Goal: Task Accomplishment & Management: Manage account settings

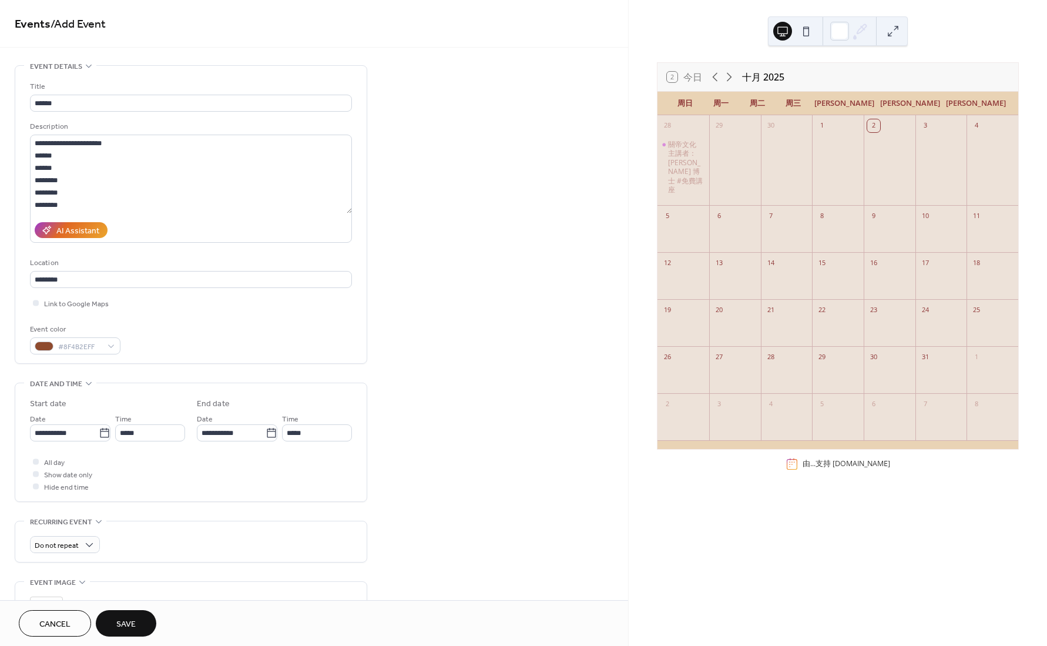
scroll to position [234, 0]
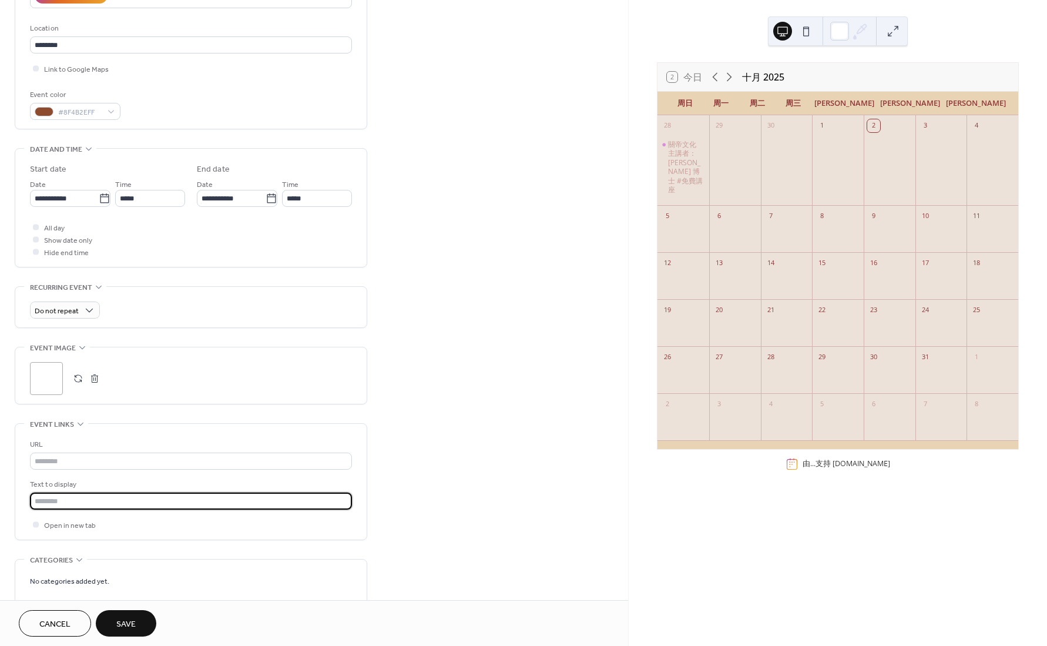
click at [89, 499] on input "text" at bounding box center [191, 500] width 322 height 17
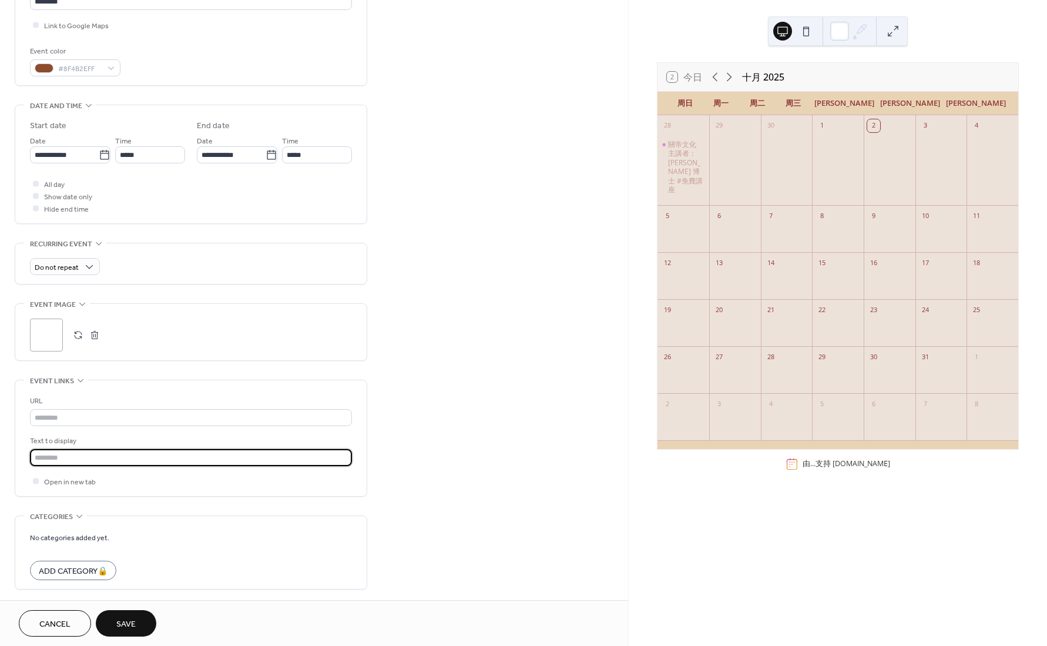
scroll to position [323, 0]
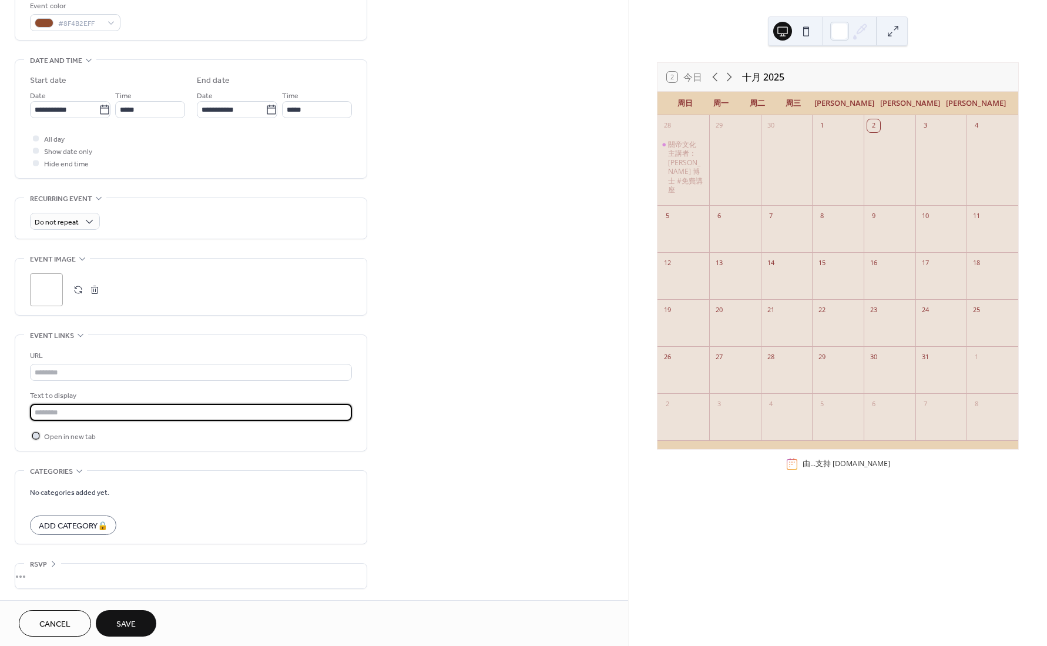
click at [33, 436] on div at bounding box center [36, 435] width 6 height 6
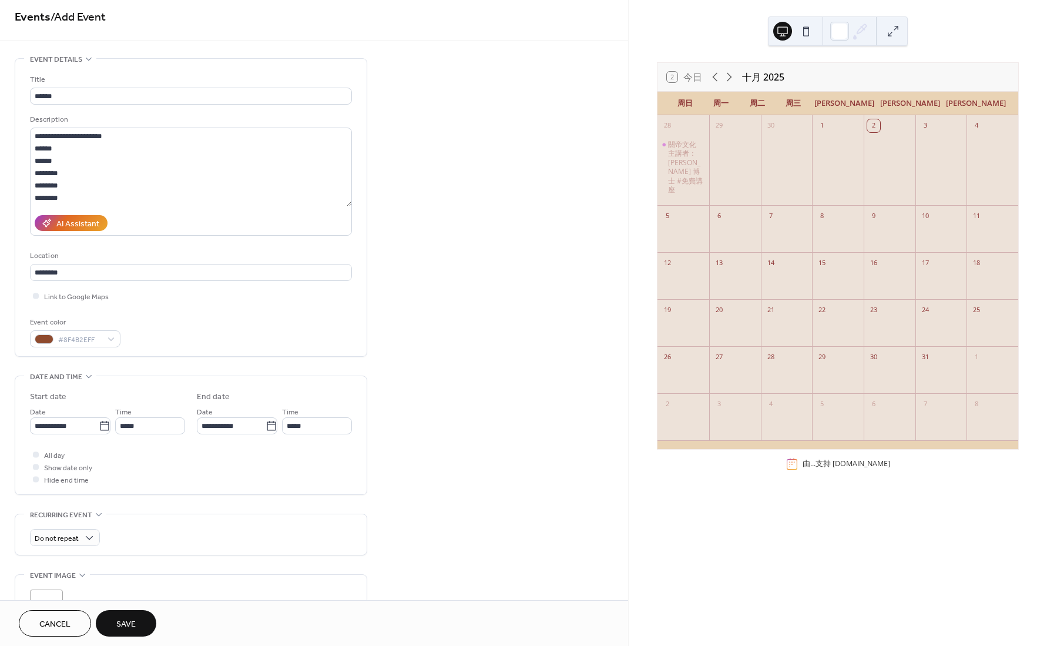
scroll to position [0, 0]
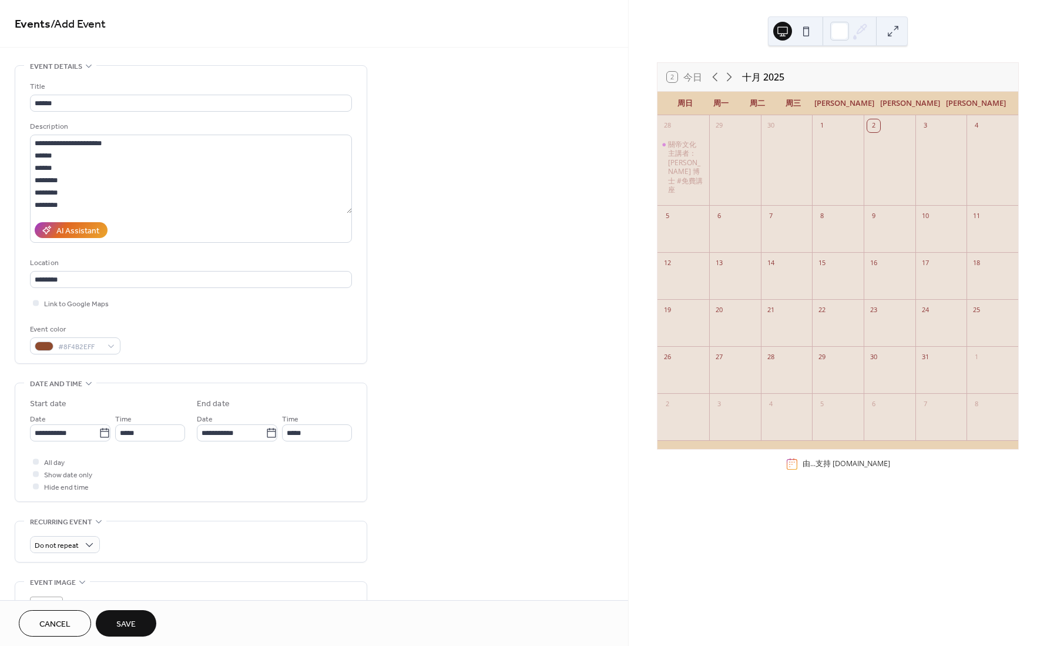
click at [972, 52] on div "2 今日 十月 2025 周日 周一 周二 周三 周四 周五 周六 28 關帝文化 主講者：[PERSON_NAME] 博士 #免費講座 29 30 1 2 …" at bounding box center [838, 323] width 418 height 646
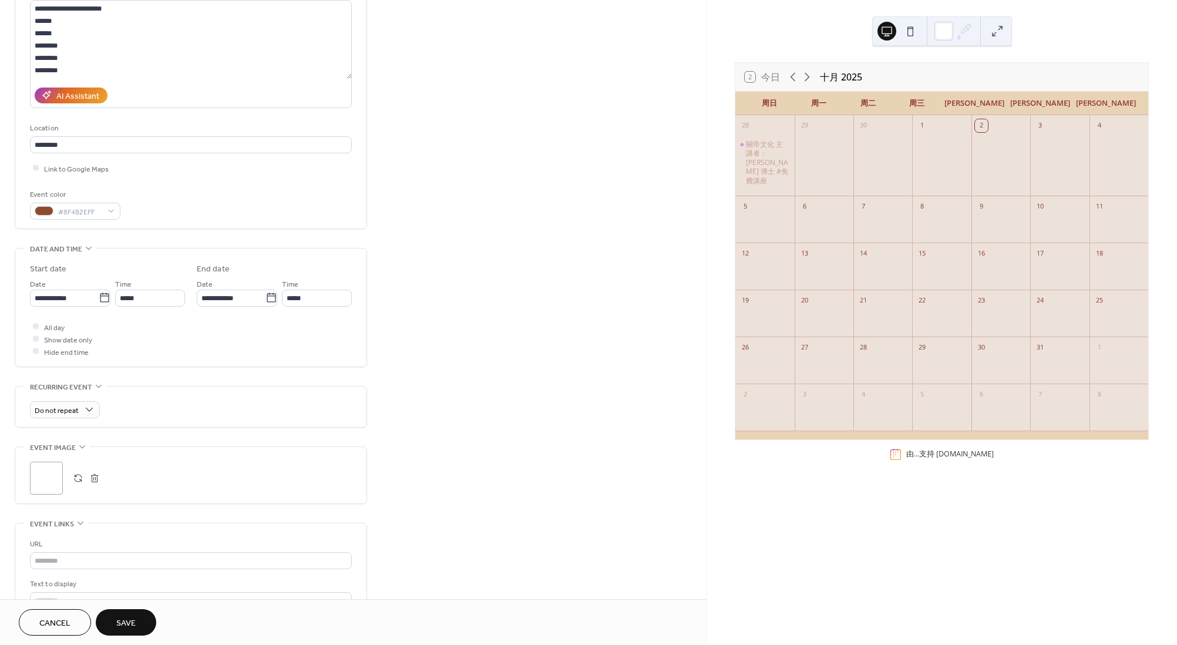
scroll to position [176, 0]
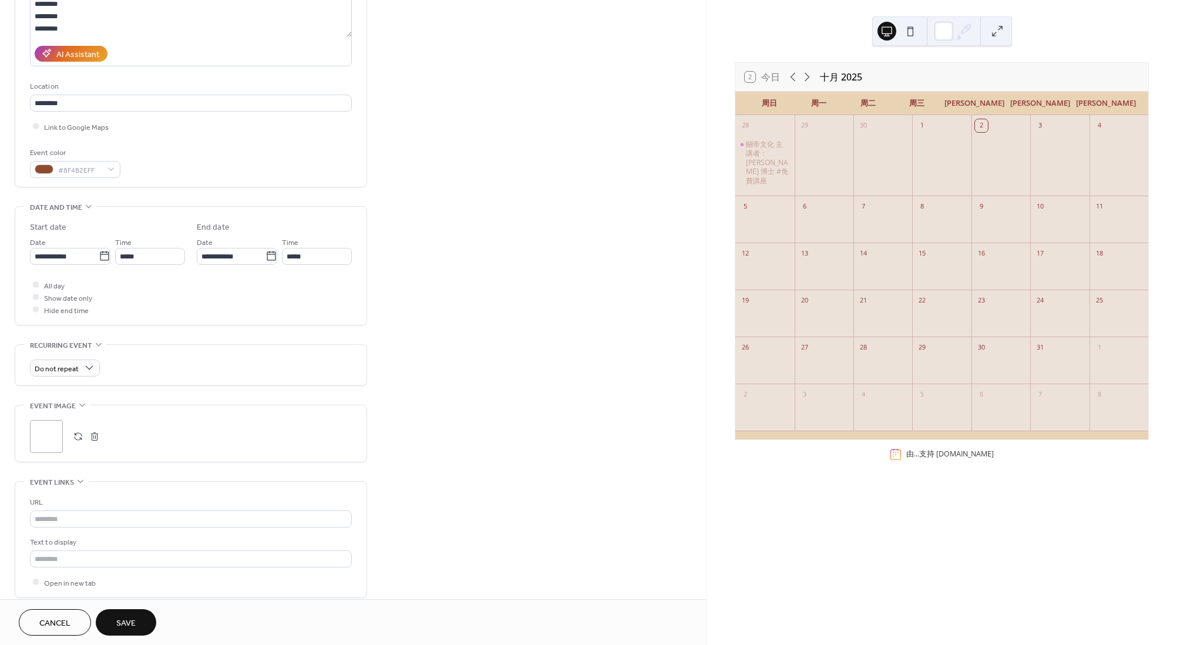
click at [118, 613] on button "Save" at bounding box center [126, 622] width 61 height 26
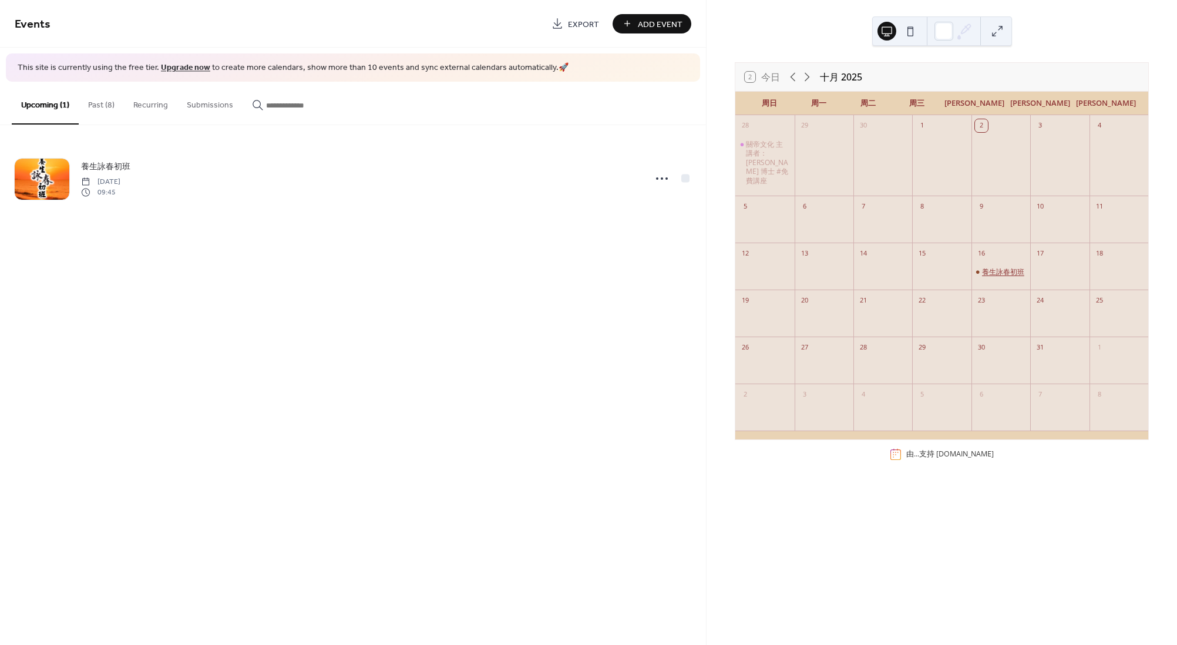
click at [993, 267] on div "養生詠春初班" at bounding box center [1003, 271] width 42 height 9
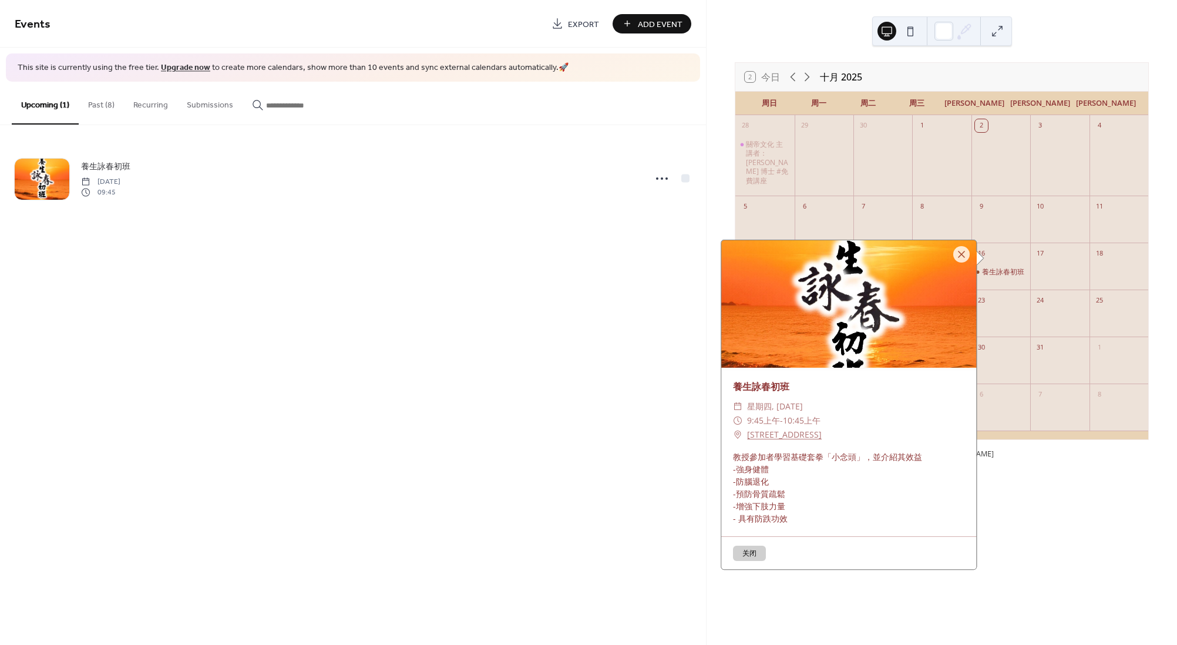
click at [846, 326] on div at bounding box center [848, 303] width 255 height 127
drag, startPoint x: 846, startPoint y: 325, endPoint x: 797, endPoint y: 319, distance: 49.2
click at [797, 319] on div at bounding box center [848, 303] width 255 height 127
click at [674, 277] on div "Events Export Add Event This site is currently using the free tier. Upgrade now…" at bounding box center [353, 322] width 706 height 645
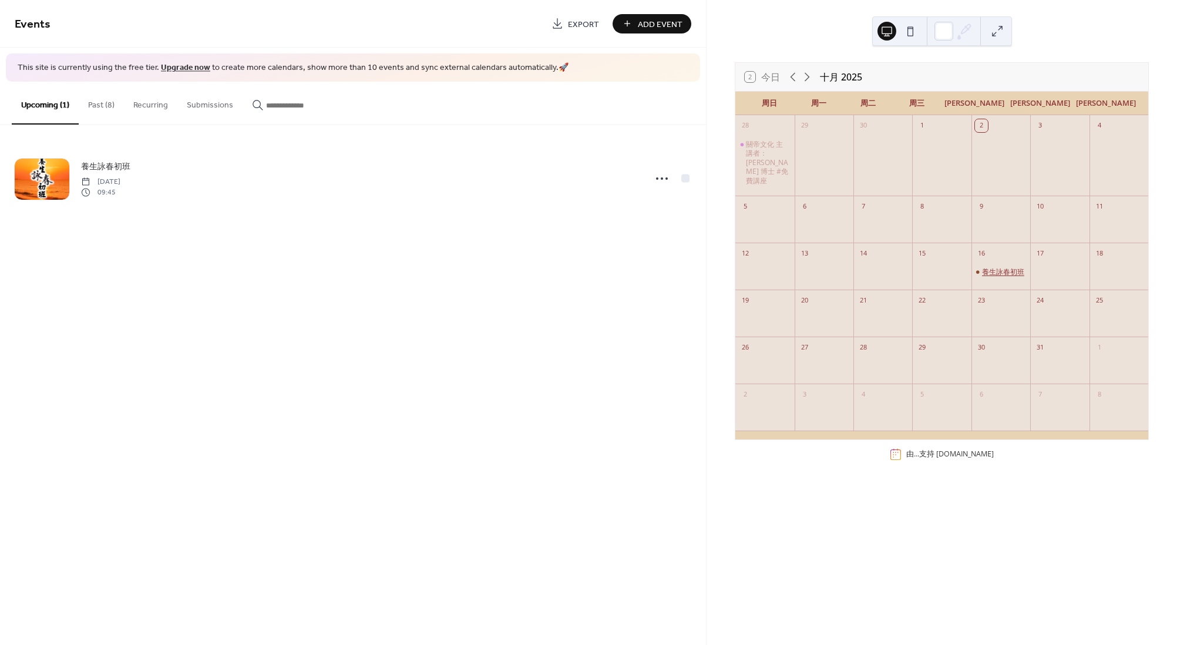
click at [1001, 267] on div "養生詠春初班" at bounding box center [1003, 271] width 42 height 9
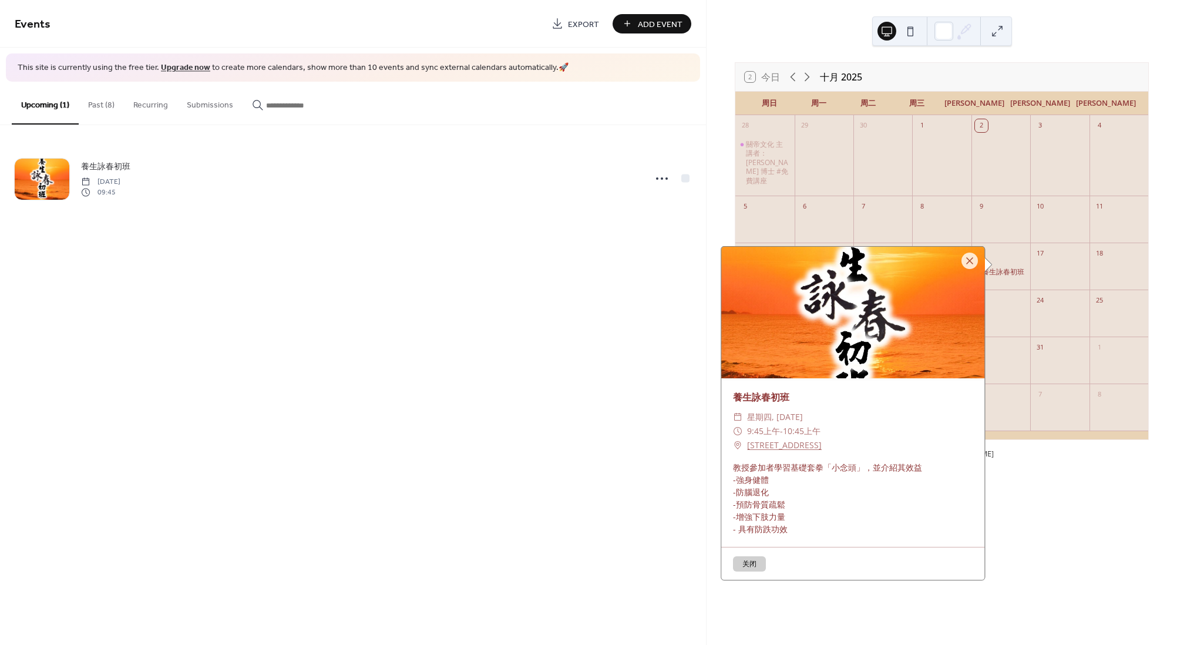
drag, startPoint x: 896, startPoint y: 301, endPoint x: 867, endPoint y: 313, distance: 31.1
click at [867, 313] on div at bounding box center [852, 313] width 263 height 132
click at [747, 563] on button "关闭" at bounding box center [749, 563] width 33 height 15
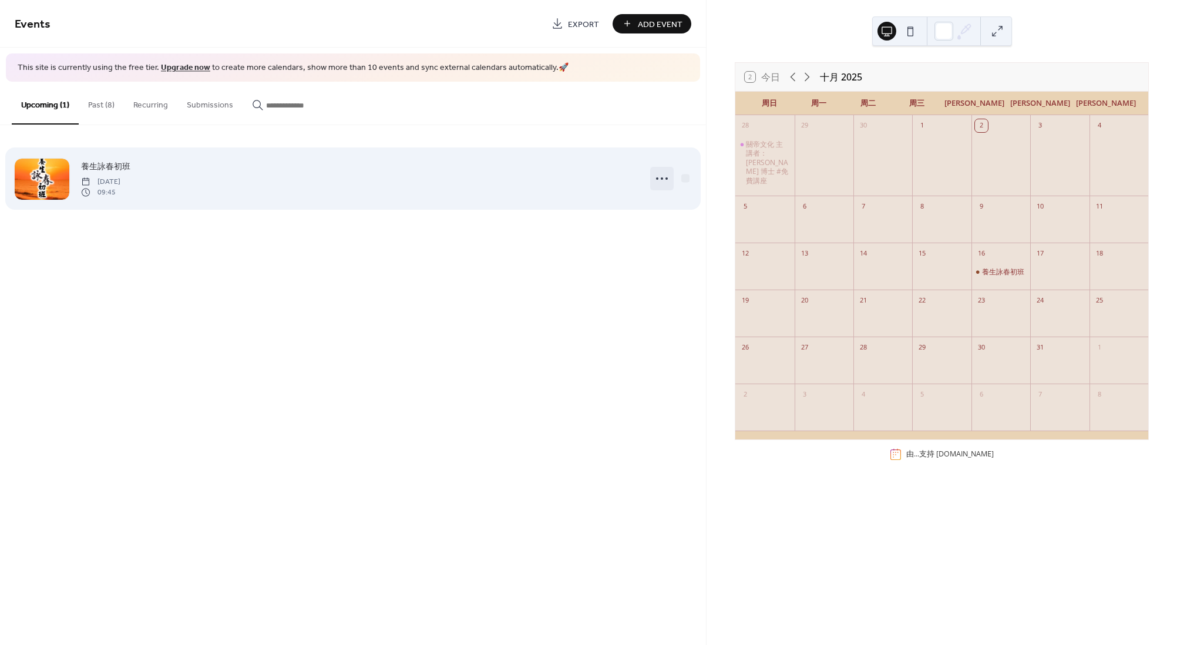
click at [661, 174] on icon at bounding box center [662, 178] width 19 height 19
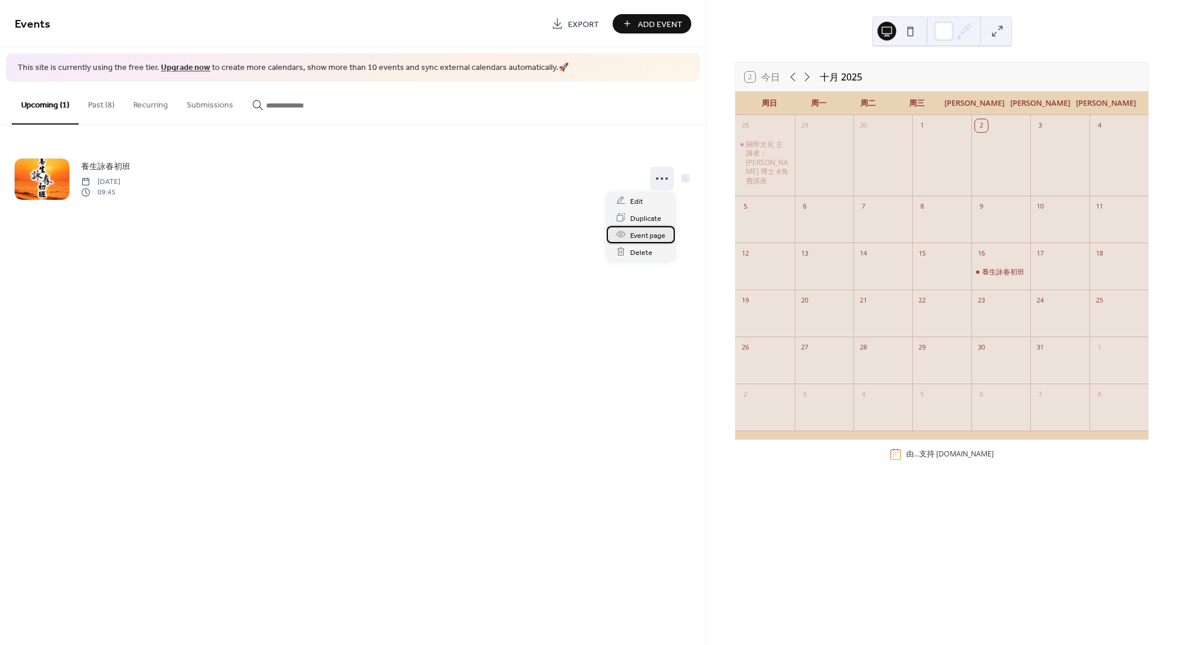
click at [651, 236] on span "Event page" at bounding box center [647, 235] width 35 height 12
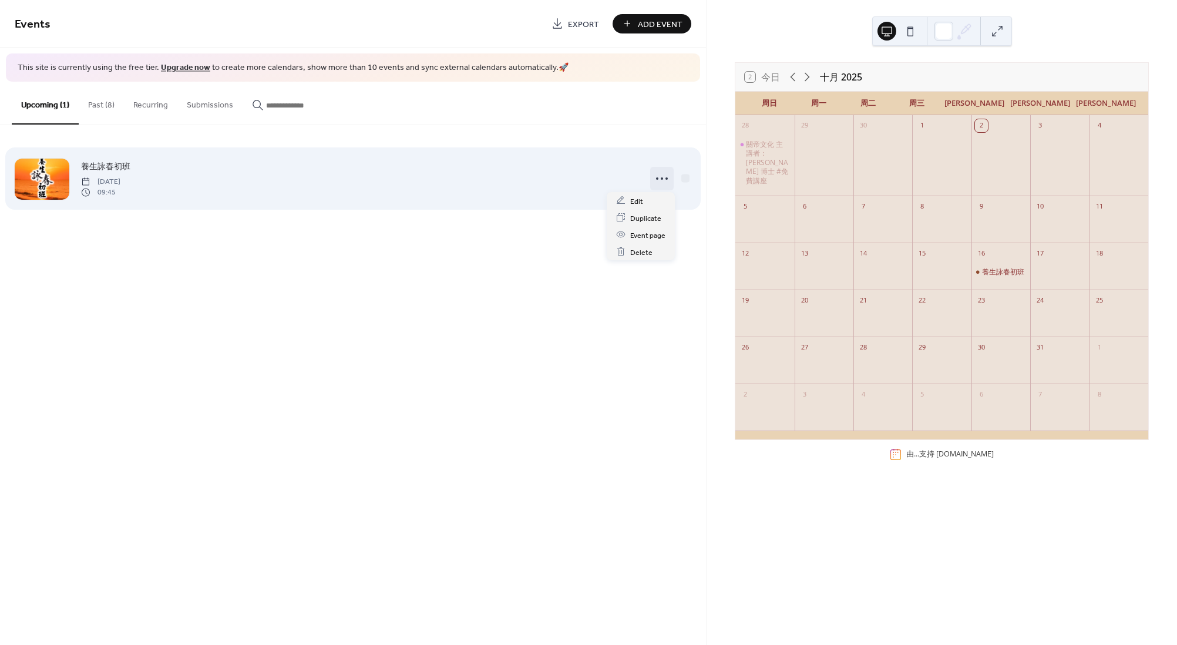
click at [666, 175] on icon at bounding box center [662, 178] width 19 height 19
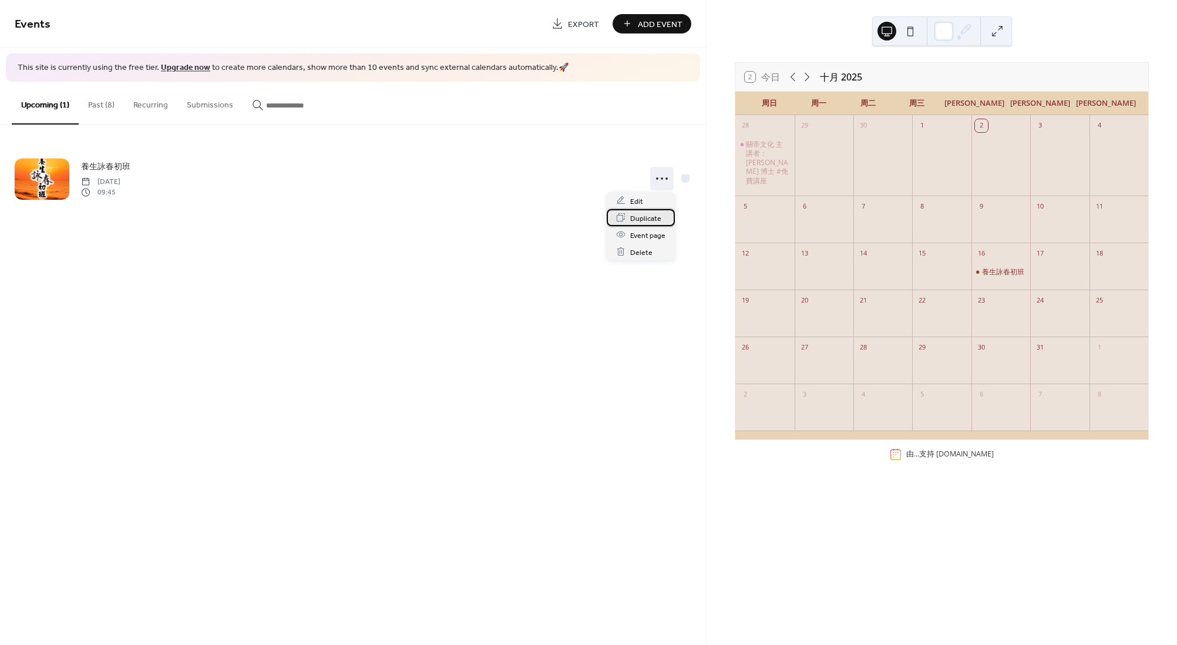
click at [642, 219] on span "Duplicate" at bounding box center [645, 218] width 31 height 12
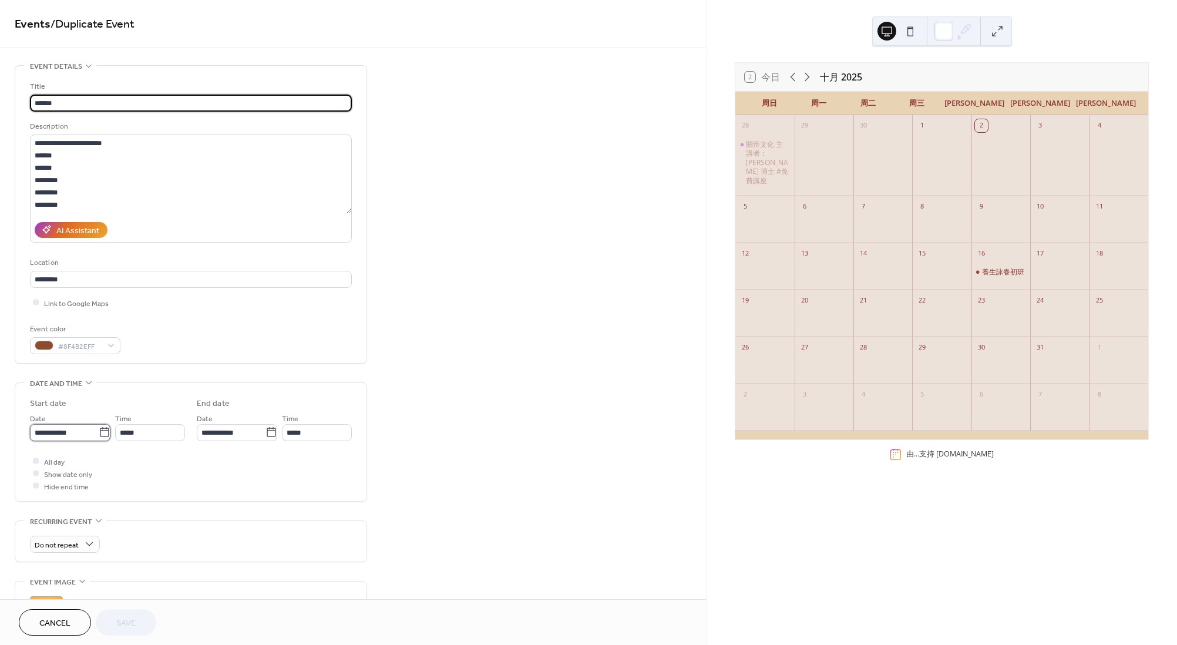
click at [40, 434] on input "**********" at bounding box center [64, 432] width 69 height 17
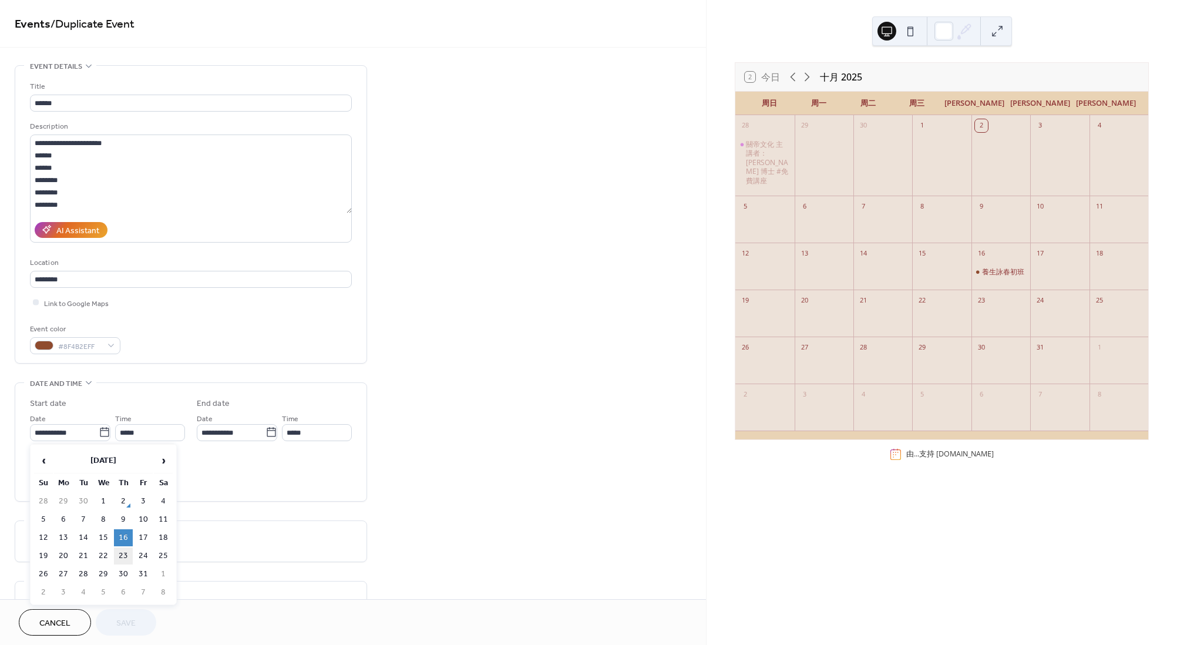
click at [127, 548] on td "23" at bounding box center [123, 555] width 19 height 17
type input "**********"
click at [131, 614] on button "Save" at bounding box center [126, 622] width 61 height 26
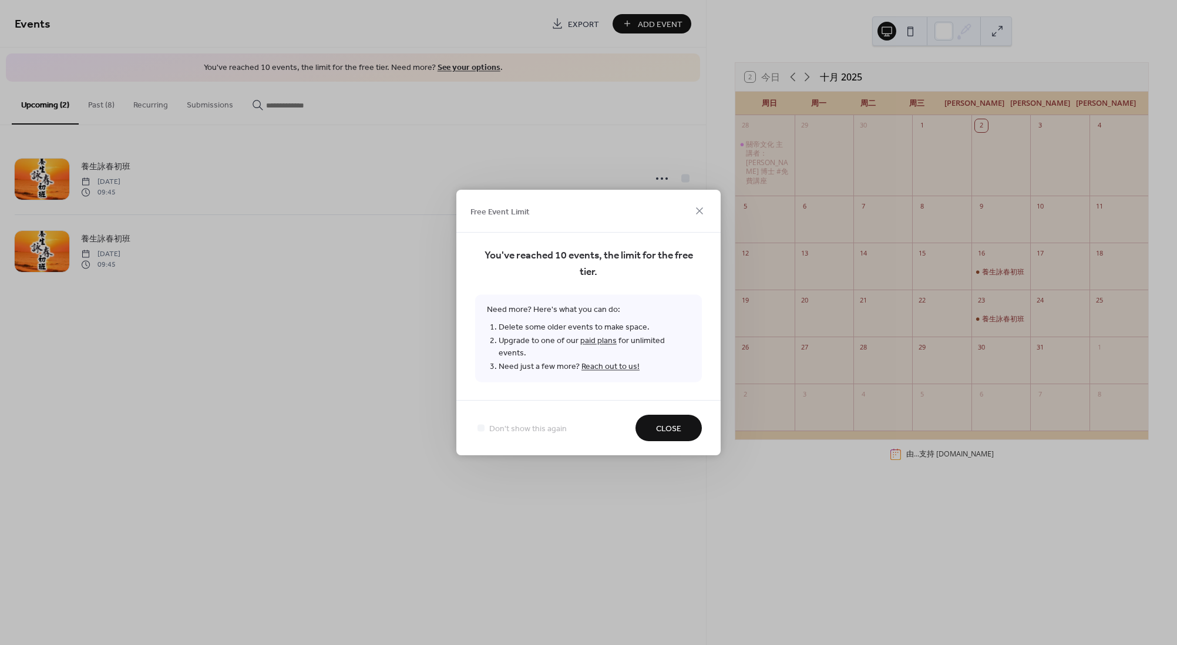
click at [666, 423] on span "Close" at bounding box center [668, 429] width 25 height 12
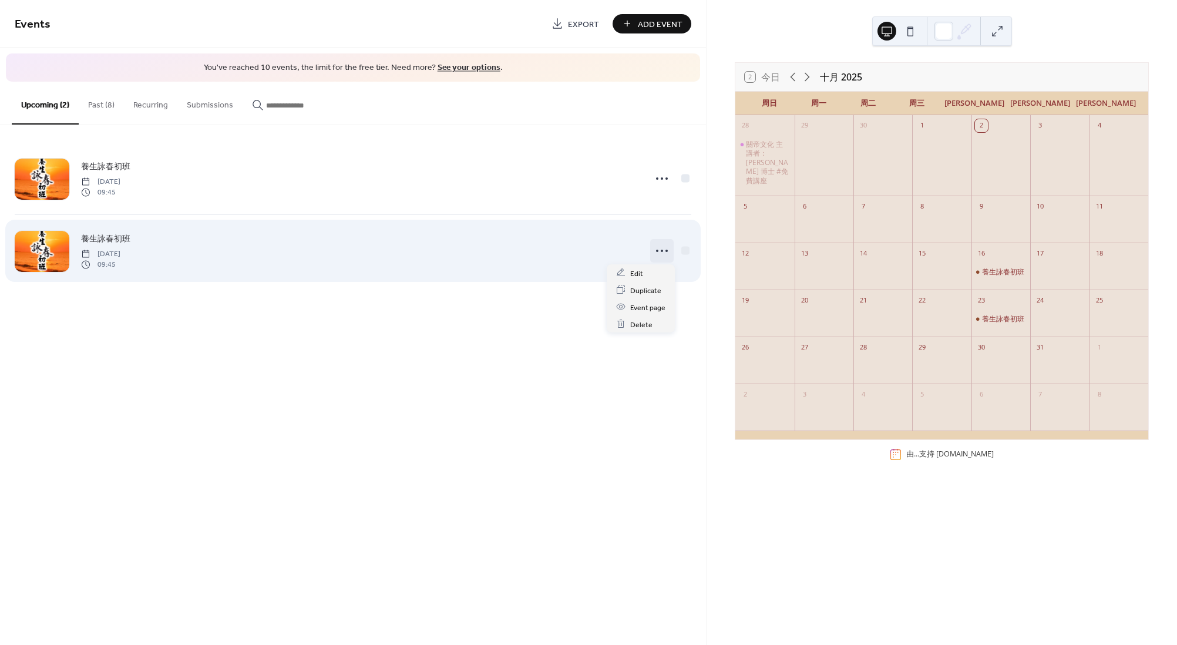
click at [661, 247] on icon at bounding box center [662, 250] width 19 height 19
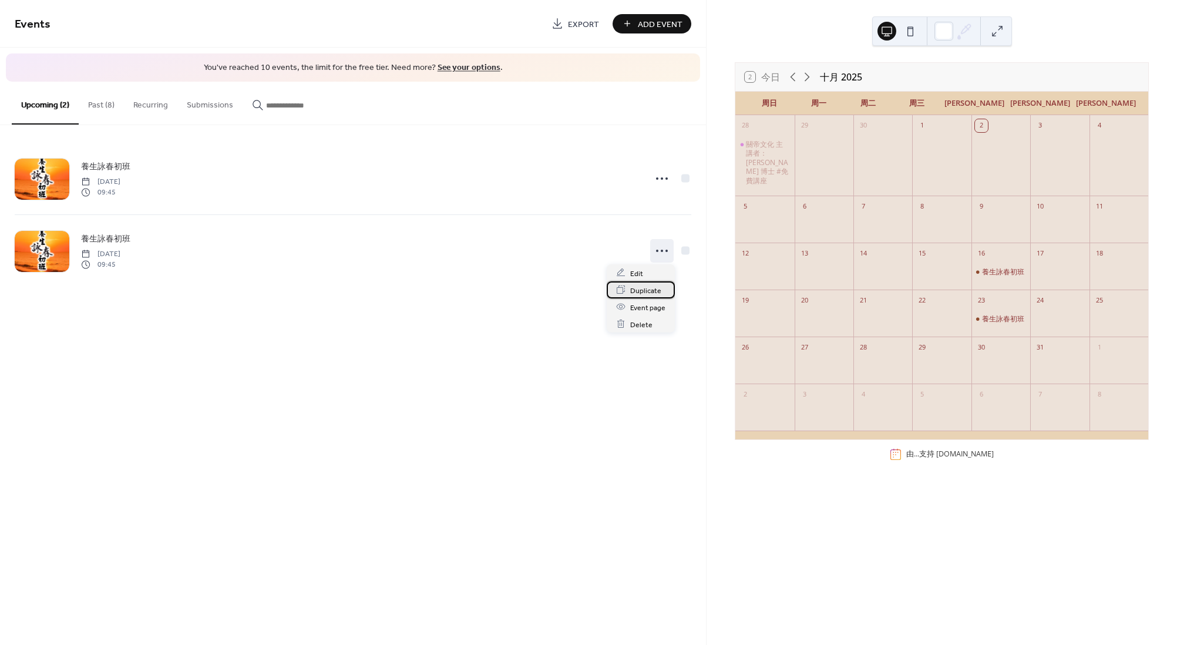
click at [648, 292] on span "Duplicate" at bounding box center [645, 290] width 31 height 12
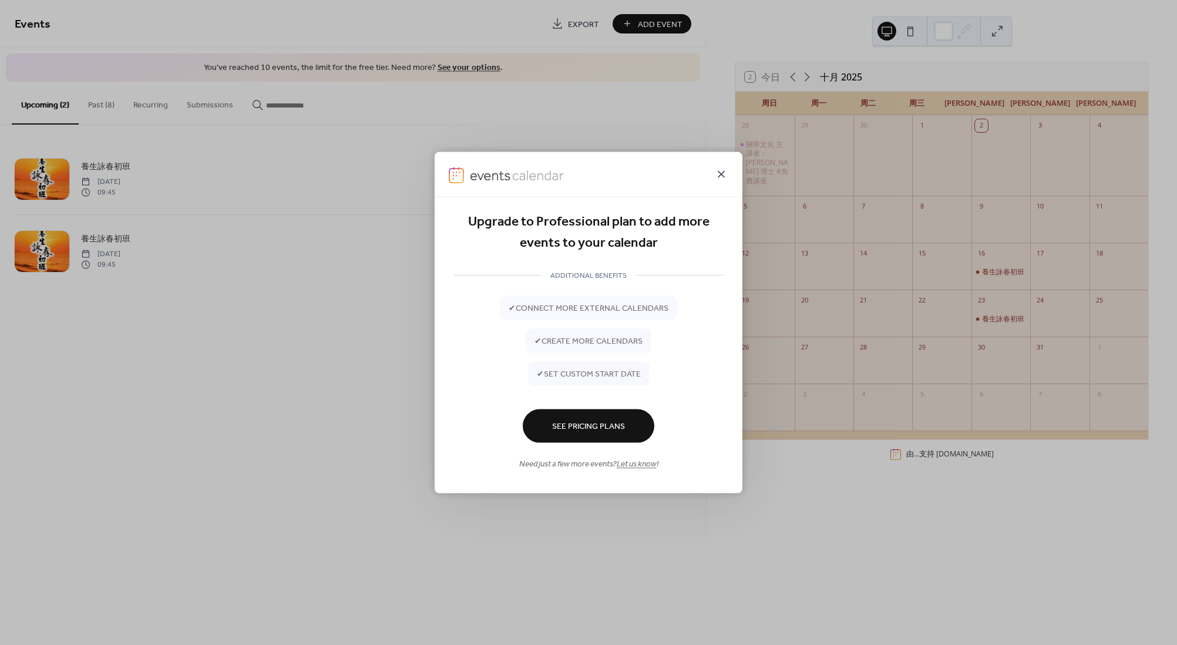
click at [722, 171] on icon at bounding box center [721, 174] width 14 height 14
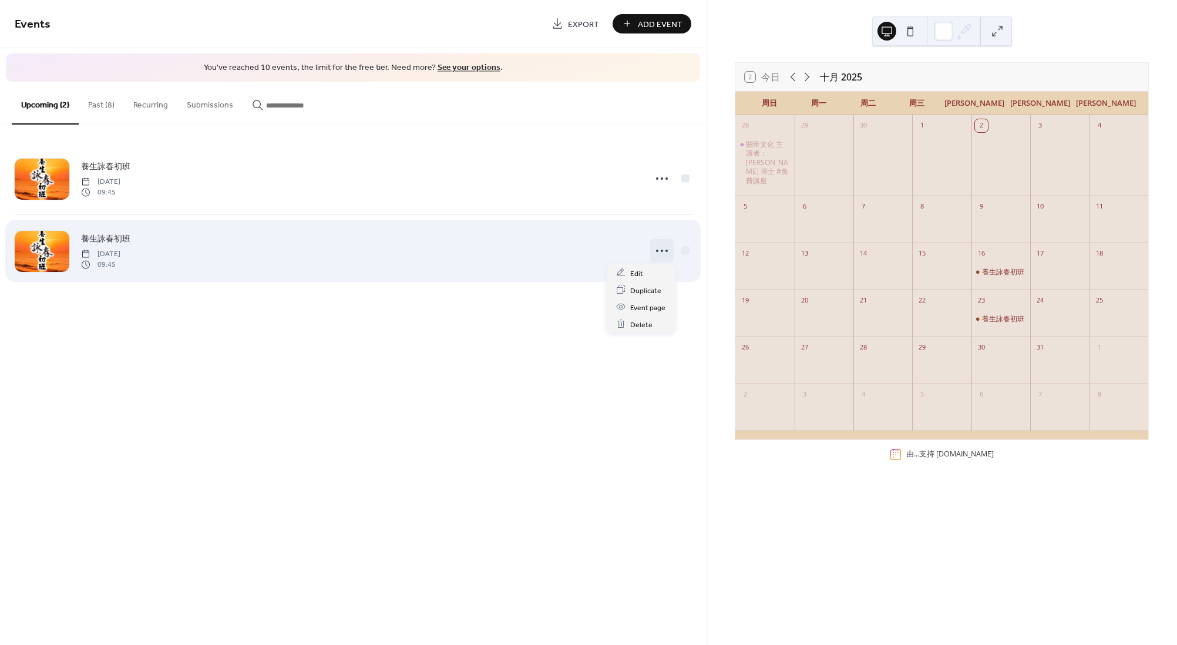
click at [656, 246] on icon at bounding box center [662, 250] width 19 height 19
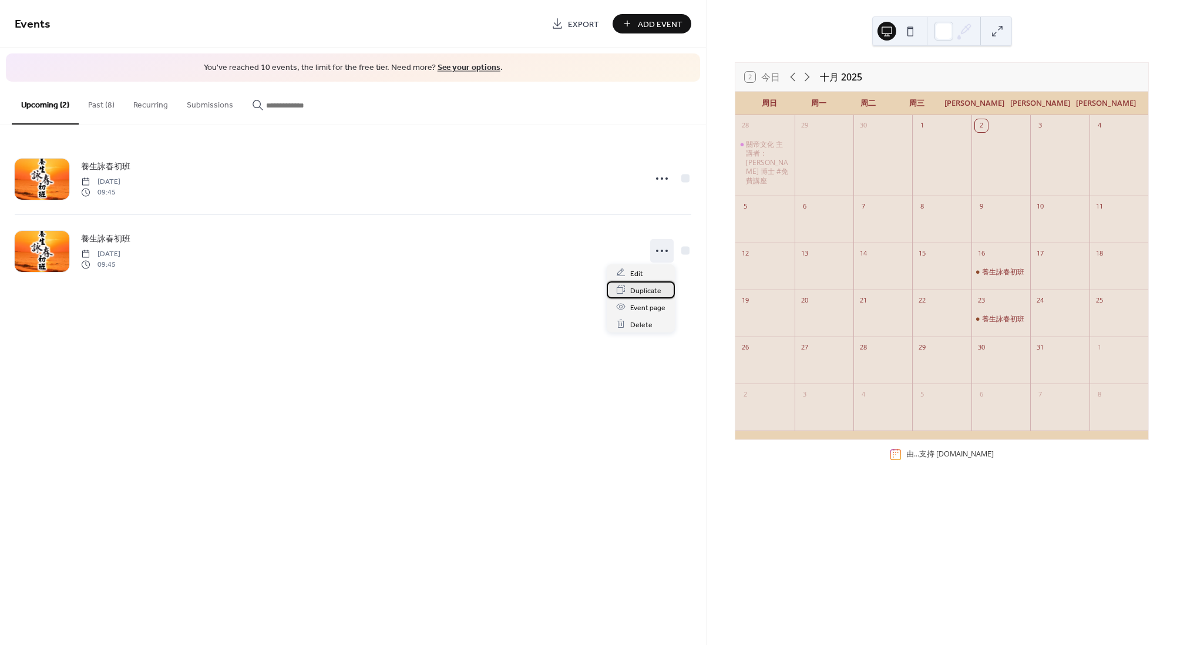
click at [640, 292] on span "Duplicate" at bounding box center [645, 290] width 31 height 12
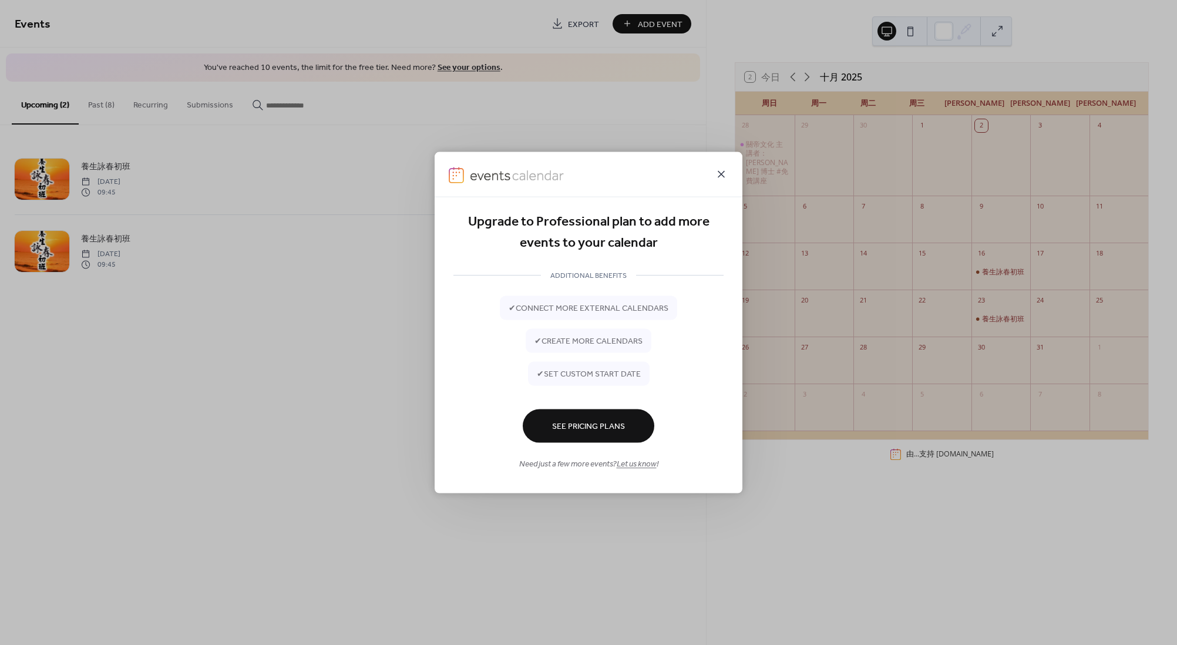
click at [720, 170] on icon at bounding box center [721, 174] width 14 height 14
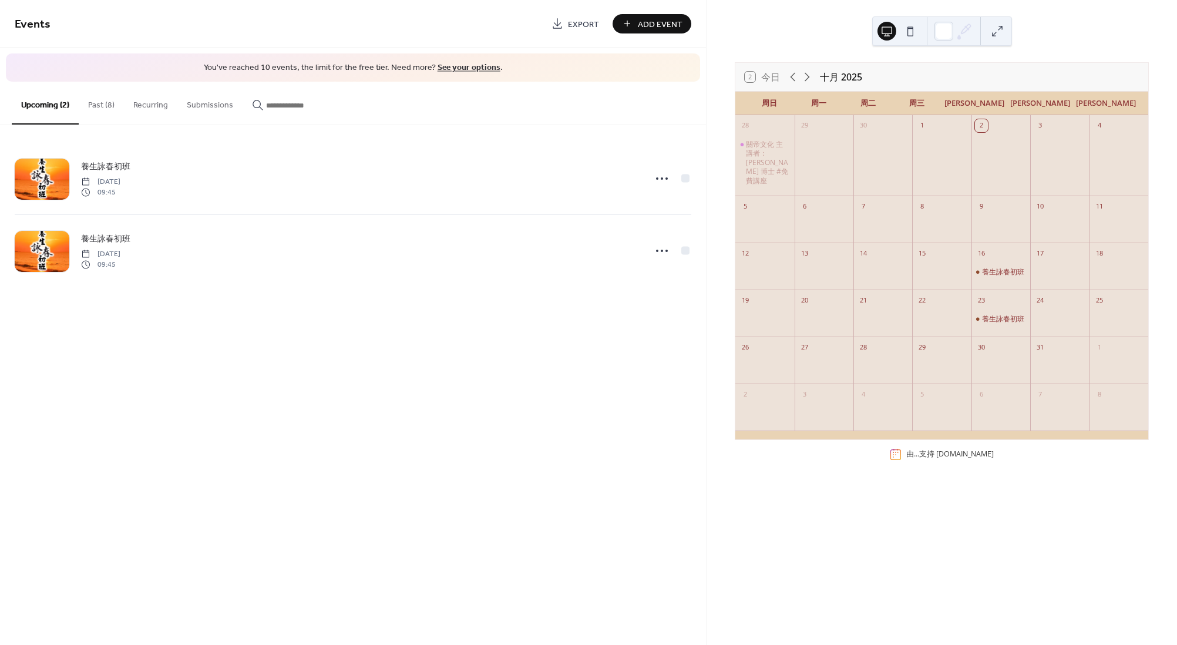
click at [1008, 367] on div at bounding box center [1001, 367] width 59 height 24
click at [1007, 368] on div at bounding box center [1001, 367] width 59 height 24
drag, startPoint x: 1007, startPoint y: 368, endPoint x: 764, endPoint y: 180, distance: 307.2
click at [764, 180] on div "關帝文化 主講者：[PERSON_NAME] 博士 #免費講座" at bounding box center [764, 163] width 59 height 58
click at [668, 19] on div "Add Event" at bounding box center [652, 23] width 79 height 19
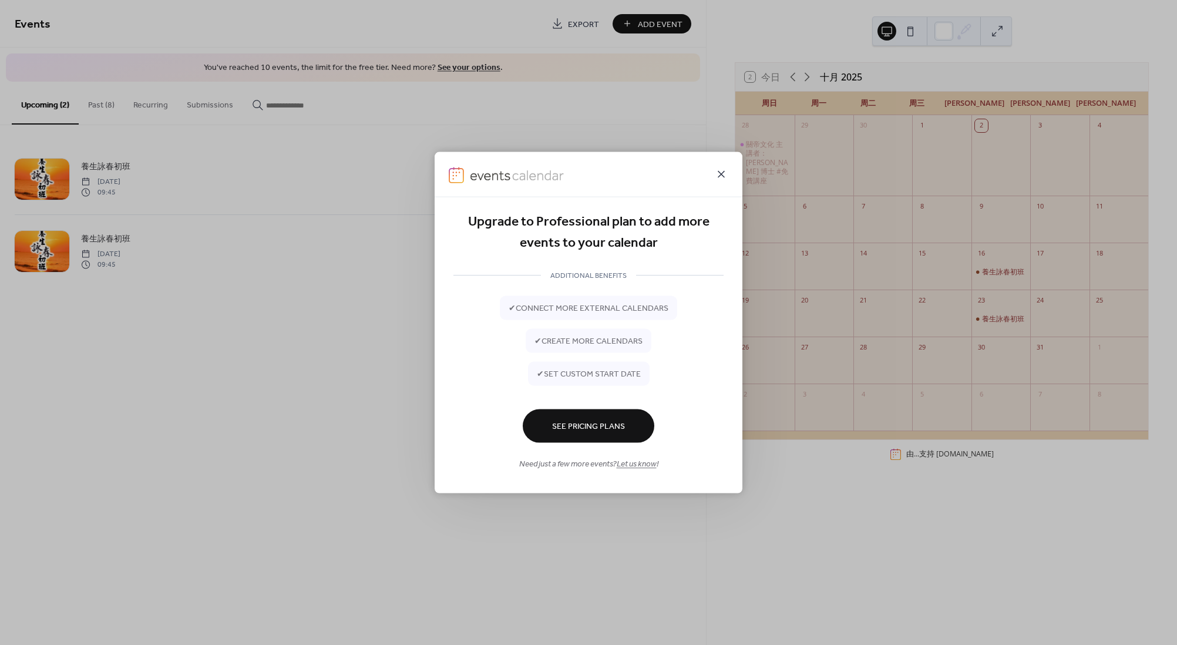
click at [722, 176] on icon at bounding box center [721, 174] width 14 height 14
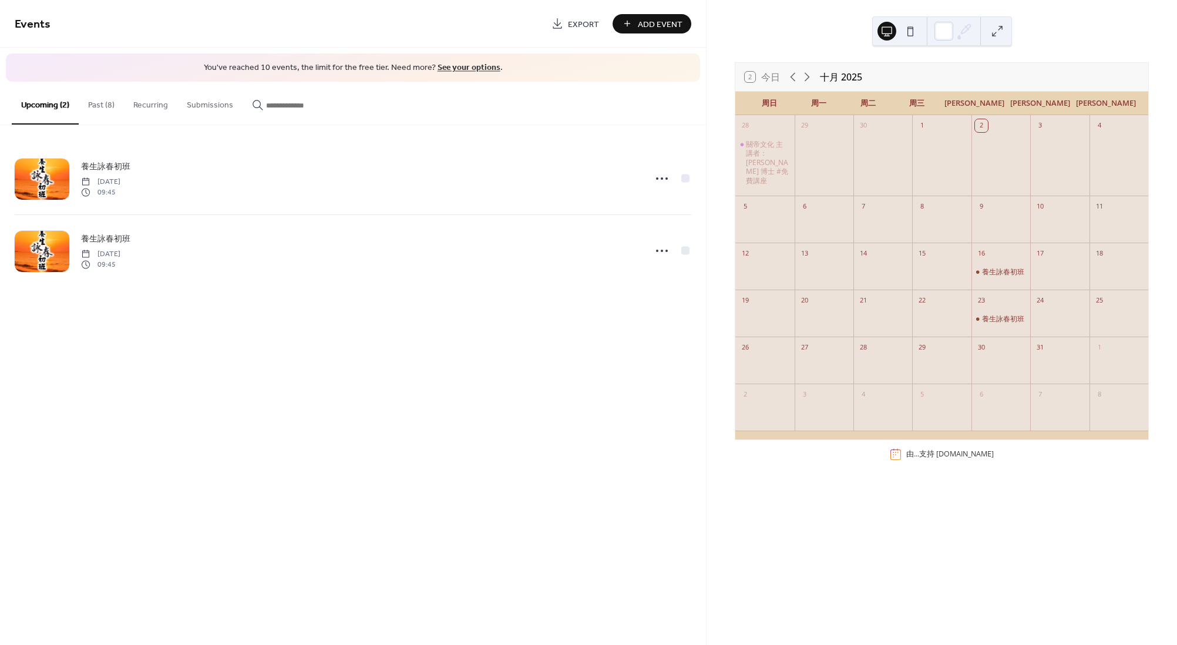
click at [107, 105] on button "Past (8)" at bounding box center [101, 103] width 45 height 42
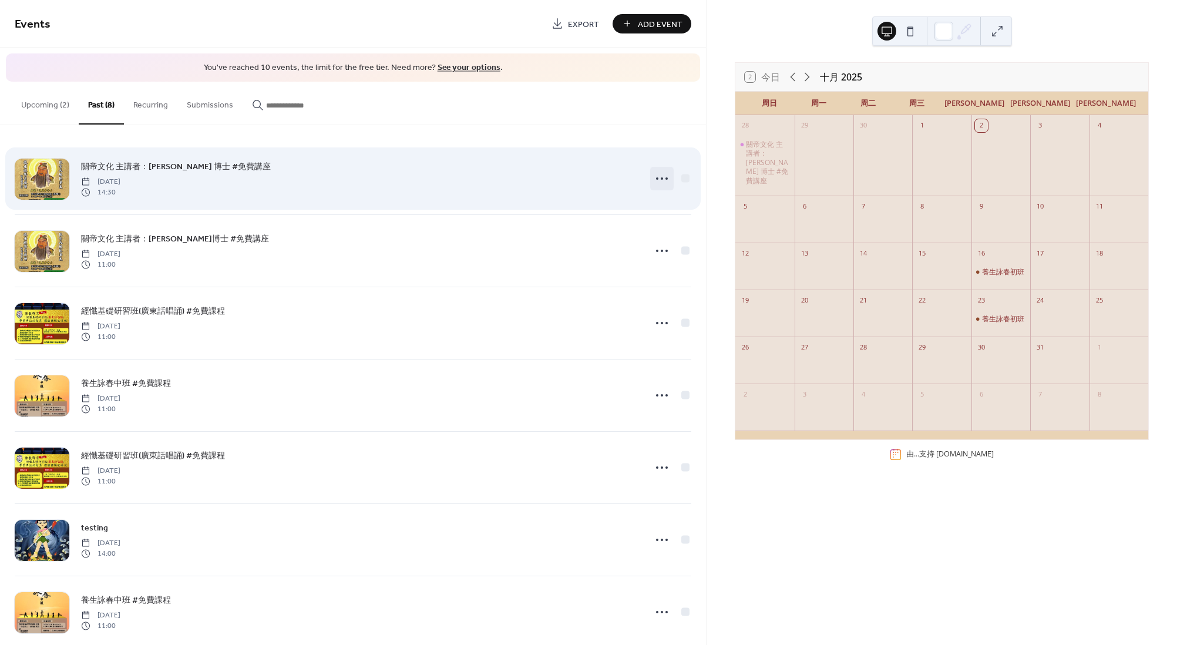
click at [656, 182] on icon at bounding box center [662, 178] width 19 height 19
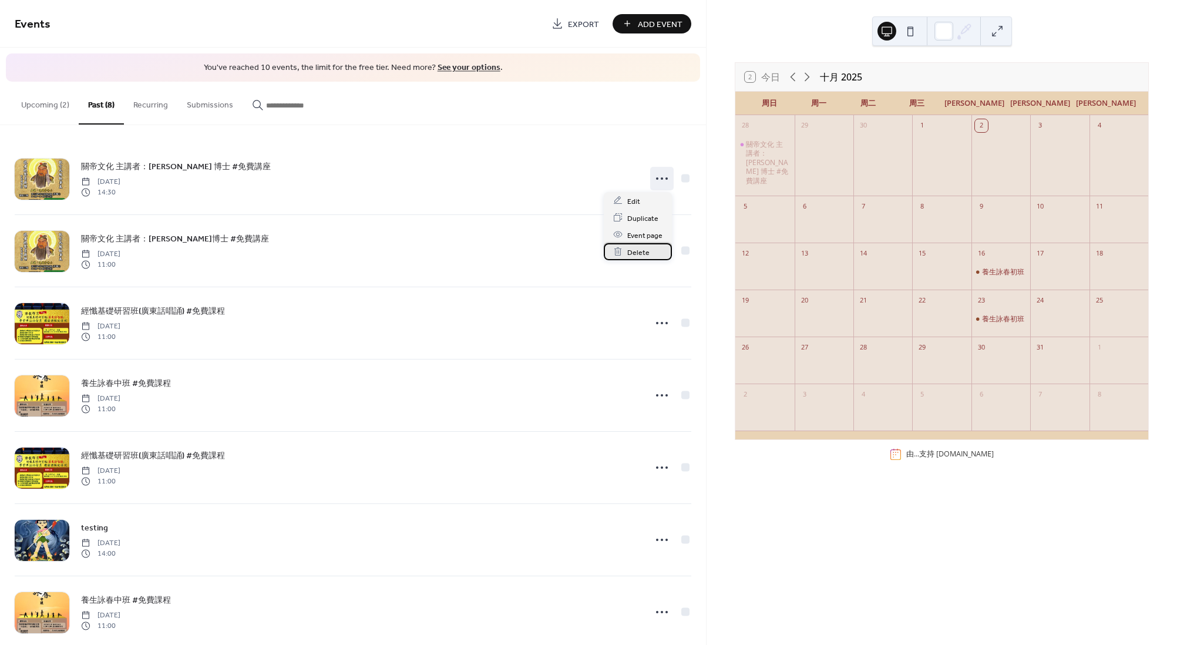
click at [629, 256] on span "Delete" at bounding box center [638, 252] width 22 height 12
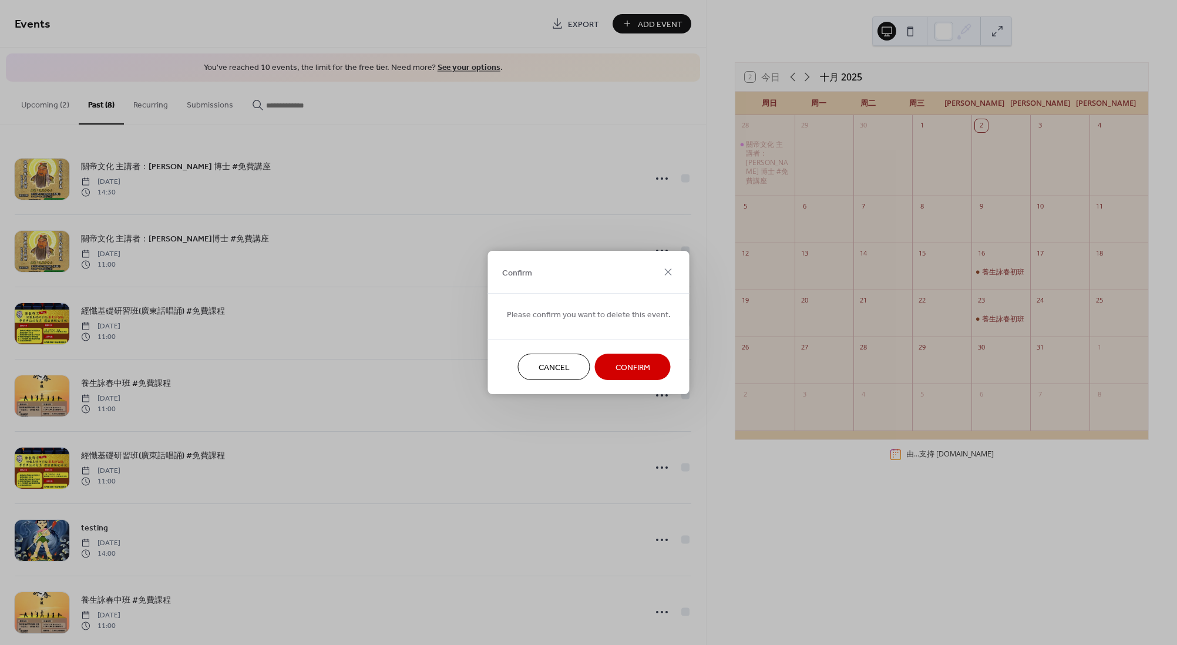
click at [630, 369] on span "Confirm" at bounding box center [633, 368] width 35 height 12
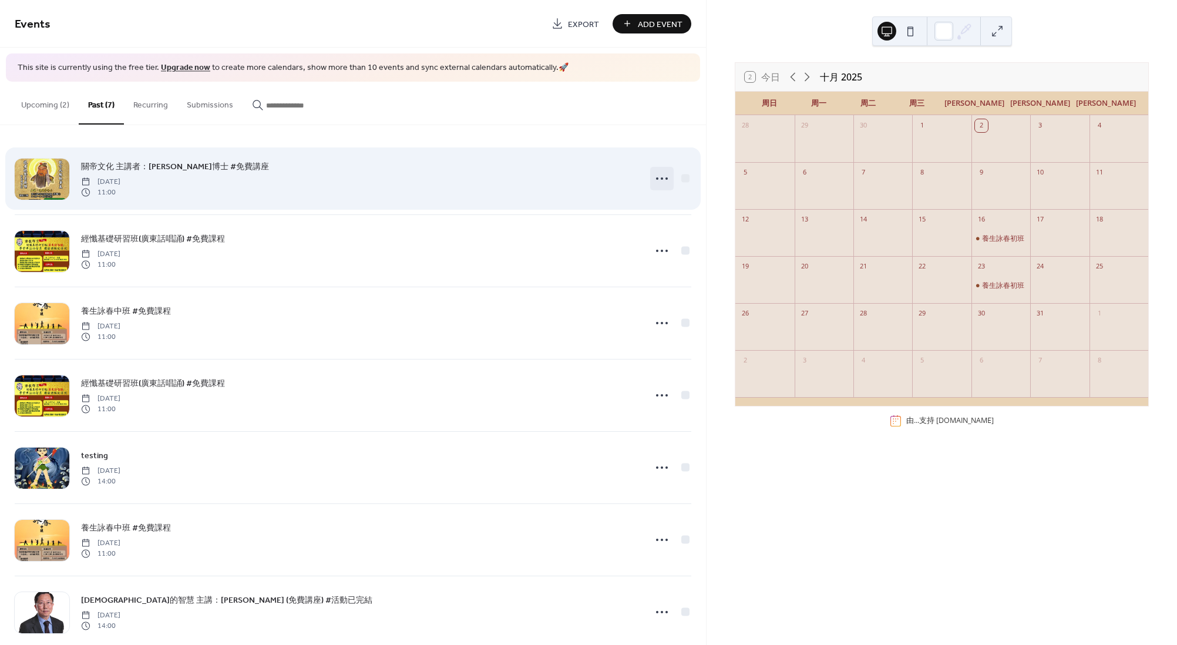
click at [660, 184] on icon at bounding box center [662, 178] width 19 height 19
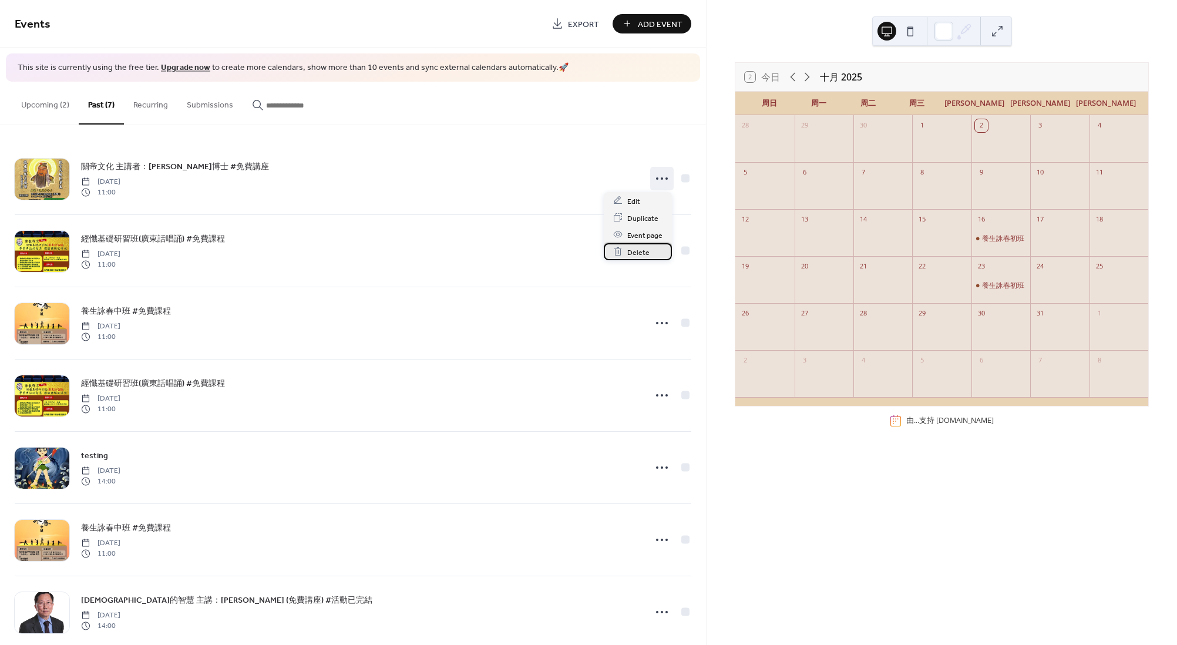
click at [643, 255] on span "Delete" at bounding box center [638, 252] width 22 height 12
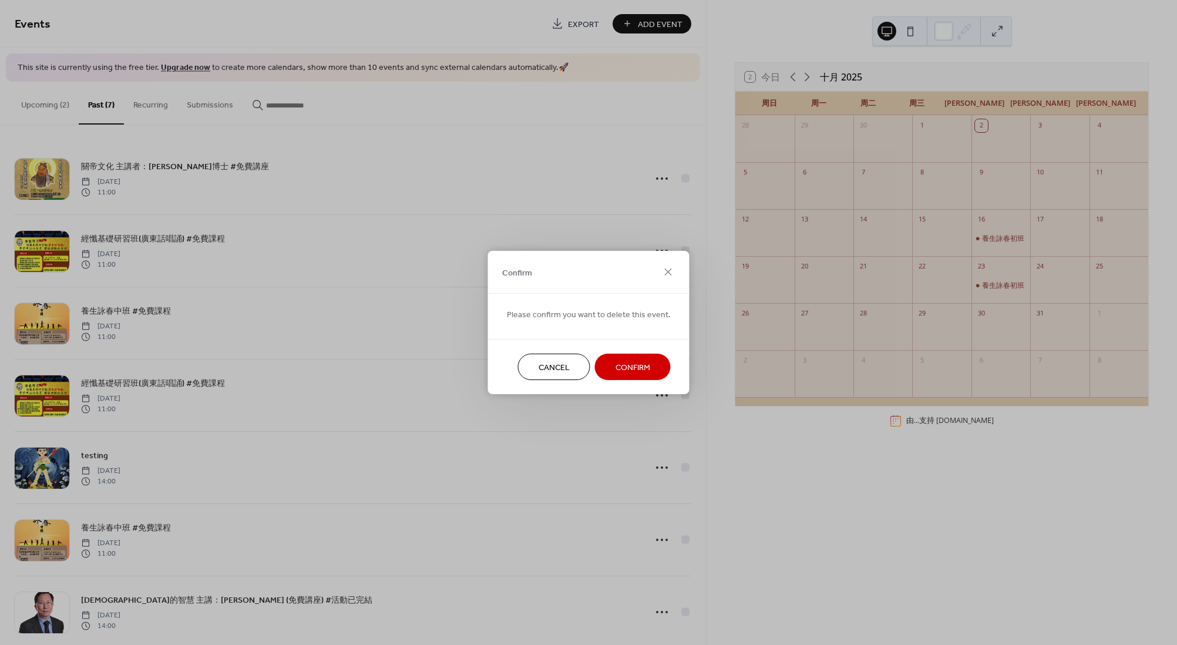
click at [633, 364] on span "Confirm" at bounding box center [633, 368] width 35 height 12
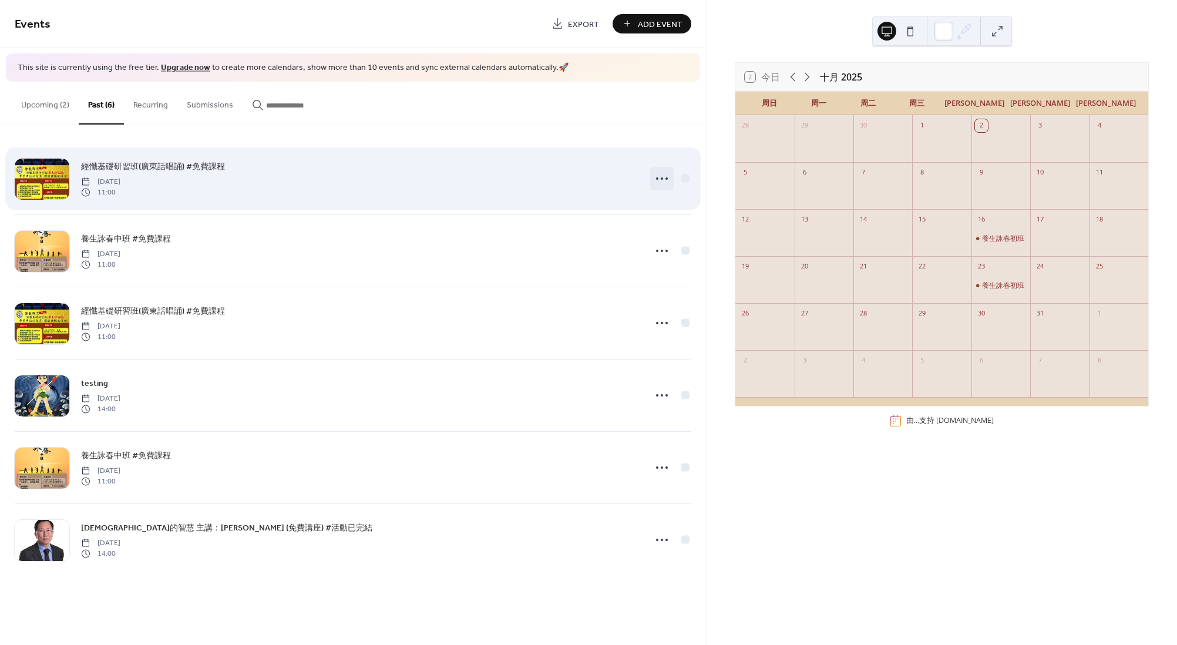
click at [659, 177] on icon at bounding box center [662, 178] width 19 height 19
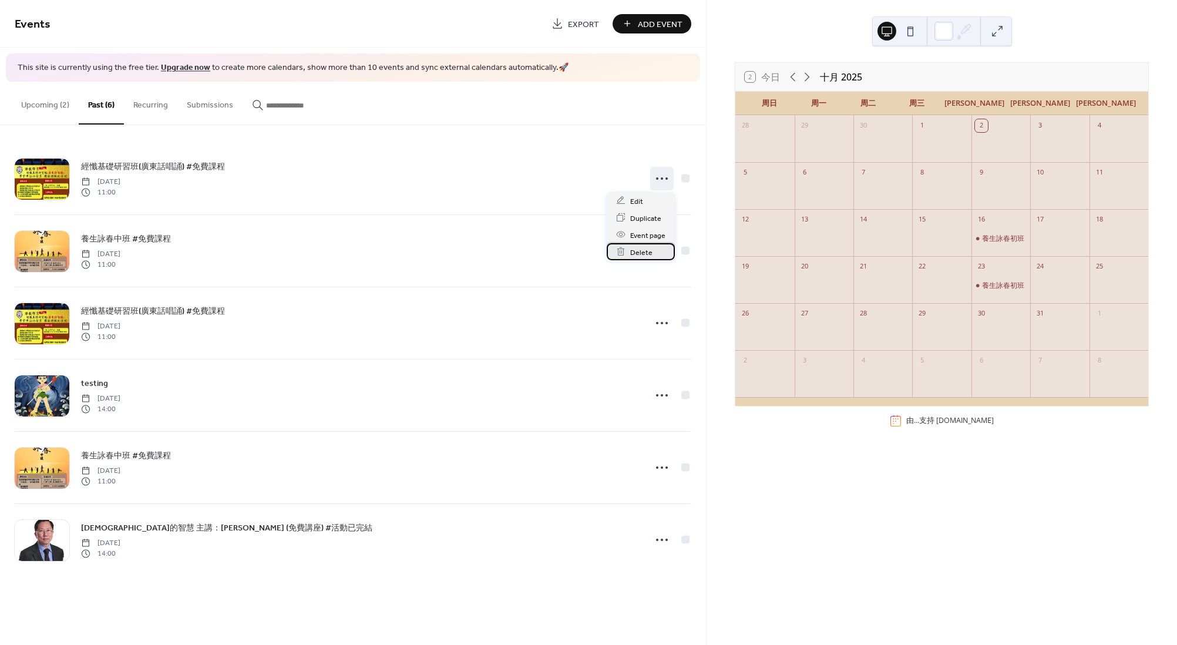
click at [636, 258] on div "Delete" at bounding box center [641, 251] width 68 height 17
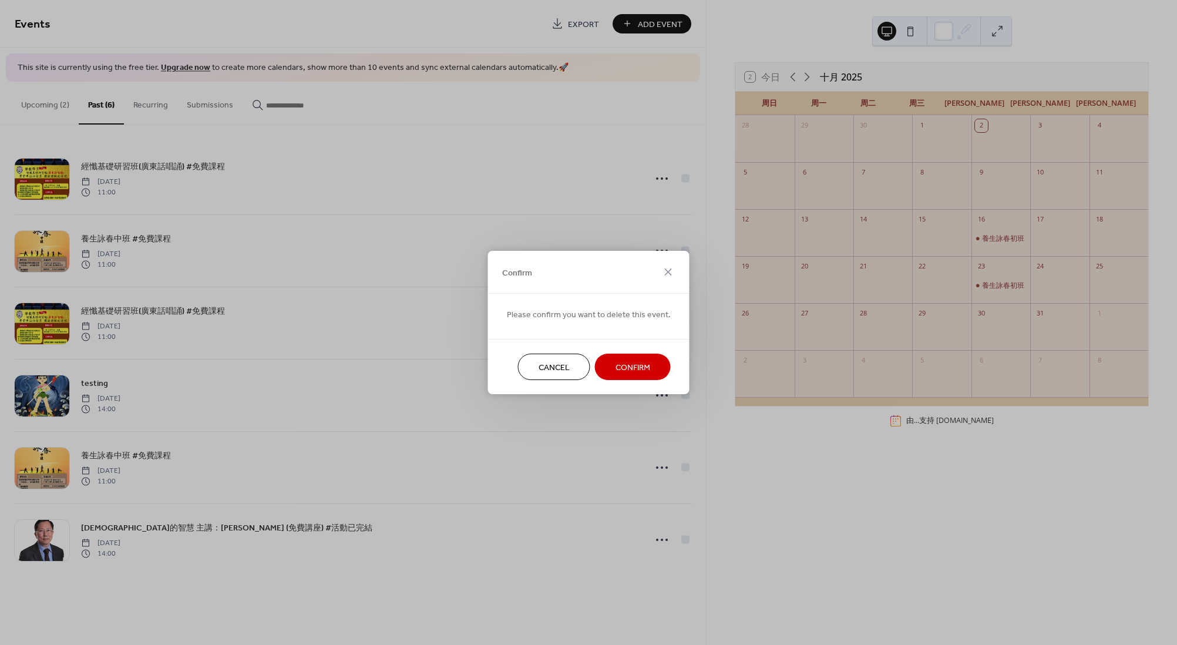
click at [626, 365] on span "Confirm" at bounding box center [633, 368] width 35 height 12
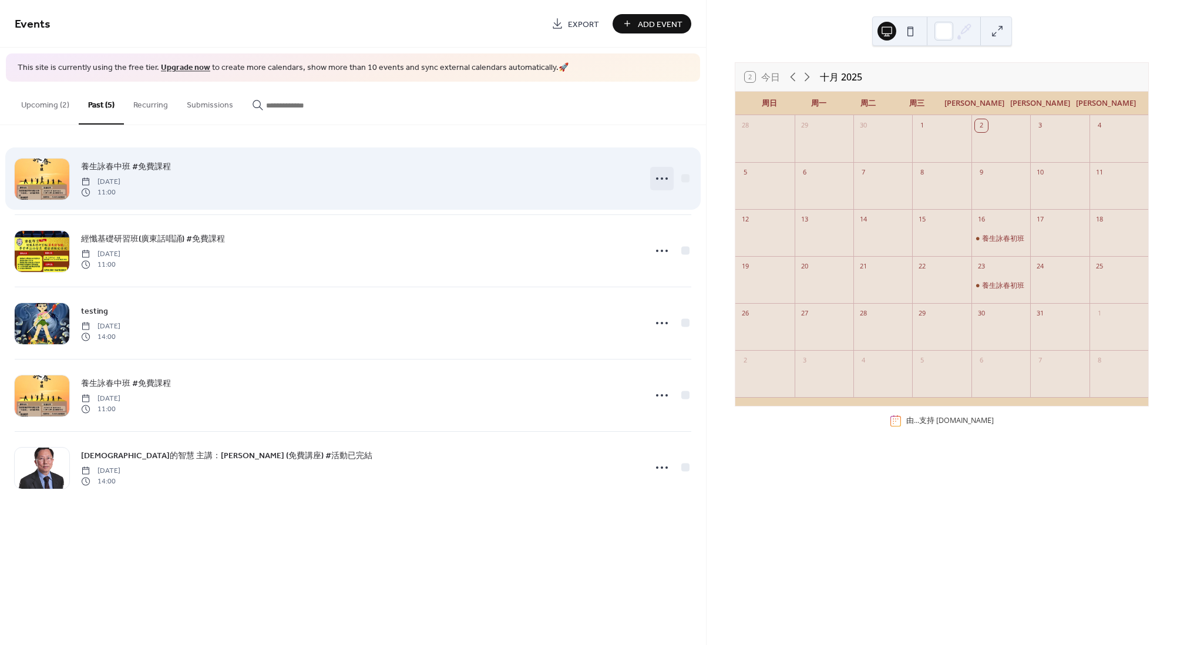
click at [661, 179] on icon at bounding box center [662, 178] width 19 height 19
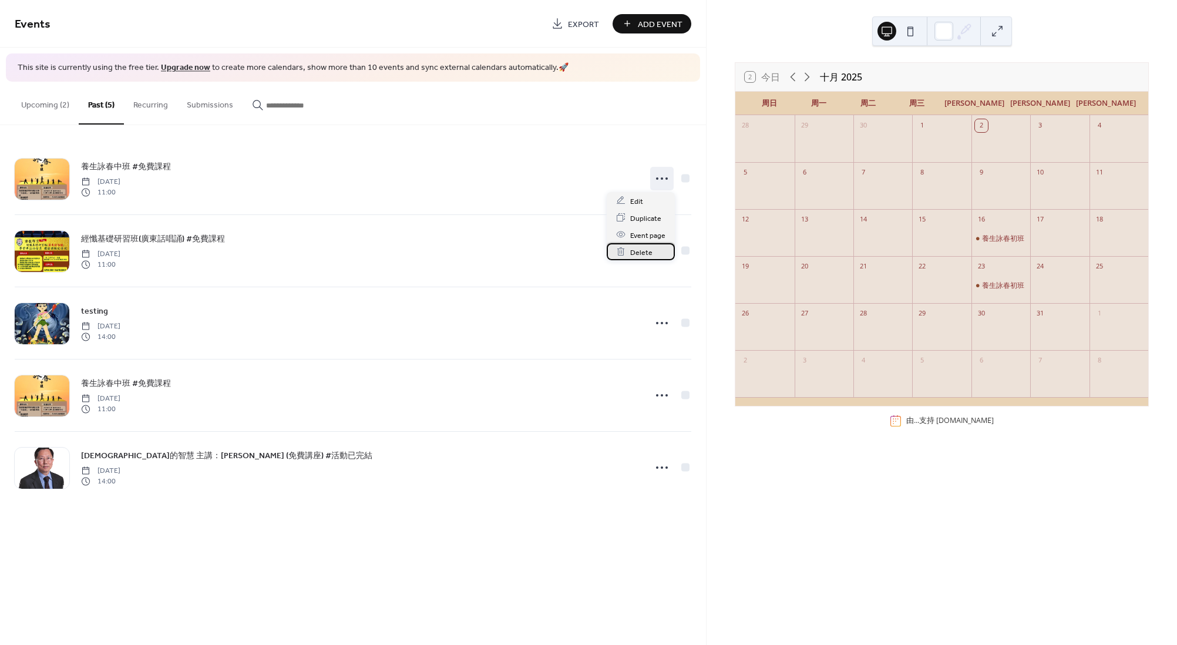
click at [640, 256] on span "Delete" at bounding box center [641, 252] width 22 height 12
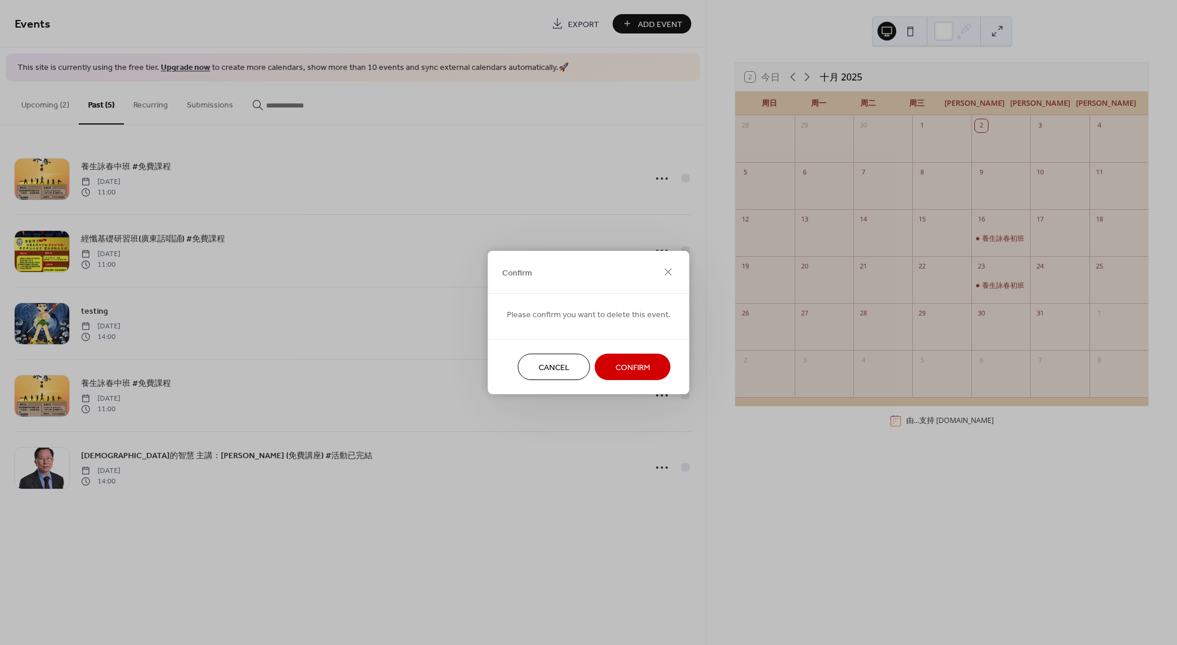
click at [616, 362] on span "Confirm" at bounding box center [633, 368] width 35 height 12
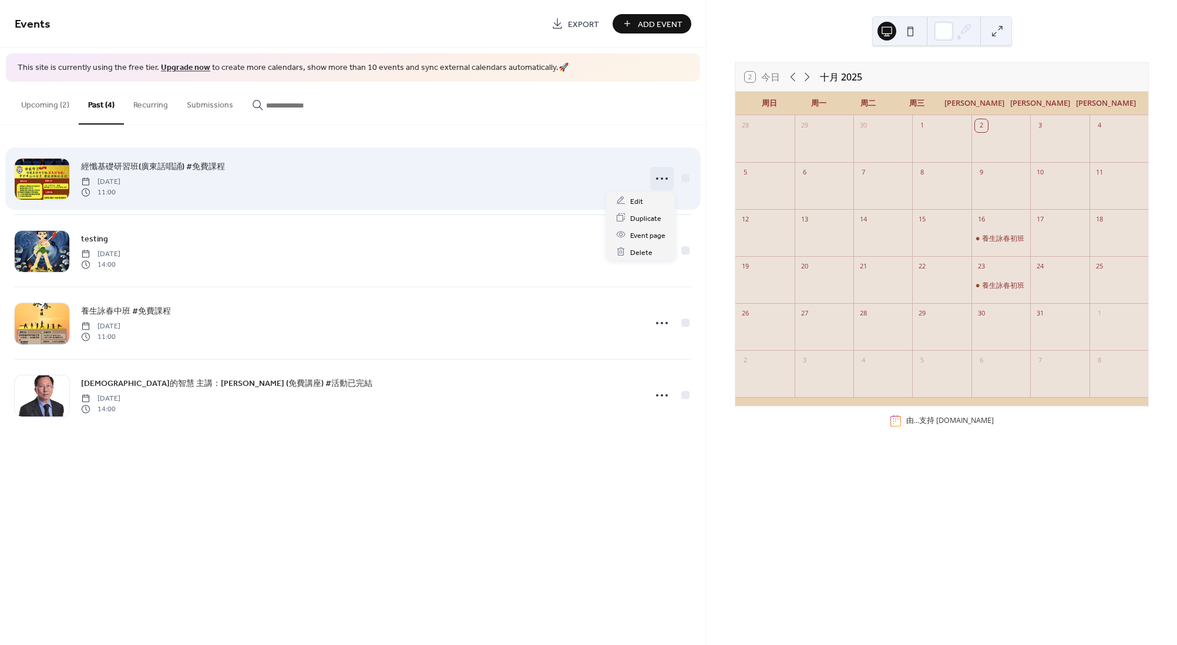
click at [659, 174] on icon at bounding box center [662, 178] width 19 height 19
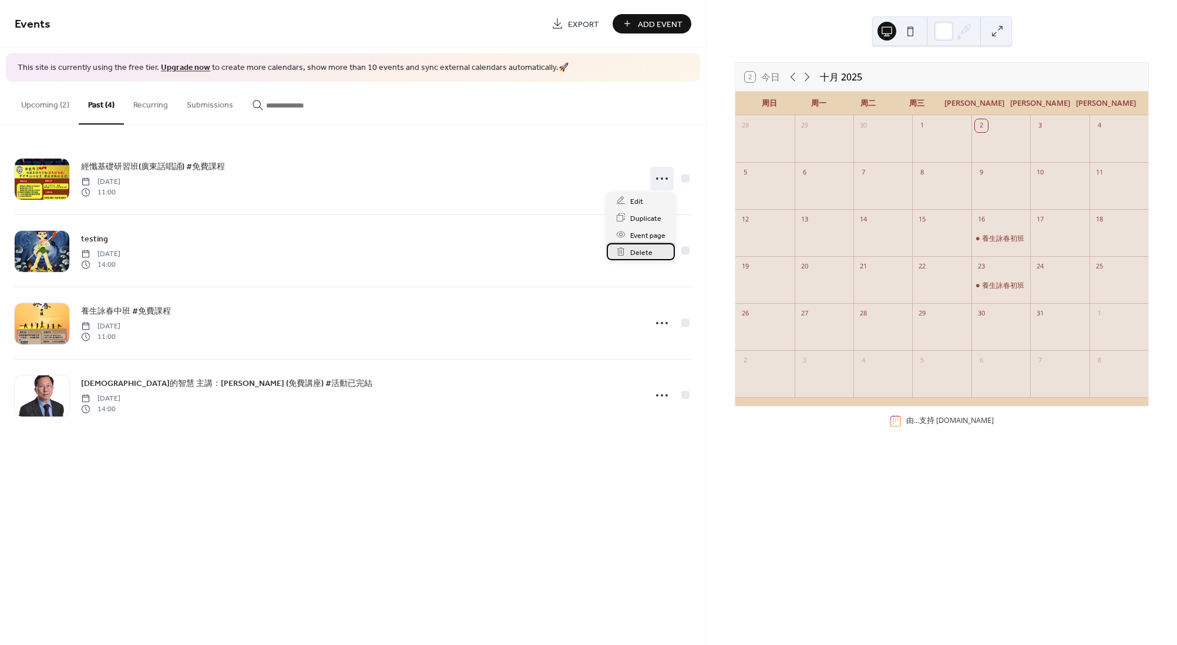
click at [641, 255] on span "Delete" at bounding box center [641, 252] width 22 height 12
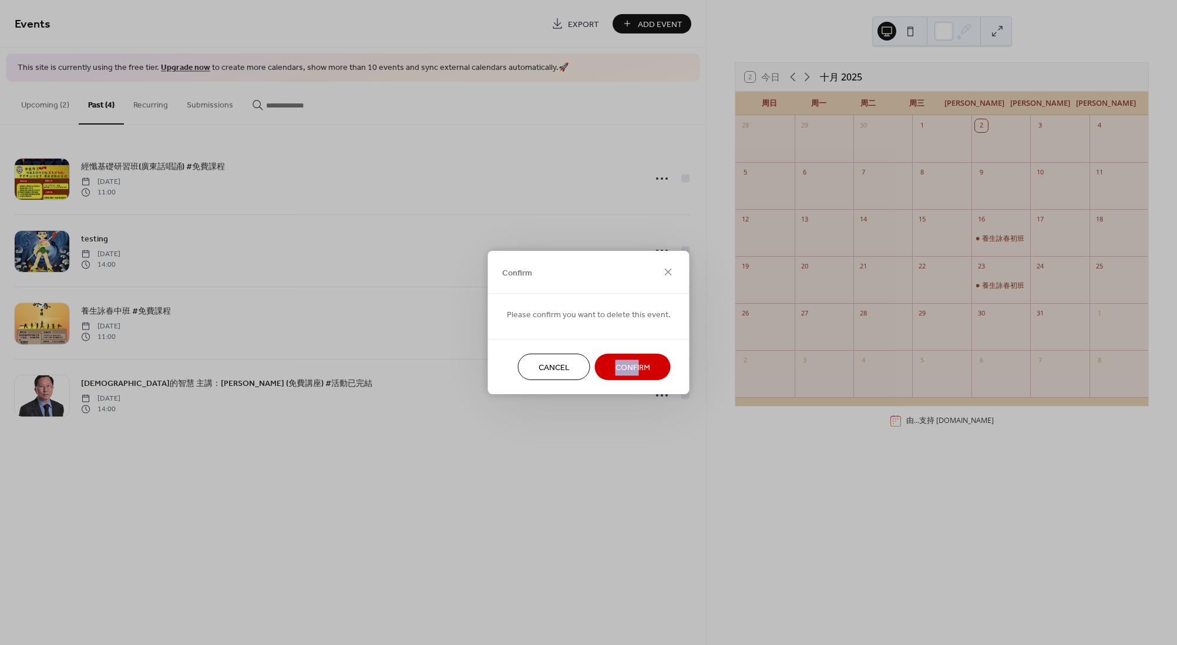
click at [637, 358] on div "Cancel Confirm" at bounding box center [588, 366] width 201 height 55
click at [634, 369] on span "Confirm" at bounding box center [633, 368] width 35 height 12
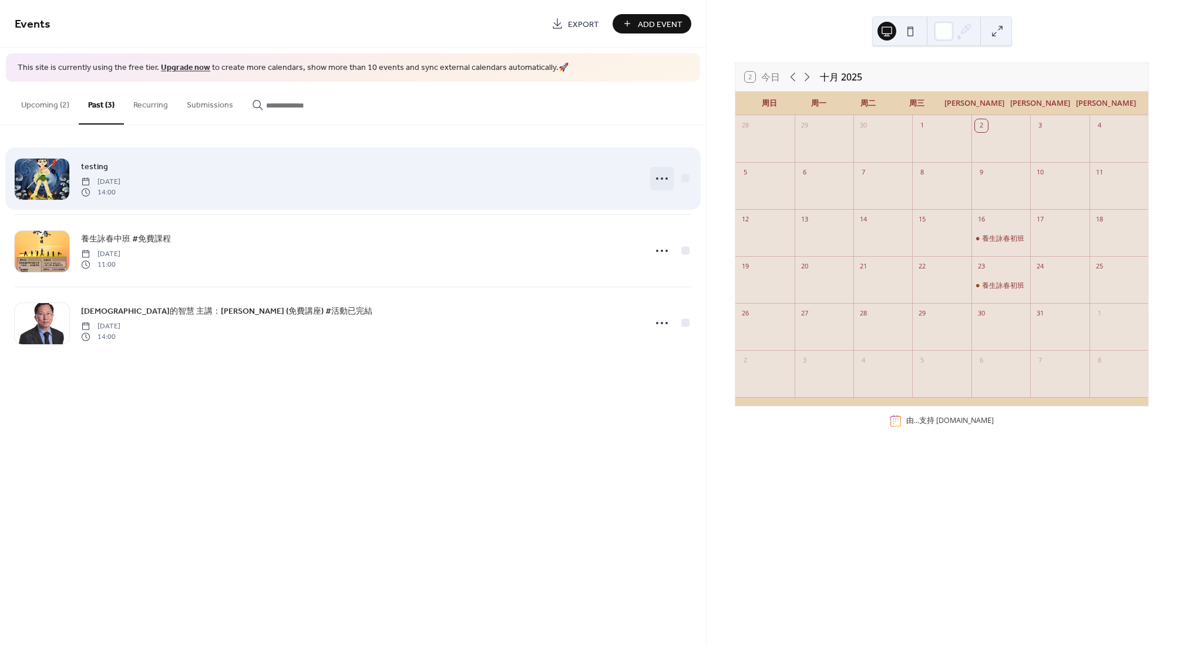
click at [661, 176] on icon at bounding box center [662, 178] width 19 height 19
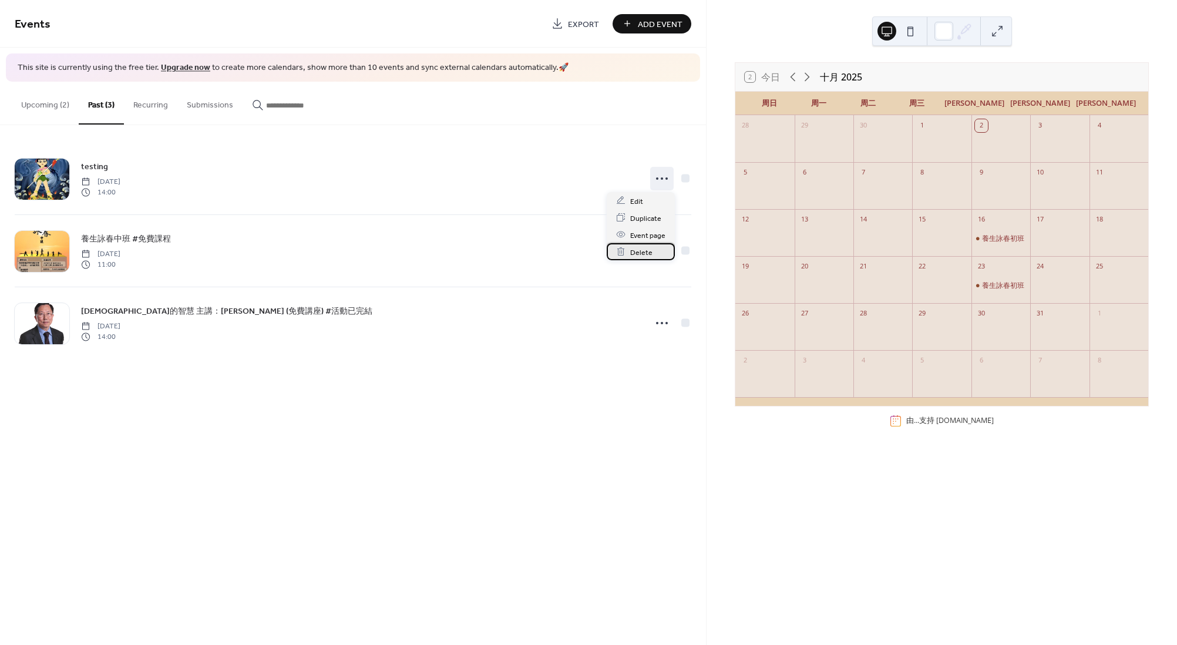
click at [648, 252] on span "Delete" at bounding box center [641, 252] width 22 height 12
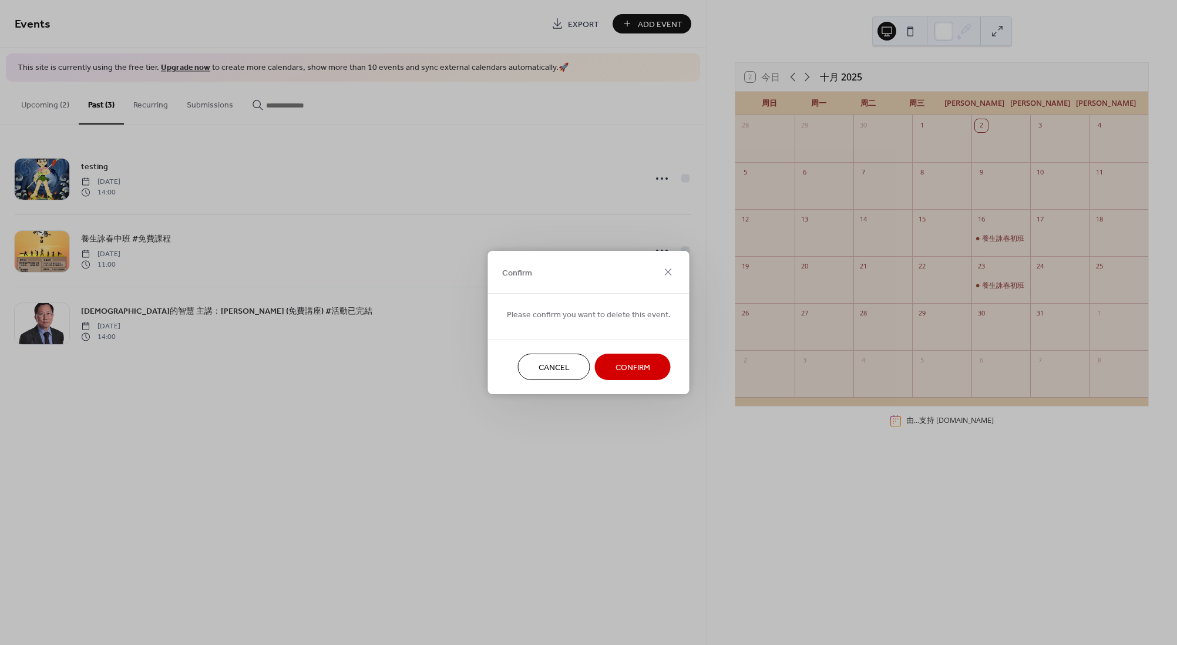
click at [633, 365] on span "Confirm" at bounding box center [633, 368] width 35 height 12
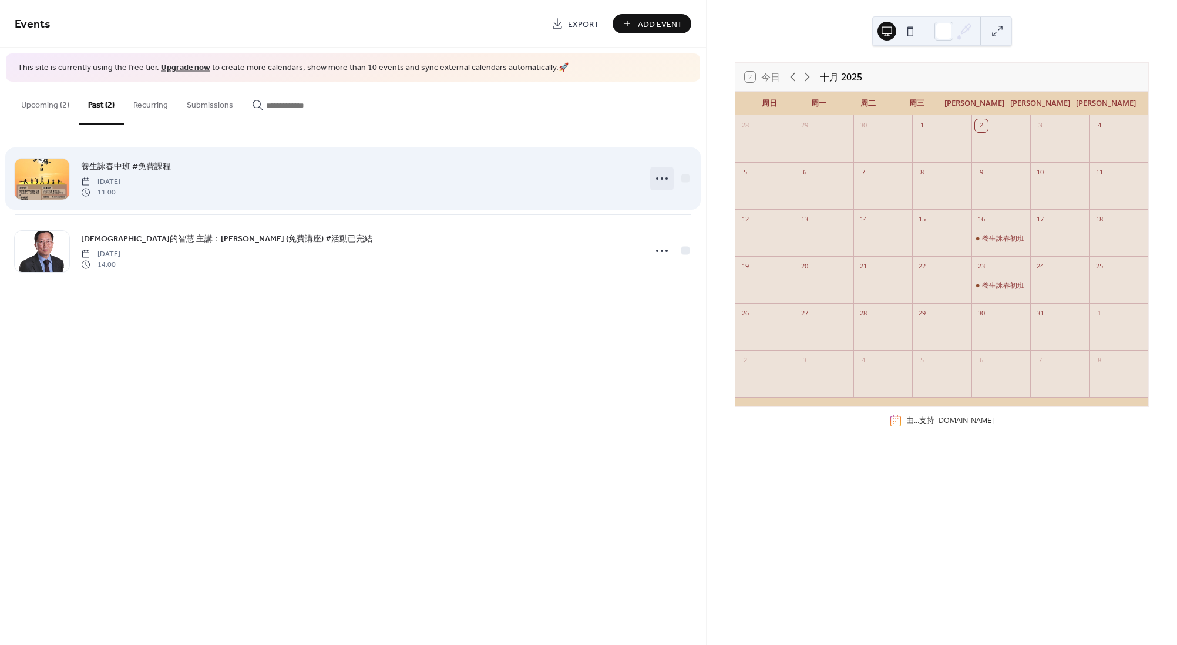
click at [668, 177] on circle at bounding box center [667, 178] width 2 height 2
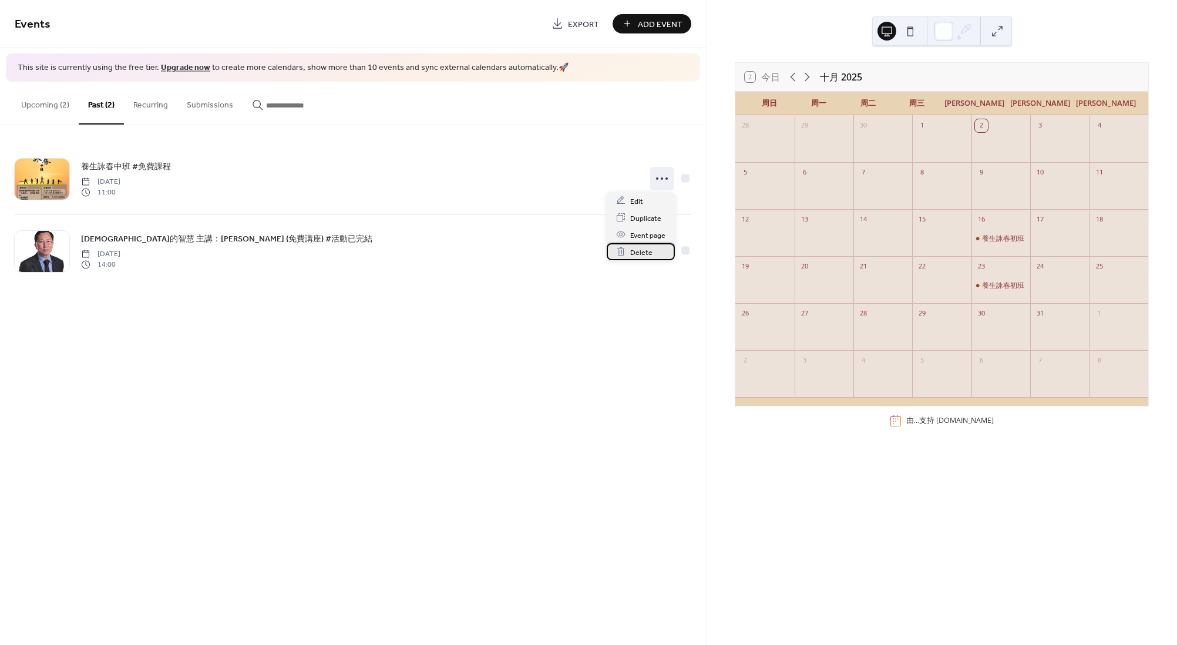
click at [651, 243] on div "Delete" at bounding box center [641, 251] width 68 height 17
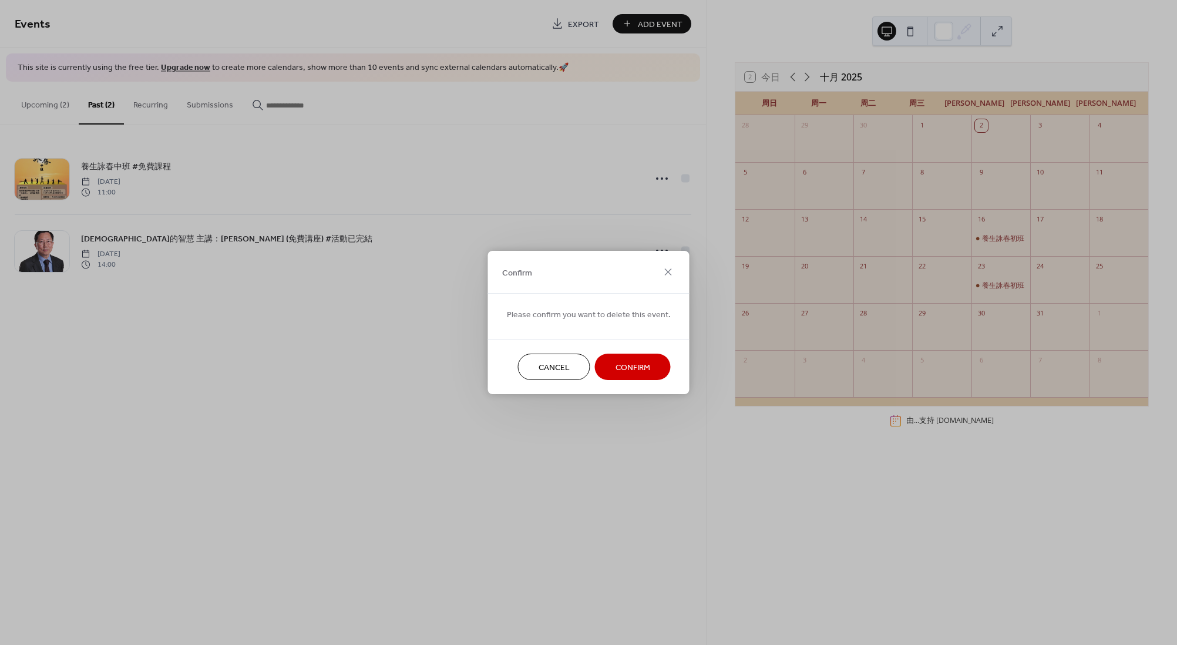
drag, startPoint x: 630, startPoint y: 371, endPoint x: 633, endPoint y: 362, distance: 8.7
click at [630, 369] on span "Confirm" at bounding box center [633, 368] width 35 height 12
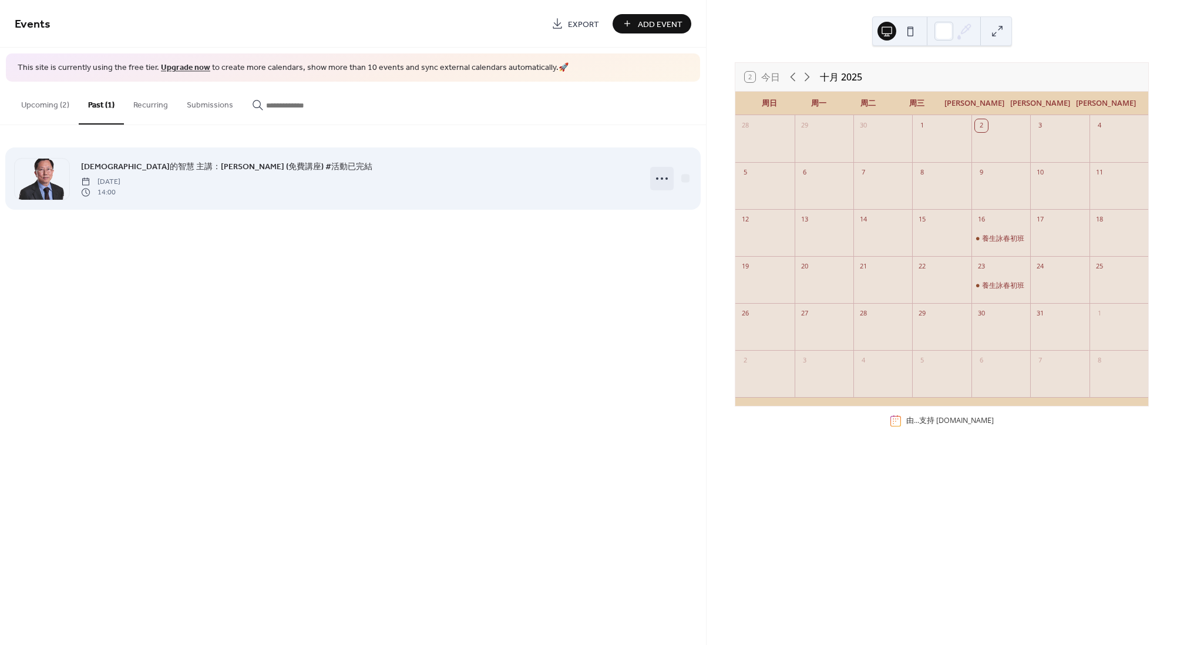
click at [660, 174] on icon at bounding box center [662, 178] width 19 height 19
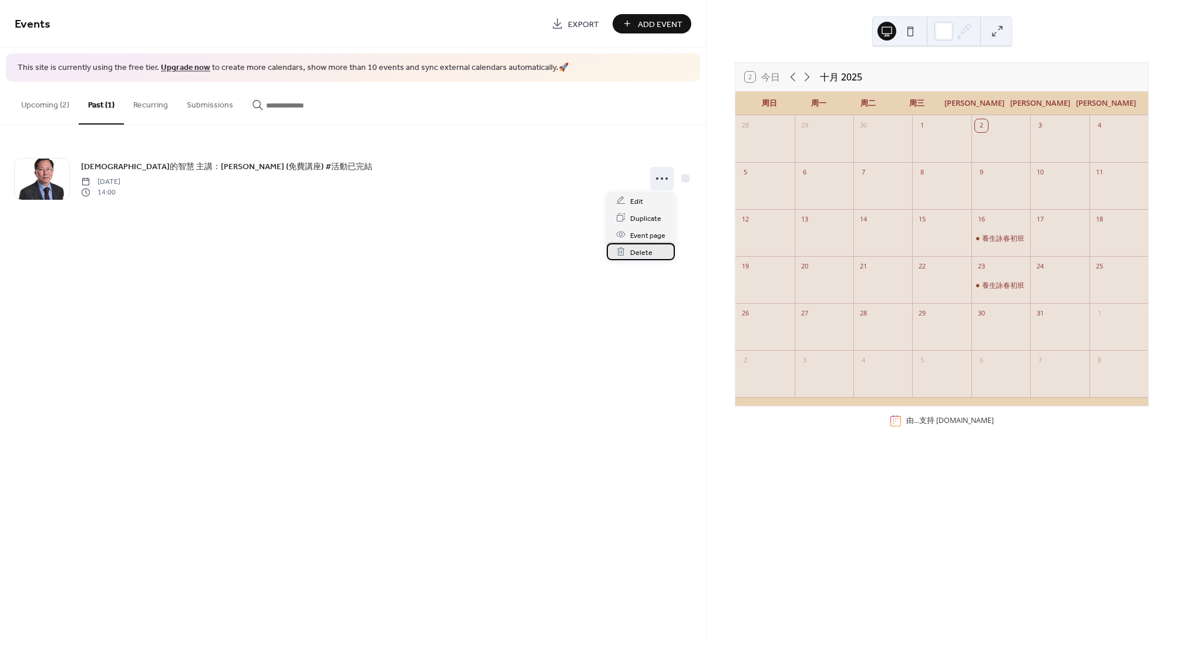
click at [649, 248] on span "Delete" at bounding box center [641, 252] width 22 height 12
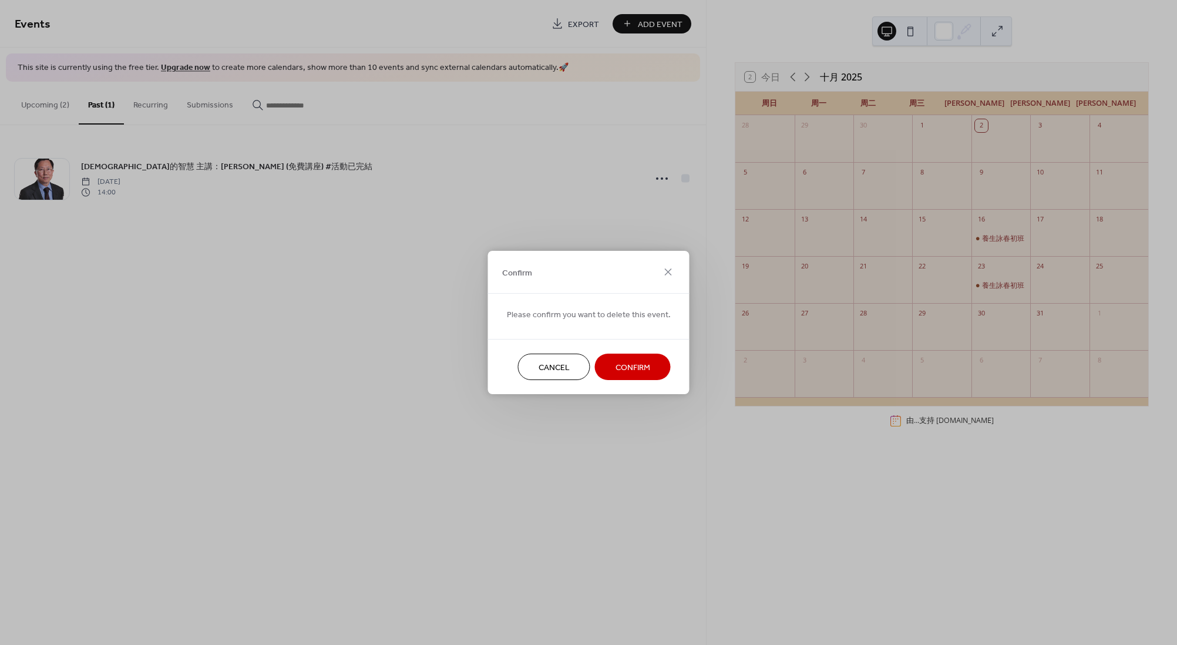
click at [643, 367] on span "Confirm" at bounding box center [633, 368] width 35 height 12
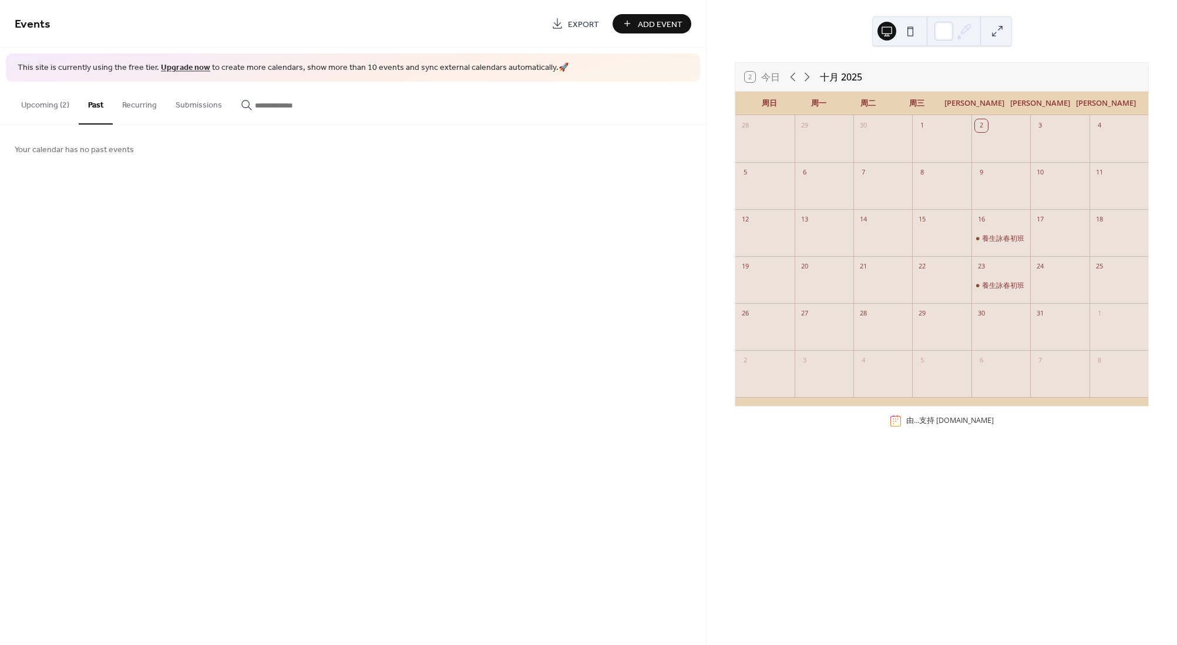
click at [65, 101] on button "Upcoming (2)" at bounding box center [45, 103] width 67 height 42
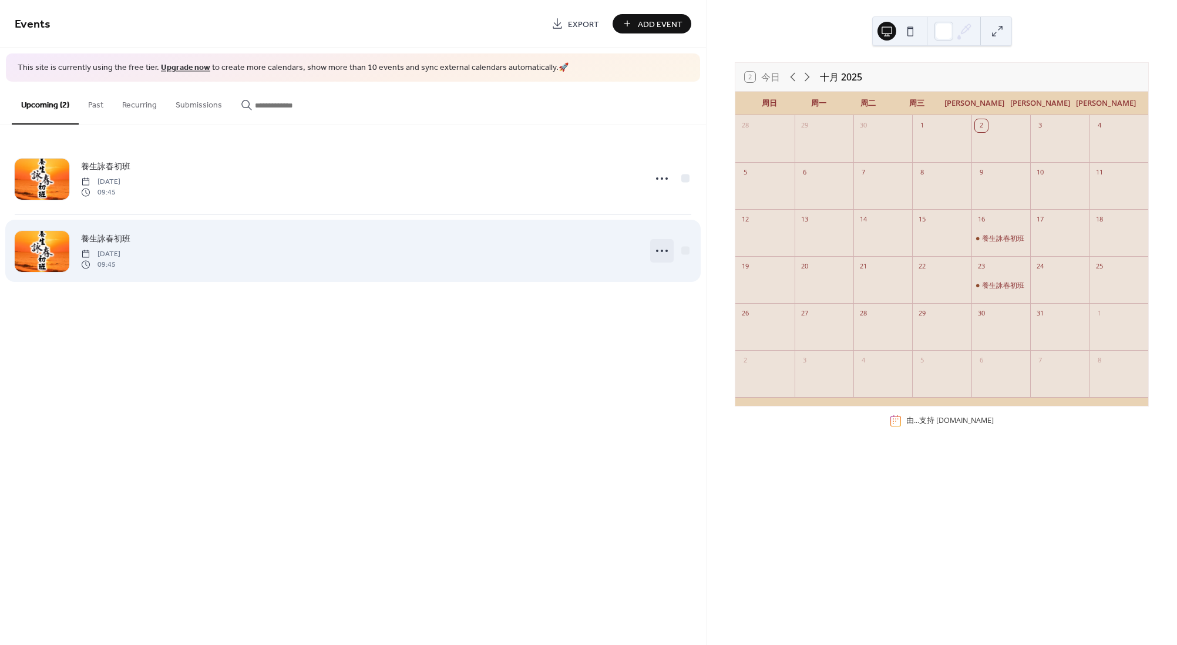
click at [655, 248] on icon at bounding box center [662, 250] width 19 height 19
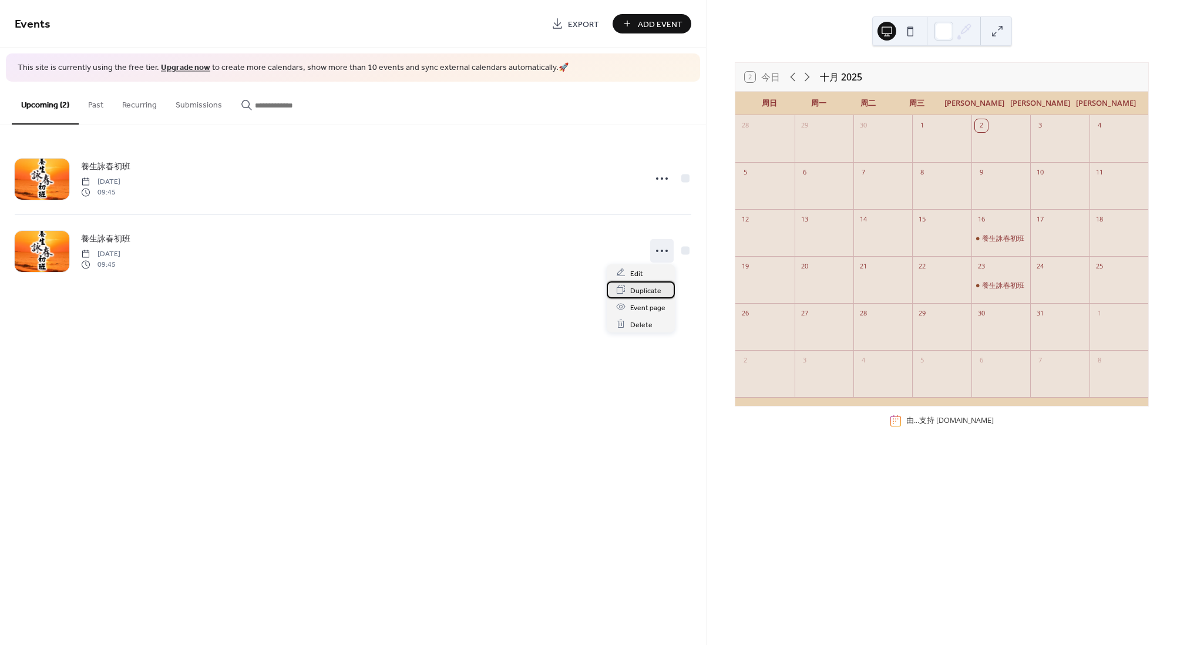
click at [658, 284] on span "Duplicate" at bounding box center [645, 290] width 31 height 12
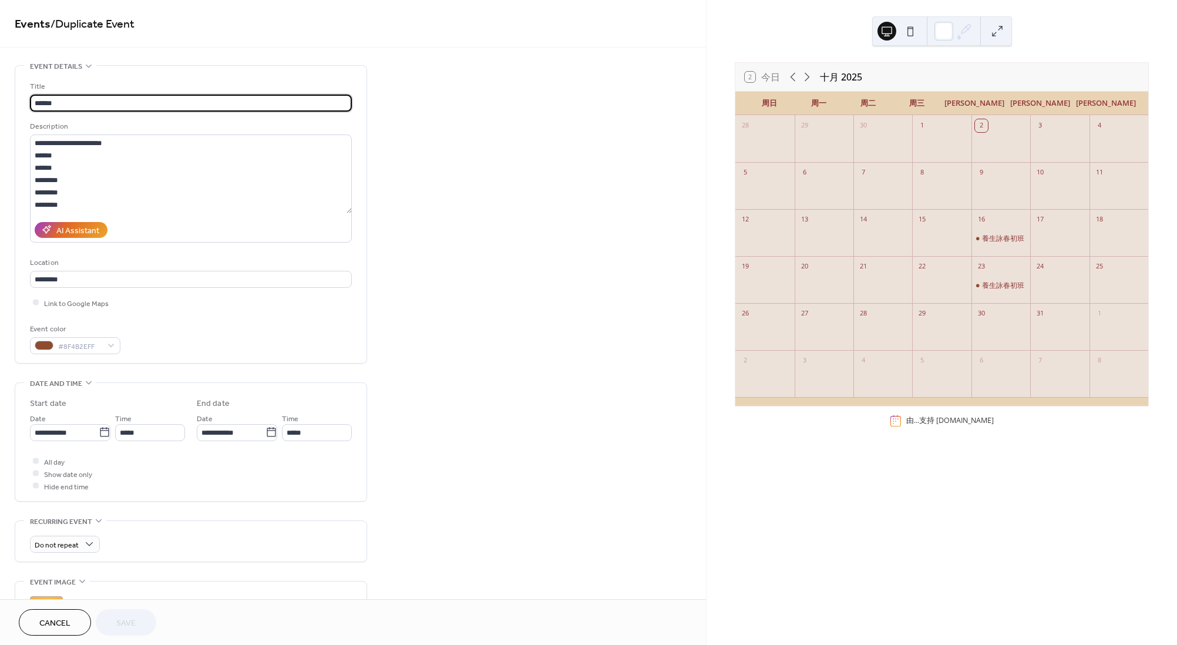
click at [993, 341] on div at bounding box center [1001, 334] width 59 height 24
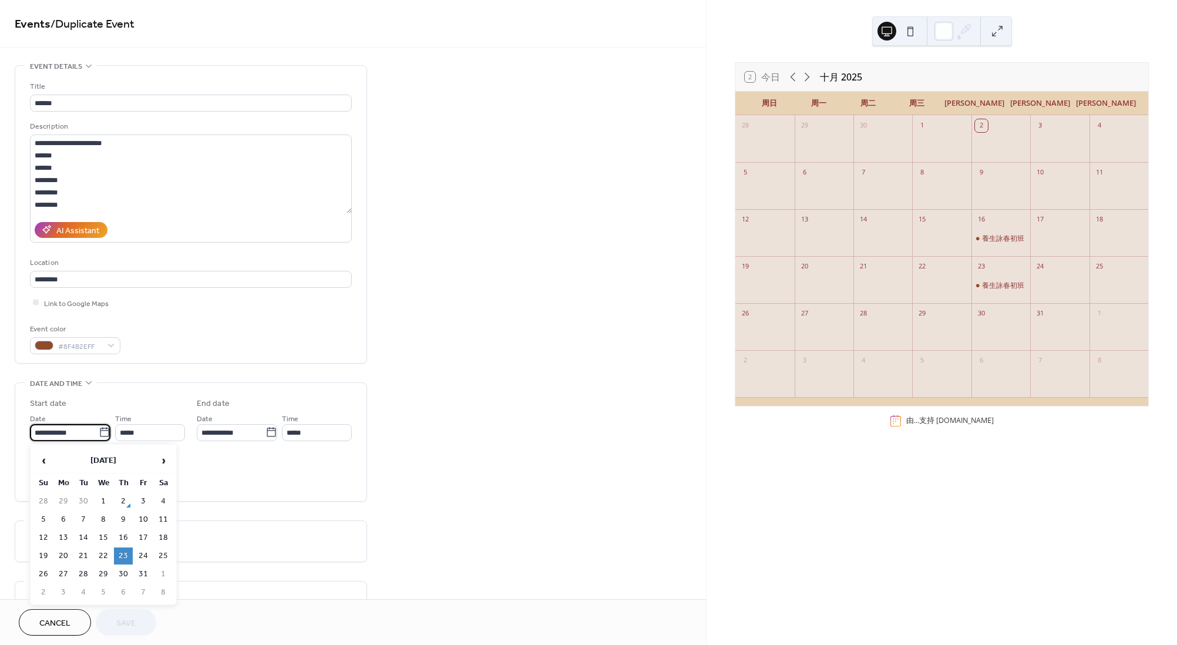
drag, startPoint x: 41, startPoint y: 429, endPoint x: 14, endPoint y: 427, distance: 27.1
click at [15, 427] on div "**********" at bounding box center [191, 441] width 352 height 119
type input "**********"
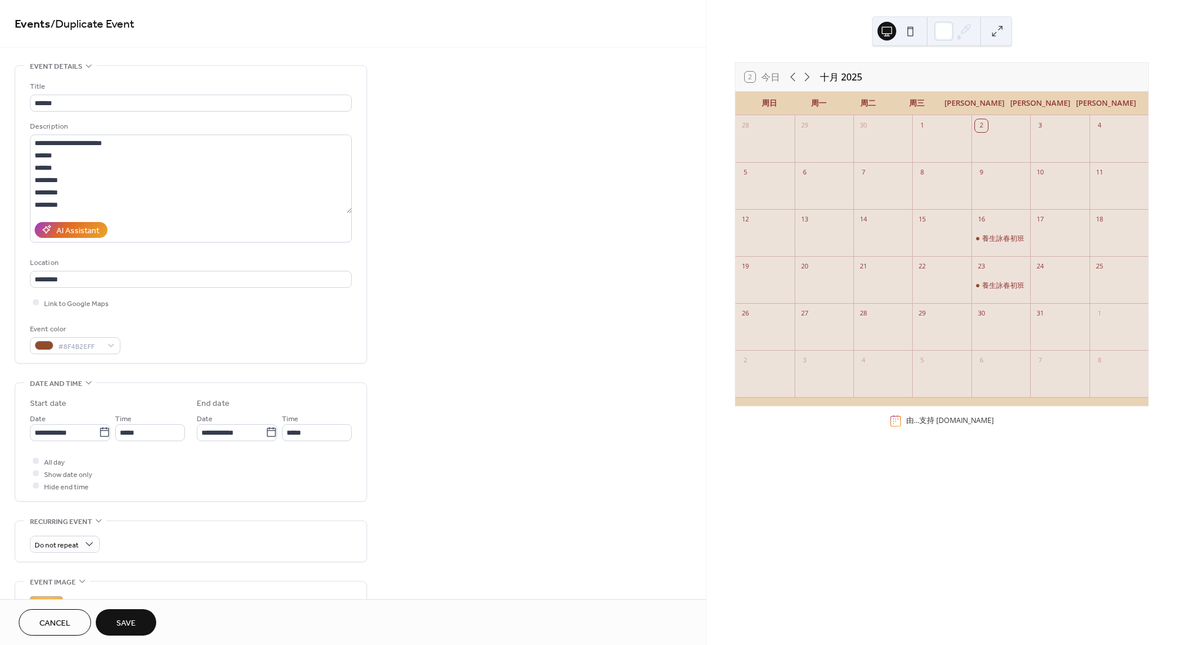
click at [490, 431] on div "**********" at bounding box center [353, 494] width 706 height 858
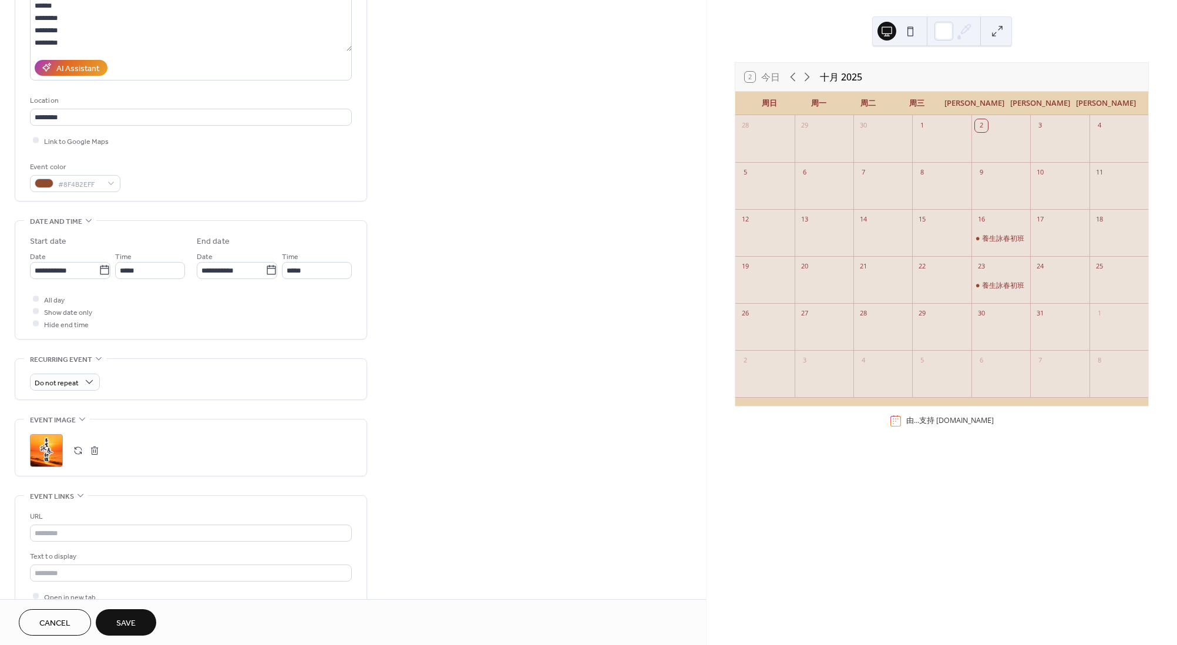
scroll to position [176, 0]
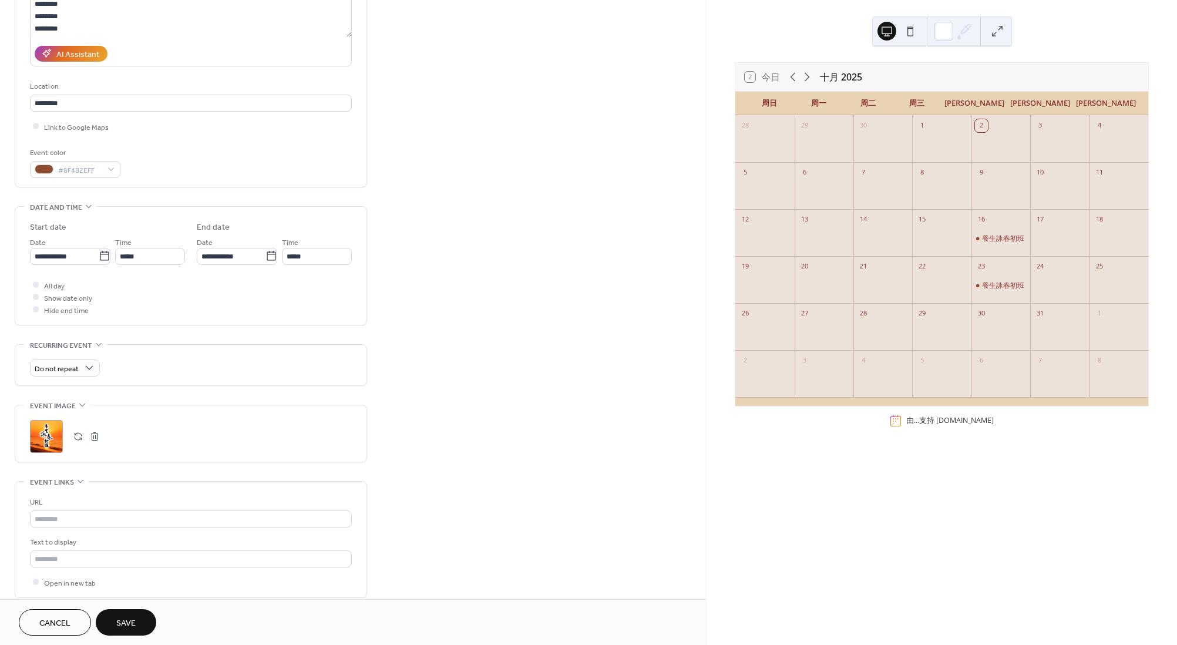
click at [130, 612] on button "Save" at bounding box center [126, 622] width 61 height 26
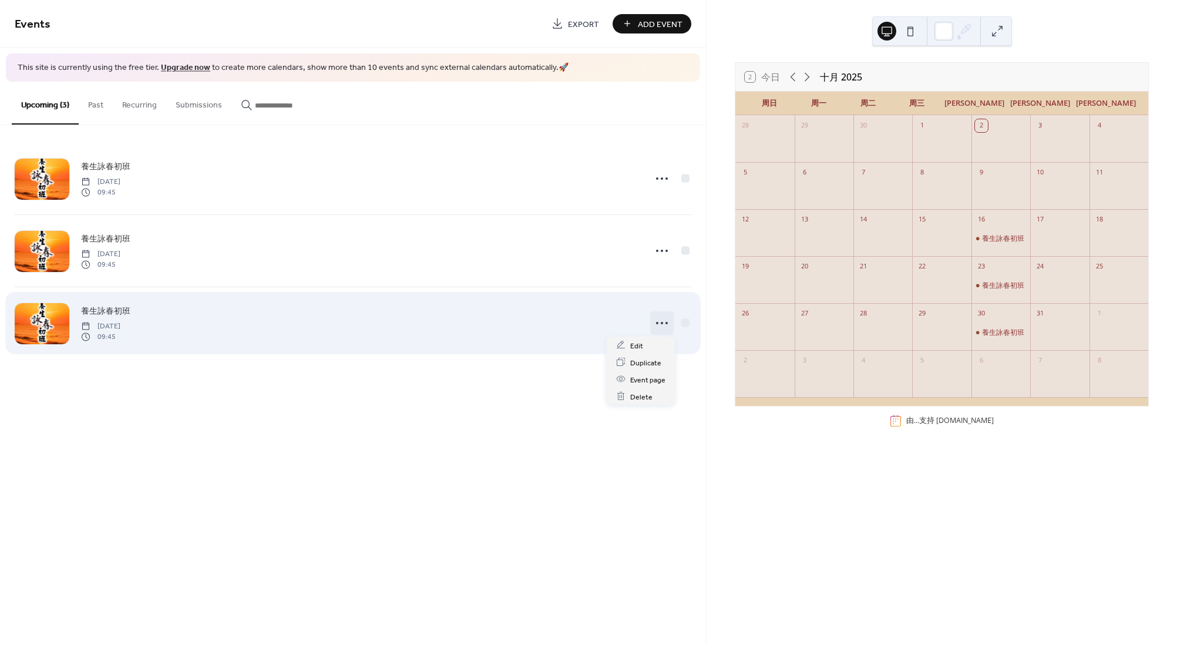
click at [661, 325] on icon at bounding box center [662, 323] width 19 height 19
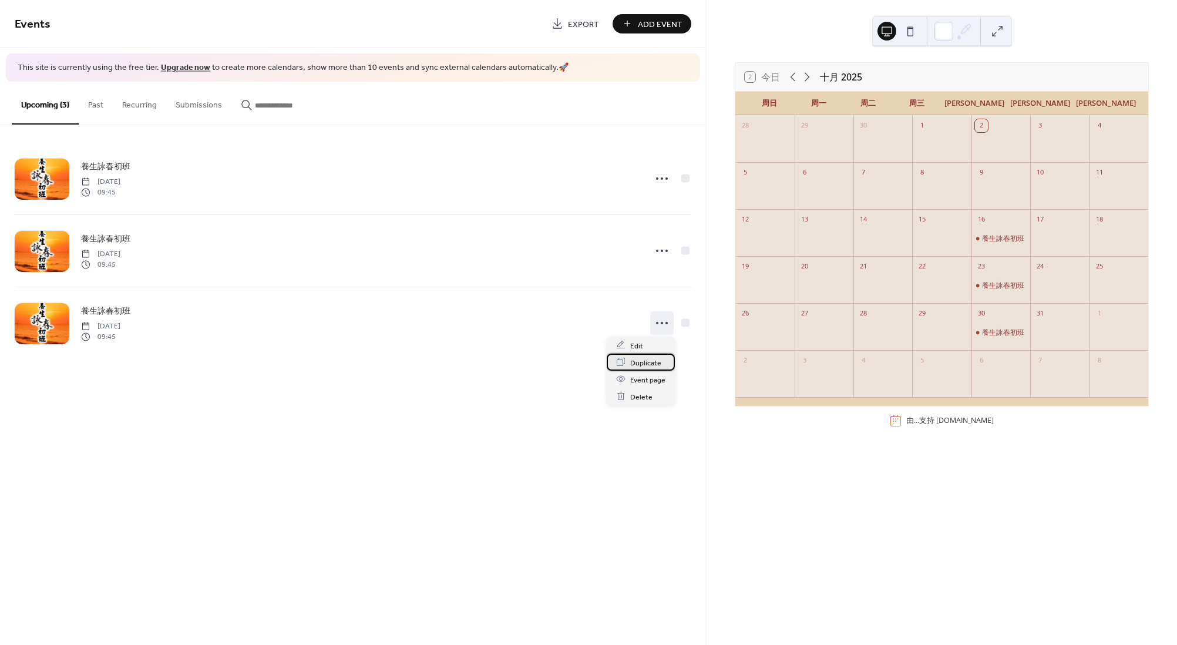
click at [653, 359] on span "Duplicate" at bounding box center [645, 363] width 31 height 12
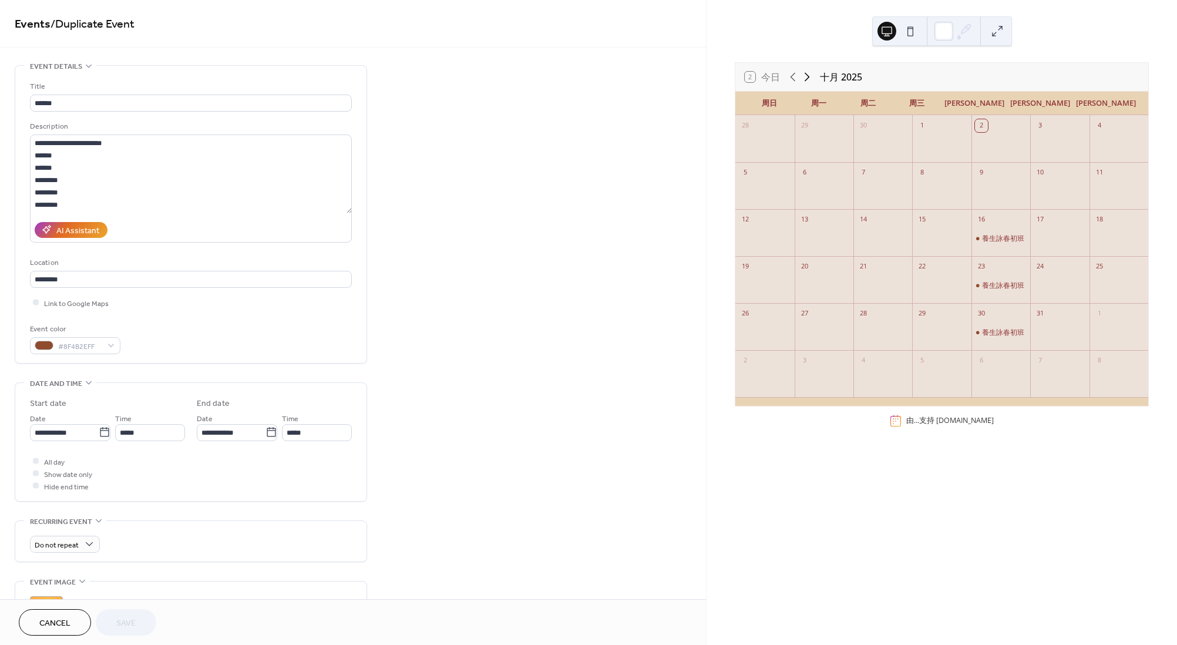
click at [806, 73] on icon at bounding box center [807, 77] width 5 height 9
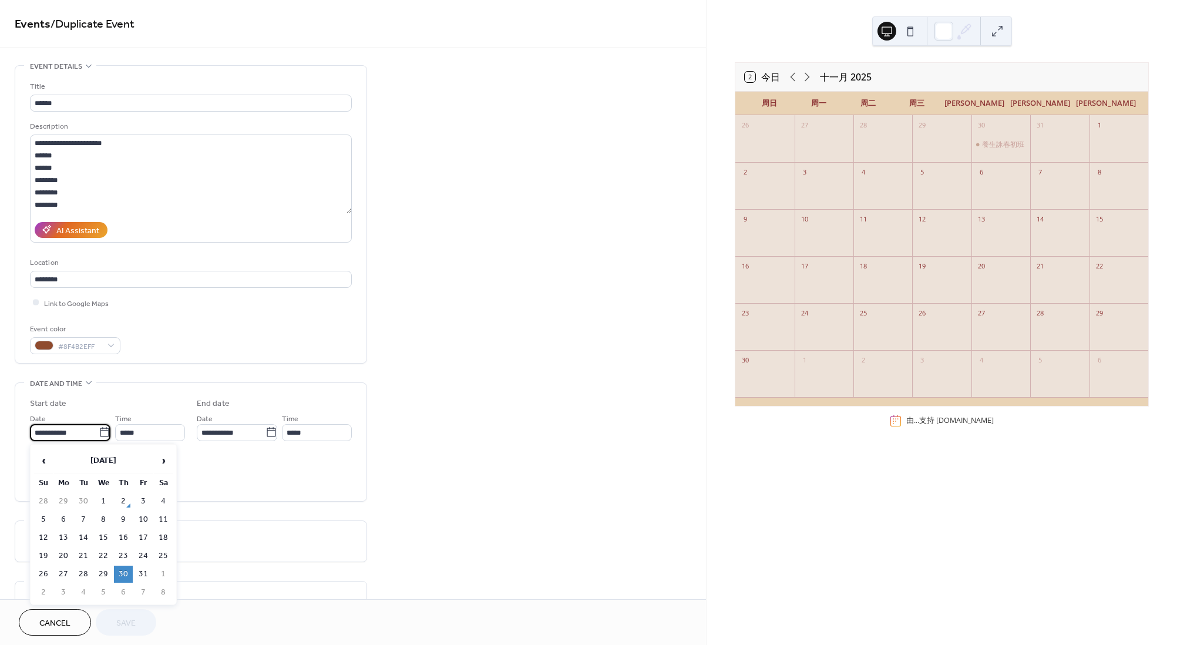
click at [59, 430] on input "**********" at bounding box center [64, 432] width 69 height 17
click at [162, 461] on span "›" at bounding box center [163, 460] width 18 height 23
click at [127, 519] on td "6" at bounding box center [123, 519] width 19 height 17
type input "**********"
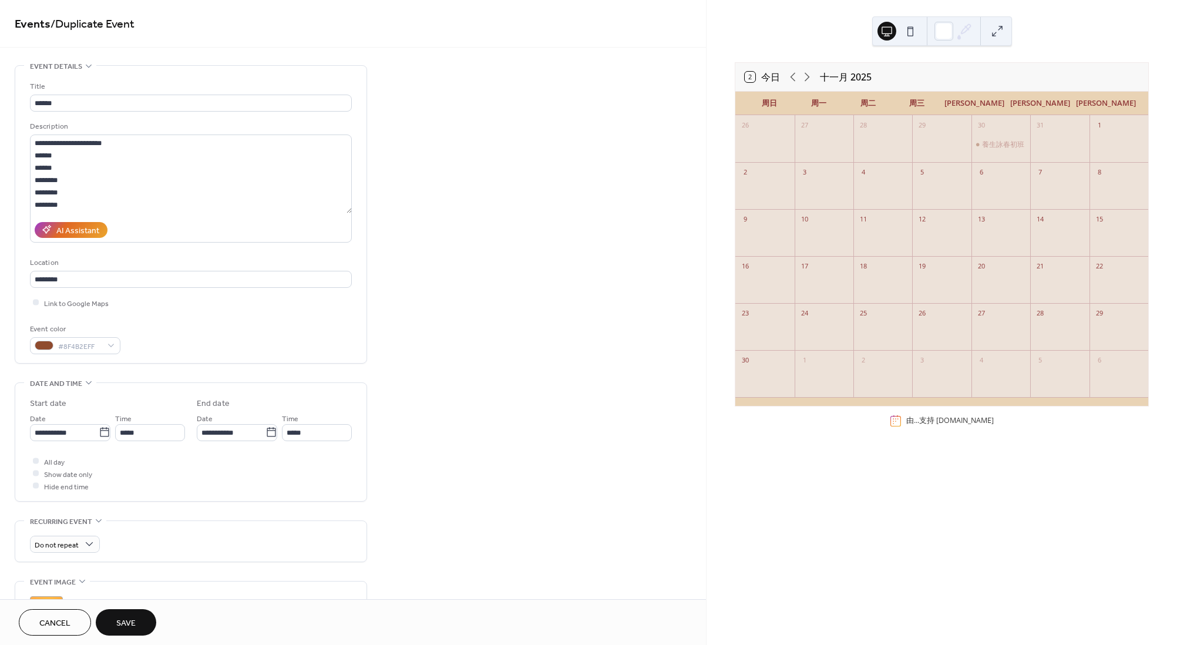
click at [126, 614] on button "Save" at bounding box center [126, 622] width 61 height 26
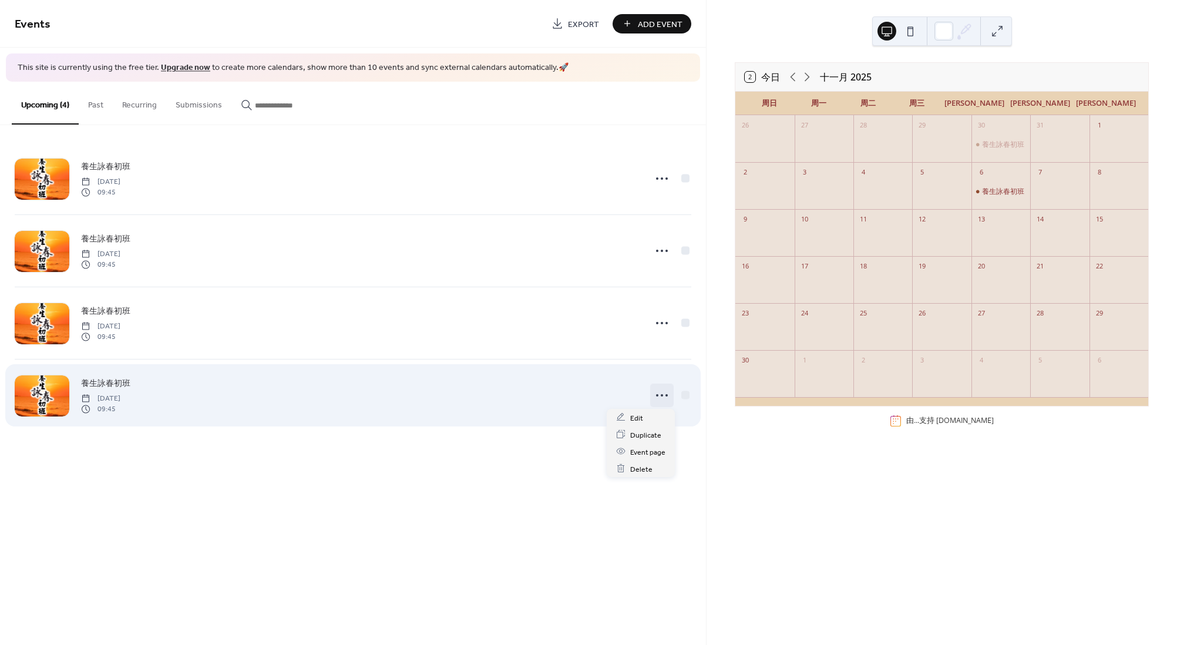
click at [661, 396] on icon at bounding box center [662, 395] width 19 height 19
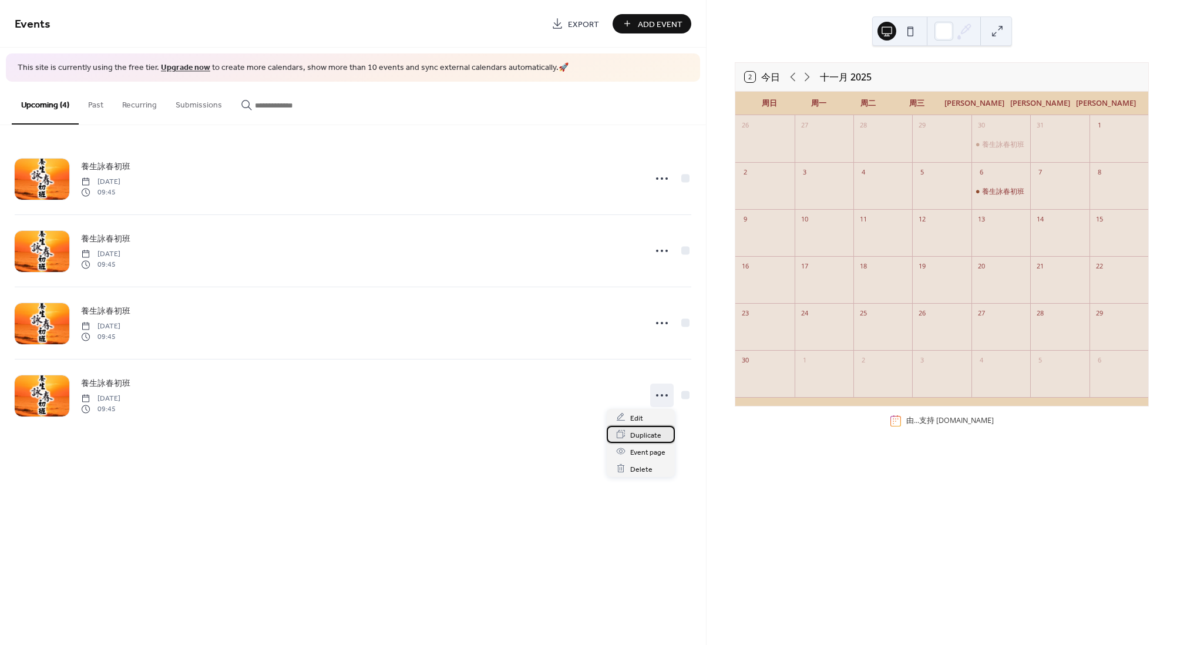
click at [648, 438] on span "Duplicate" at bounding box center [645, 435] width 31 height 12
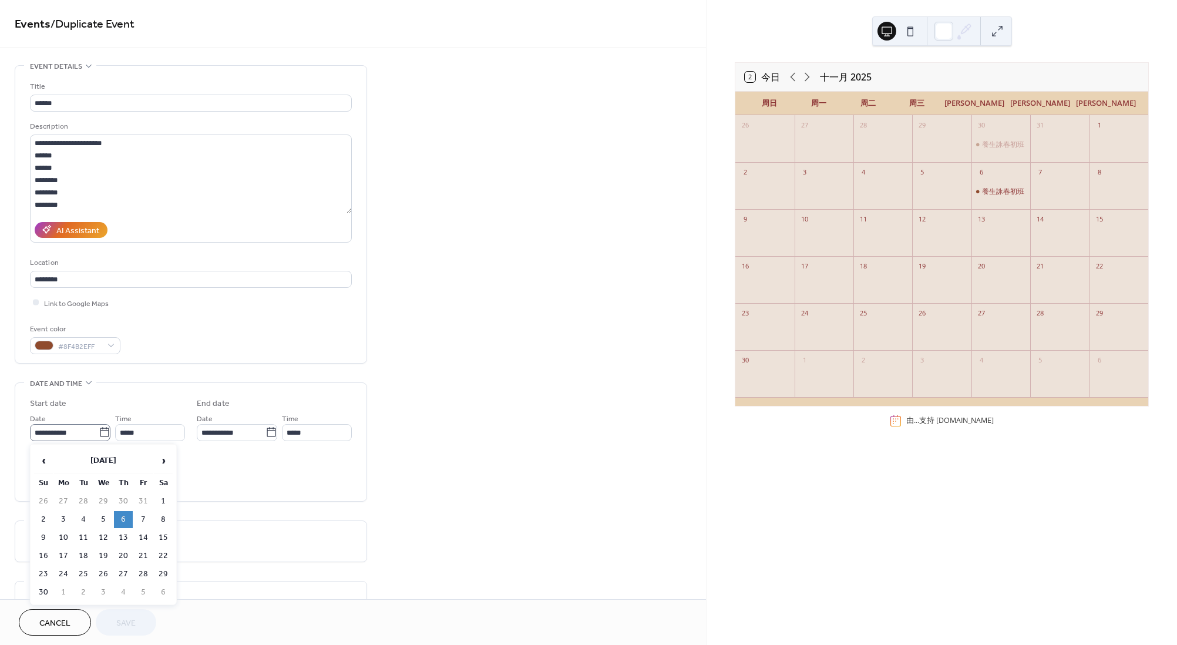
click at [106, 431] on icon at bounding box center [105, 432] width 12 height 12
click at [99, 431] on input "**********" at bounding box center [64, 432] width 69 height 17
click at [127, 534] on td "13" at bounding box center [123, 537] width 19 height 17
type input "**********"
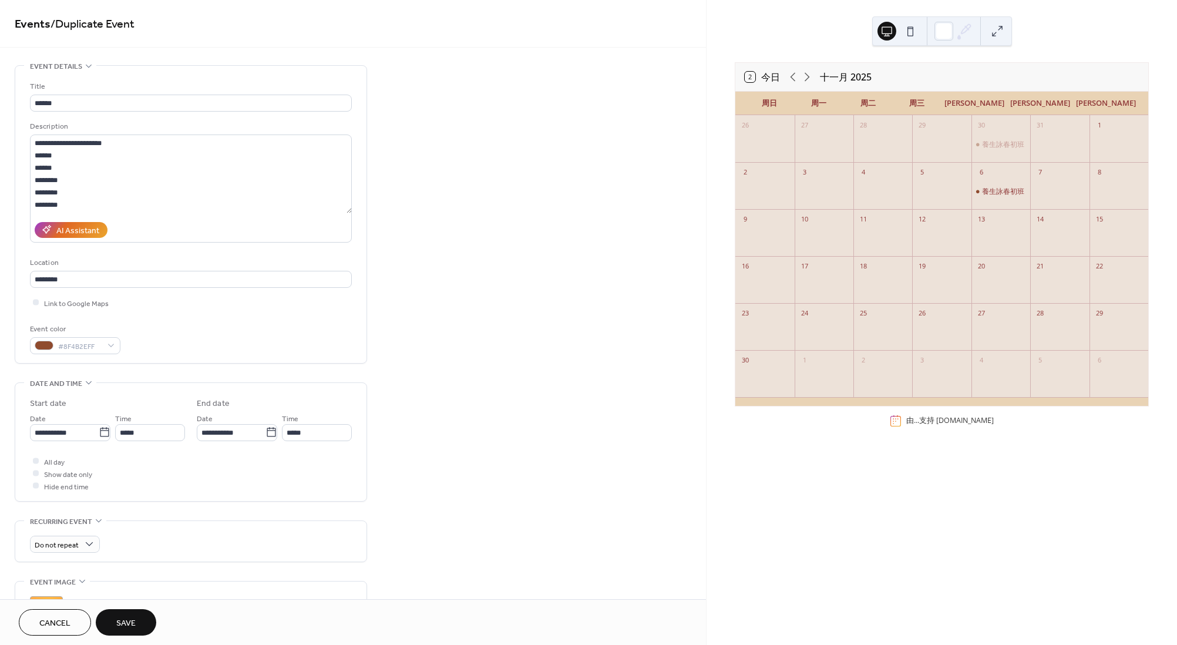
click at [143, 613] on button "Save" at bounding box center [126, 622] width 61 height 26
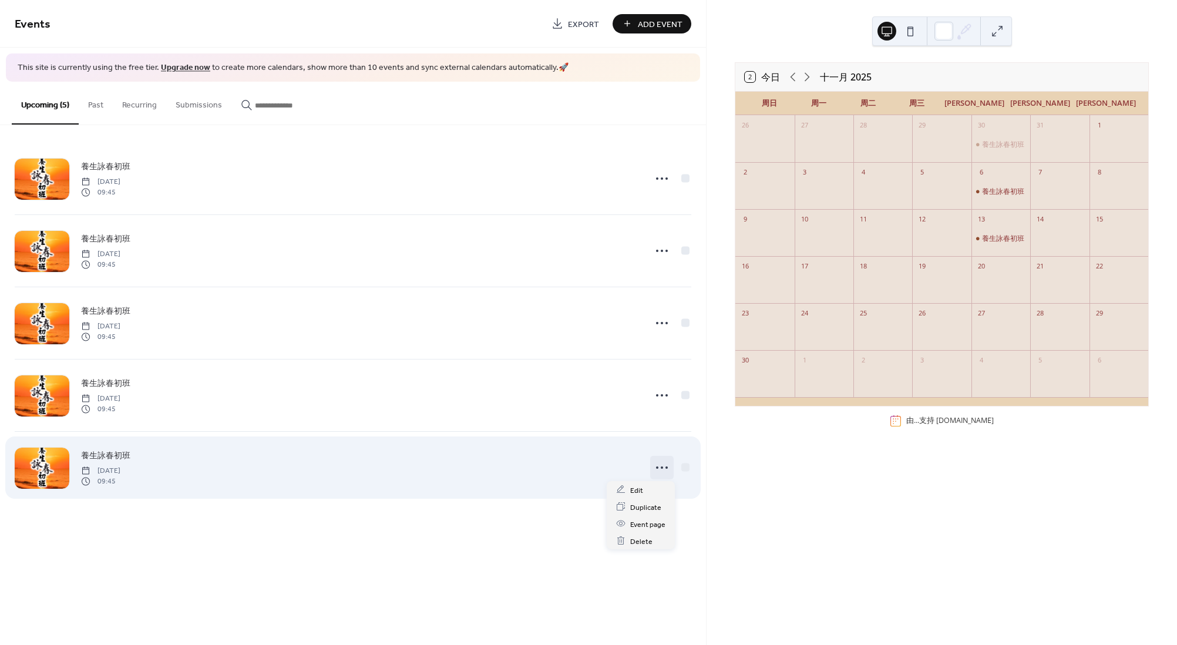
click at [665, 468] on icon at bounding box center [662, 467] width 19 height 19
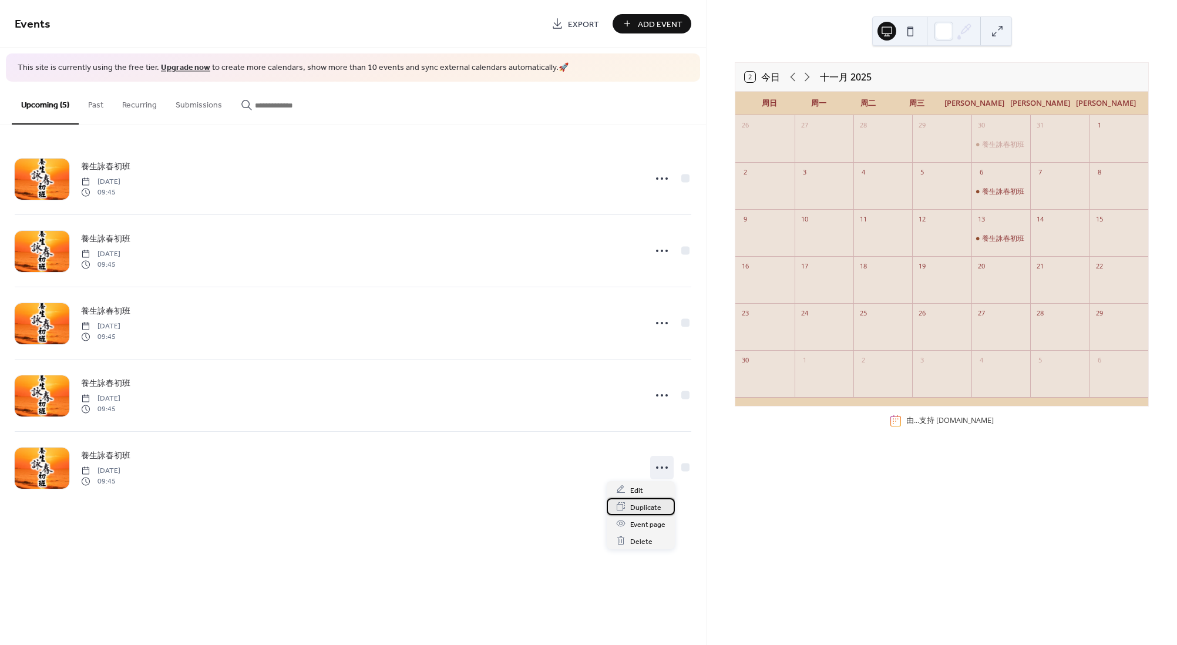
click at [654, 509] on span "Duplicate" at bounding box center [645, 507] width 31 height 12
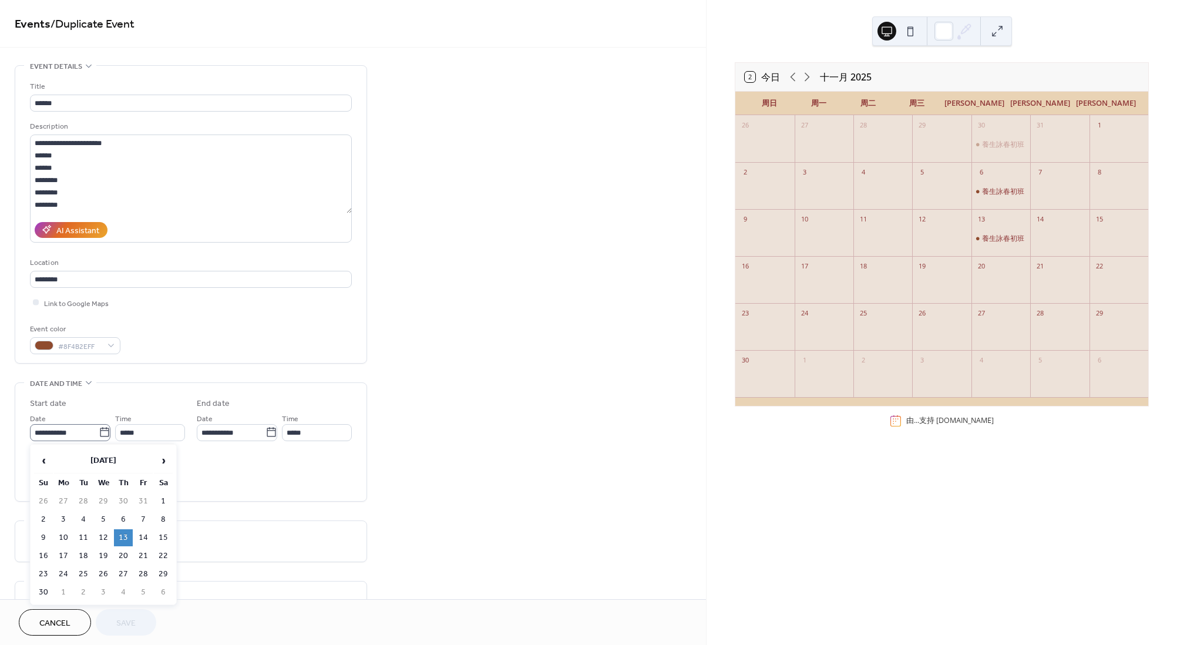
click at [102, 432] on icon at bounding box center [105, 432] width 12 height 12
click at [99, 432] on input "**********" at bounding box center [64, 432] width 69 height 17
click at [125, 548] on td "20" at bounding box center [123, 555] width 19 height 17
type input "**********"
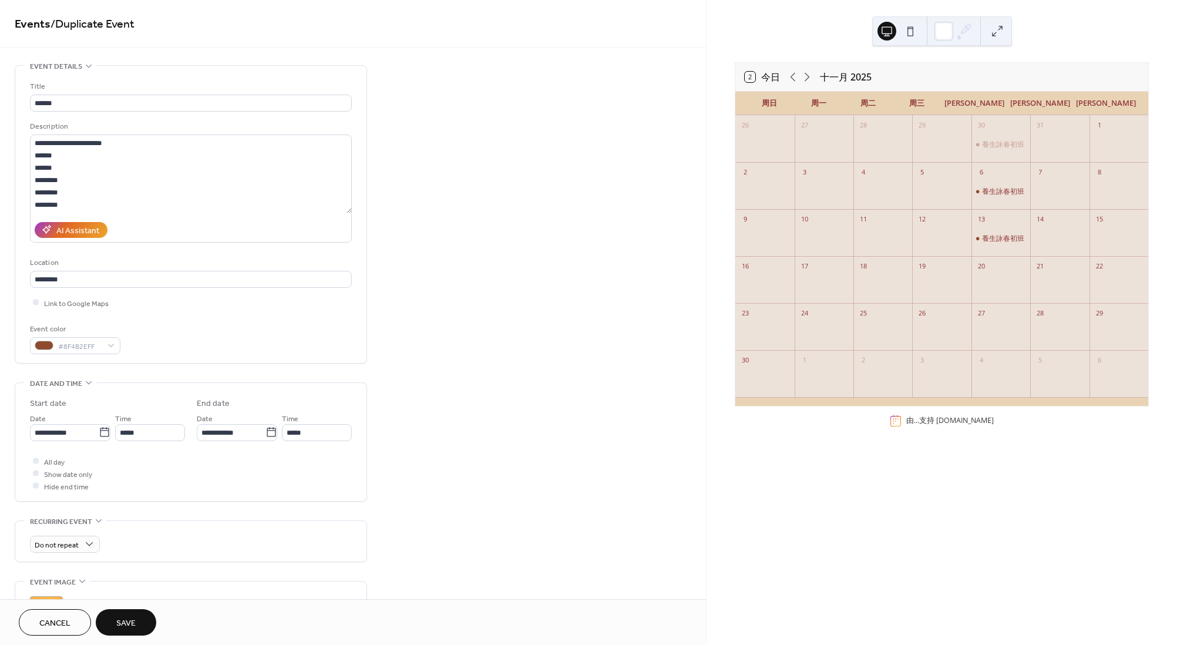
click at [123, 614] on button "Save" at bounding box center [126, 622] width 61 height 26
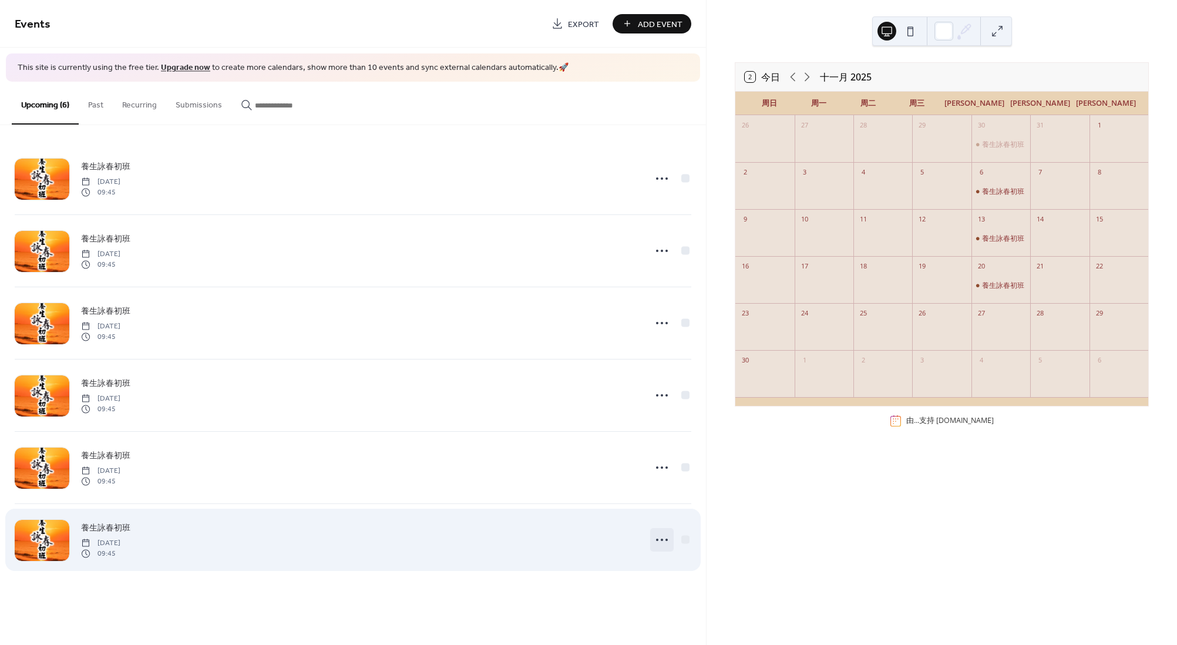
click at [658, 537] on icon at bounding box center [662, 539] width 19 height 19
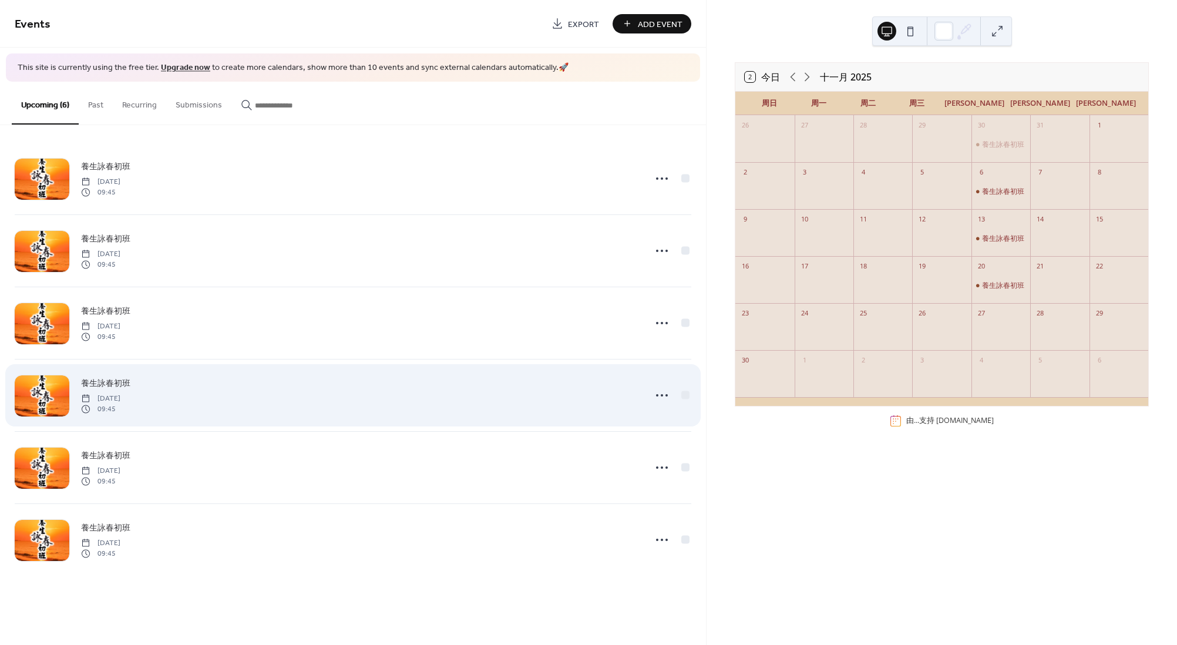
click at [584, 429] on div "養生詠春初班 [DATE] 09:45" at bounding box center [353, 395] width 677 height 72
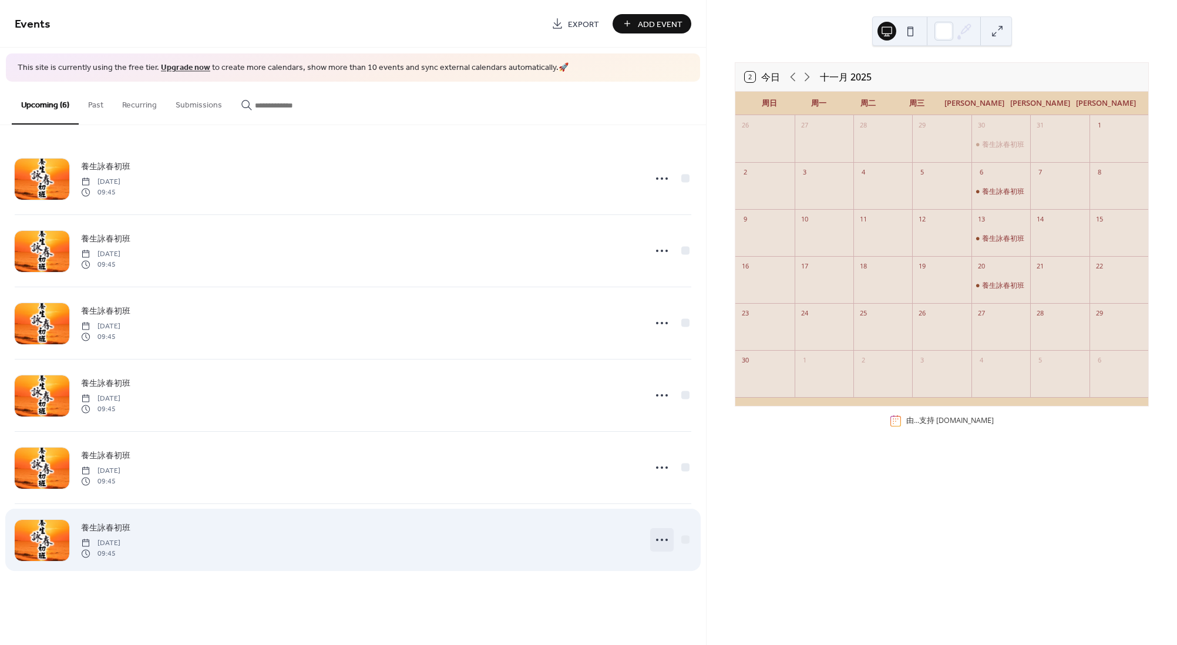
click at [667, 539] on circle at bounding box center [667, 540] width 2 height 2
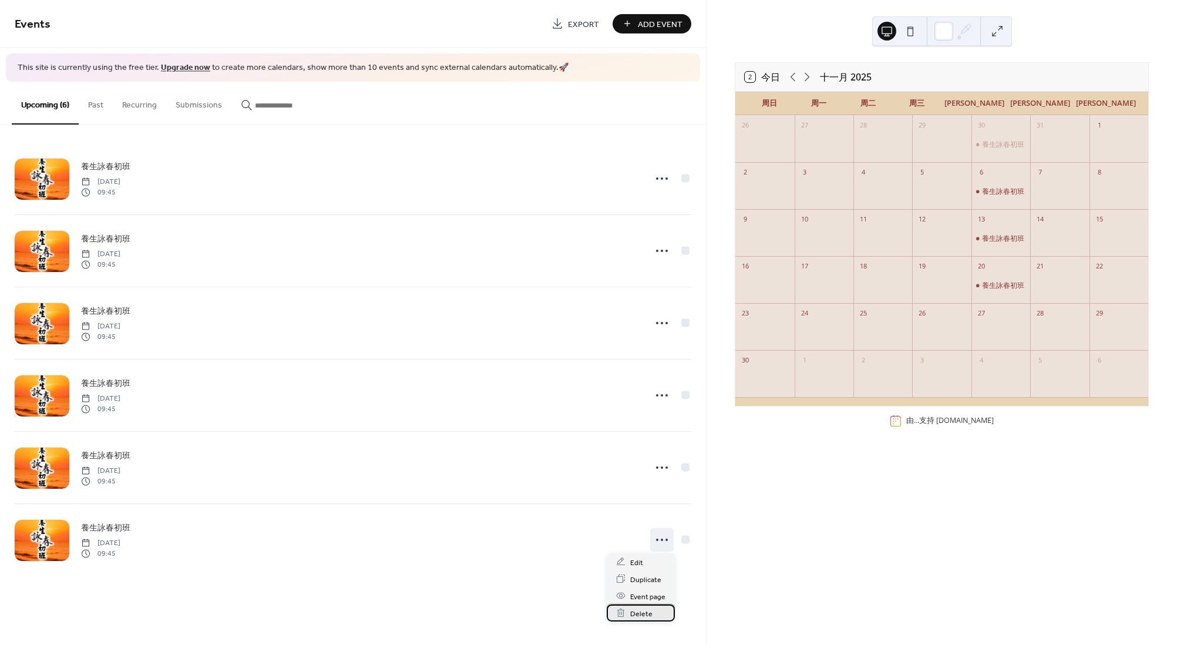
click at [647, 611] on span "Delete" at bounding box center [641, 613] width 22 height 12
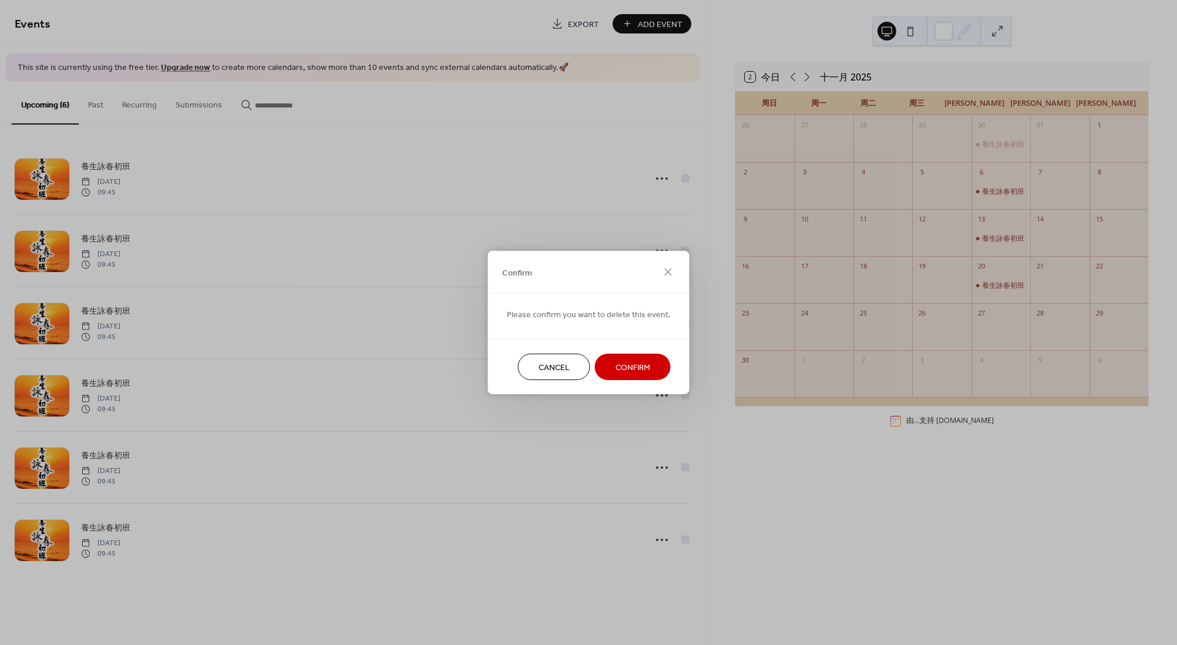
click at [647, 364] on button "Confirm" at bounding box center [633, 367] width 76 height 26
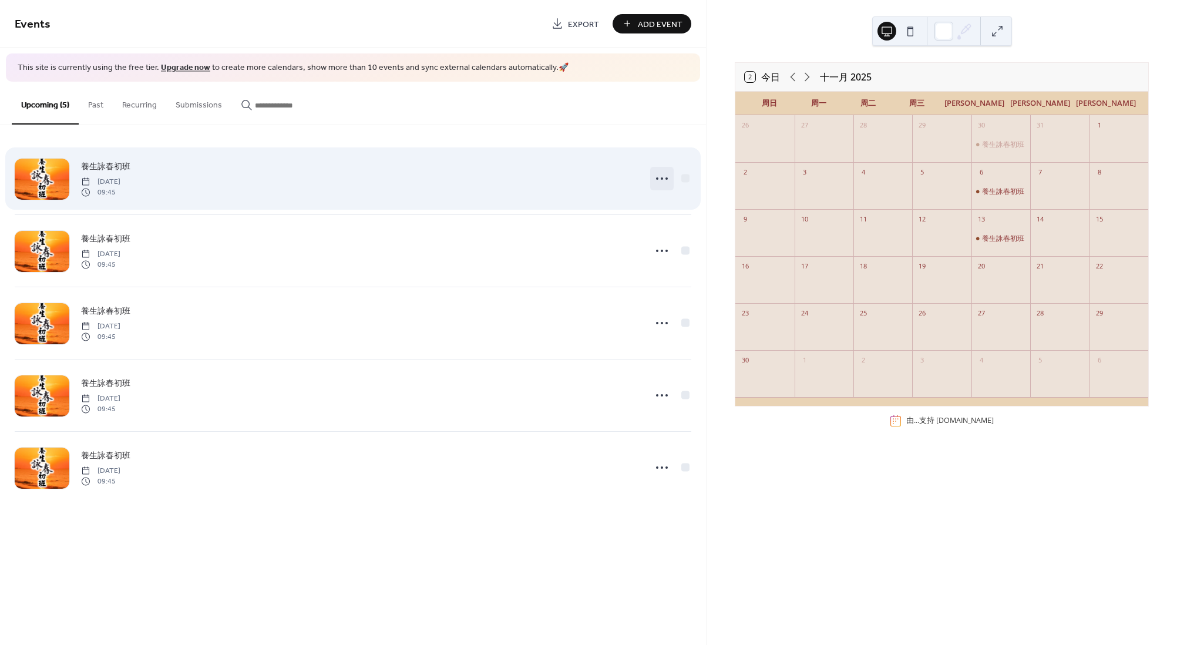
click at [662, 177] on circle at bounding box center [662, 178] width 2 height 2
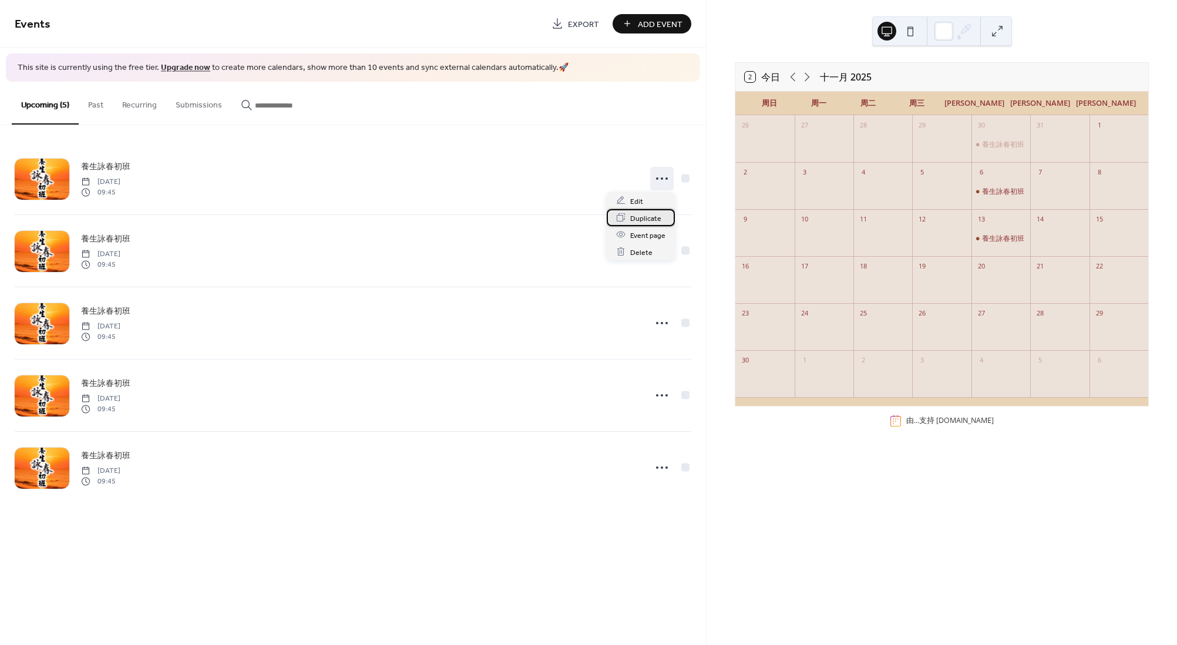
click at [654, 220] on span "Duplicate" at bounding box center [645, 218] width 31 height 12
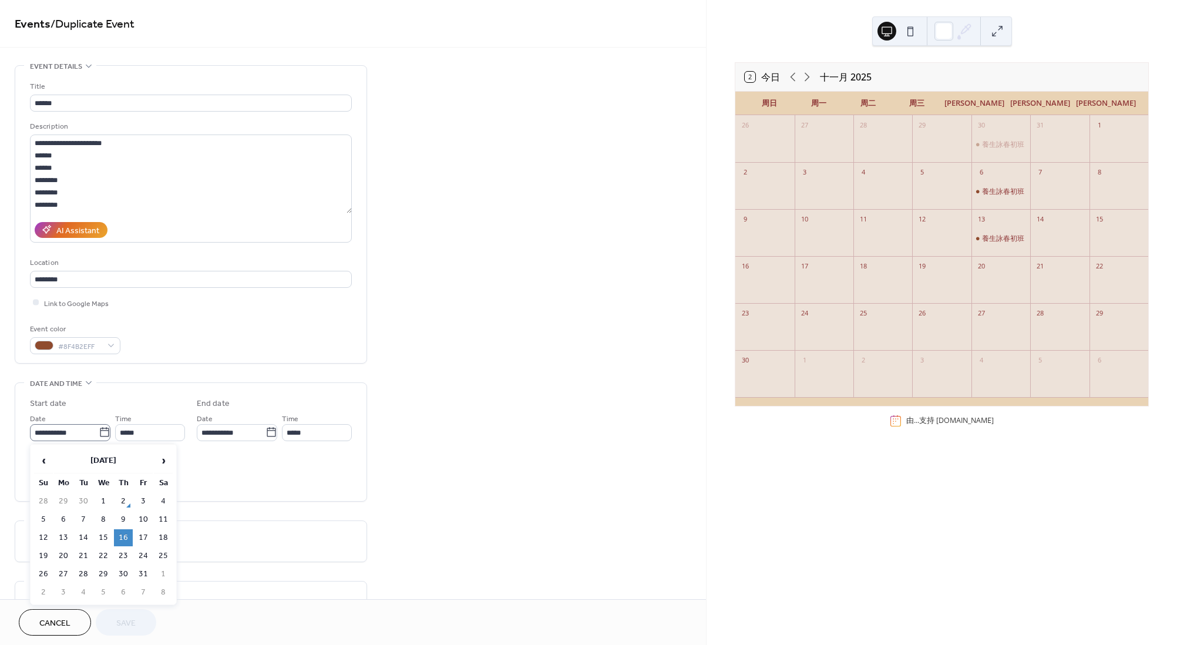
click at [99, 434] on icon at bounding box center [105, 432] width 12 height 12
click at [98, 434] on input "**********" at bounding box center [64, 432] width 69 height 17
click at [46, 554] on td "19" at bounding box center [43, 555] width 19 height 17
type input "**********"
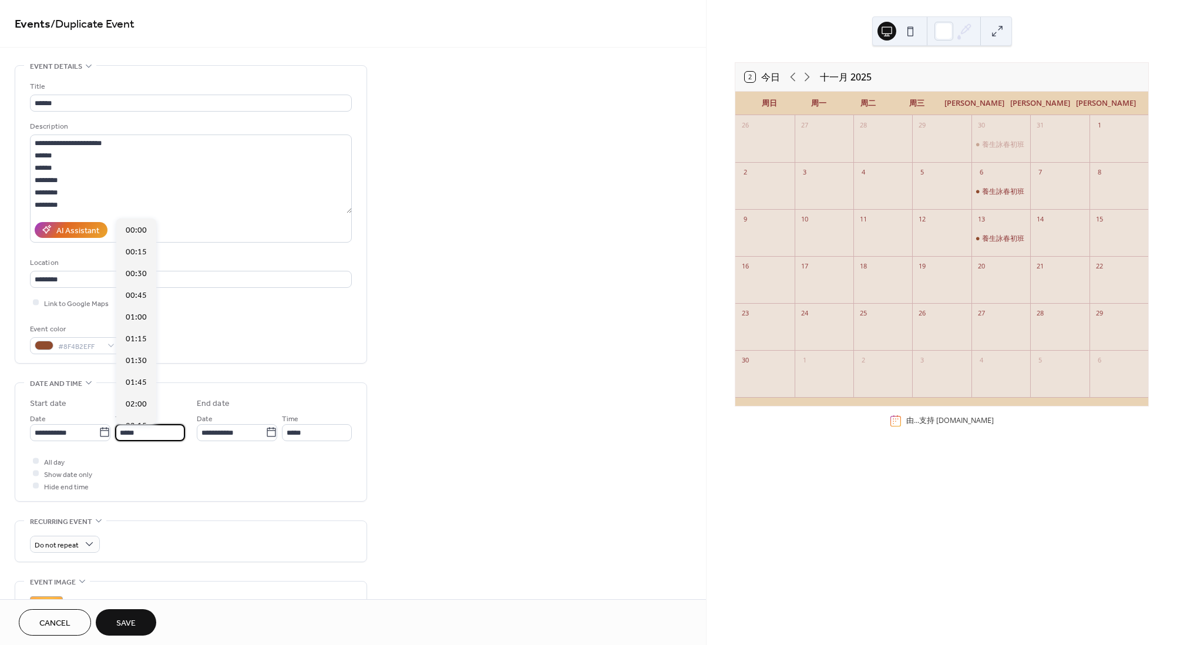
click at [149, 432] on input "*****" at bounding box center [150, 432] width 70 height 17
click at [140, 337] on span "11:00" at bounding box center [136, 340] width 21 height 12
type input "*****"
click at [328, 435] on input "*****" at bounding box center [317, 432] width 70 height 17
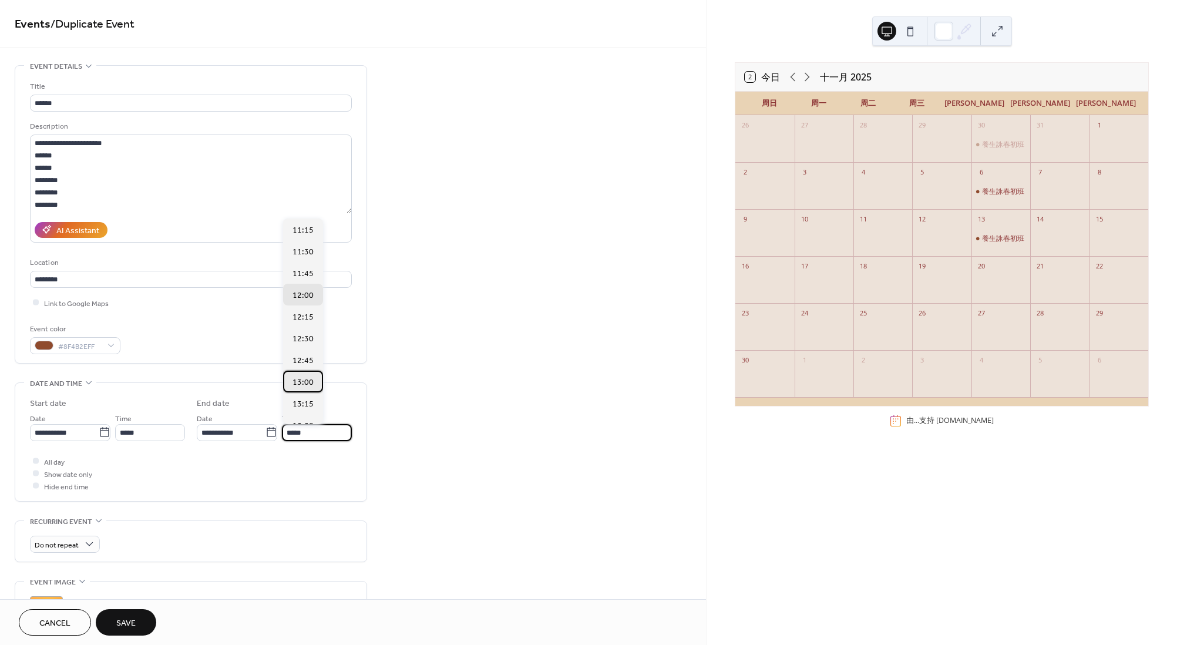
click at [304, 379] on span "13:00" at bounding box center [303, 383] width 21 height 12
type input "*****"
click at [384, 520] on div "**********" at bounding box center [353, 494] width 706 height 858
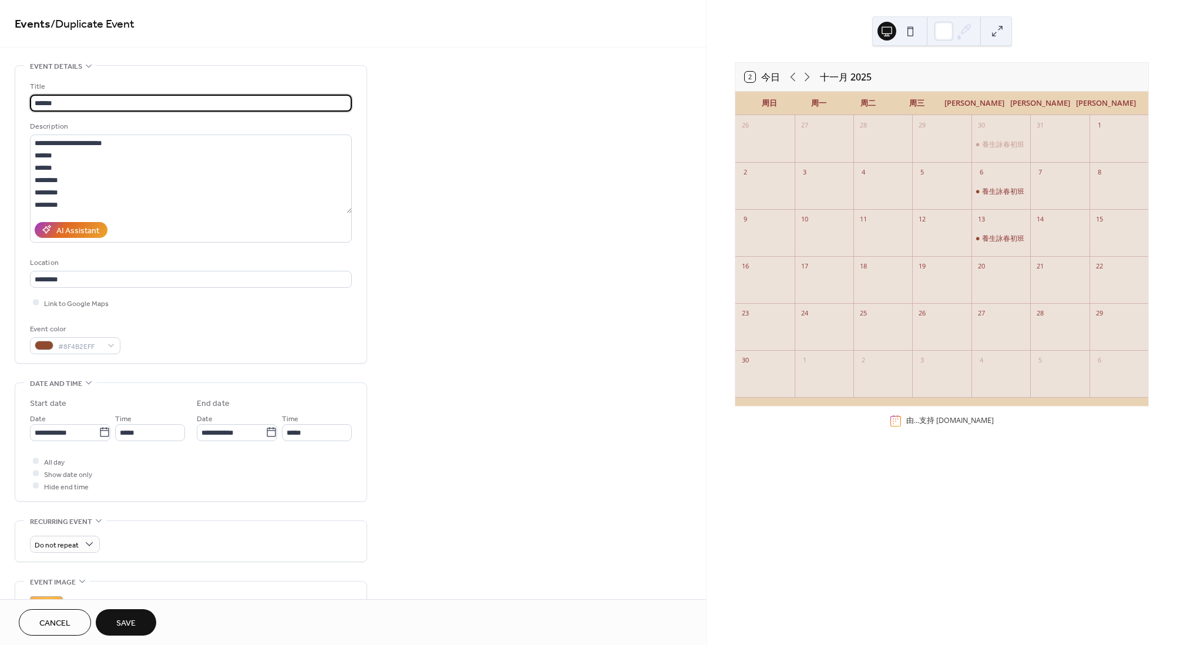
drag, startPoint x: 78, startPoint y: 102, endPoint x: 0, endPoint y: 105, distance: 78.2
click at [0, 105] on div "**********" at bounding box center [353, 494] width 706 height 858
type input "*"
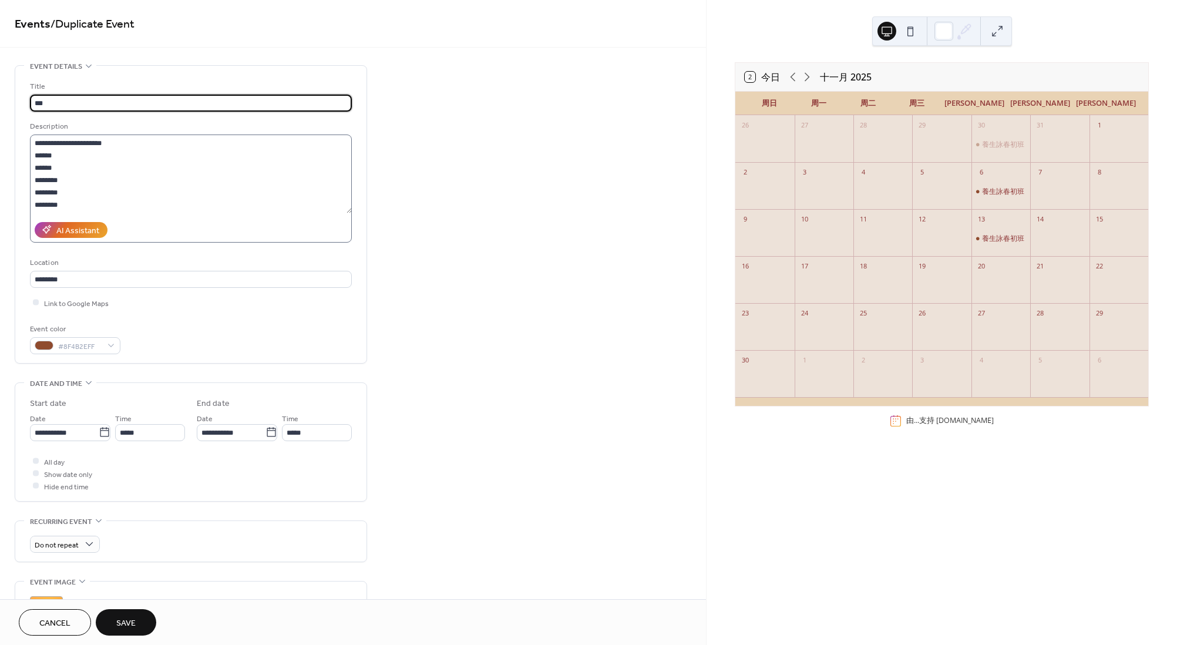
type input "***"
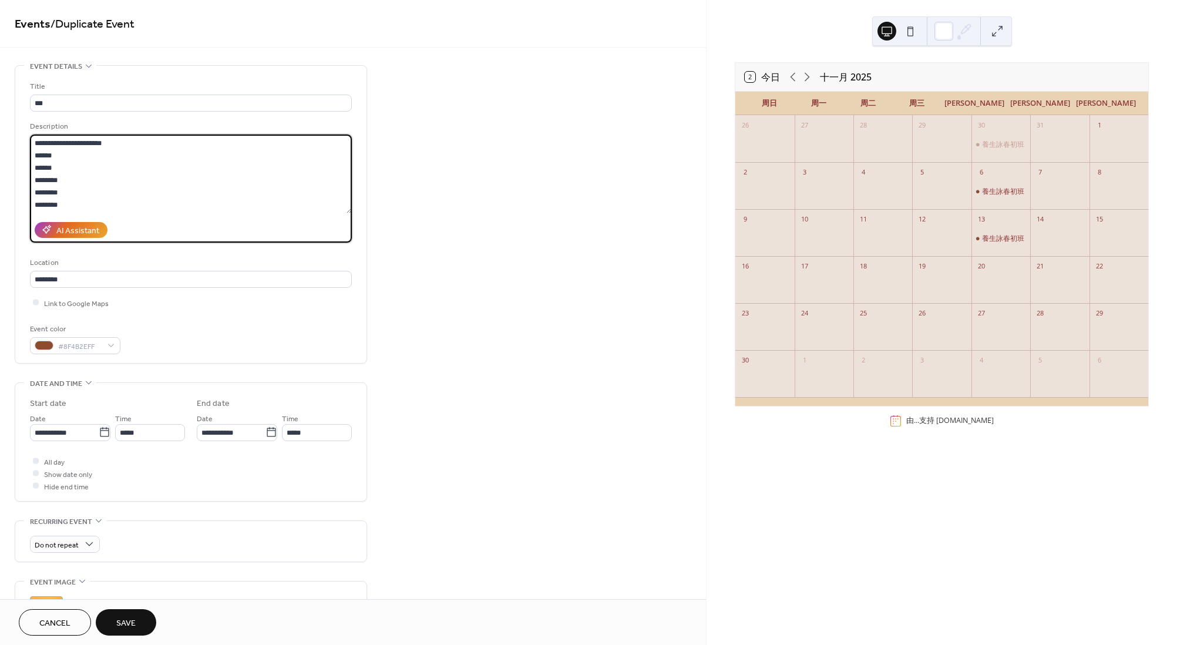
drag, startPoint x: 96, startPoint y: 207, endPoint x: 13, endPoint y: 134, distance: 110.3
click at [13, 134] on div "**********" at bounding box center [353, 494] width 706 height 858
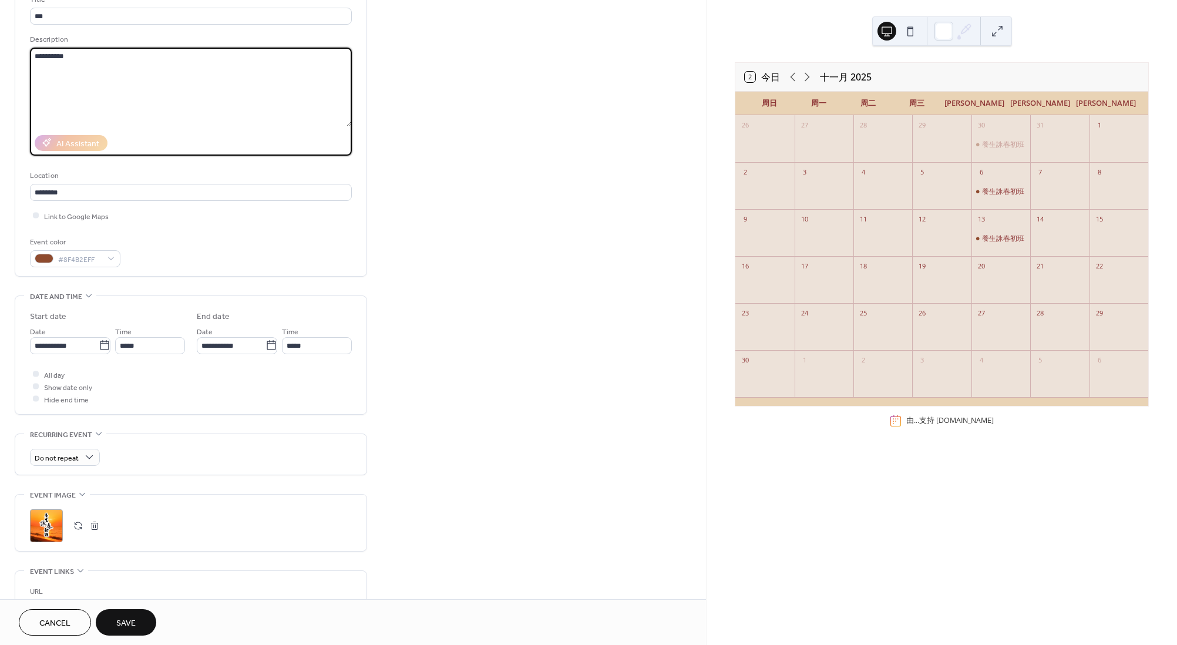
scroll to position [88, 0]
type textarea "**********"
click at [76, 523] on button "button" at bounding box center [78, 524] width 16 height 16
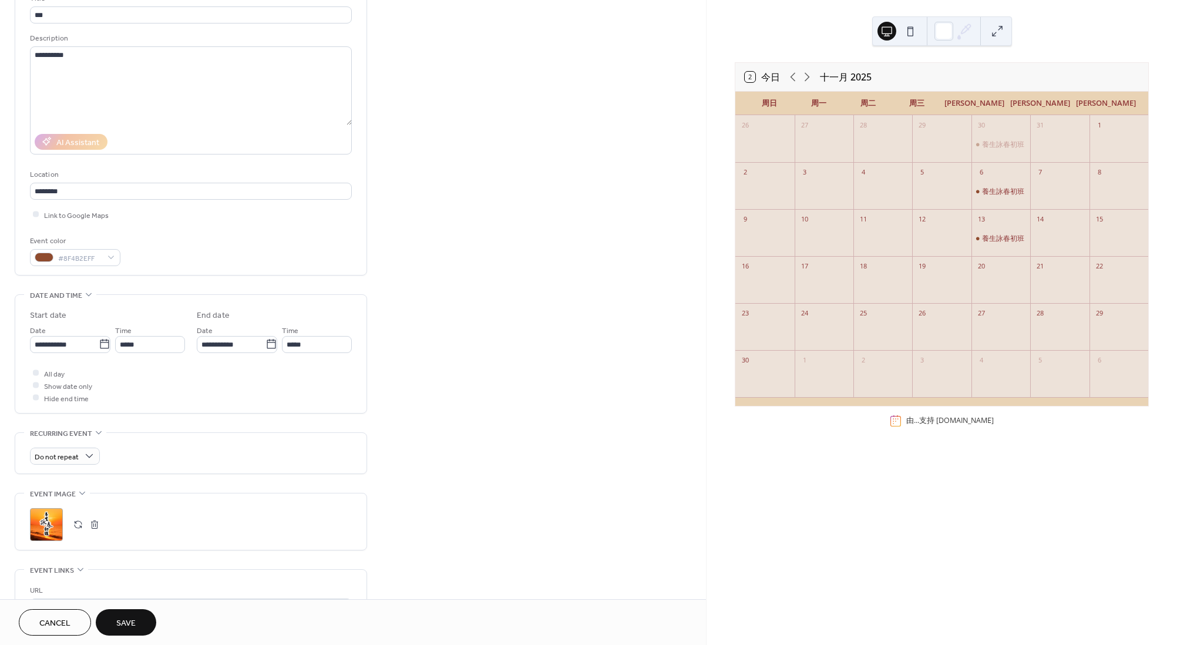
click at [78, 522] on button "button" at bounding box center [78, 524] width 16 height 16
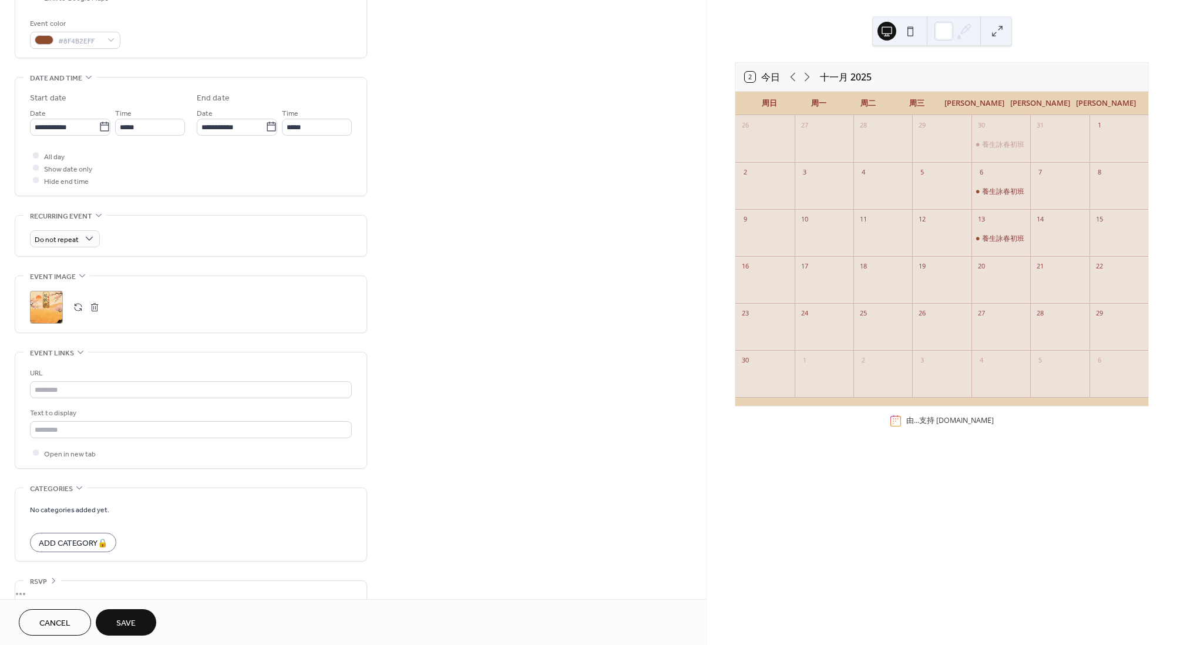
scroll to position [325, 0]
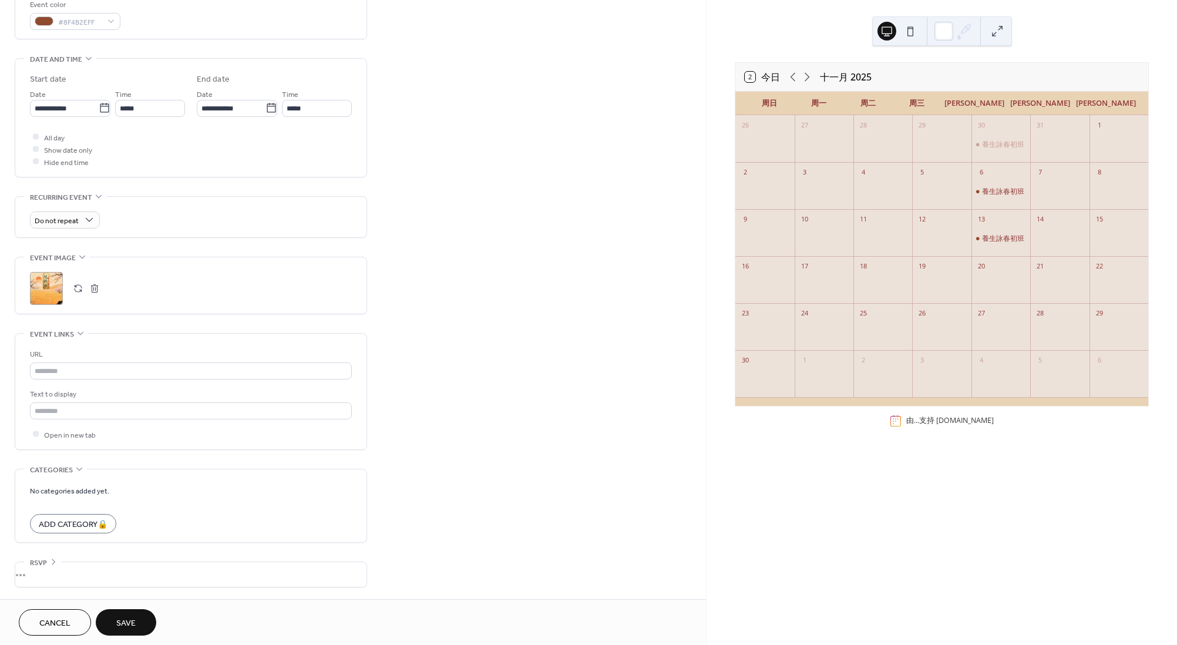
click at [132, 613] on button "Save" at bounding box center [126, 622] width 61 height 26
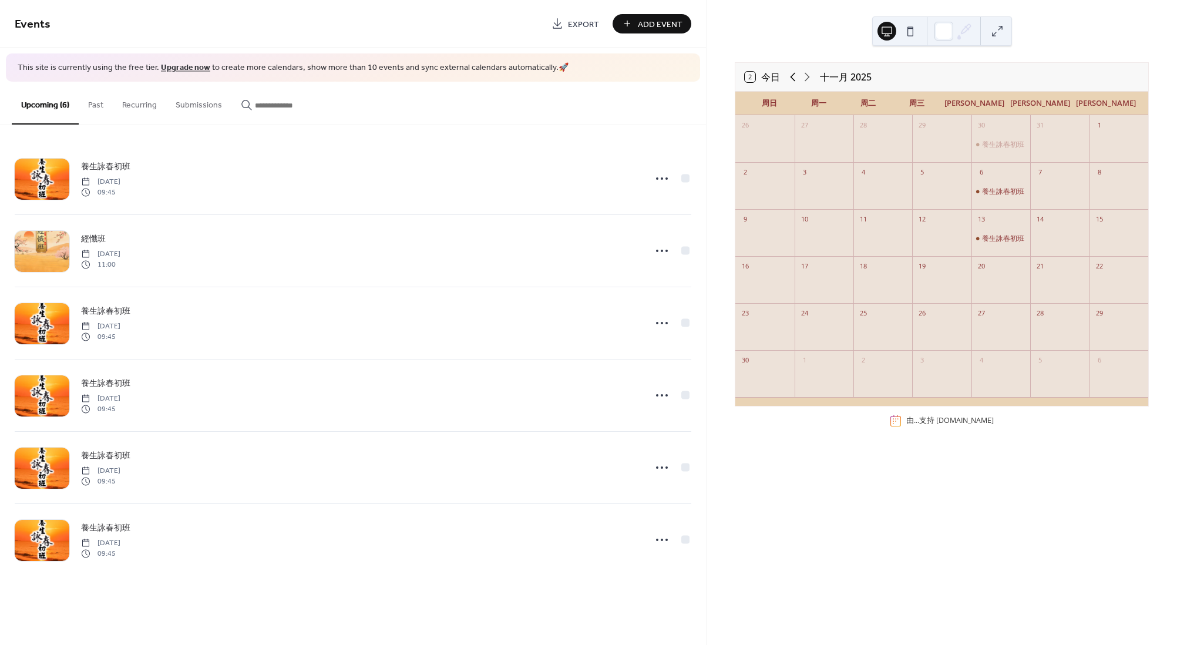
click at [792, 76] on icon at bounding box center [793, 77] width 5 height 9
click at [765, 290] on div "經懺班" at bounding box center [756, 285] width 21 height 9
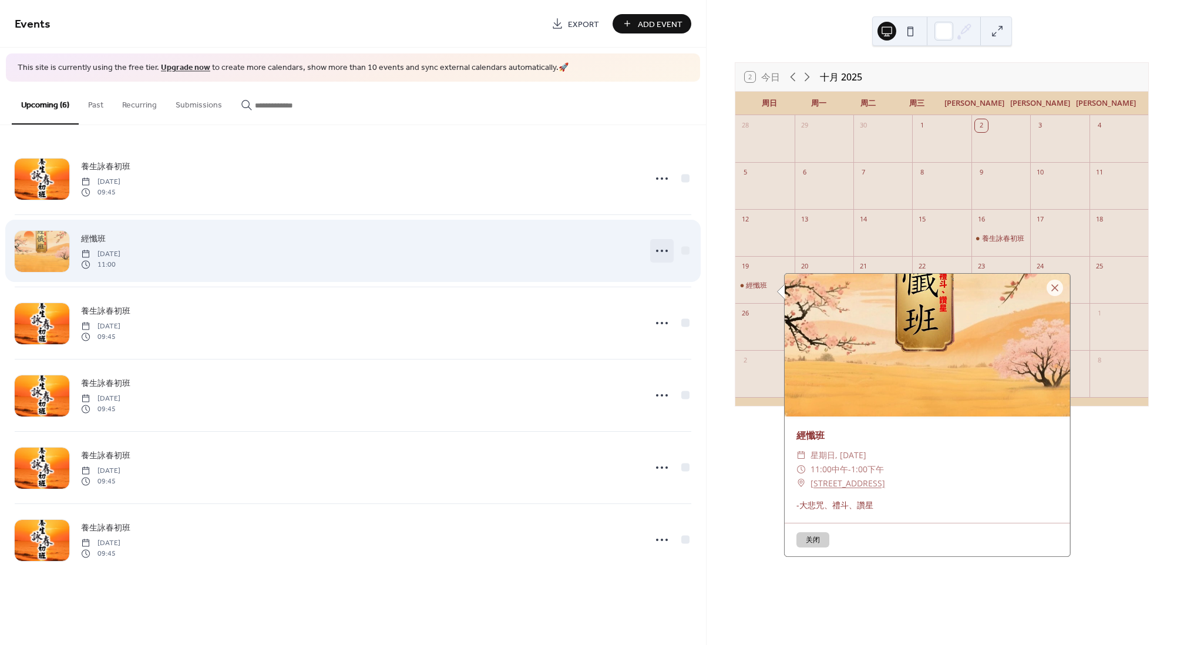
click at [665, 250] on icon at bounding box center [662, 250] width 19 height 19
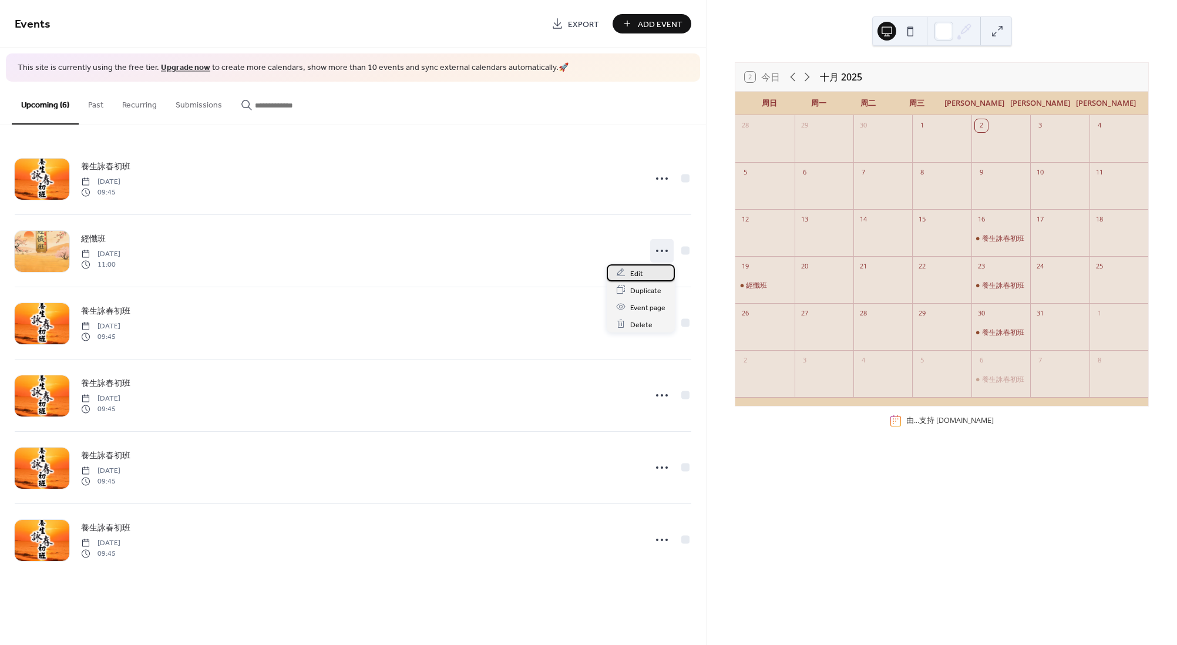
click at [649, 274] on div "Edit" at bounding box center [641, 272] width 68 height 17
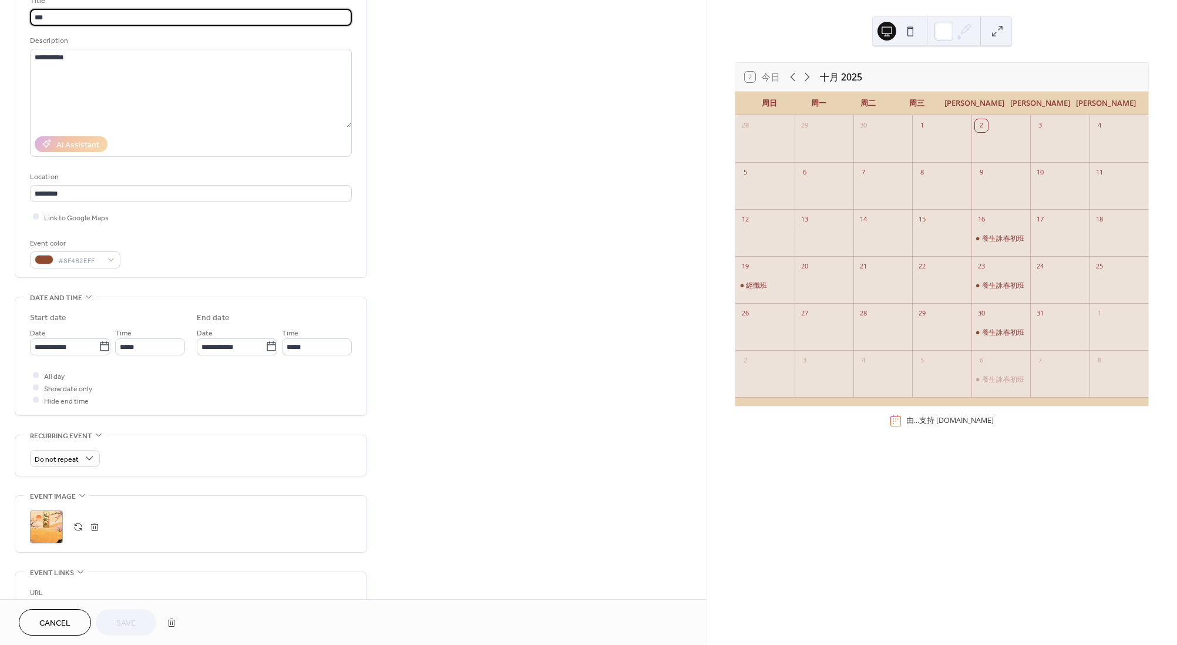
scroll to position [88, 0]
click at [75, 530] on button "button" at bounding box center [78, 524] width 16 height 16
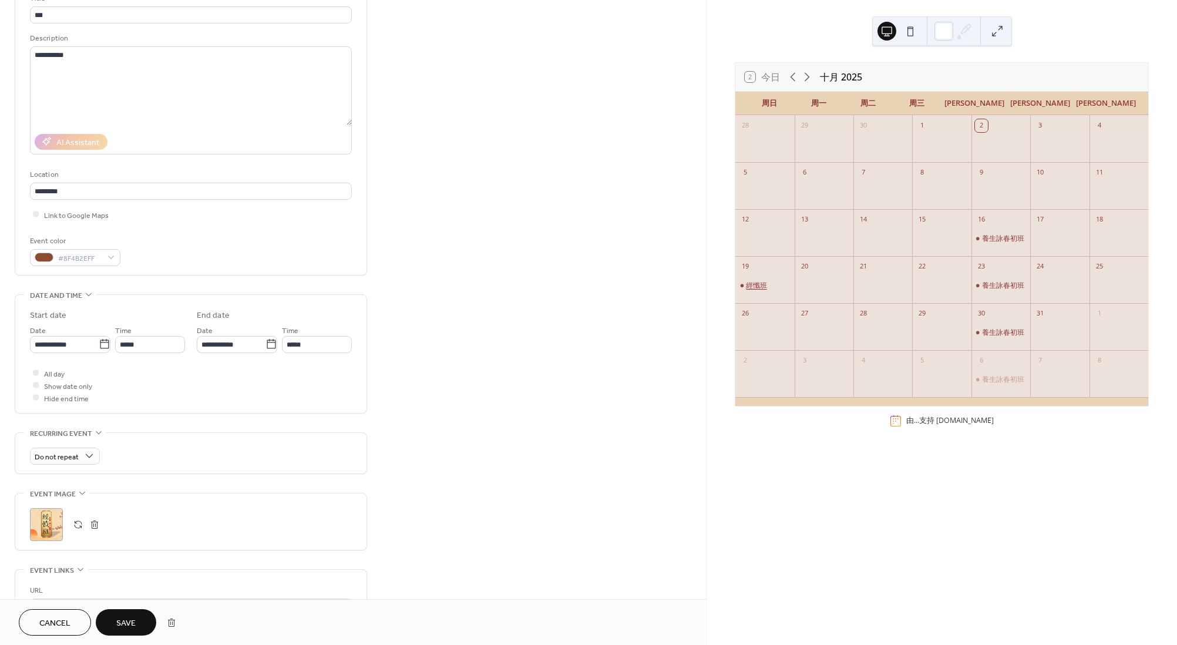
click at [761, 290] on div "經懺班" at bounding box center [756, 285] width 21 height 9
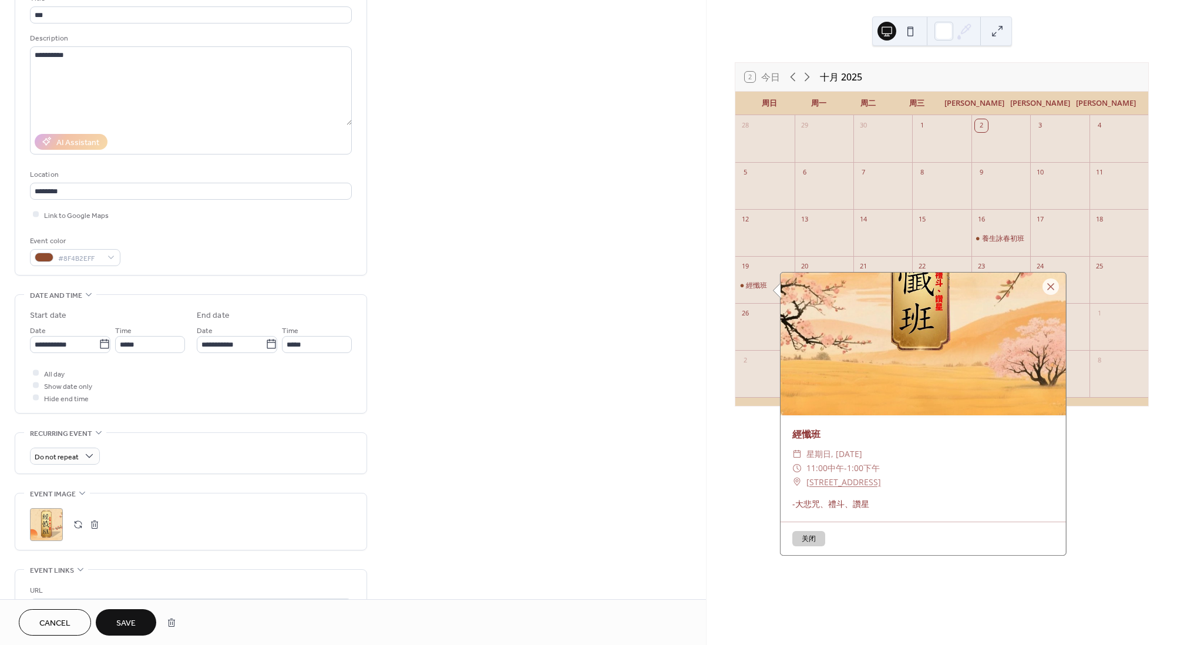
click at [870, 324] on div at bounding box center [923, 344] width 285 height 143
click at [48, 525] on div ";" at bounding box center [46, 524] width 33 height 33
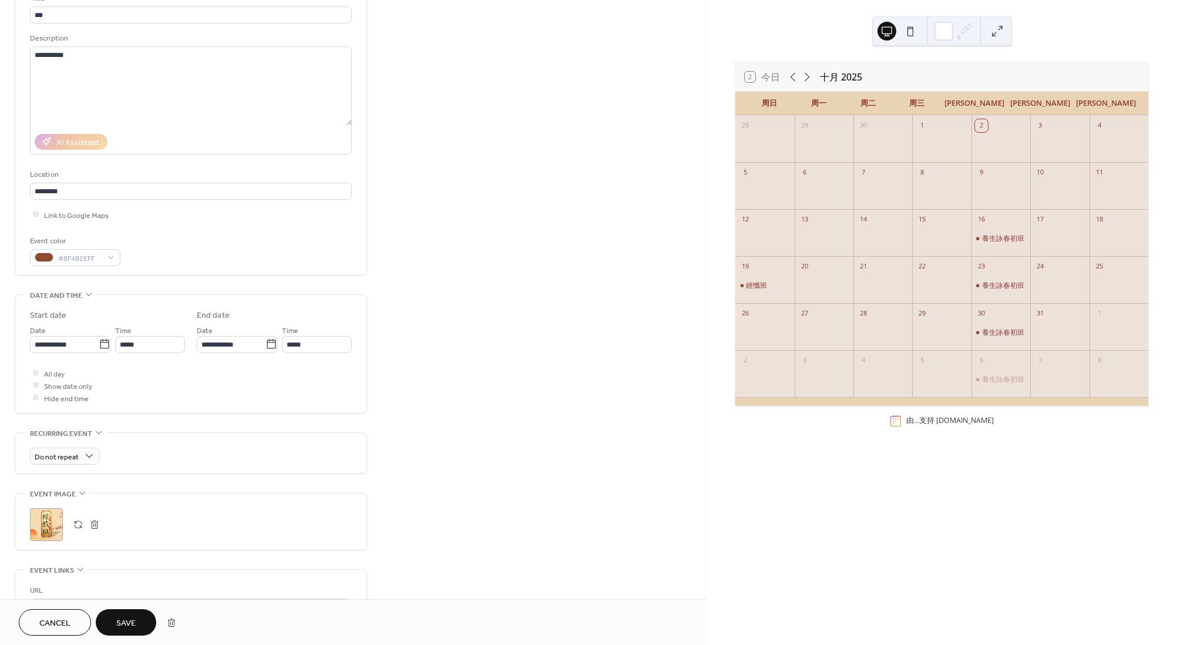
click at [77, 523] on button "button" at bounding box center [78, 524] width 16 height 16
click at [767, 290] on div "經懺班" at bounding box center [756, 285] width 21 height 9
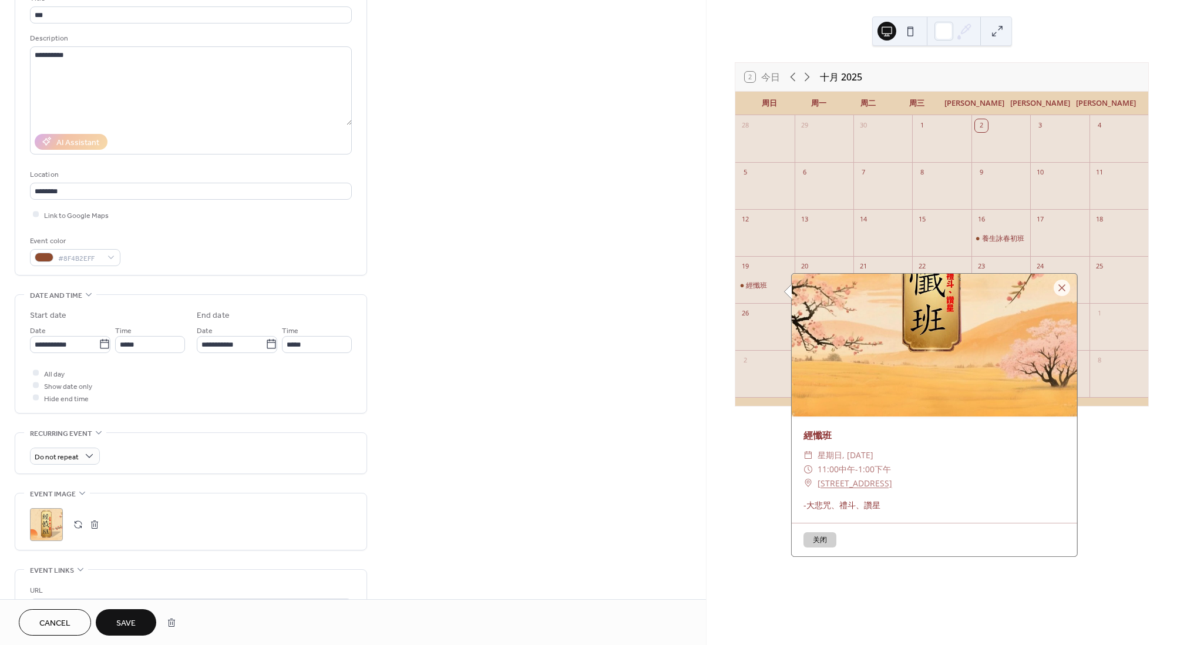
click at [809, 354] on div at bounding box center [934, 345] width 285 height 143
click at [895, 351] on div at bounding box center [934, 345] width 285 height 143
click at [892, 352] on div at bounding box center [934, 345] width 285 height 143
click at [79, 524] on button "button" at bounding box center [78, 524] width 16 height 16
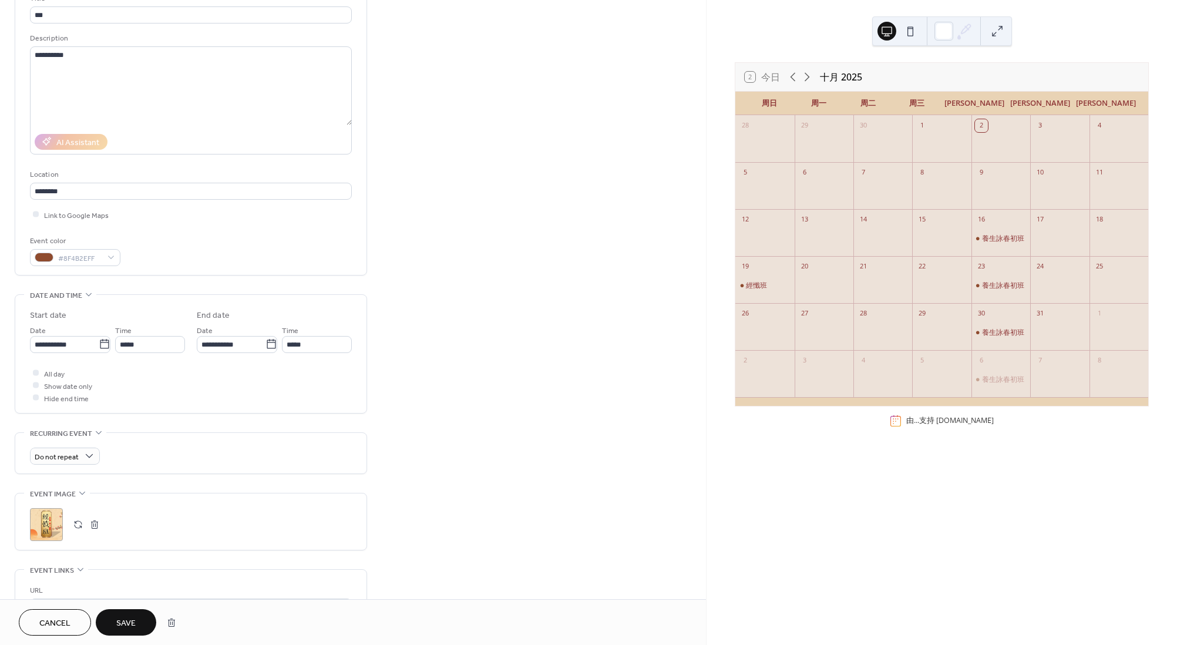
click at [76, 524] on button "button" at bounding box center [78, 524] width 16 height 16
click at [767, 288] on div "經懺班" at bounding box center [756, 285] width 21 height 9
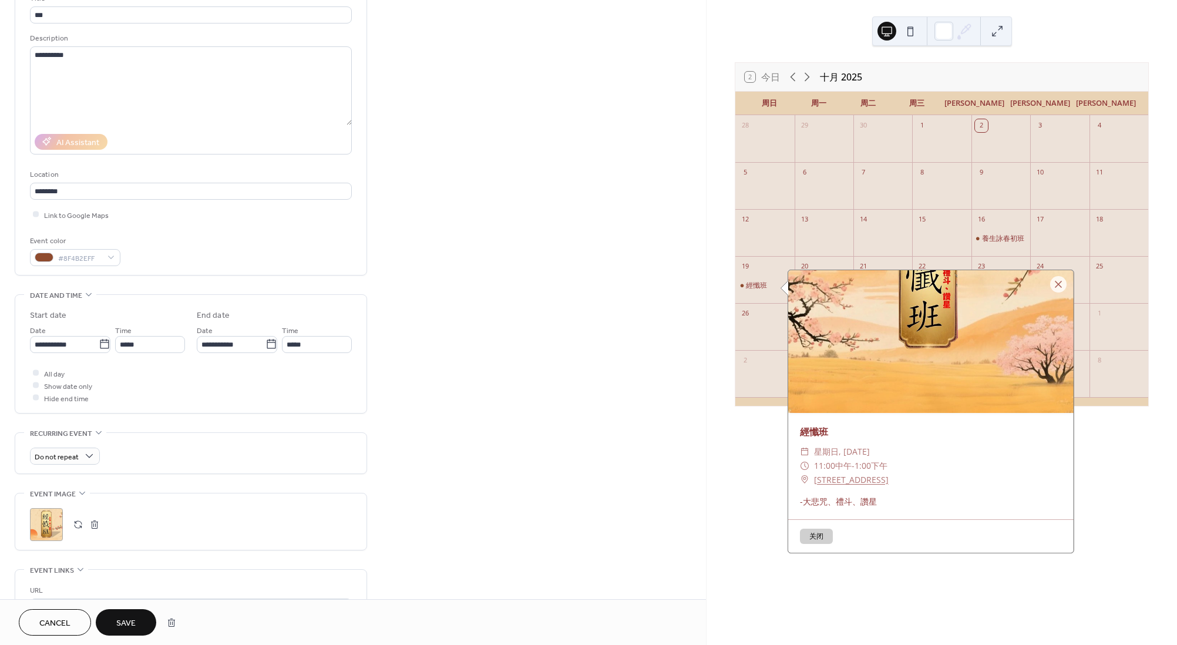
click at [1046, 275] on div at bounding box center [930, 341] width 285 height 143
click at [1046, 284] on div at bounding box center [1058, 284] width 16 height 16
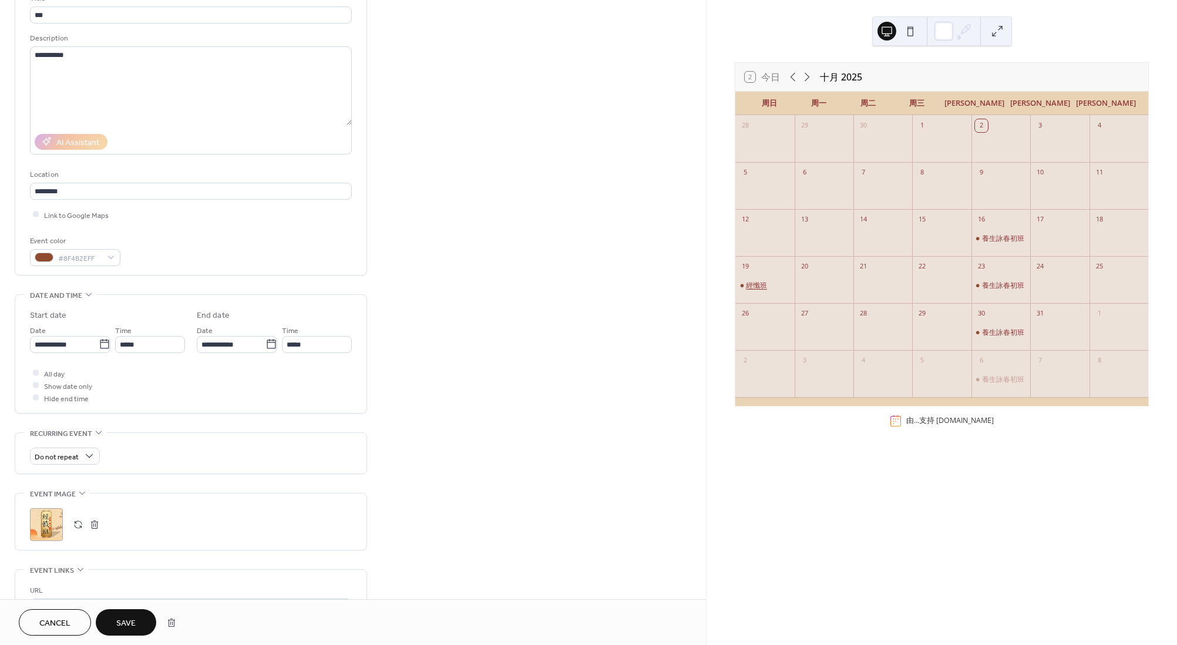
click at [762, 290] on div "經懺班" at bounding box center [756, 285] width 21 height 9
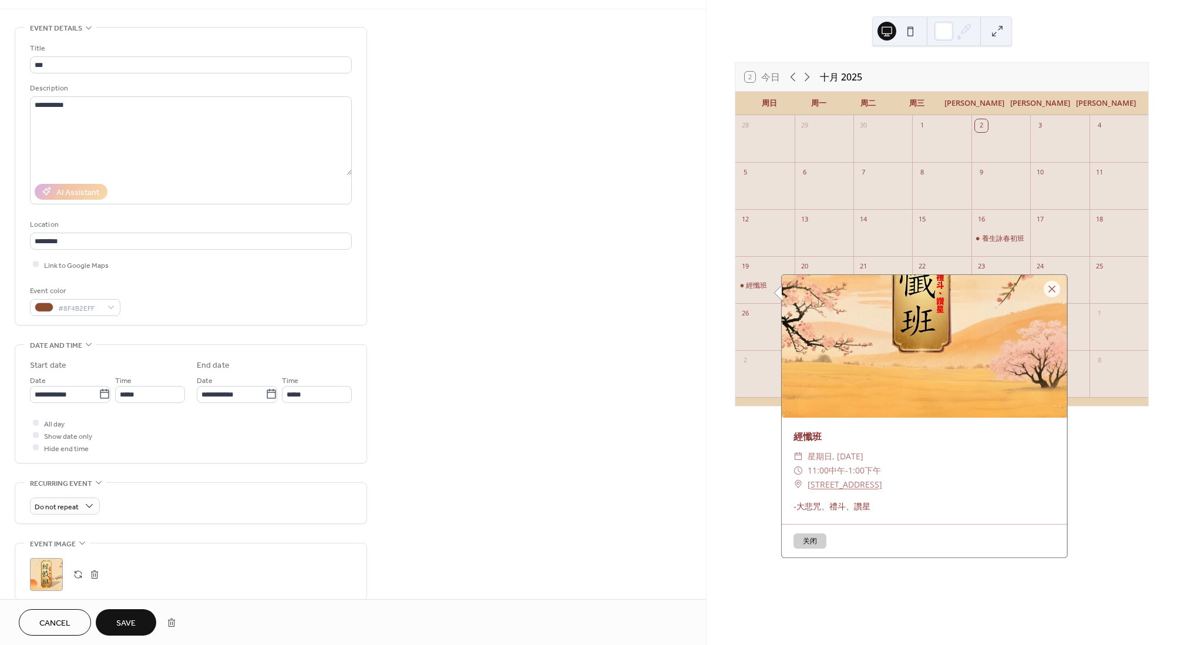
scroll to position [0, 0]
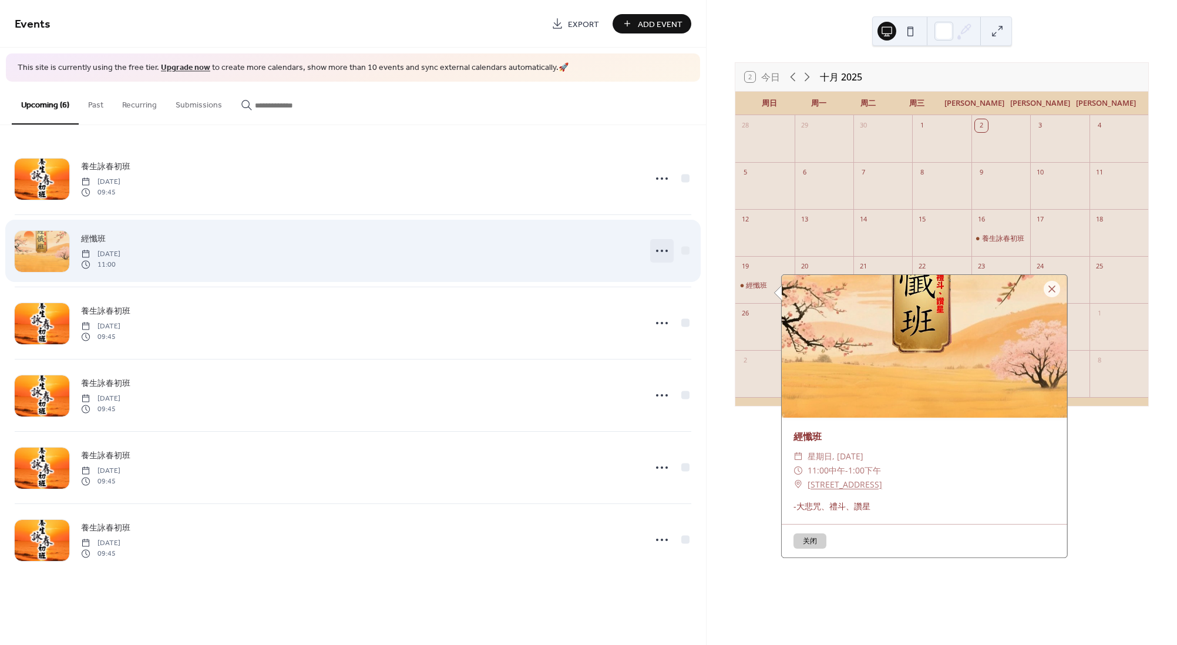
click at [673, 252] on div at bounding box center [661, 250] width 23 height 23
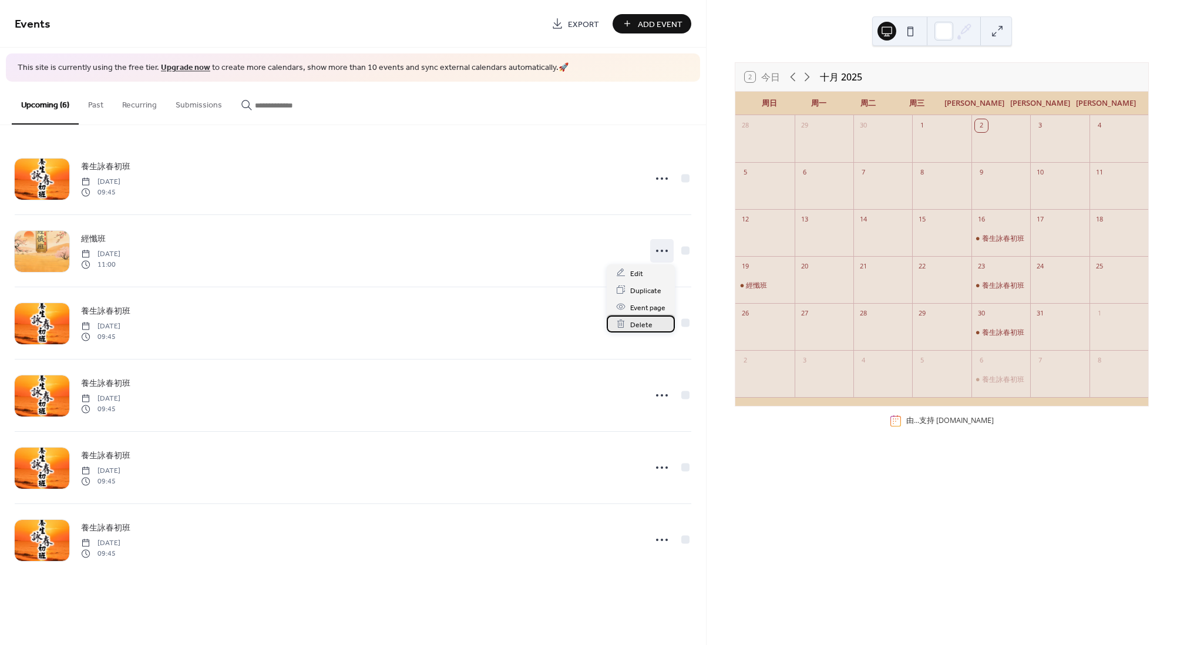
click at [648, 318] on span "Delete" at bounding box center [641, 324] width 22 height 12
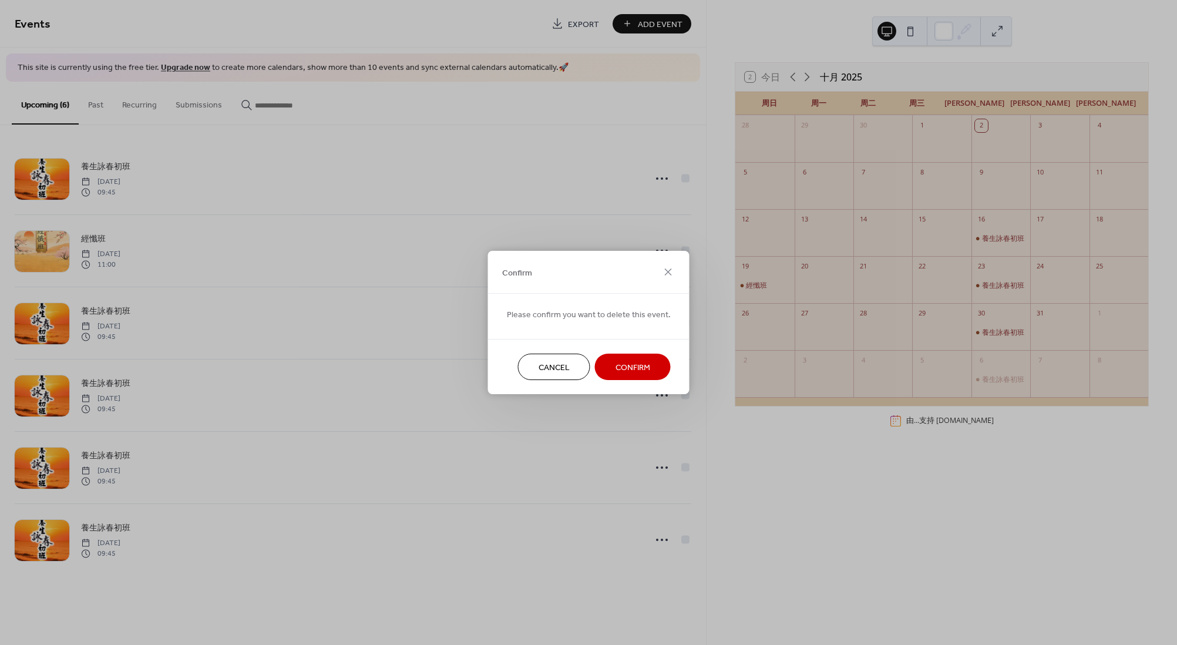
click at [624, 369] on span "Confirm" at bounding box center [633, 368] width 35 height 12
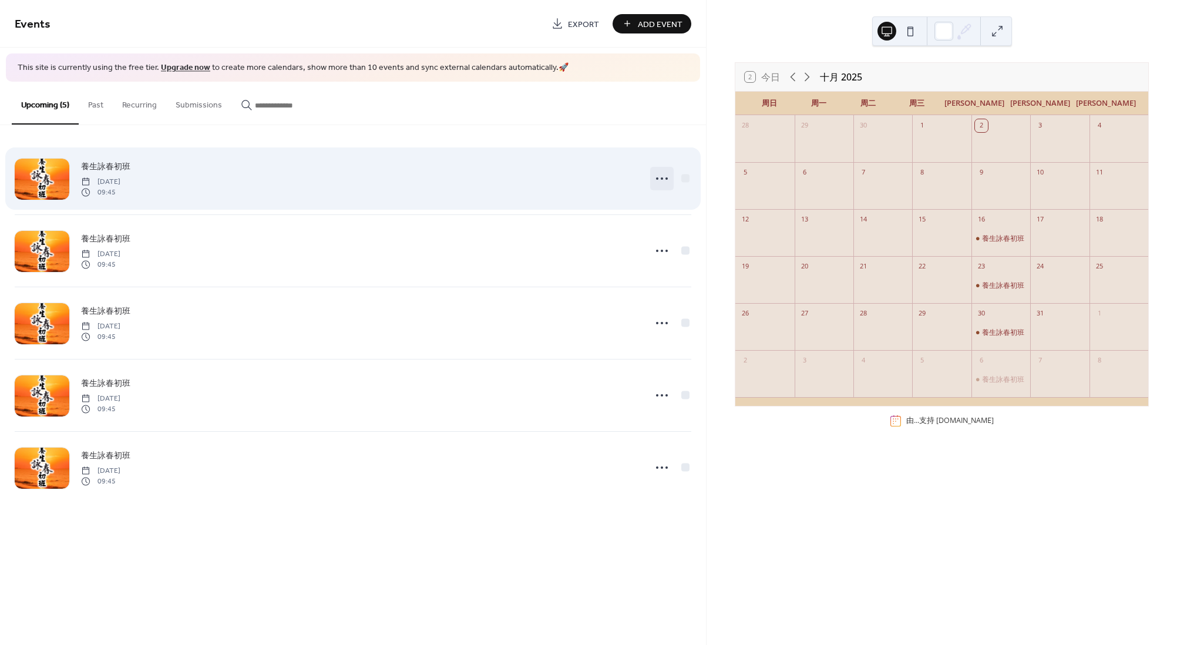
click at [666, 176] on icon at bounding box center [662, 178] width 19 height 19
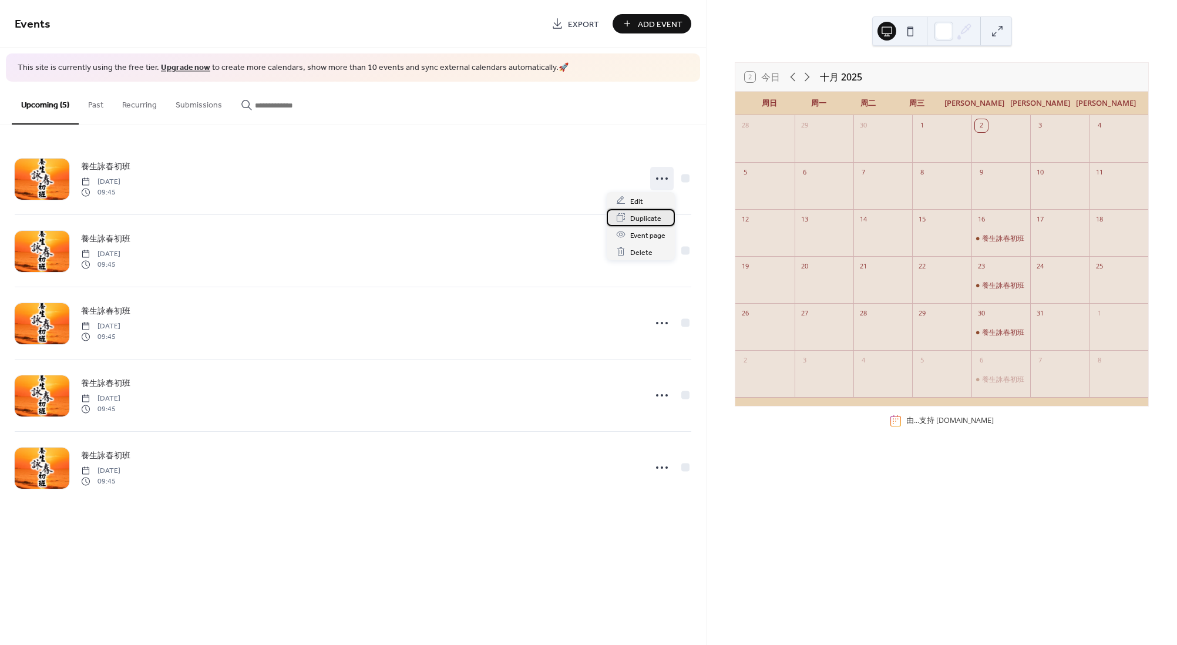
click at [651, 225] on div "Duplicate" at bounding box center [641, 217] width 68 height 17
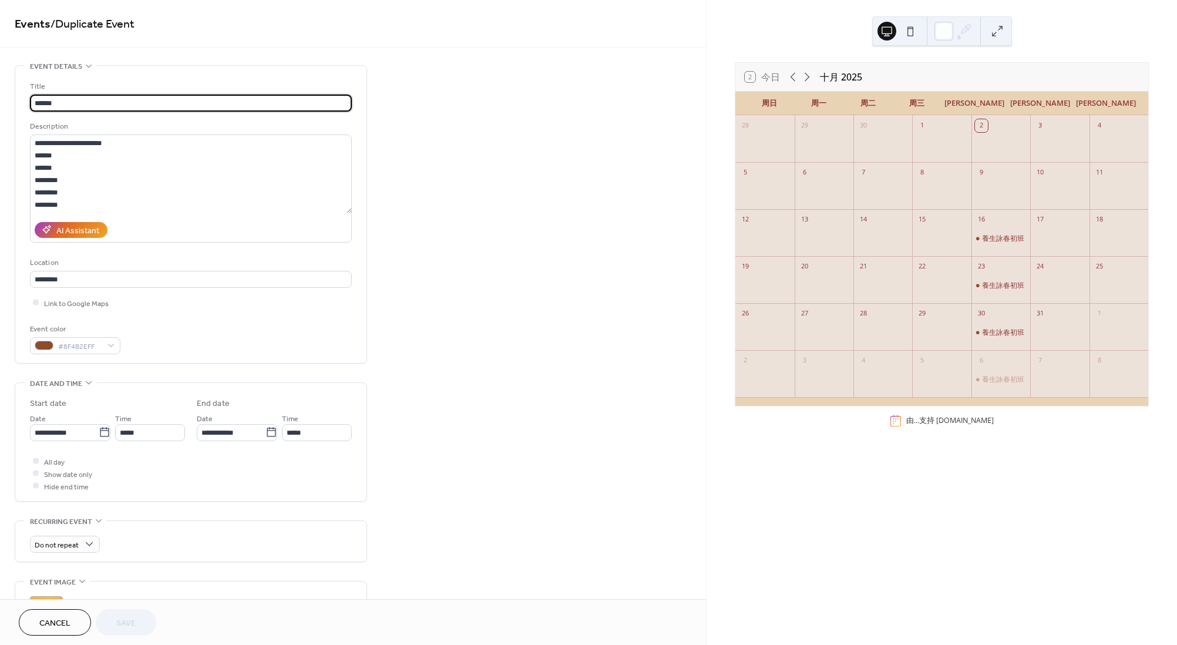
drag, startPoint x: 89, startPoint y: 105, endPoint x: 0, endPoint y: 88, distance: 90.9
click at [0, 88] on div "**********" at bounding box center [353, 494] width 706 height 858
type input "*"
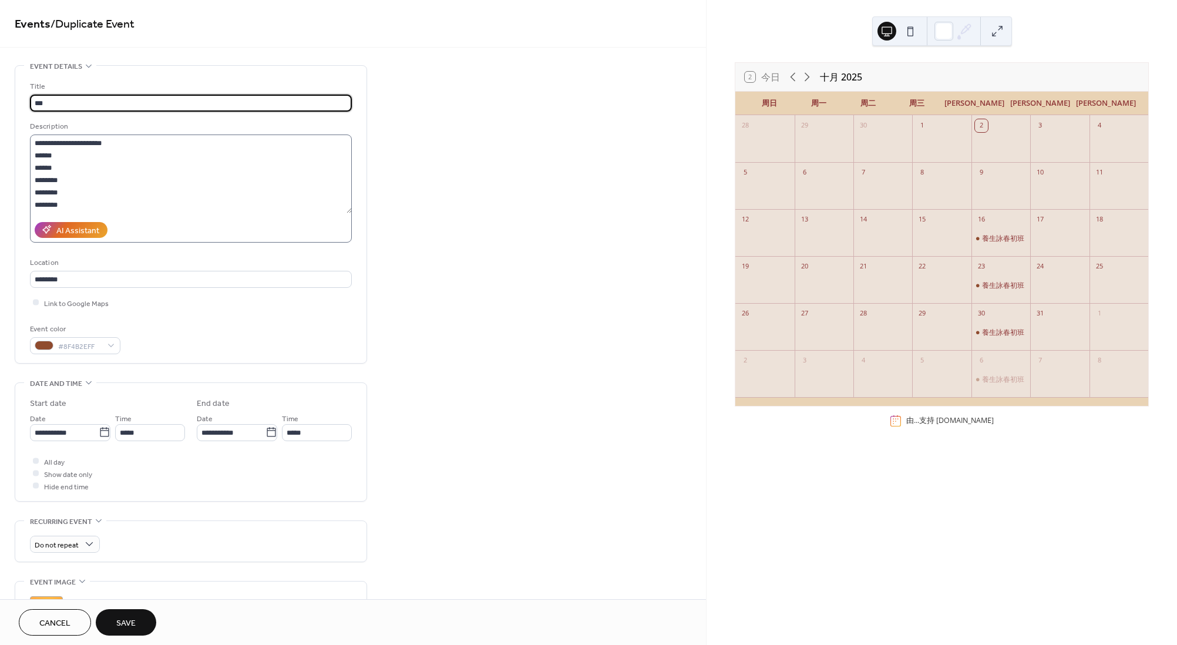
type input "***"
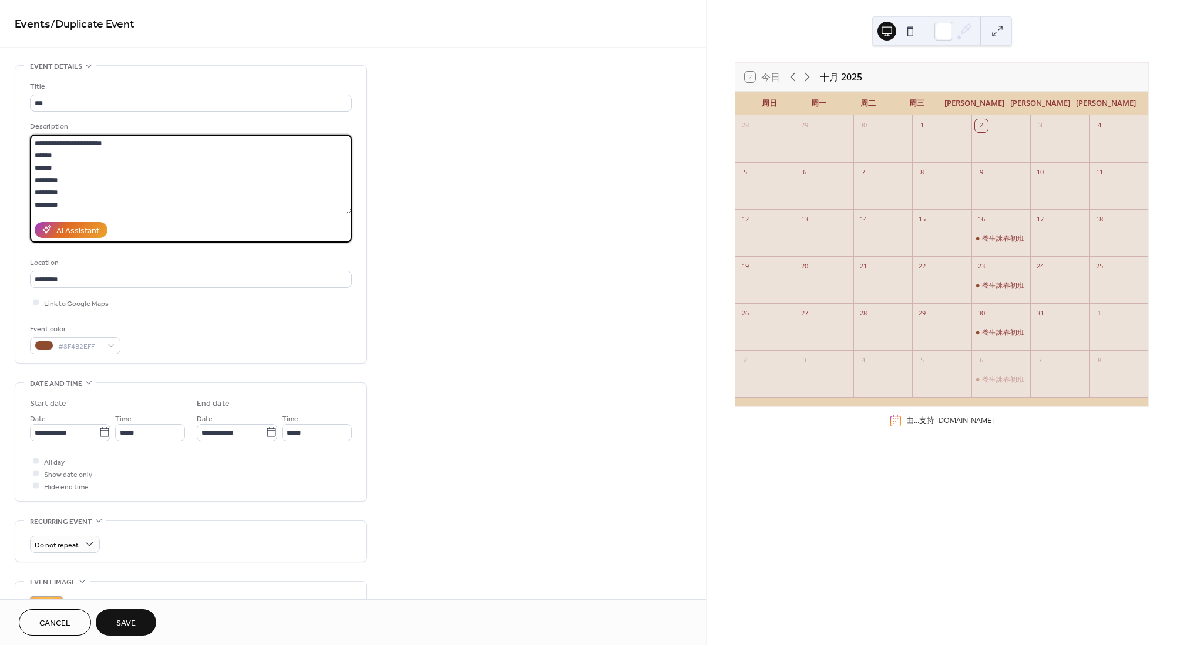
drag, startPoint x: 38, startPoint y: 142, endPoint x: 91, endPoint y: 213, distance: 88.1
click at [91, 213] on textarea "**********" at bounding box center [191, 174] width 322 height 79
type textarea "*********"
click at [422, 278] on div "**********" at bounding box center [353, 494] width 706 height 858
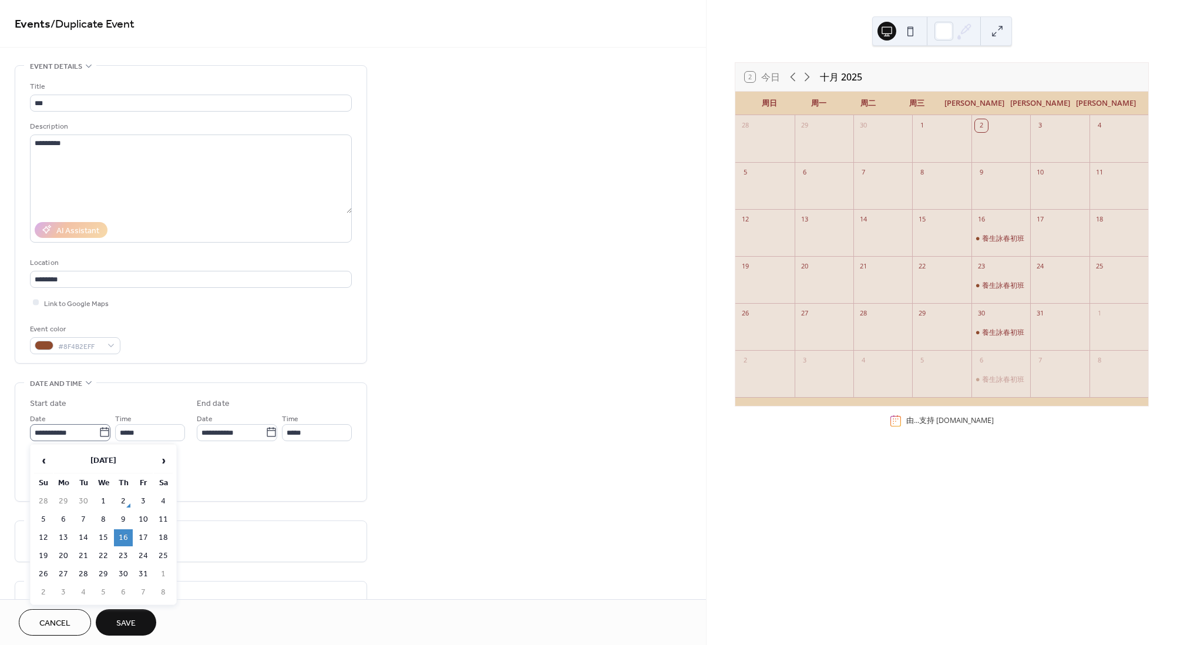
click at [99, 435] on icon at bounding box center [105, 432] width 12 height 12
click at [98, 435] on input "**********" at bounding box center [64, 432] width 69 height 17
click at [49, 547] on td "19" at bounding box center [43, 555] width 19 height 17
type input "**********"
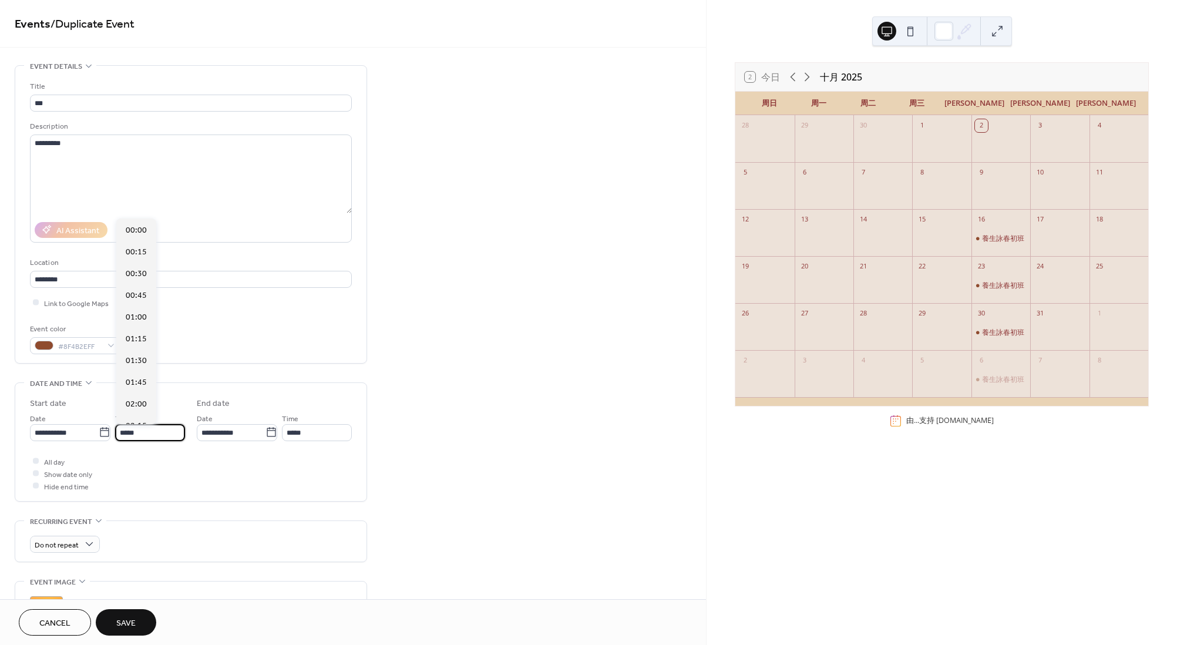
click at [161, 431] on input "*****" at bounding box center [150, 432] width 70 height 17
click at [139, 340] on span "11:00" at bounding box center [136, 340] width 21 height 12
type input "*****"
click at [320, 433] on input "*****" at bounding box center [317, 432] width 70 height 17
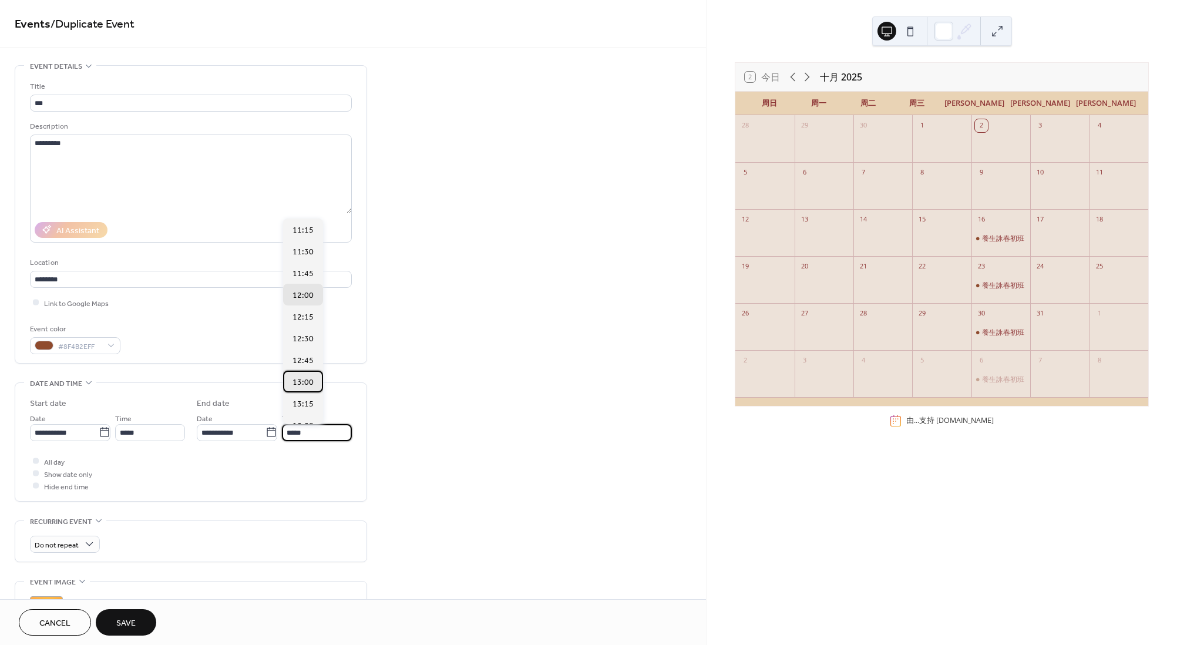
click at [302, 387] on span "13:00" at bounding box center [303, 383] width 21 height 12
type input "*****"
click at [429, 439] on div "**********" at bounding box center [353, 494] width 706 height 858
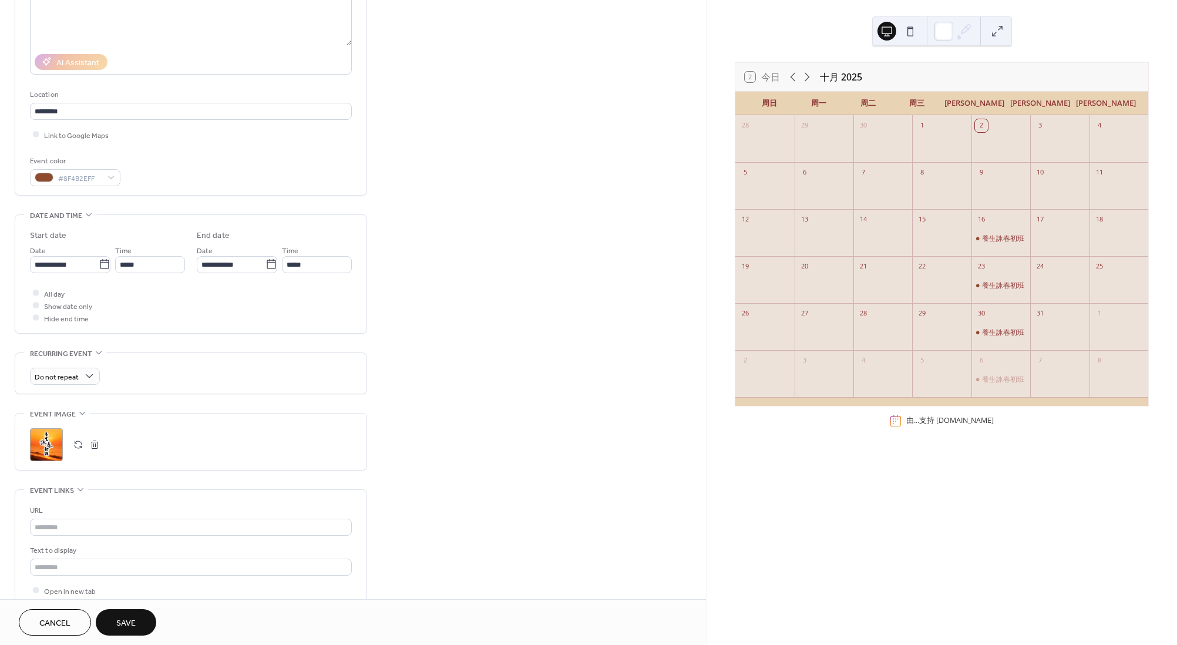
scroll to position [176, 0]
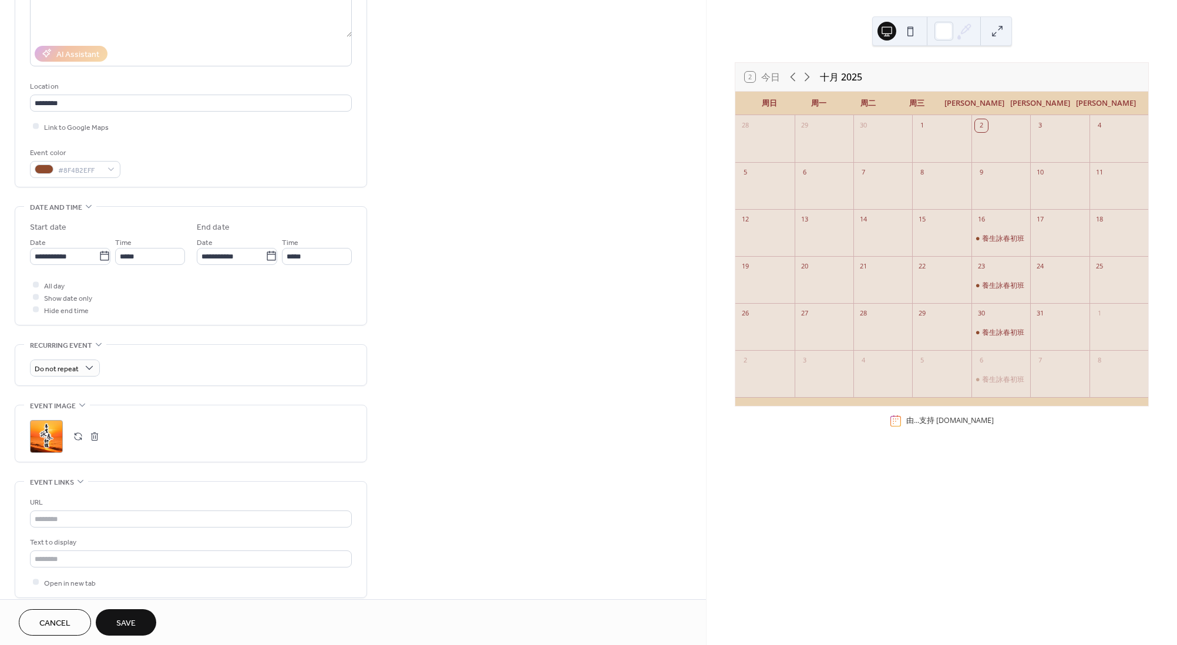
click at [96, 432] on button "button" at bounding box center [94, 436] width 16 height 16
click at [77, 435] on button "button" at bounding box center [78, 436] width 16 height 16
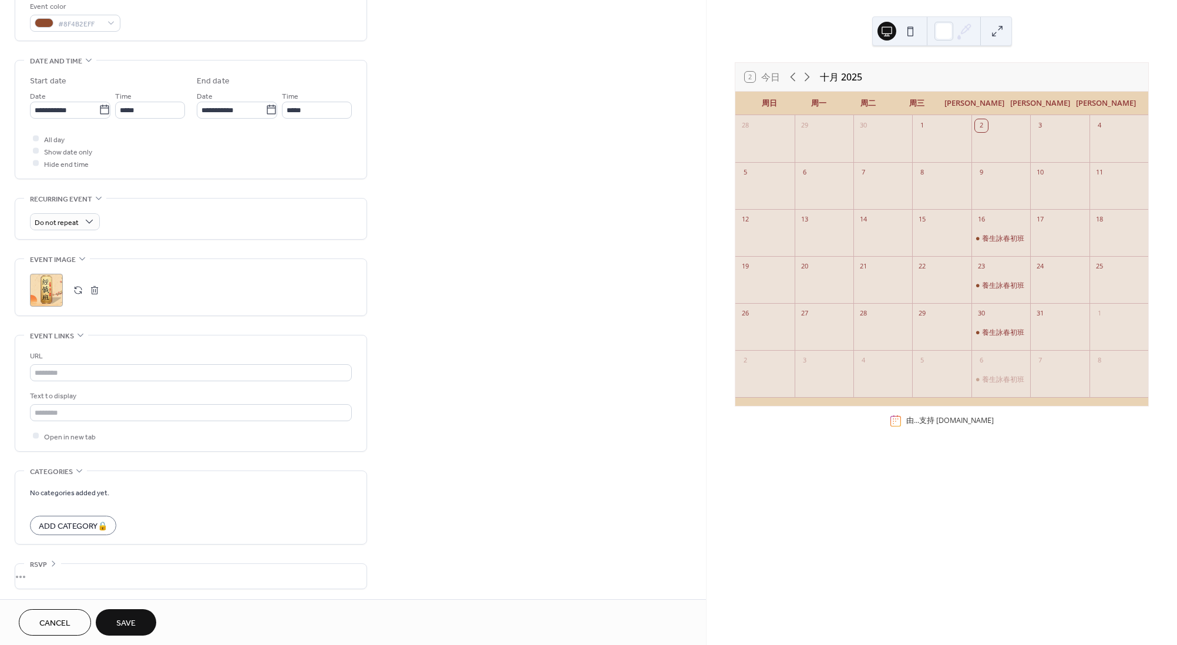
scroll to position [325, 0]
click at [145, 610] on button "Save" at bounding box center [126, 622] width 61 height 26
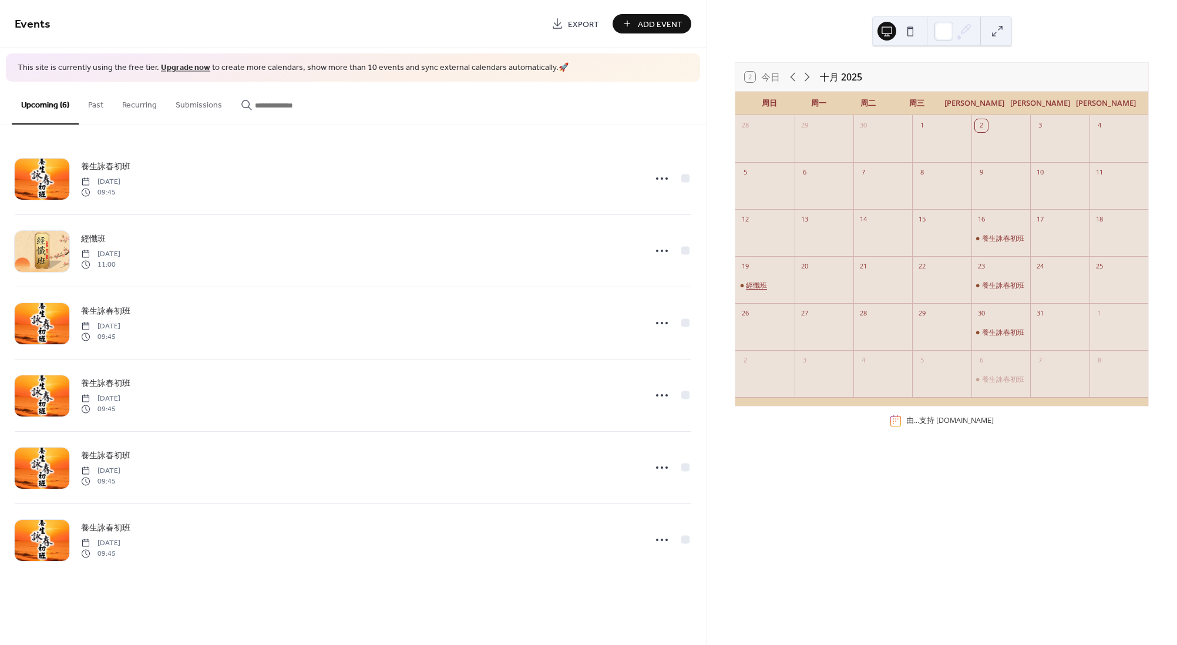
click at [767, 290] on div "經懺班" at bounding box center [756, 285] width 21 height 9
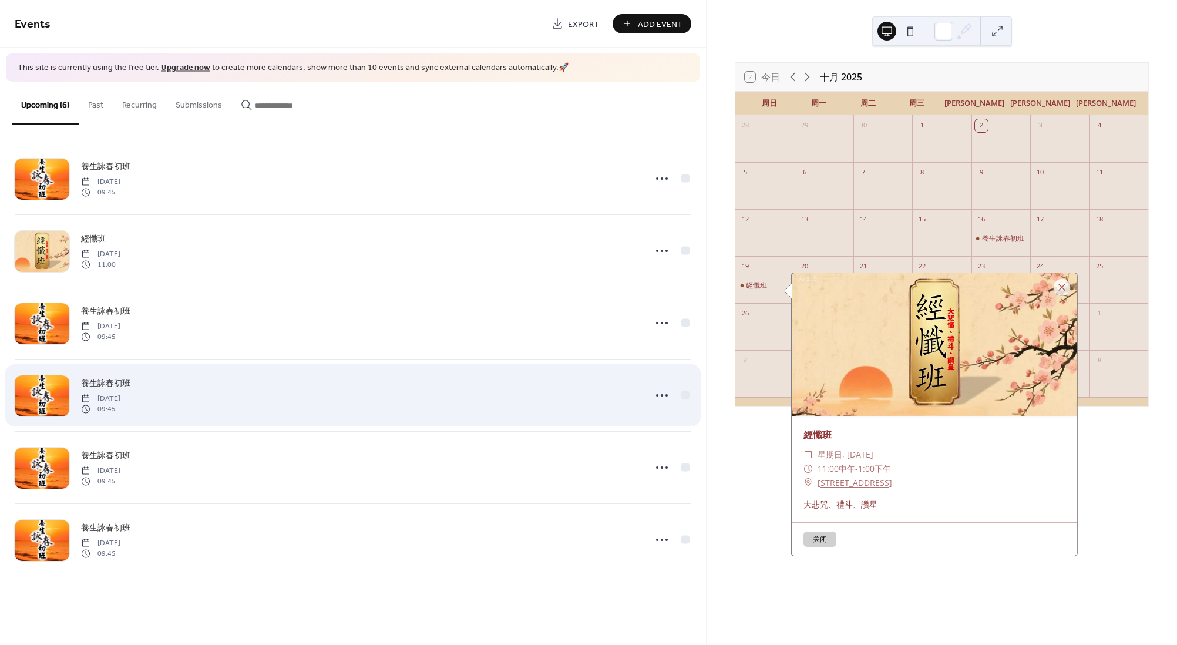
click at [597, 417] on div "養生詠春初班 [DATE] 09:45" at bounding box center [353, 395] width 677 height 72
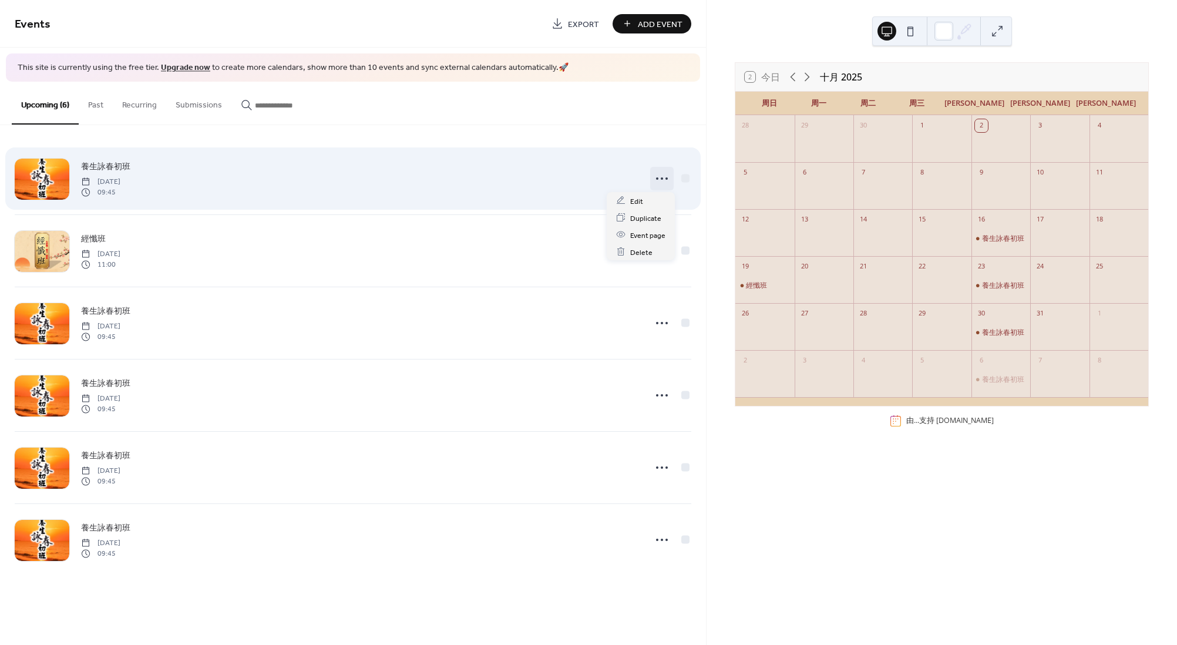
click at [667, 174] on icon at bounding box center [662, 178] width 19 height 19
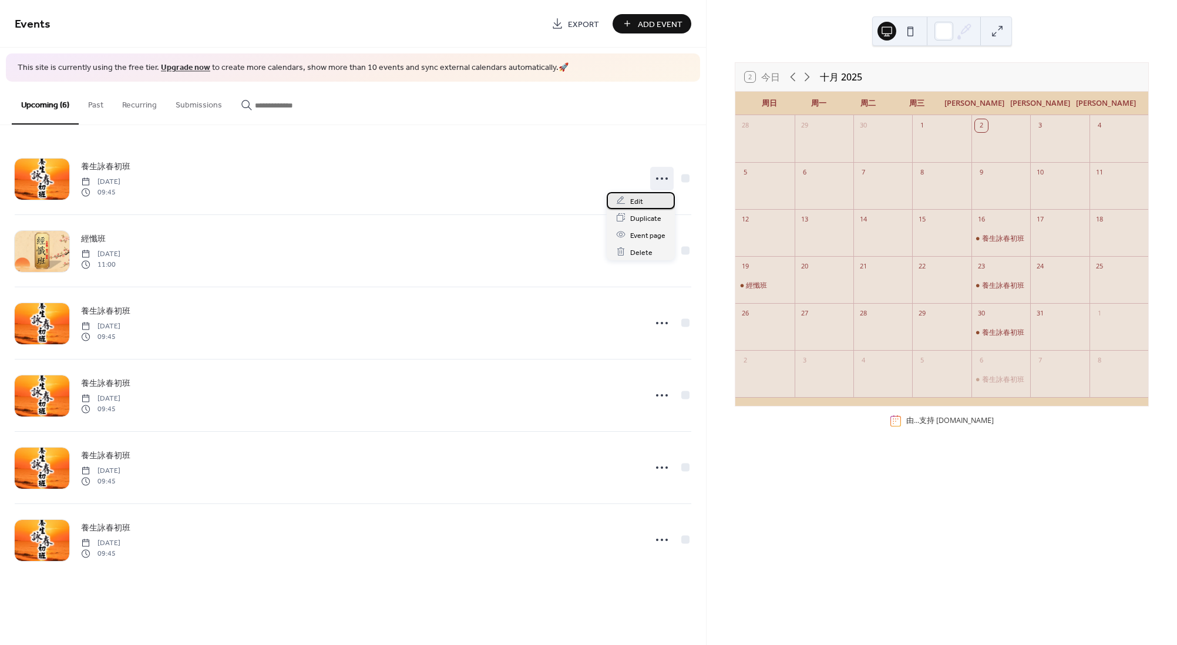
click at [661, 201] on div "Edit" at bounding box center [641, 200] width 68 height 17
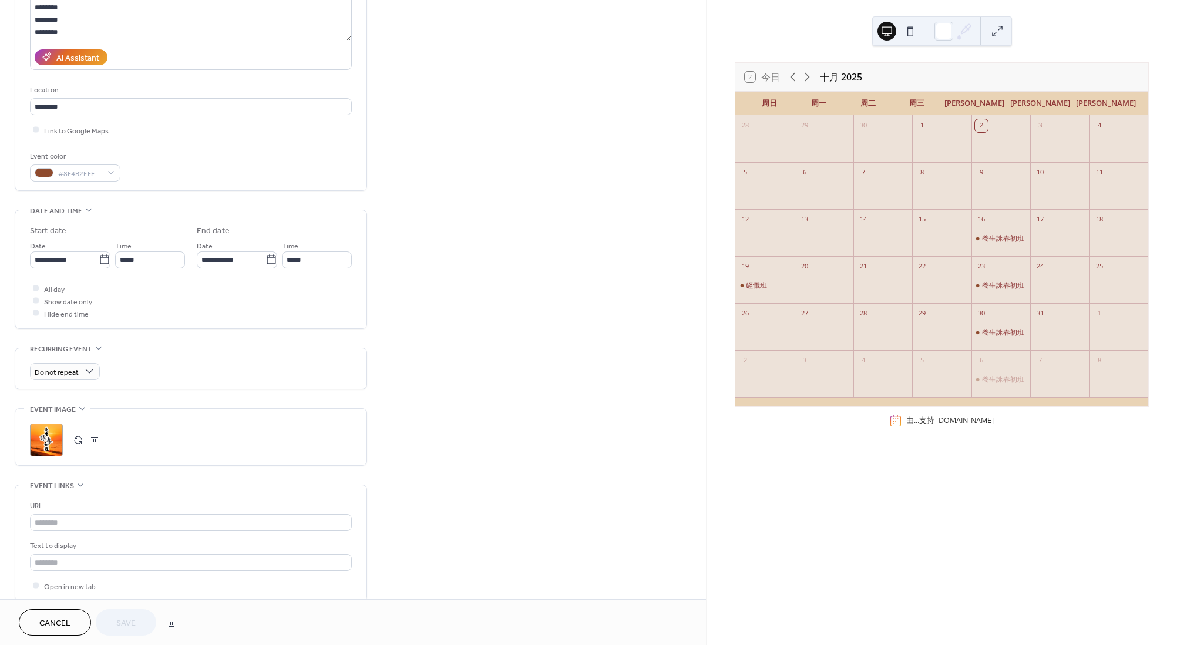
scroll to position [176, 0]
click at [50, 431] on div ";" at bounding box center [46, 436] width 33 height 33
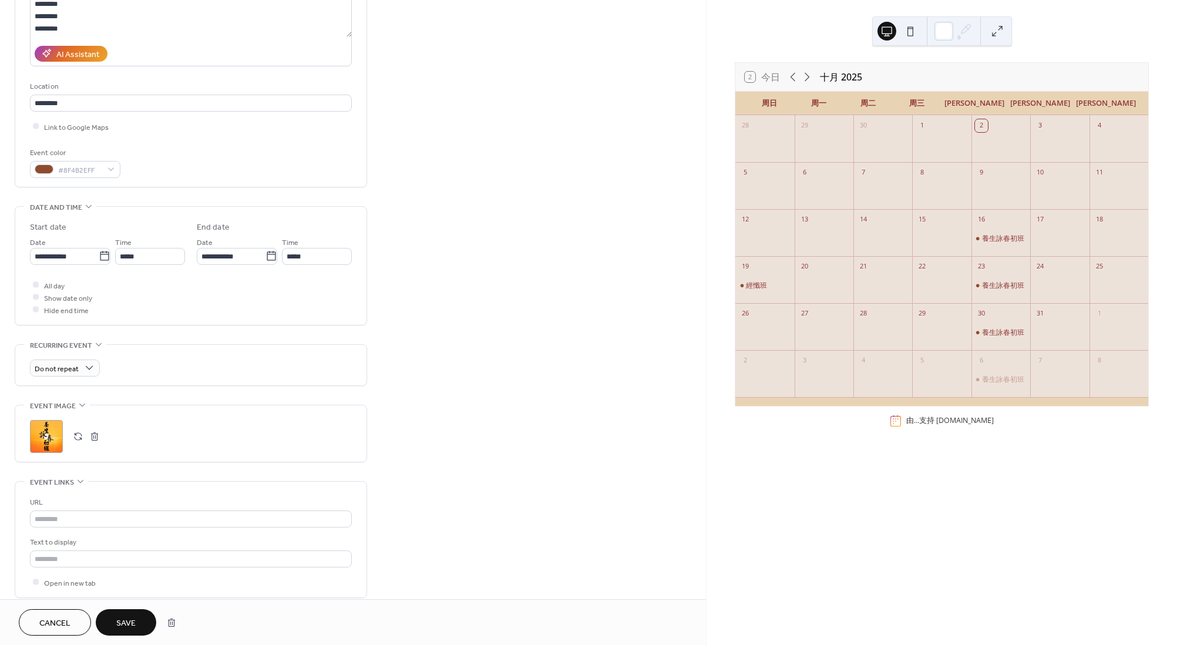
click at [133, 614] on button "Save" at bounding box center [126, 622] width 61 height 26
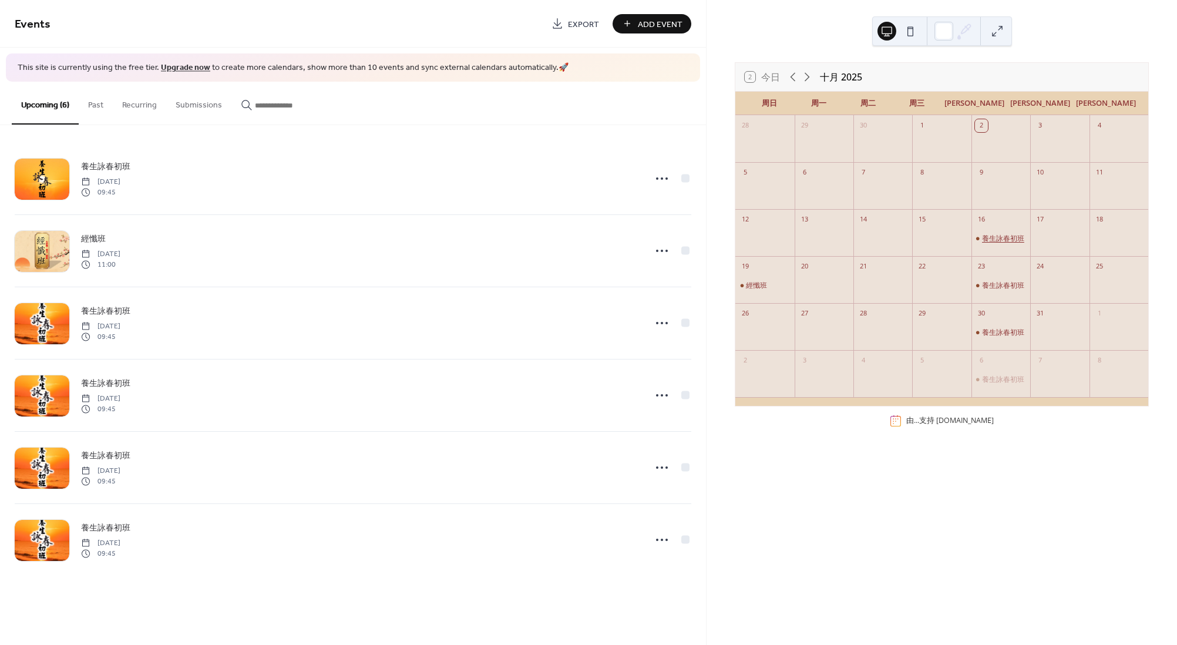
click at [999, 240] on div "養生詠春初班" at bounding box center [1003, 238] width 42 height 9
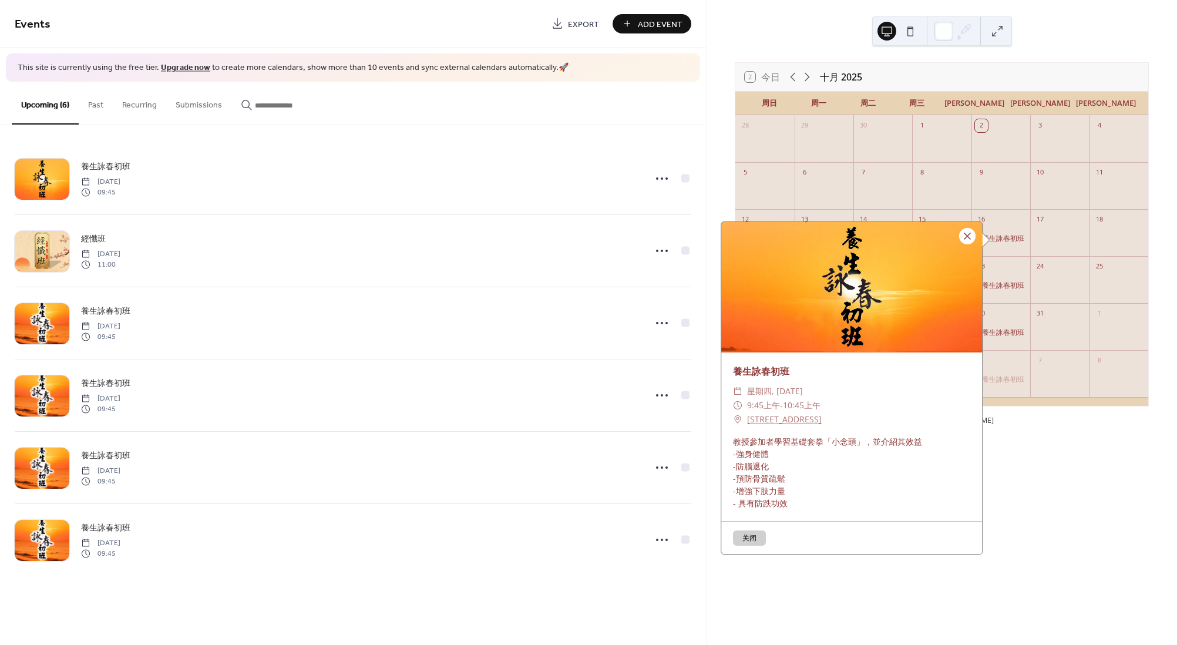
click at [970, 241] on div at bounding box center [967, 236] width 16 height 16
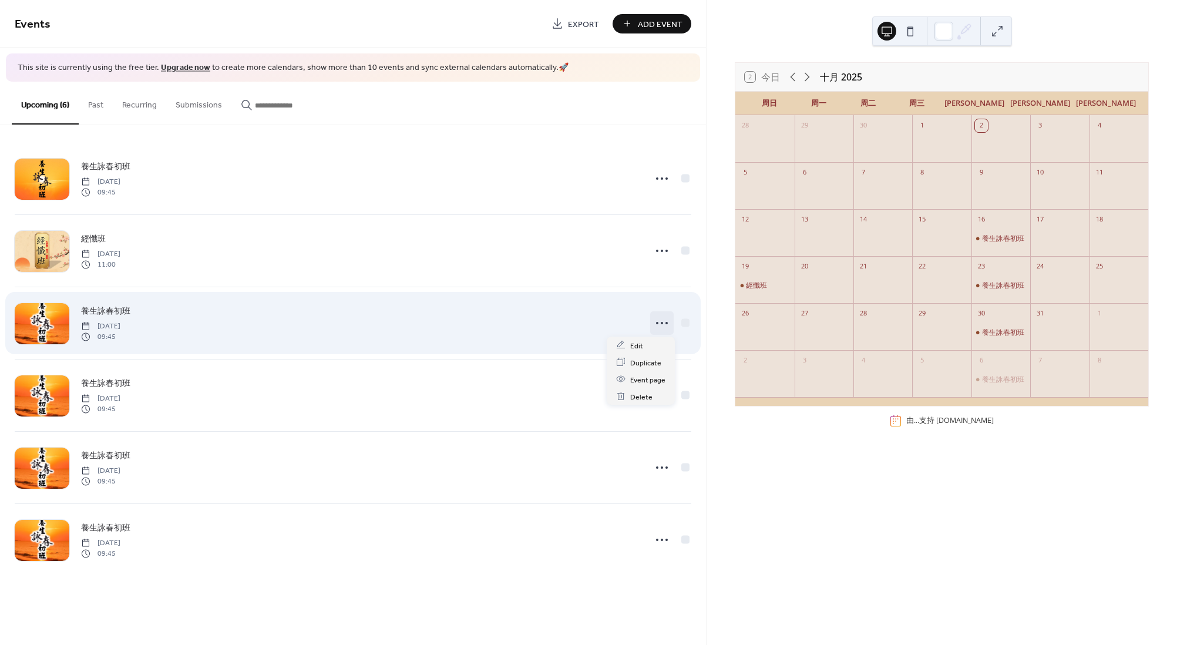
click at [656, 314] on icon at bounding box center [662, 323] width 19 height 19
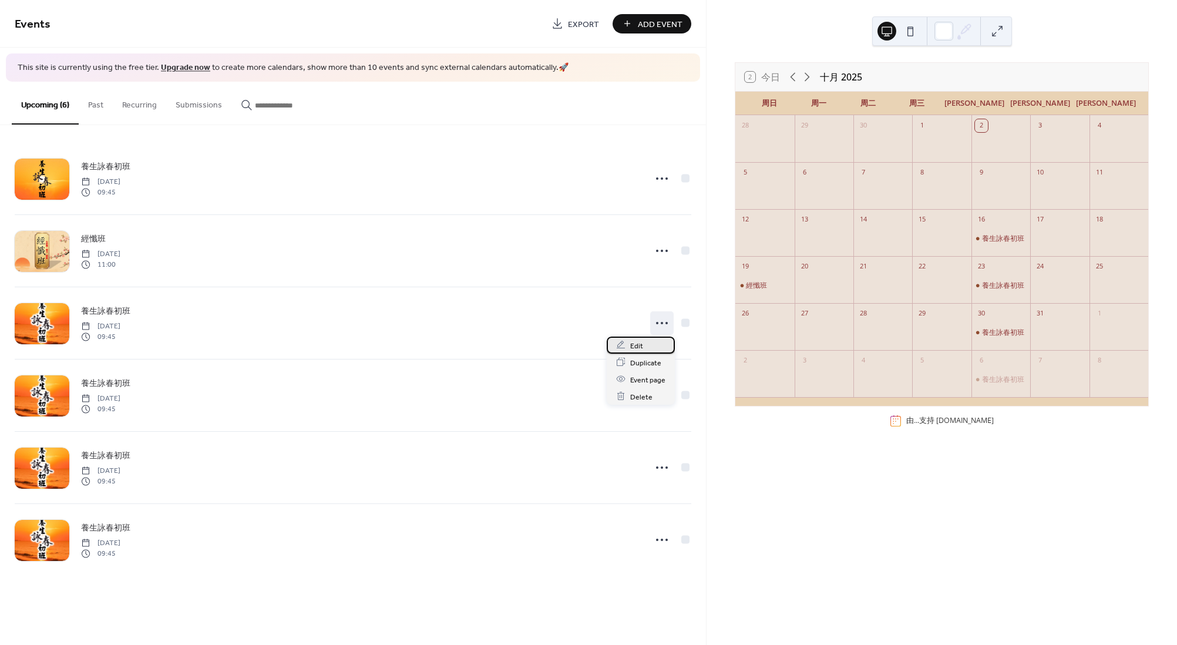
click at [646, 347] on div "Edit" at bounding box center [641, 345] width 68 height 17
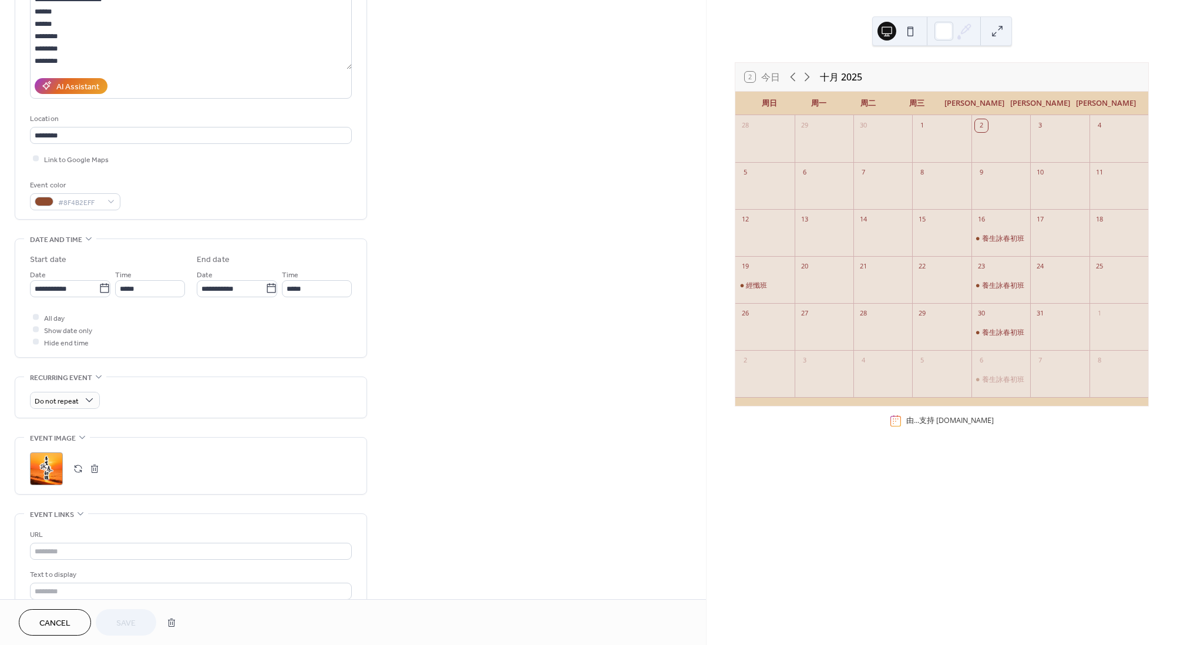
scroll to position [264, 0]
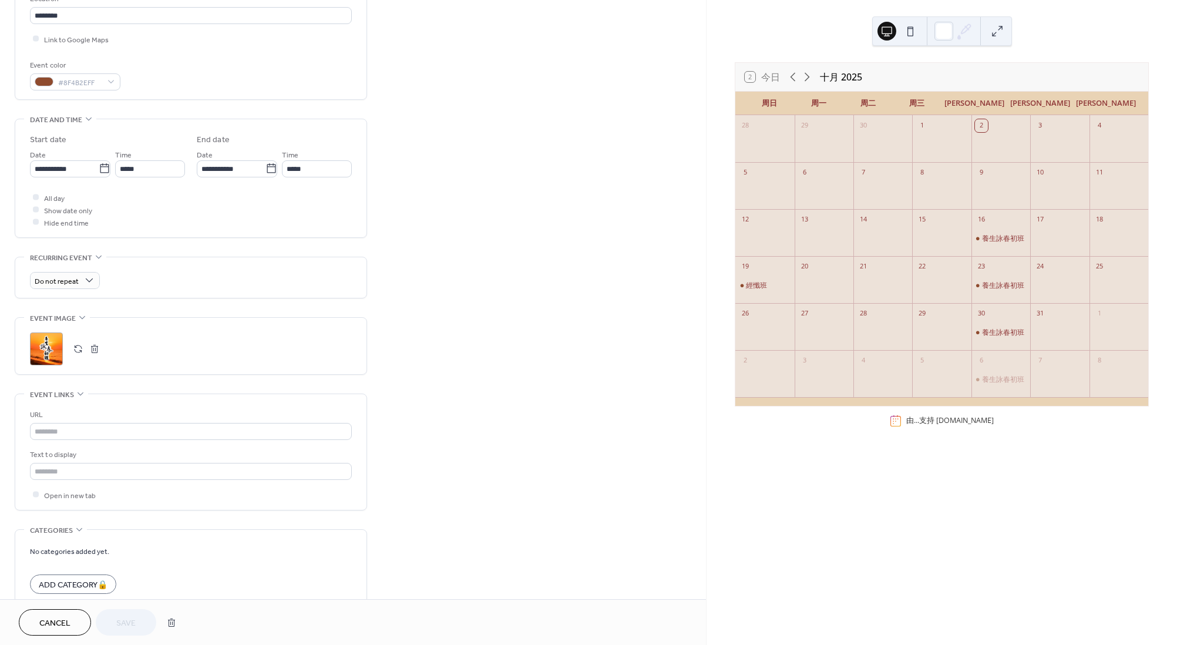
click at [79, 345] on button "button" at bounding box center [78, 349] width 16 height 16
click at [136, 614] on button "Save" at bounding box center [126, 622] width 61 height 26
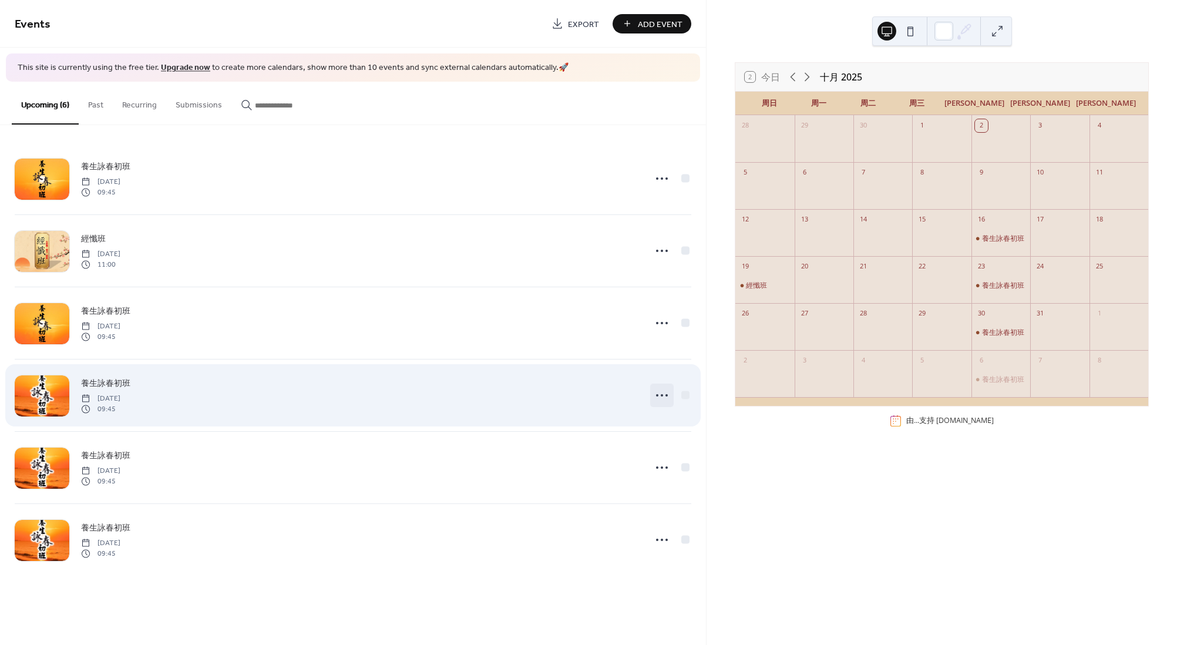
click at [659, 386] on icon at bounding box center [662, 395] width 19 height 19
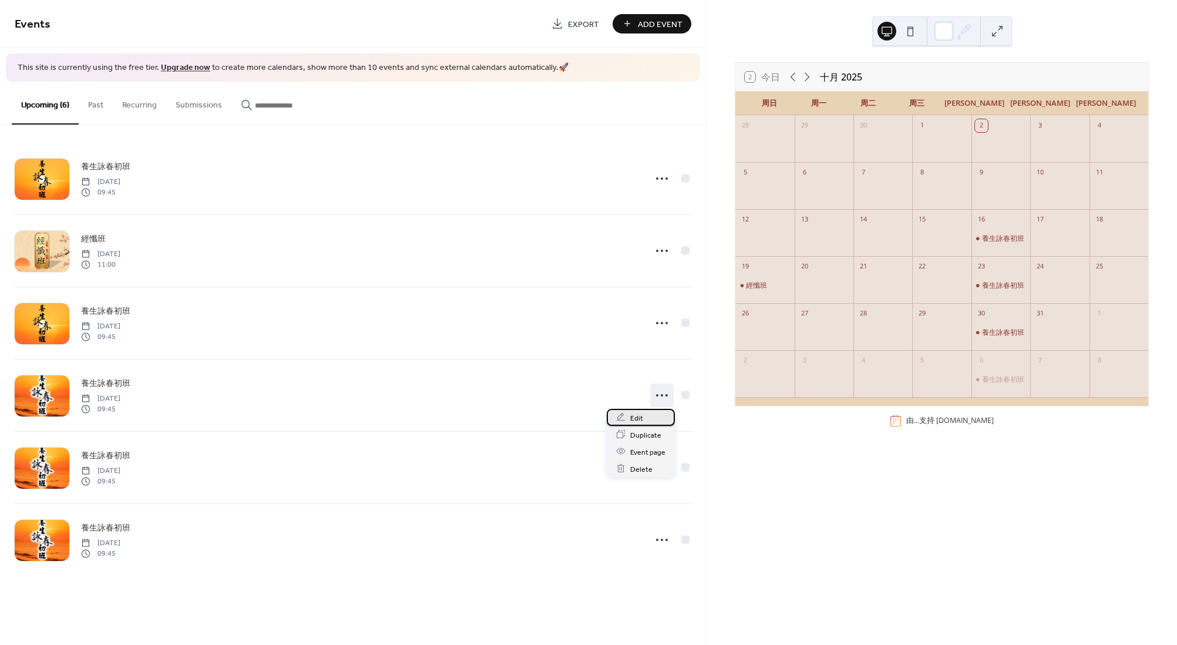
click at [651, 419] on div "Edit" at bounding box center [641, 417] width 68 height 17
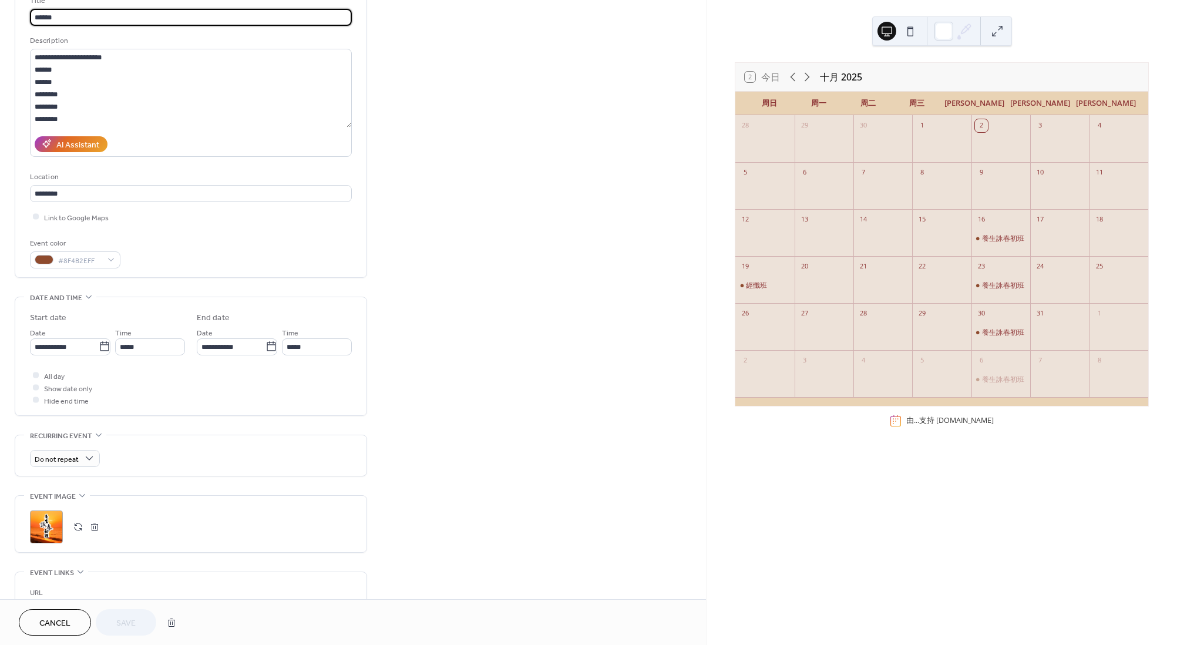
scroll to position [88, 0]
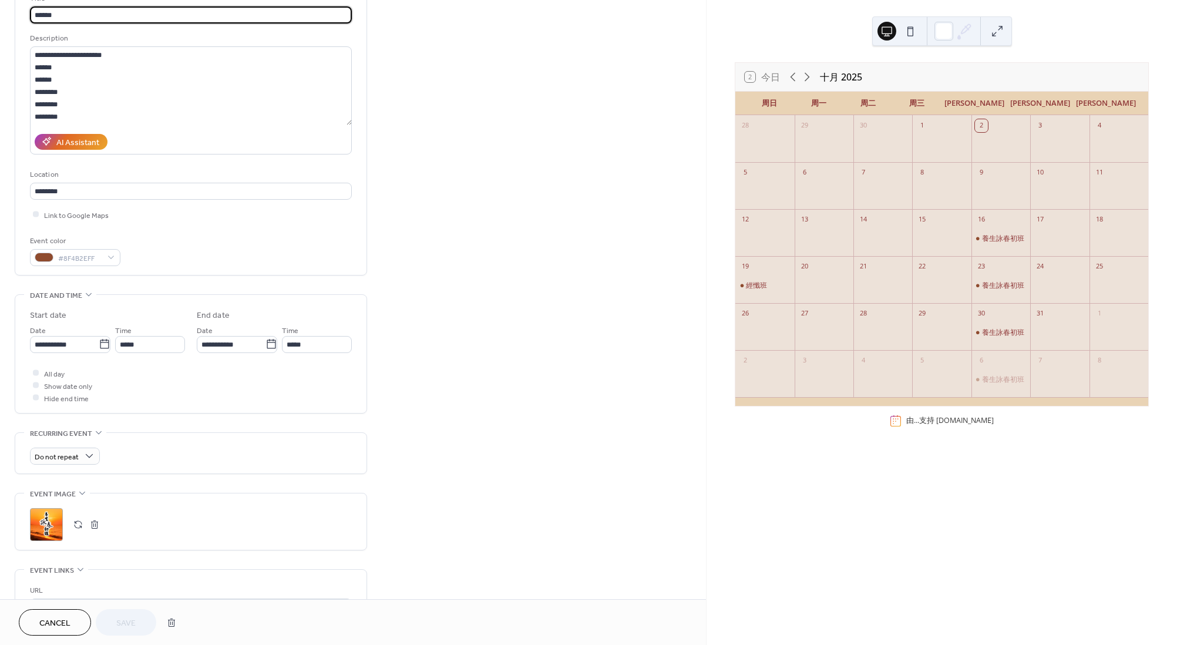
click at [80, 524] on button "button" at bounding box center [78, 524] width 16 height 16
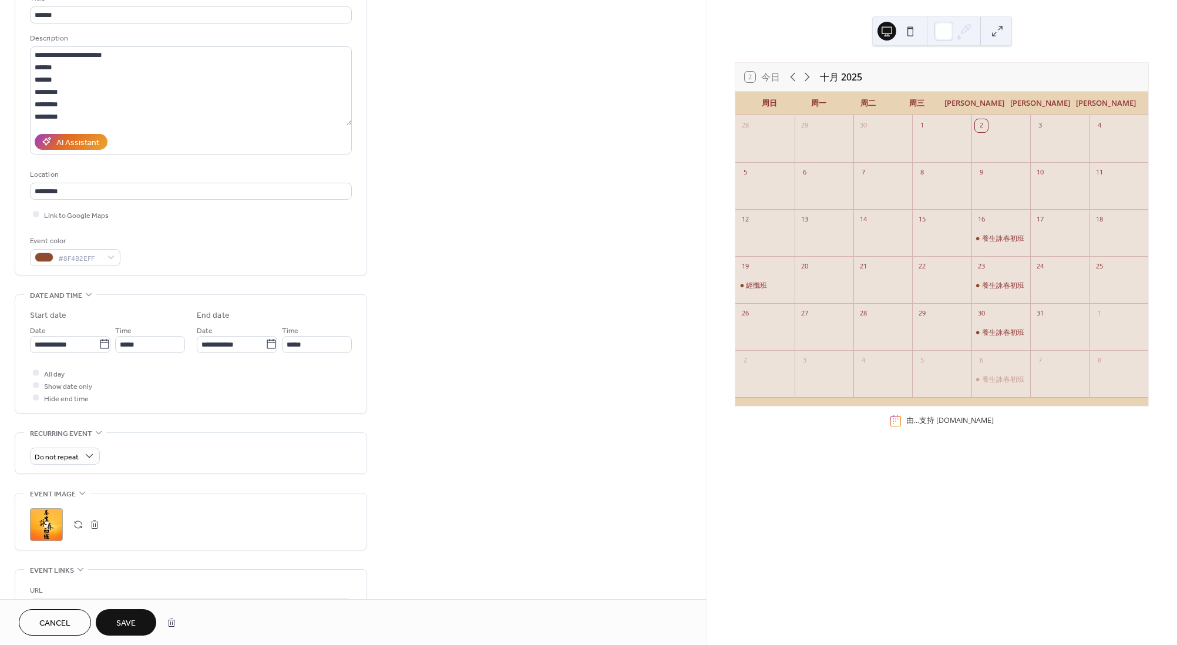
click at [127, 613] on button "Save" at bounding box center [126, 622] width 61 height 26
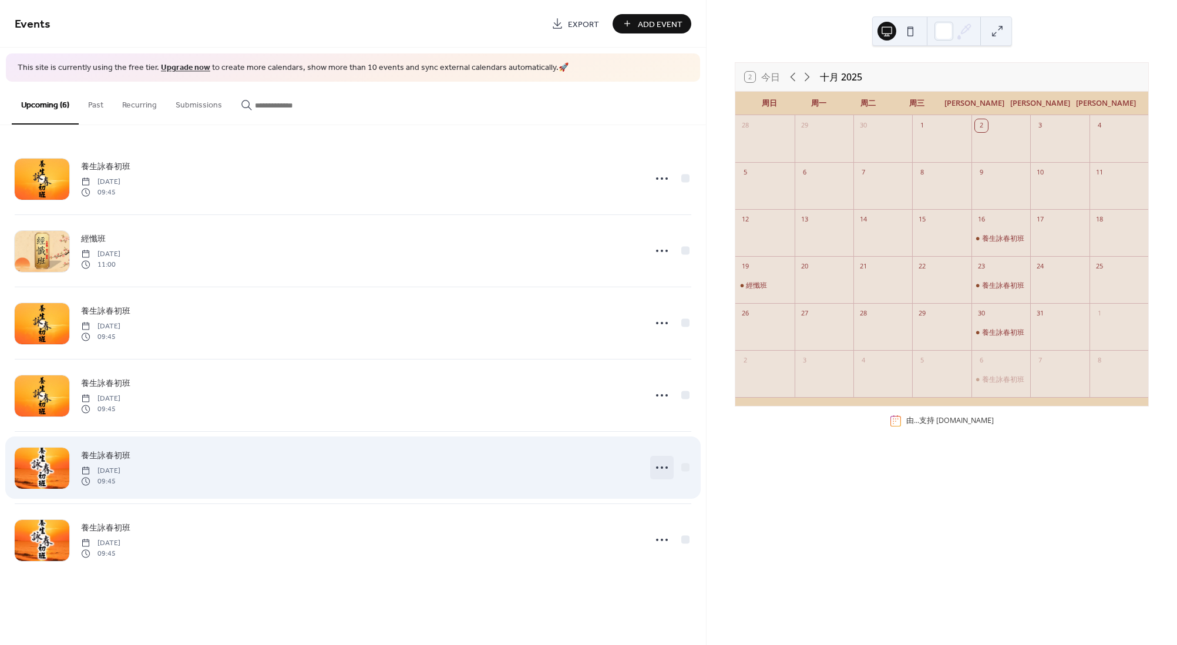
click at [664, 474] on icon at bounding box center [662, 467] width 19 height 19
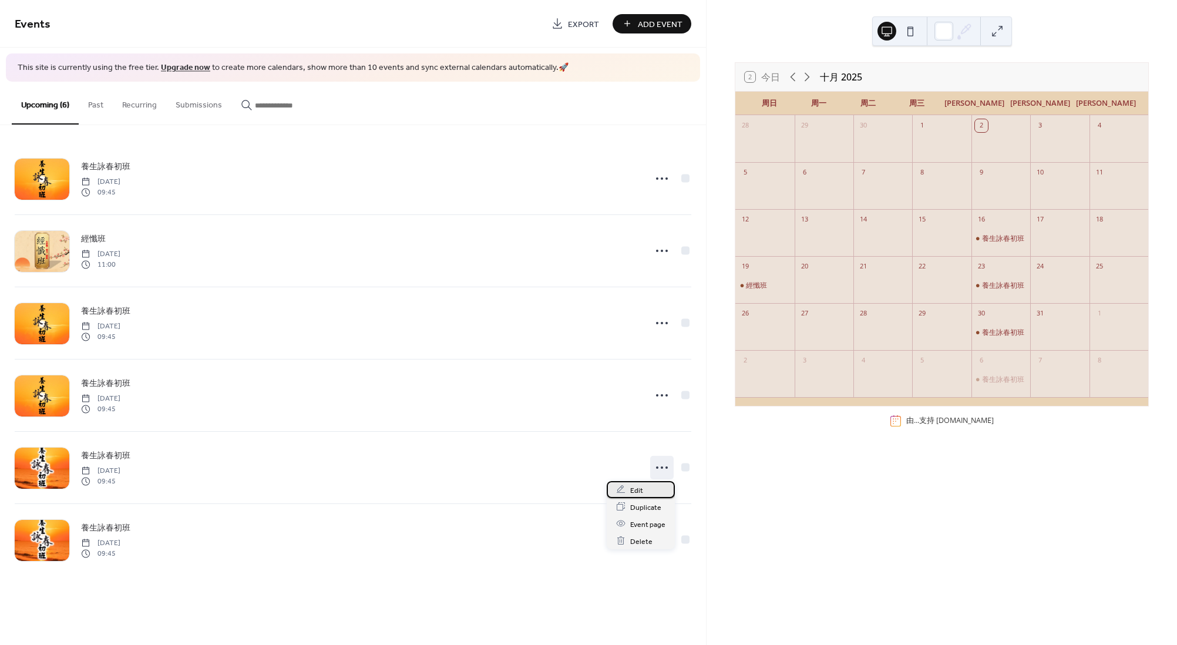
click at [653, 493] on div "Edit" at bounding box center [641, 489] width 68 height 17
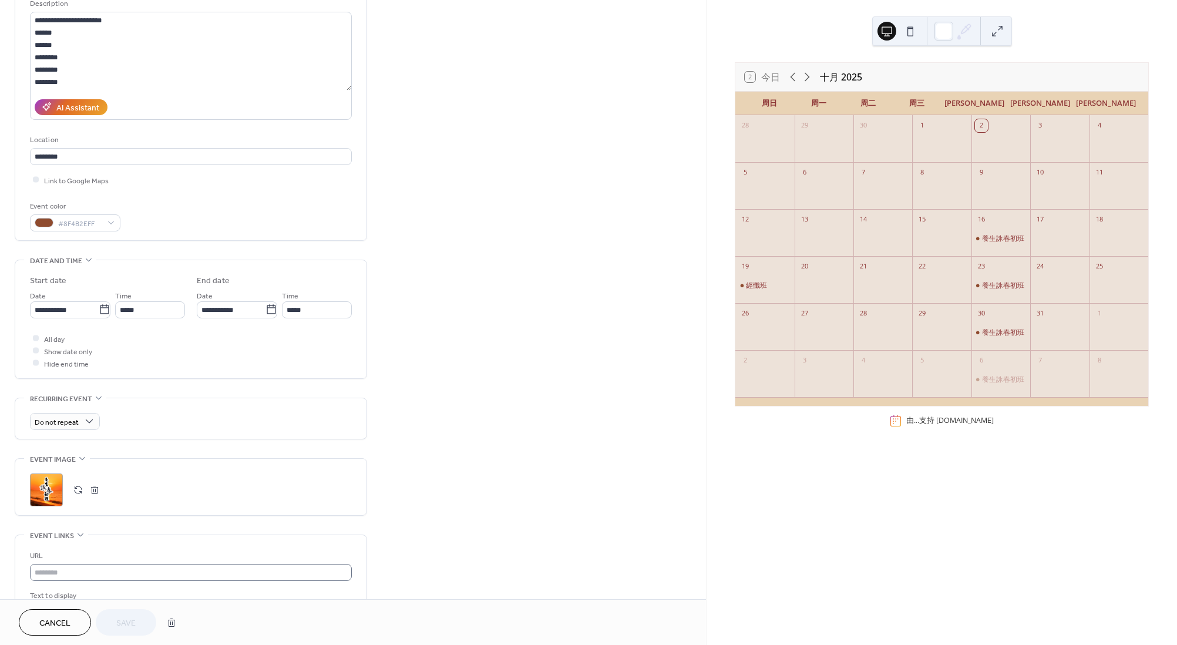
scroll to position [176, 0]
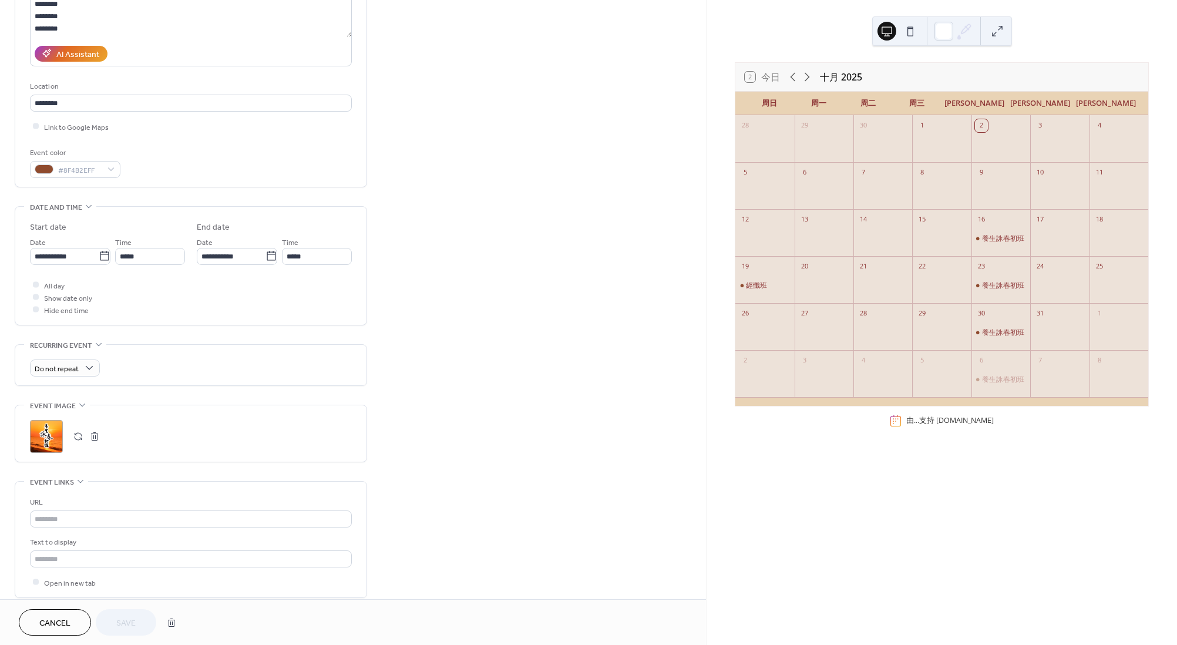
click at [76, 439] on button "button" at bounding box center [78, 436] width 16 height 16
click at [129, 617] on span "Save" at bounding box center [125, 623] width 19 height 12
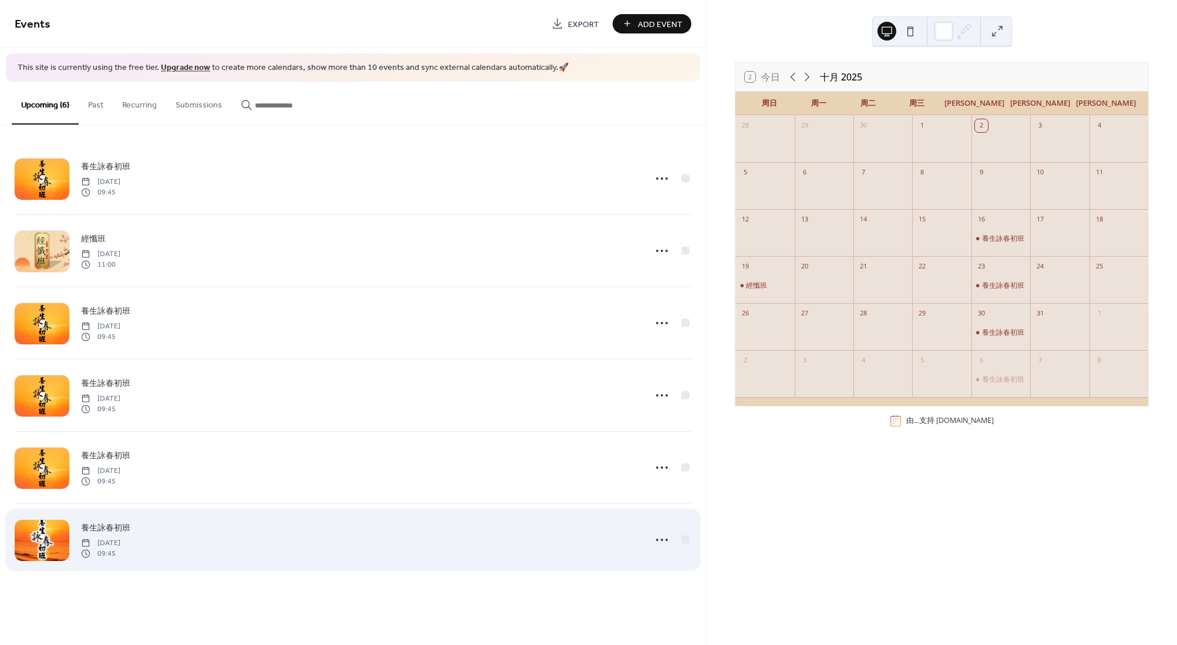
click at [648, 534] on div "養生詠春初班 [DATE] 09:45" at bounding box center [353, 540] width 677 height 72
click at [656, 540] on icon at bounding box center [662, 539] width 19 height 19
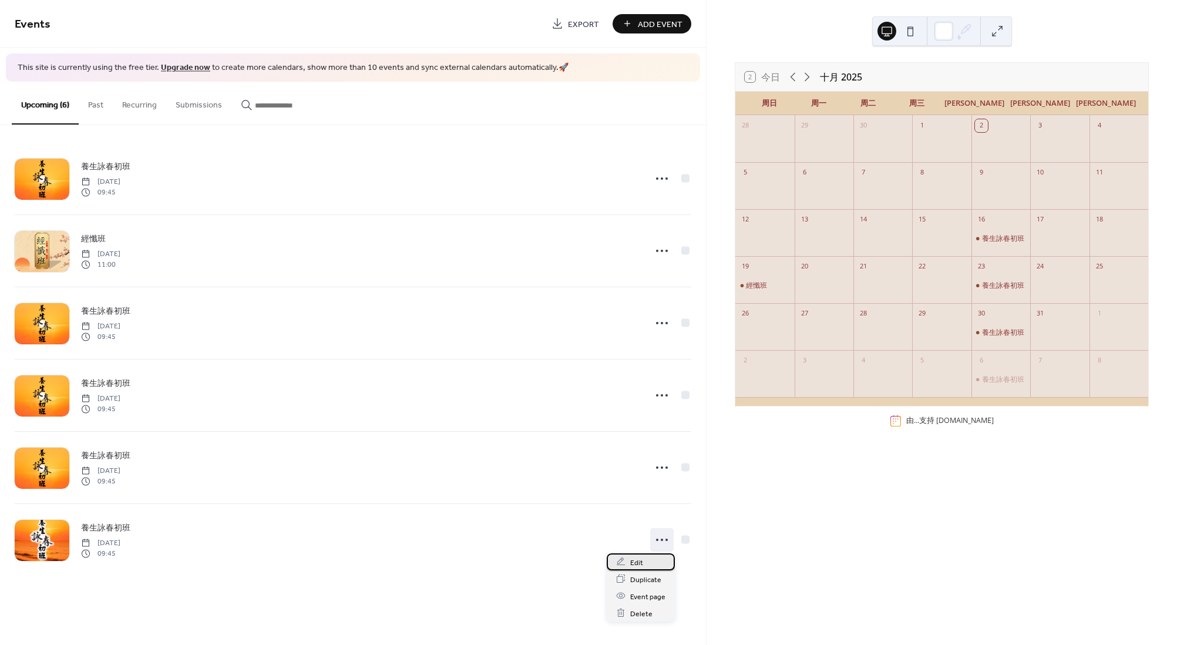
click at [643, 559] on div "Edit" at bounding box center [641, 561] width 68 height 17
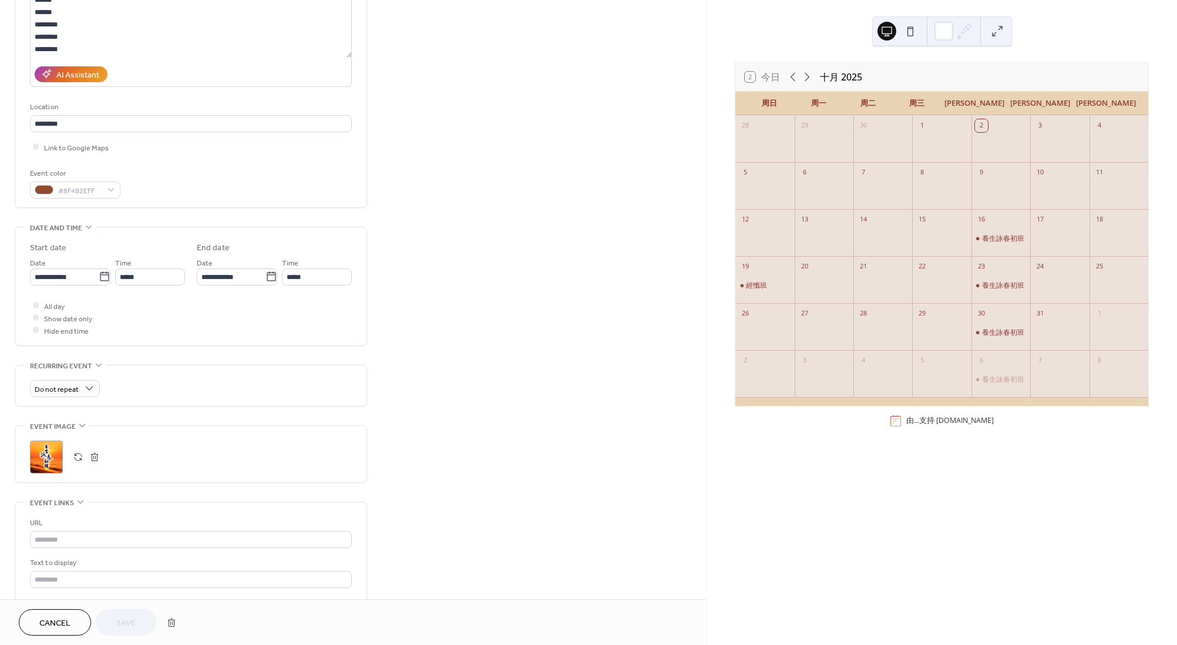
scroll to position [176, 0]
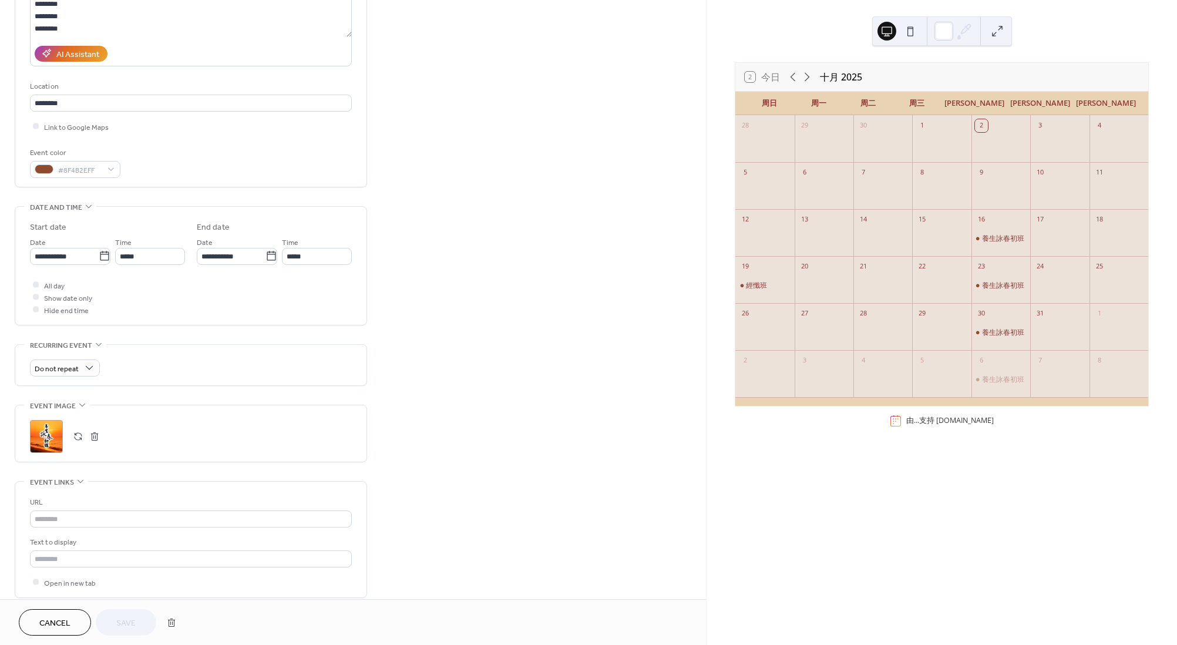
click at [80, 439] on button "button" at bounding box center [78, 436] width 16 height 16
click at [751, 289] on div "經懺班" at bounding box center [764, 285] width 59 height 9
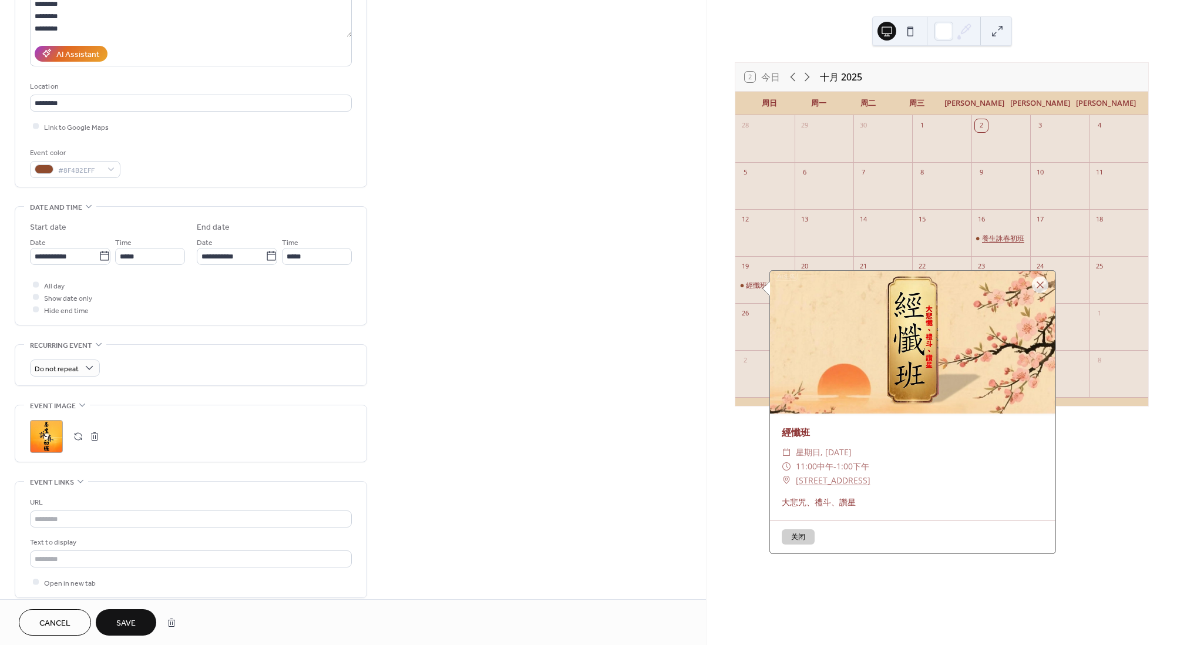
click at [994, 241] on div "養生詠春初班" at bounding box center [1003, 238] width 42 height 9
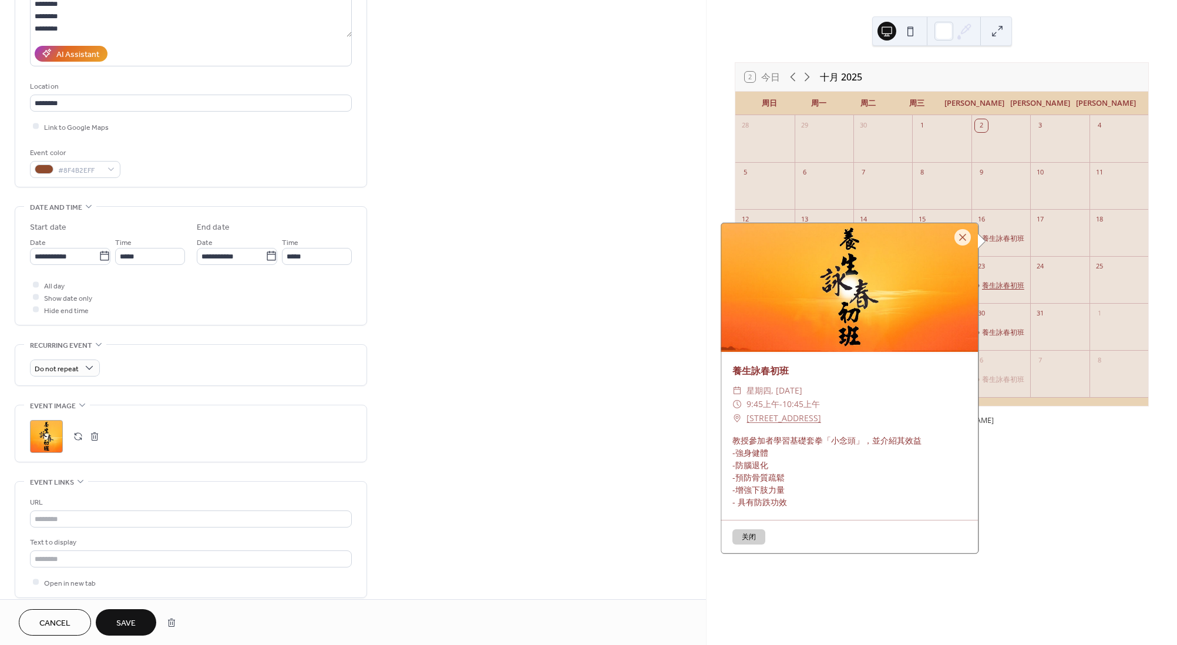
click at [1004, 290] on div "養生詠春初班" at bounding box center [1003, 285] width 42 height 9
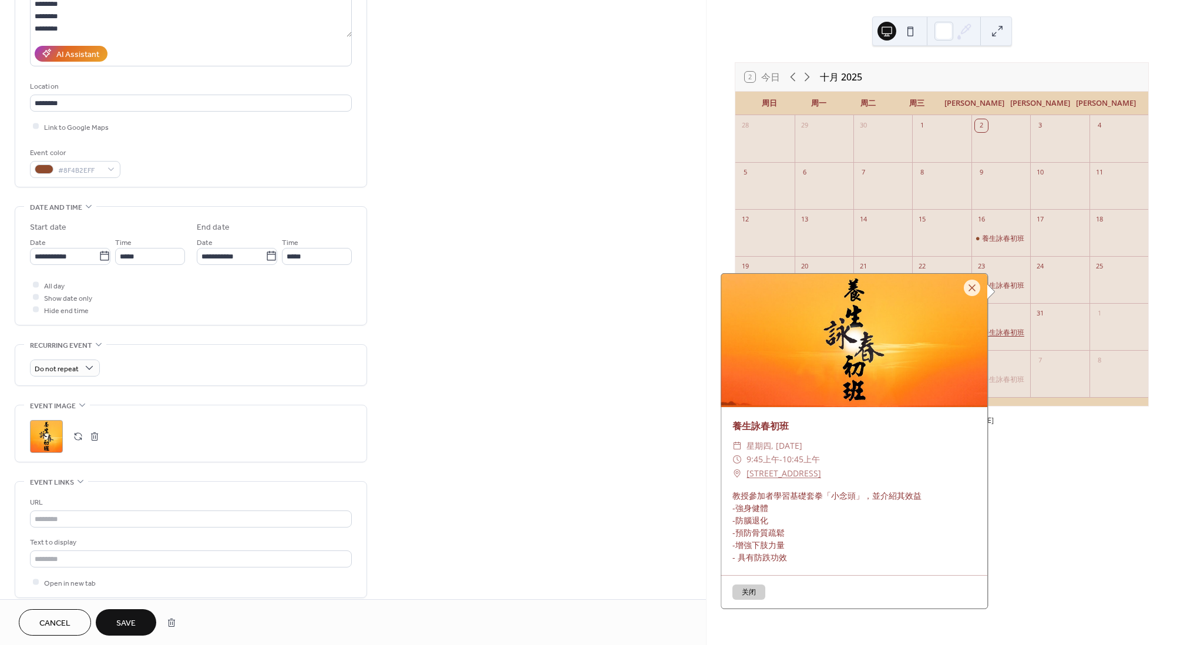
click at [1006, 337] on div "養生詠春初班" at bounding box center [1003, 332] width 42 height 9
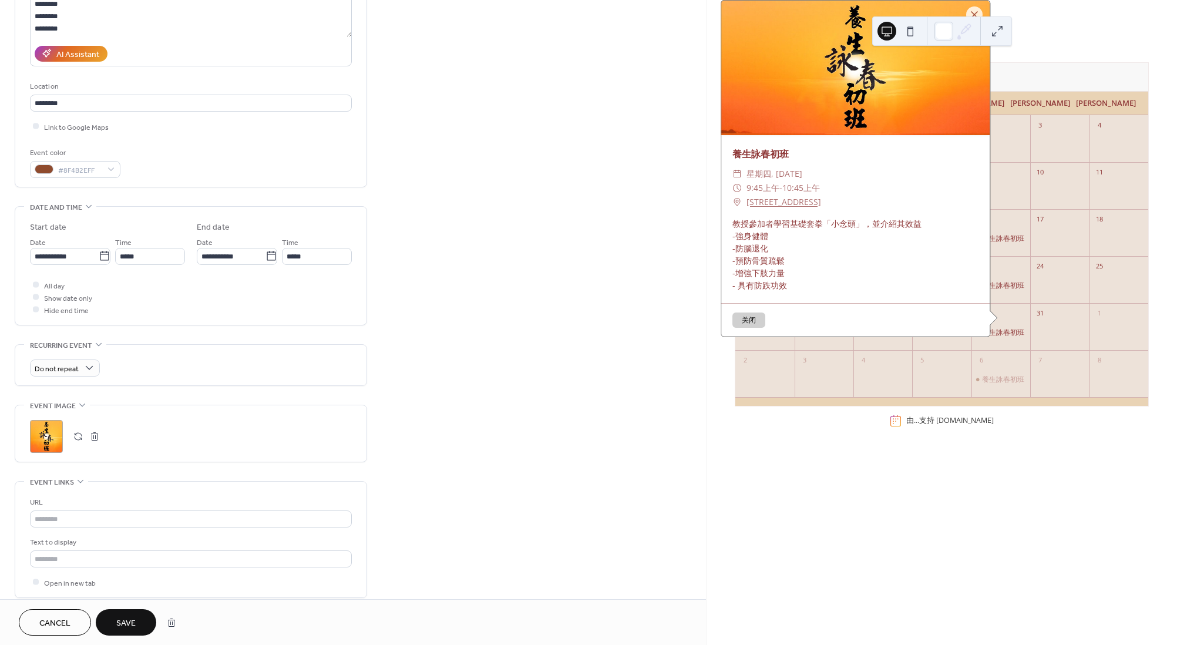
click at [603, 295] on div "**********" at bounding box center [353, 318] width 706 height 858
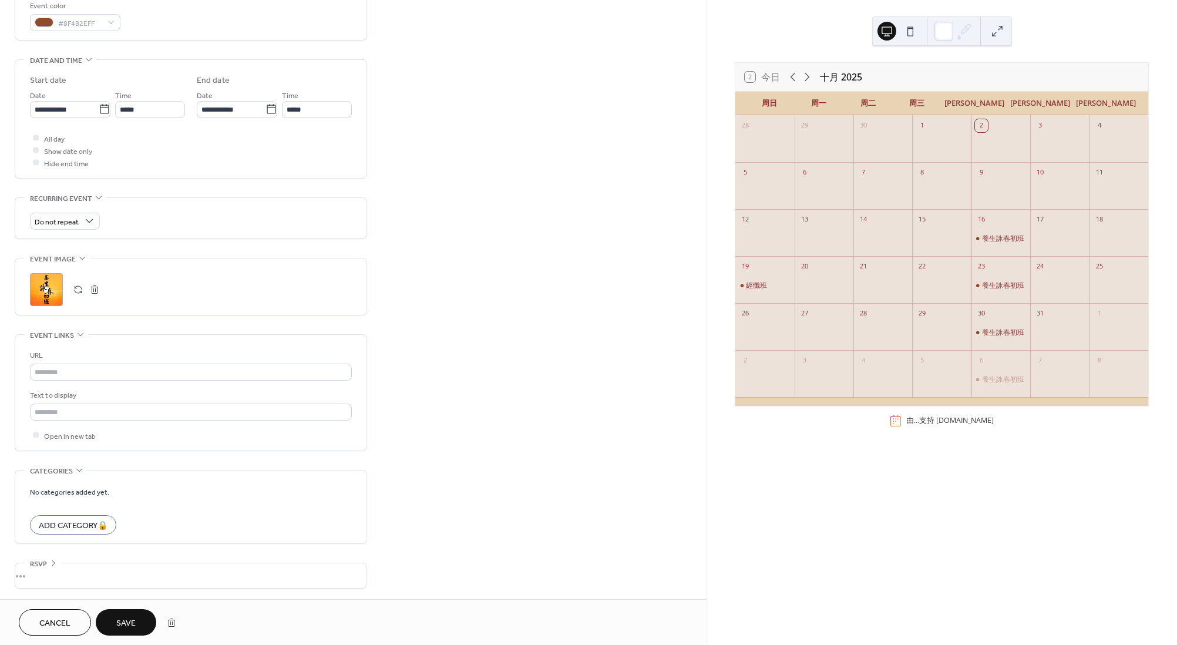
scroll to position [325, 0]
click at [140, 613] on button "Save" at bounding box center [126, 622] width 61 height 26
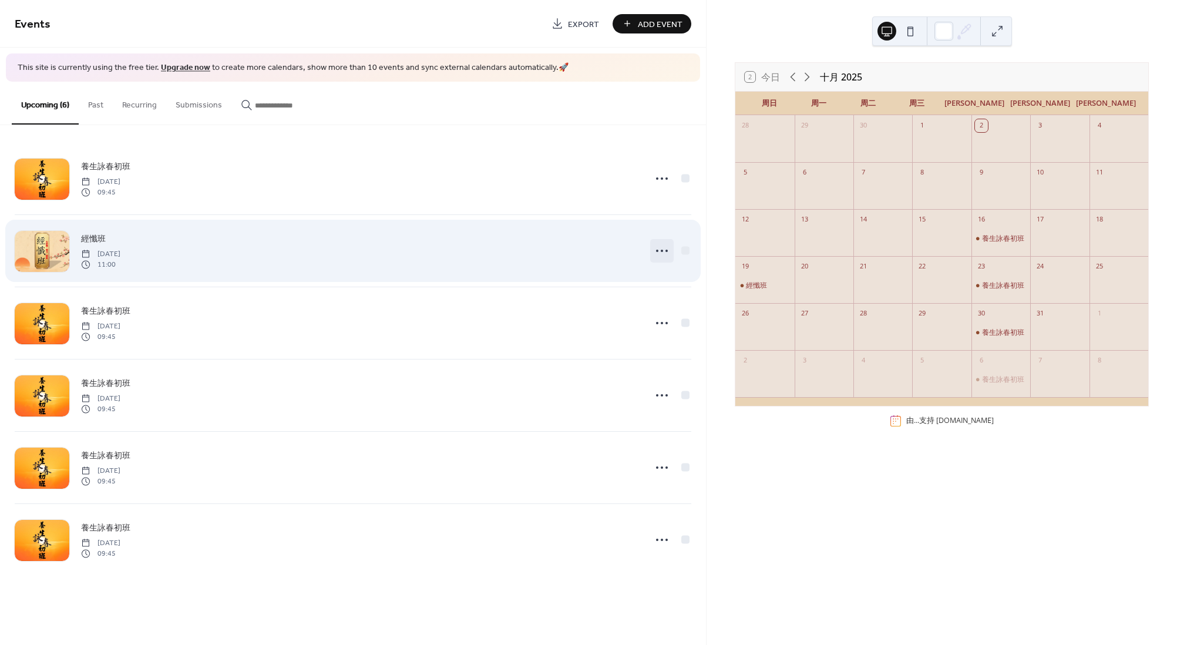
click at [668, 250] on circle at bounding box center [667, 251] width 2 height 2
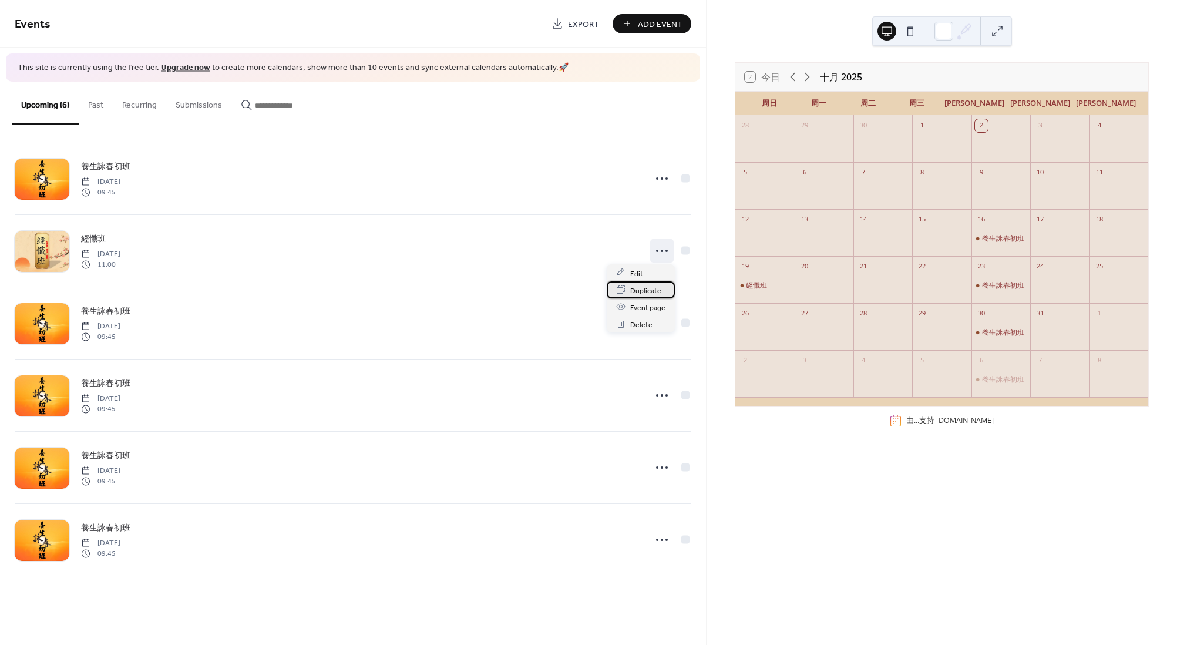
click at [665, 291] on div "Duplicate" at bounding box center [641, 289] width 68 height 17
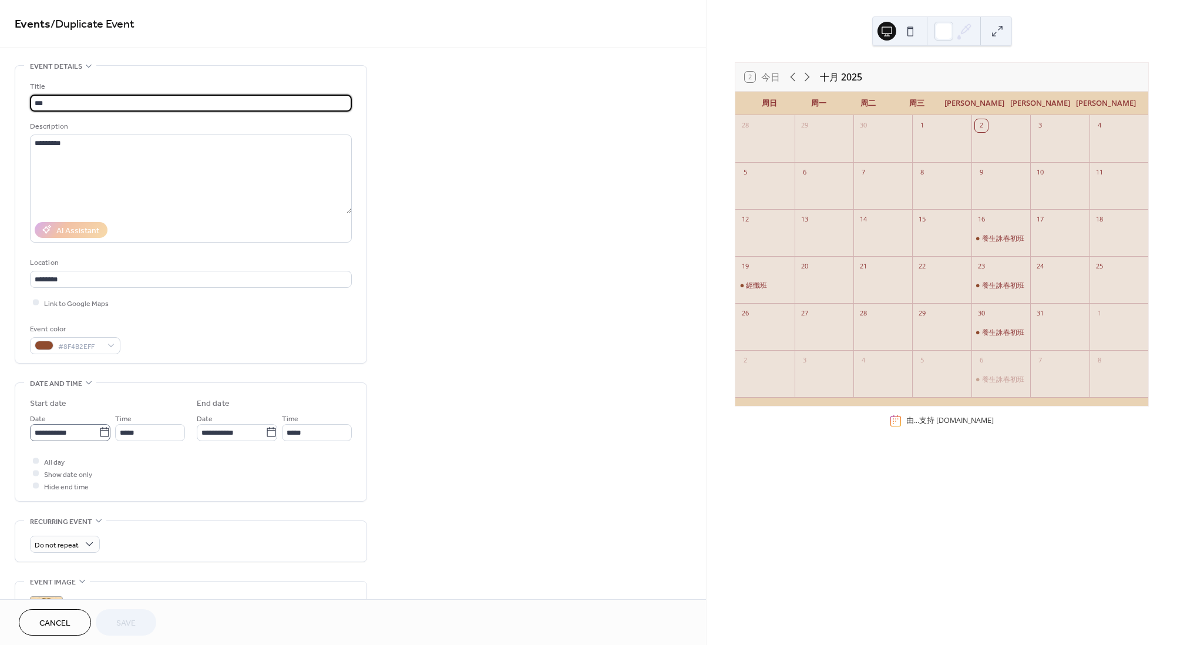
click at [100, 434] on icon at bounding box center [105, 432] width 12 height 12
click at [99, 434] on input "**********" at bounding box center [64, 432] width 69 height 17
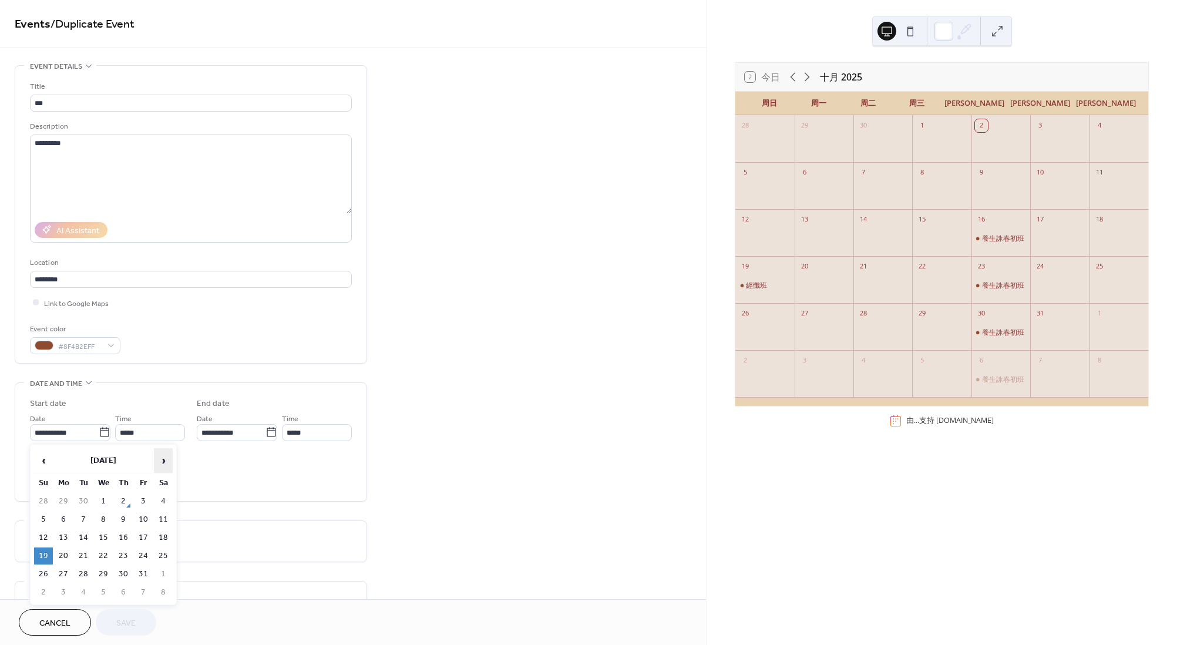
click at [161, 461] on span "›" at bounding box center [163, 460] width 18 height 23
click at [49, 513] on td "2" at bounding box center [43, 519] width 19 height 17
type input "**********"
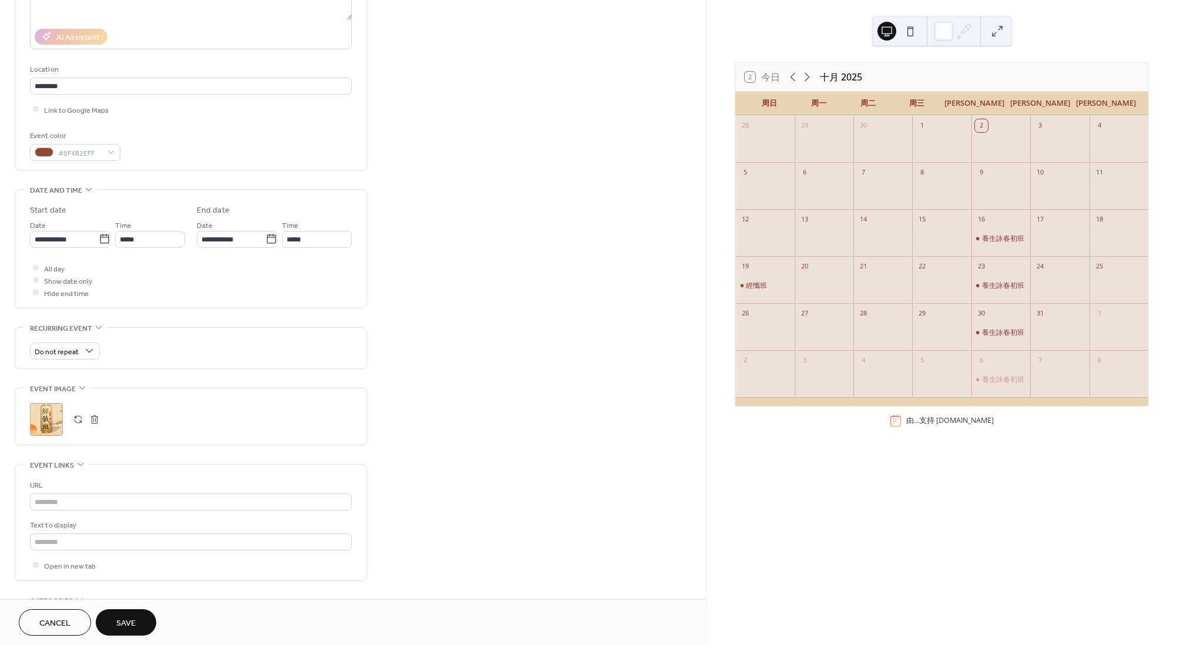
scroll to position [264, 0]
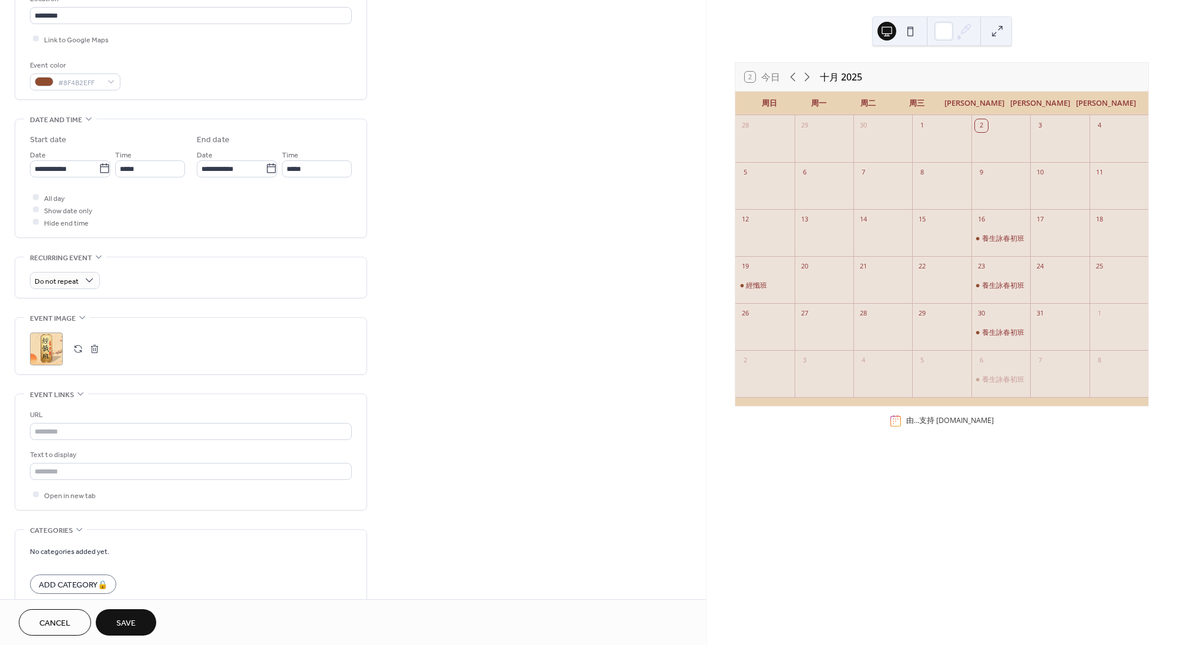
click at [132, 611] on button "Save" at bounding box center [126, 622] width 61 height 26
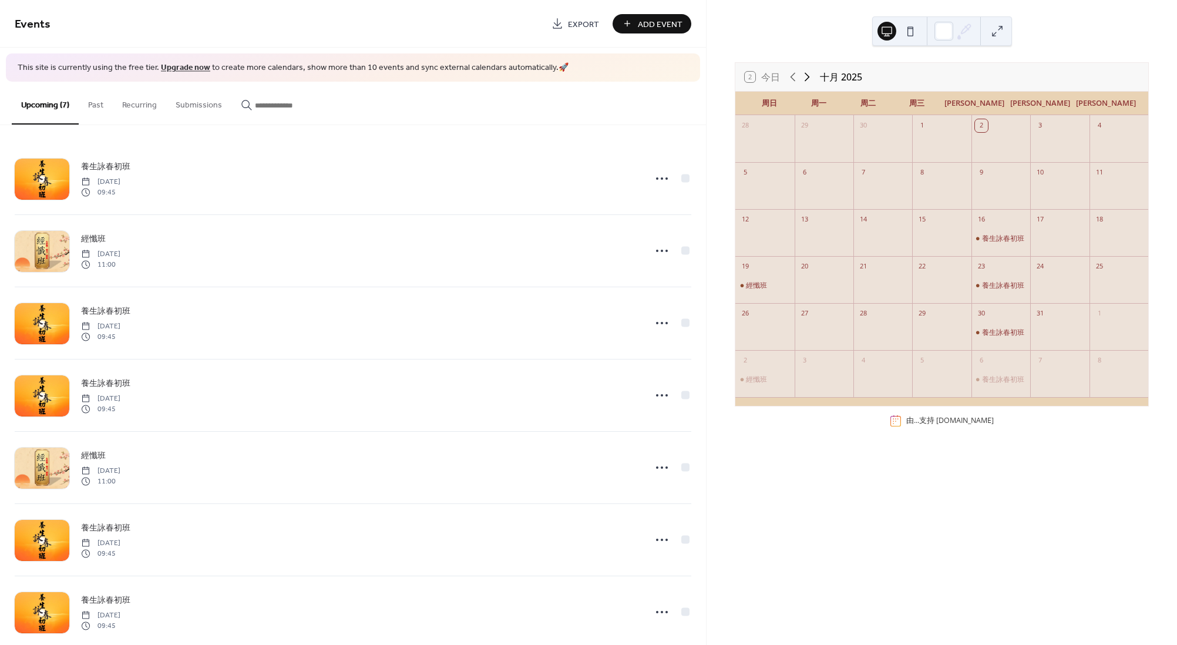
click at [812, 73] on icon at bounding box center [807, 77] width 14 height 14
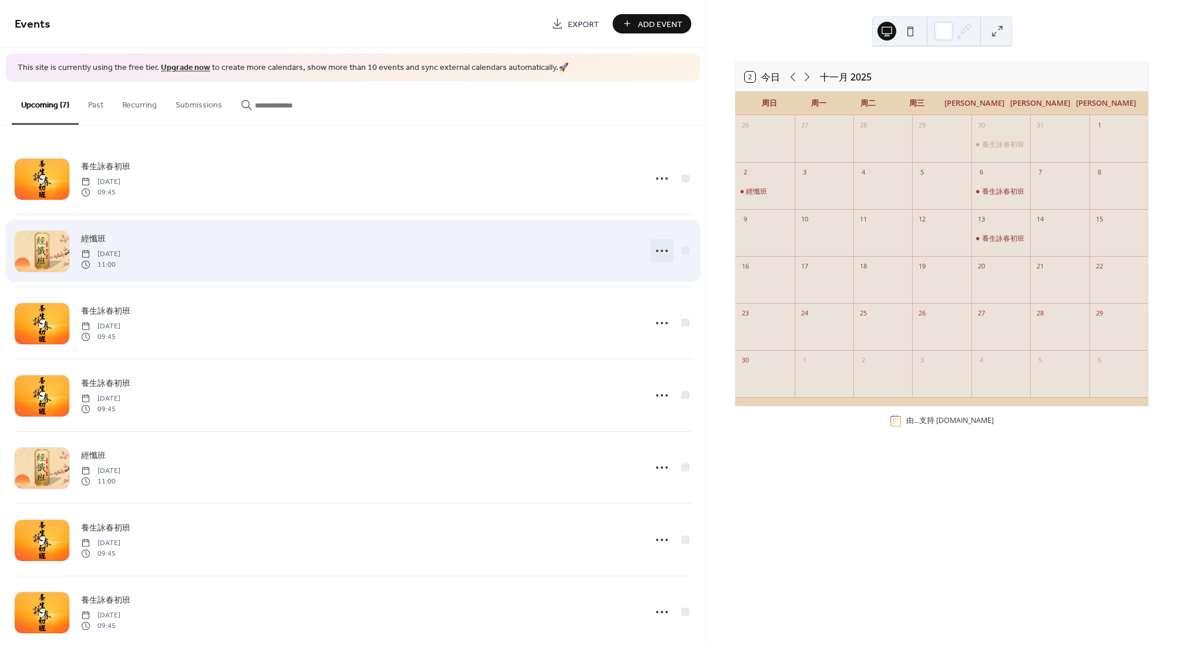
click at [656, 254] on icon at bounding box center [662, 250] width 19 height 19
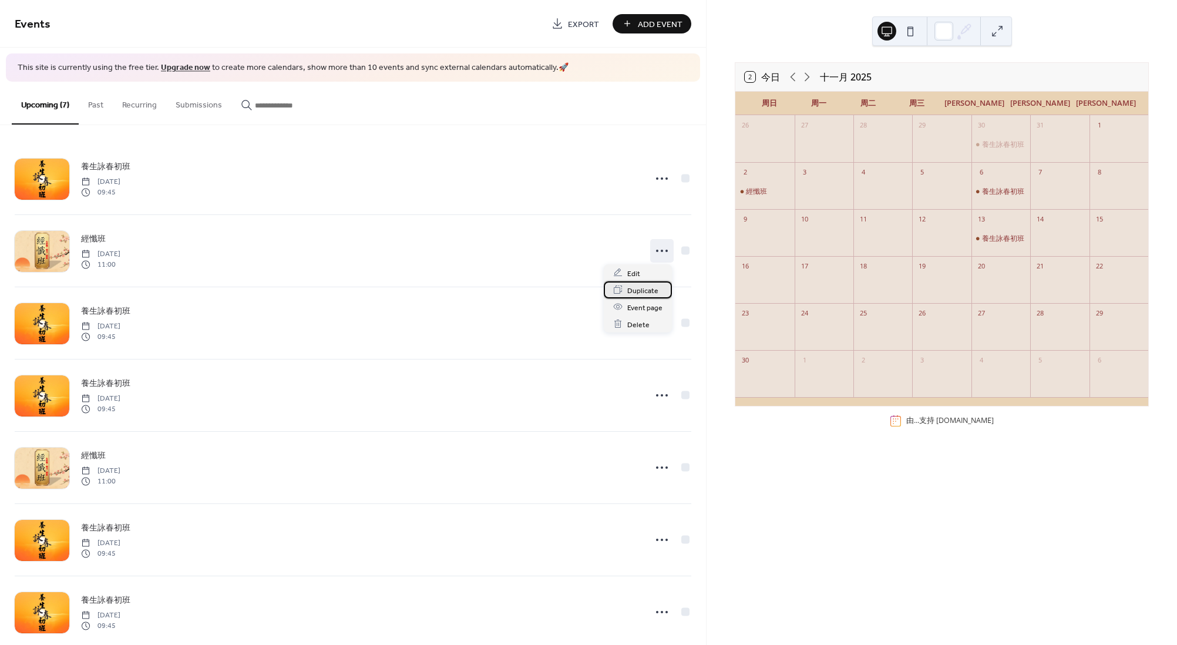
click at [645, 292] on span "Duplicate" at bounding box center [642, 290] width 31 height 12
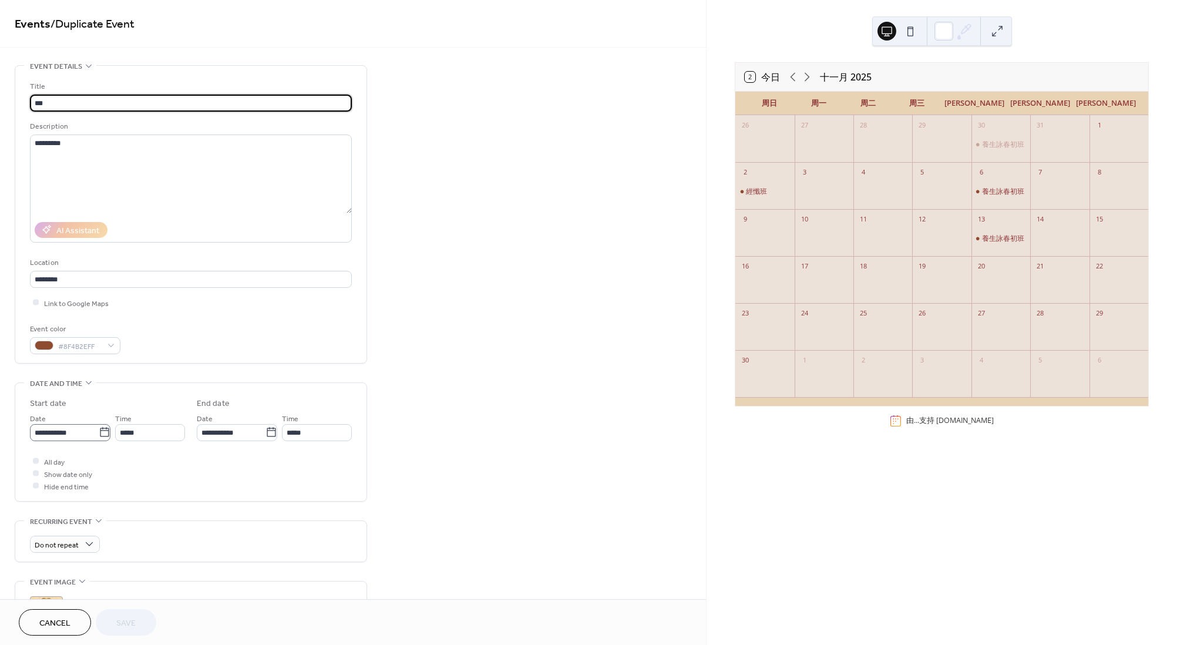
click at [99, 435] on icon at bounding box center [105, 432] width 12 height 12
click at [98, 435] on input "**********" at bounding box center [64, 432] width 69 height 17
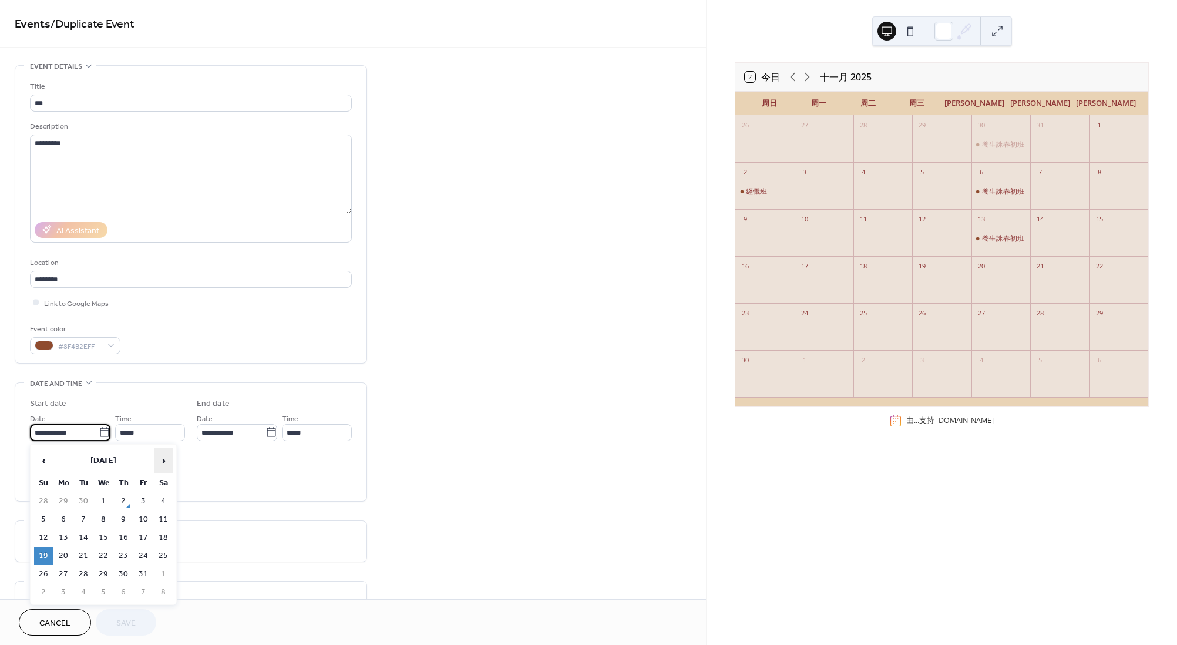
click at [163, 463] on span "›" at bounding box center [163, 460] width 18 height 23
click at [37, 549] on td "16" at bounding box center [43, 555] width 19 height 17
type input "**********"
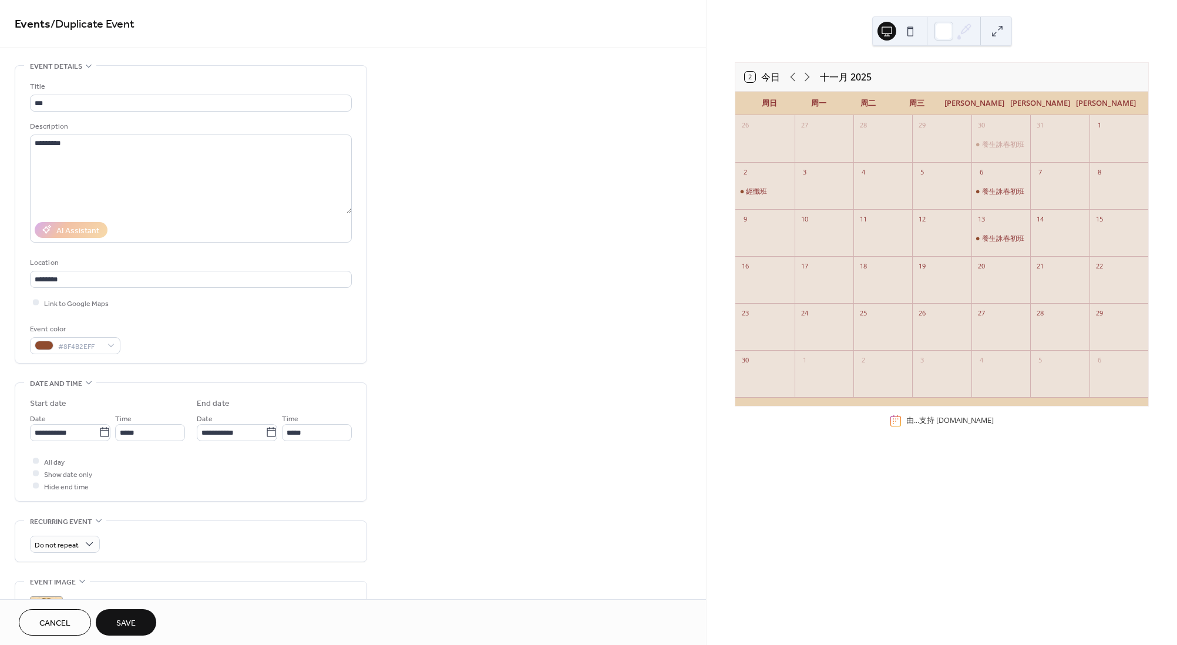
click at [143, 612] on button "Save" at bounding box center [126, 622] width 61 height 26
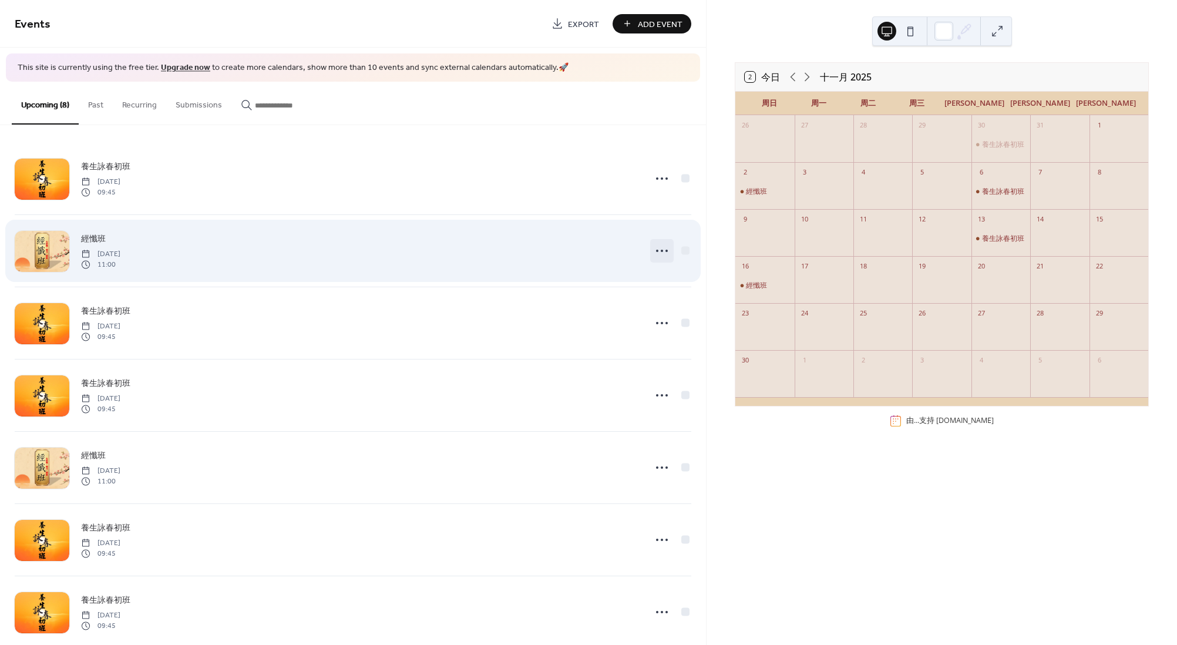
click at [666, 252] on icon at bounding box center [662, 250] width 19 height 19
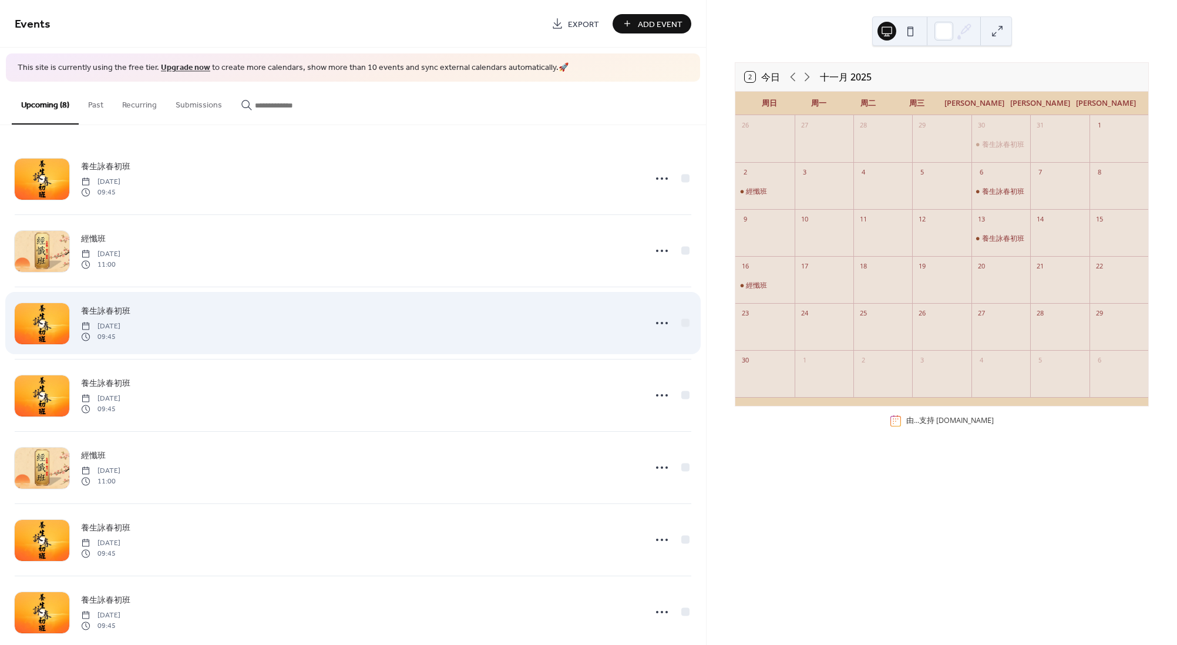
drag, startPoint x: 769, startPoint y: 303, endPoint x: 610, endPoint y: 338, distance: 163.0
click at [610, 338] on div "養生詠春初班 [DATE] 09:45" at bounding box center [359, 323] width 557 height 38
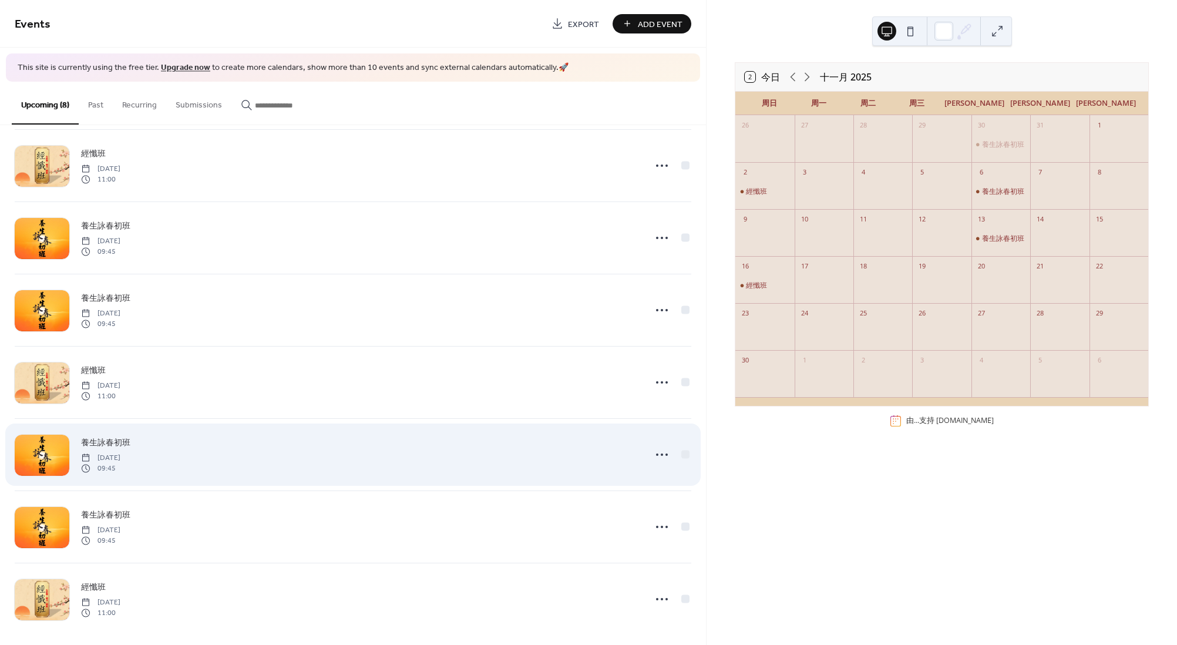
scroll to position [92, 0]
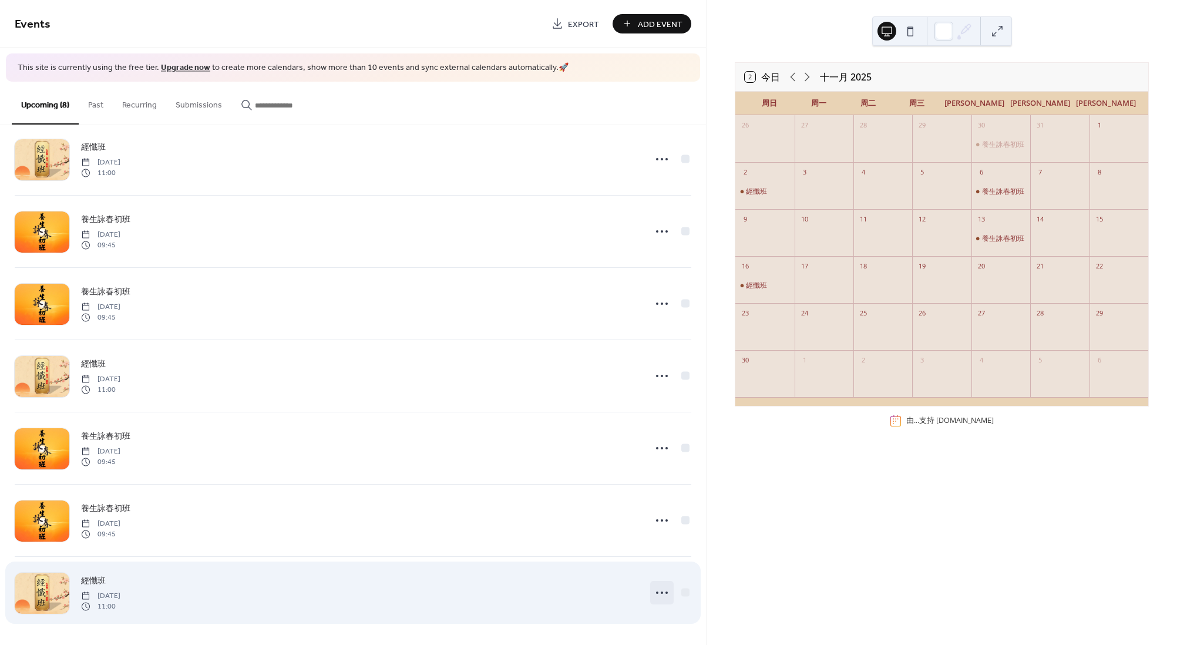
click at [661, 590] on icon at bounding box center [662, 592] width 19 height 19
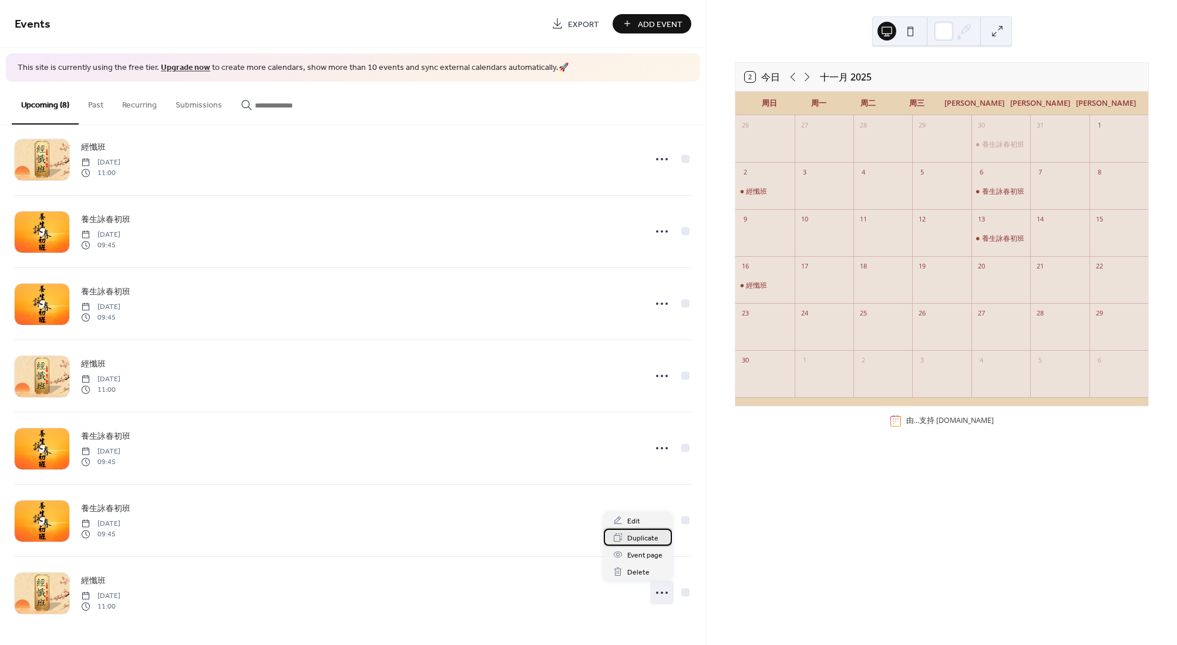
click at [648, 536] on span "Duplicate" at bounding box center [642, 538] width 31 height 12
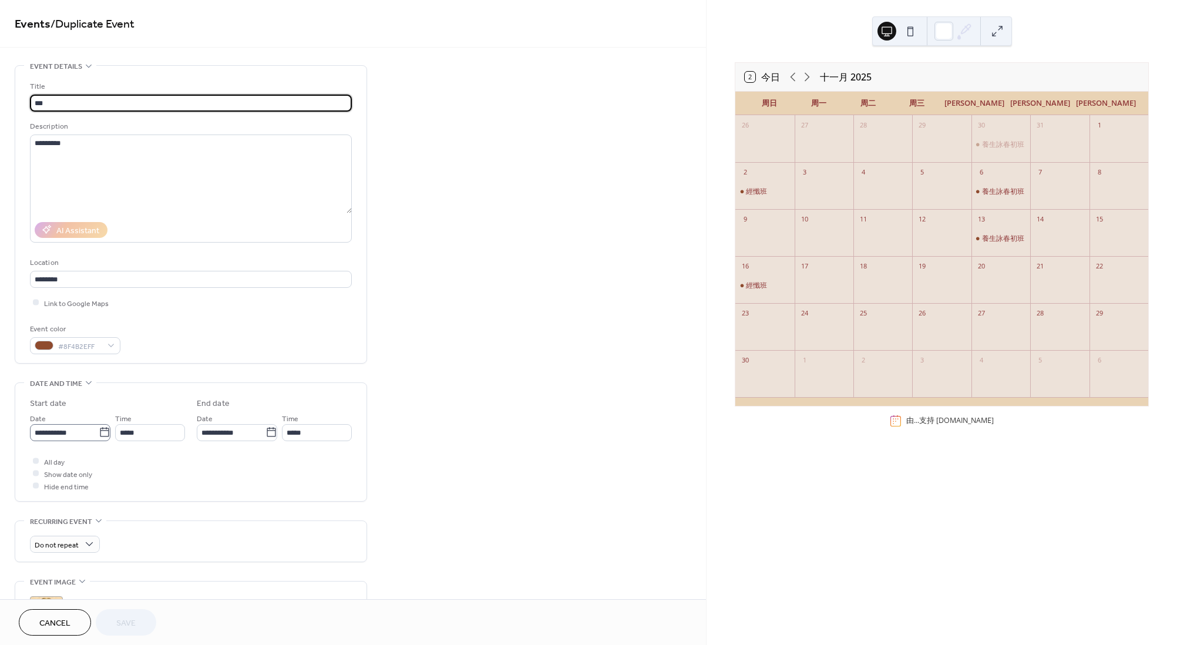
click at [106, 429] on icon at bounding box center [105, 432] width 12 height 12
click at [99, 429] on input "**********" at bounding box center [64, 432] width 69 height 17
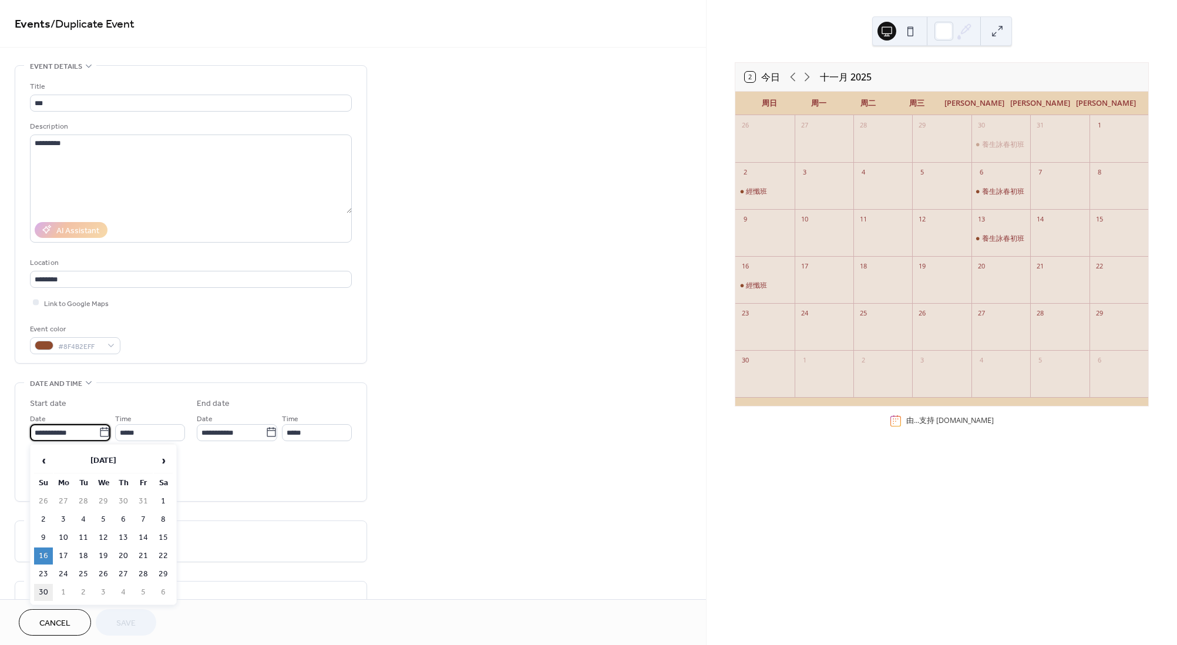
click at [38, 584] on td "30" at bounding box center [43, 592] width 19 height 17
type input "**********"
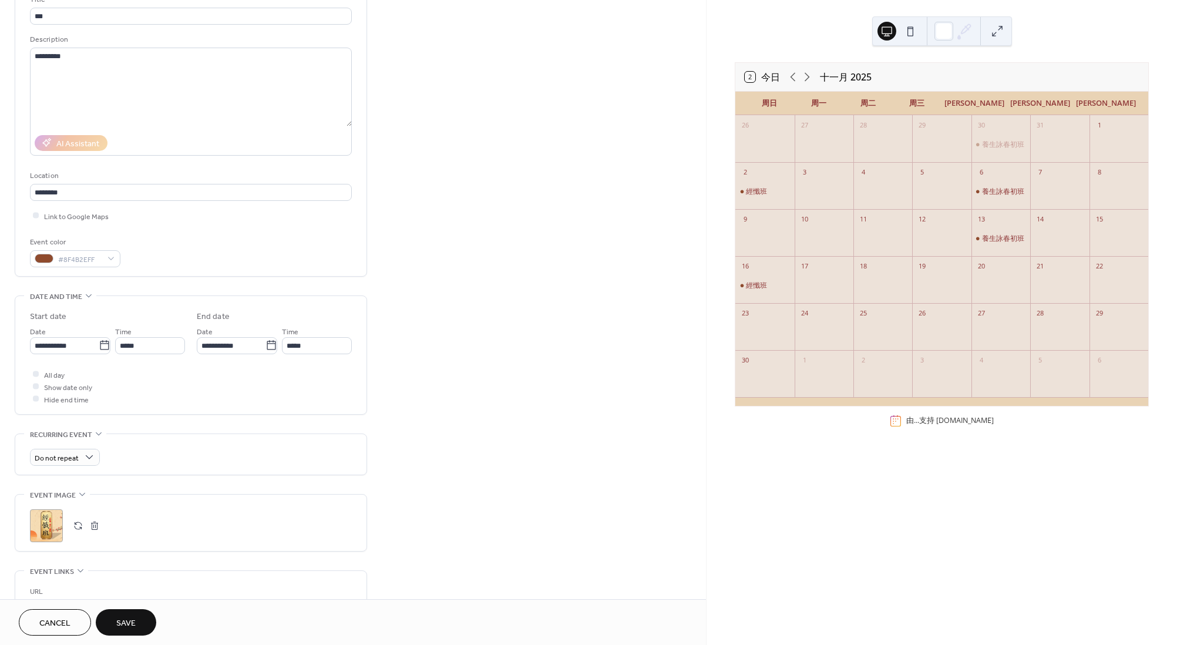
scroll to position [88, 0]
drag, startPoint x: 130, startPoint y: 611, endPoint x: 140, endPoint y: 611, distance: 10.6
click at [131, 612] on button "Save" at bounding box center [126, 622] width 61 height 26
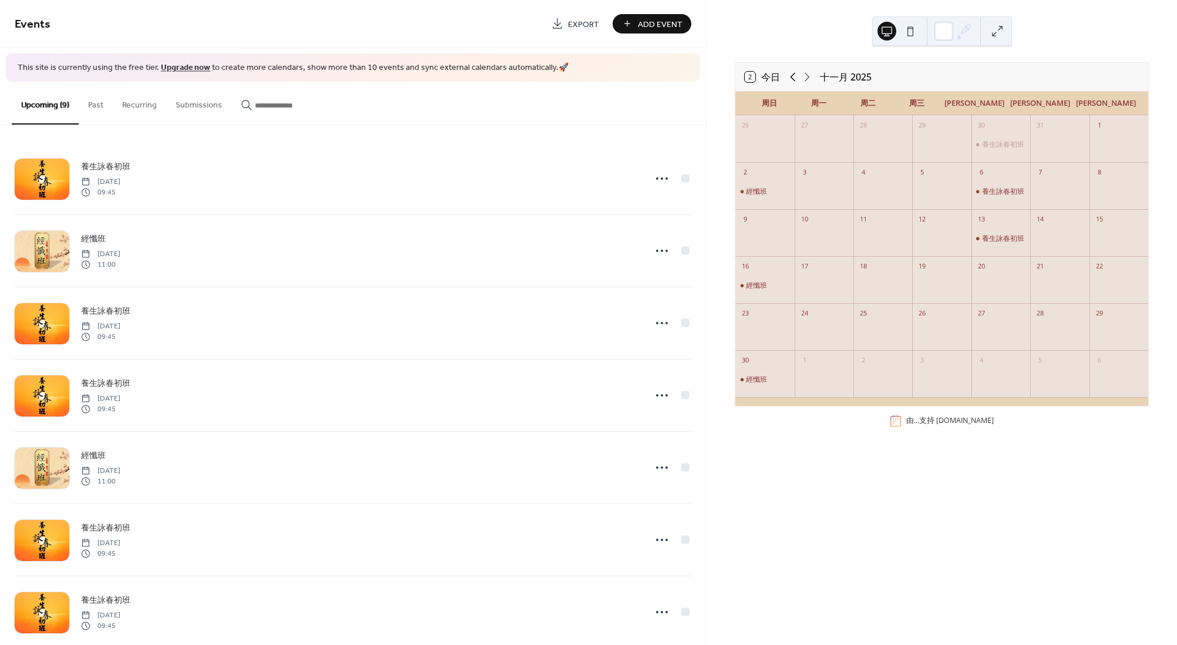
click at [790, 75] on icon at bounding box center [793, 77] width 14 height 14
click at [764, 290] on div "經懺班" at bounding box center [756, 285] width 21 height 9
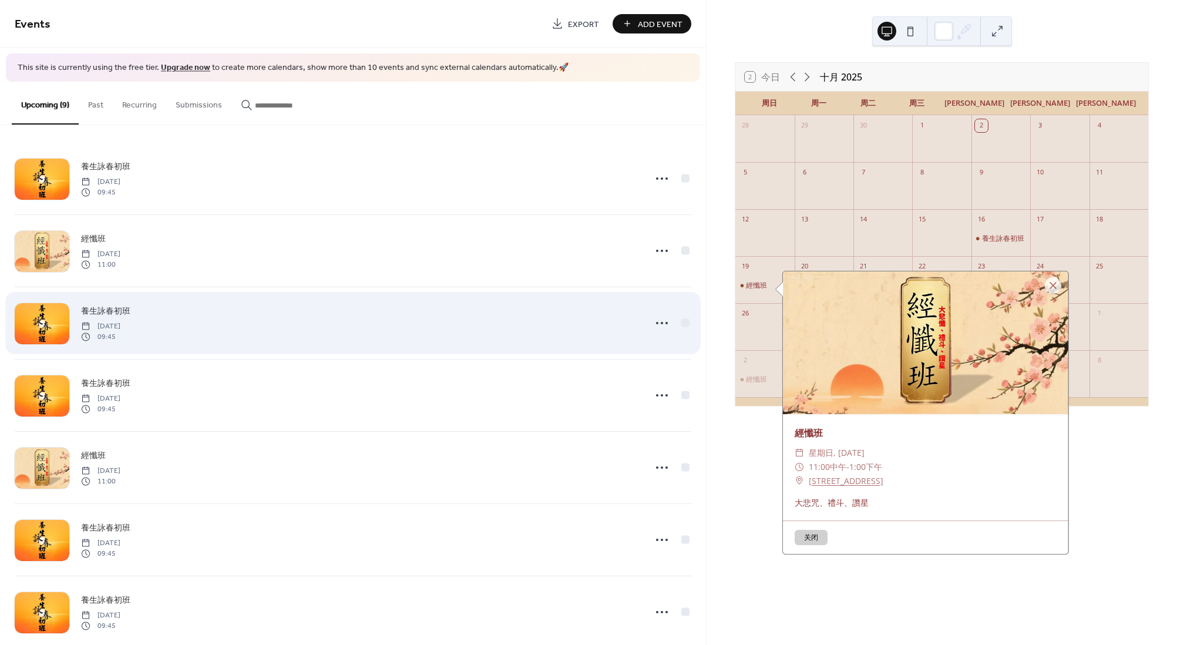
click at [399, 333] on div "養生詠春初班 [DATE] 09:45" at bounding box center [359, 323] width 557 height 38
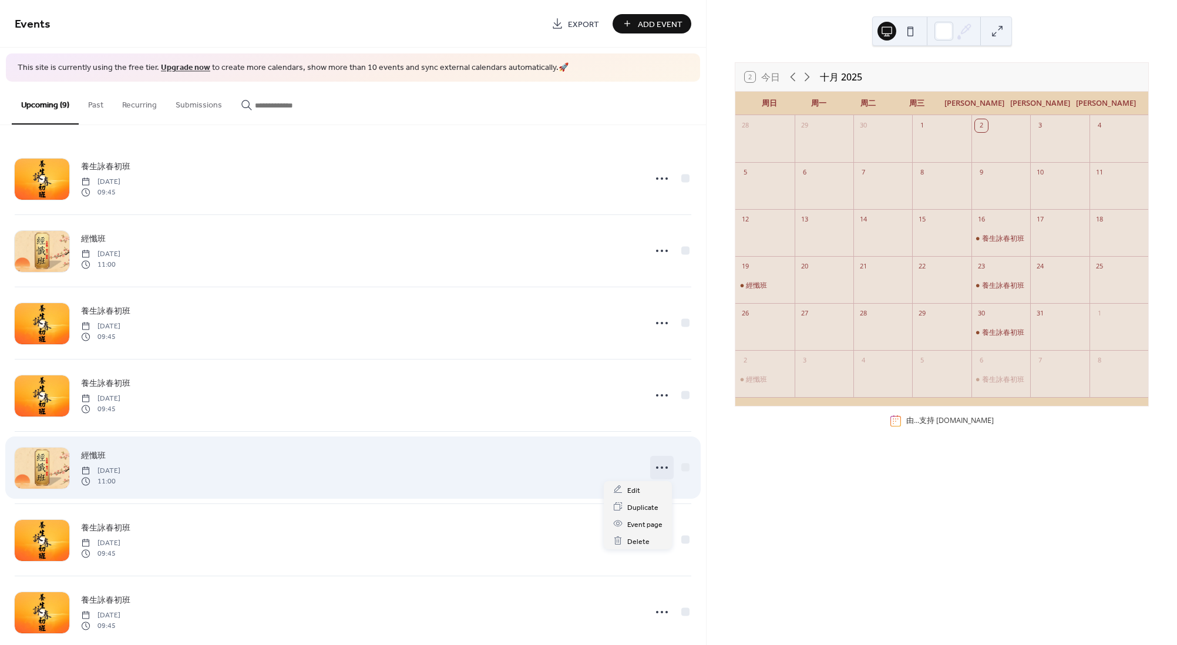
click at [653, 465] on icon at bounding box center [662, 467] width 19 height 19
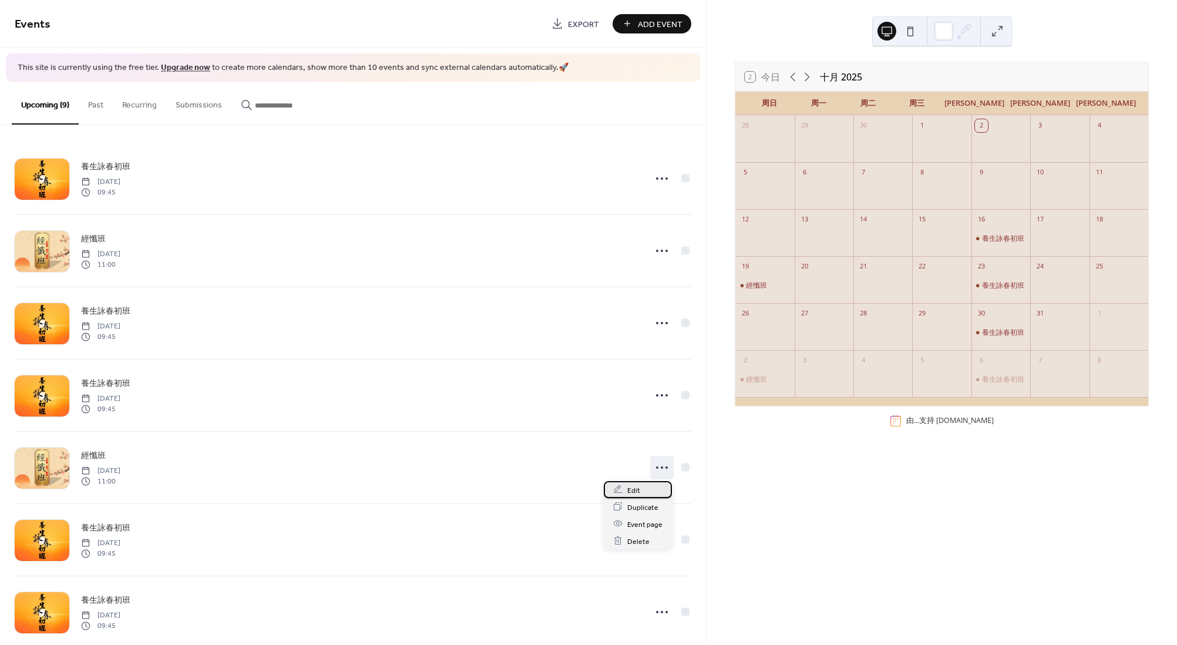
click at [635, 489] on span "Edit" at bounding box center [633, 490] width 13 height 12
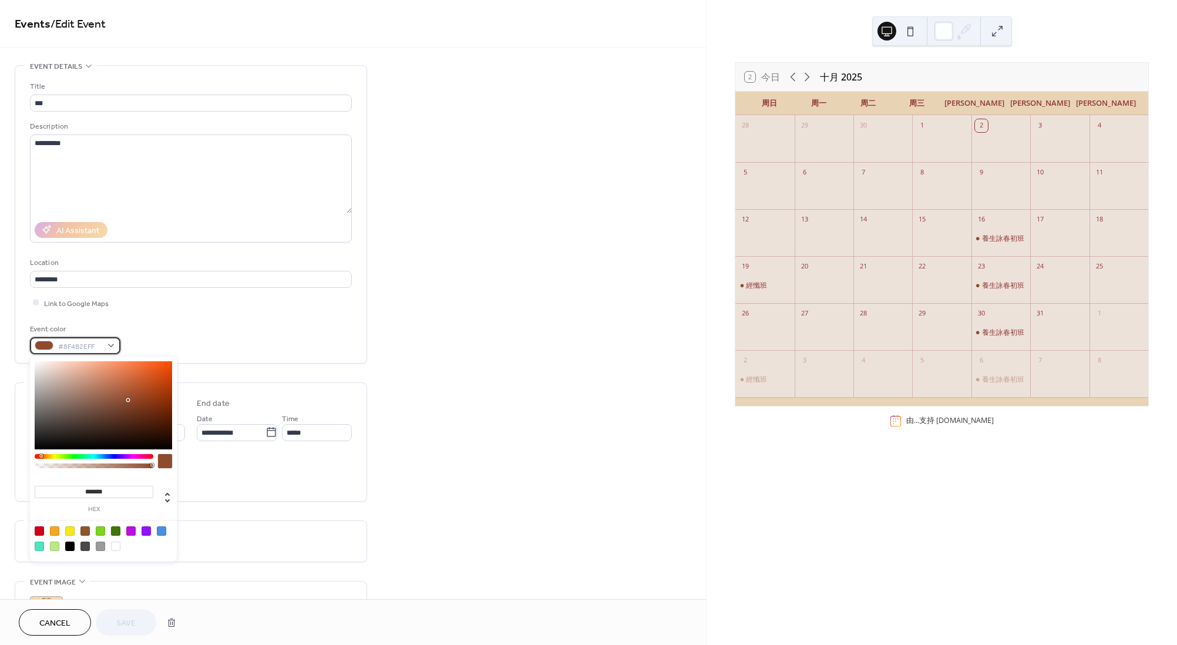
click at [110, 344] on div "#8F4B2EFF" at bounding box center [75, 345] width 90 height 17
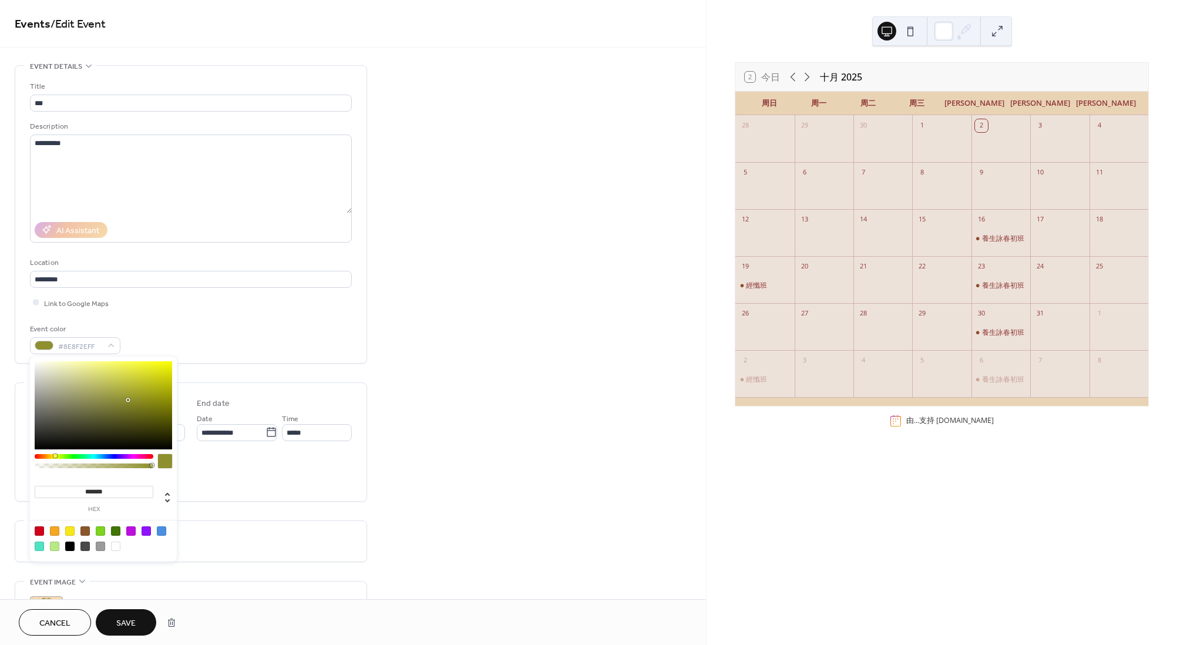
click at [55, 456] on div at bounding box center [94, 456] width 119 height 5
click at [53, 455] on div at bounding box center [94, 456] width 119 height 5
click at [162, 363] on div at bounding box center [103, 405] width 137 height 88
click at [166, 364] on div at bounding box center [103, 405] width 137 height 88
type input "*******"
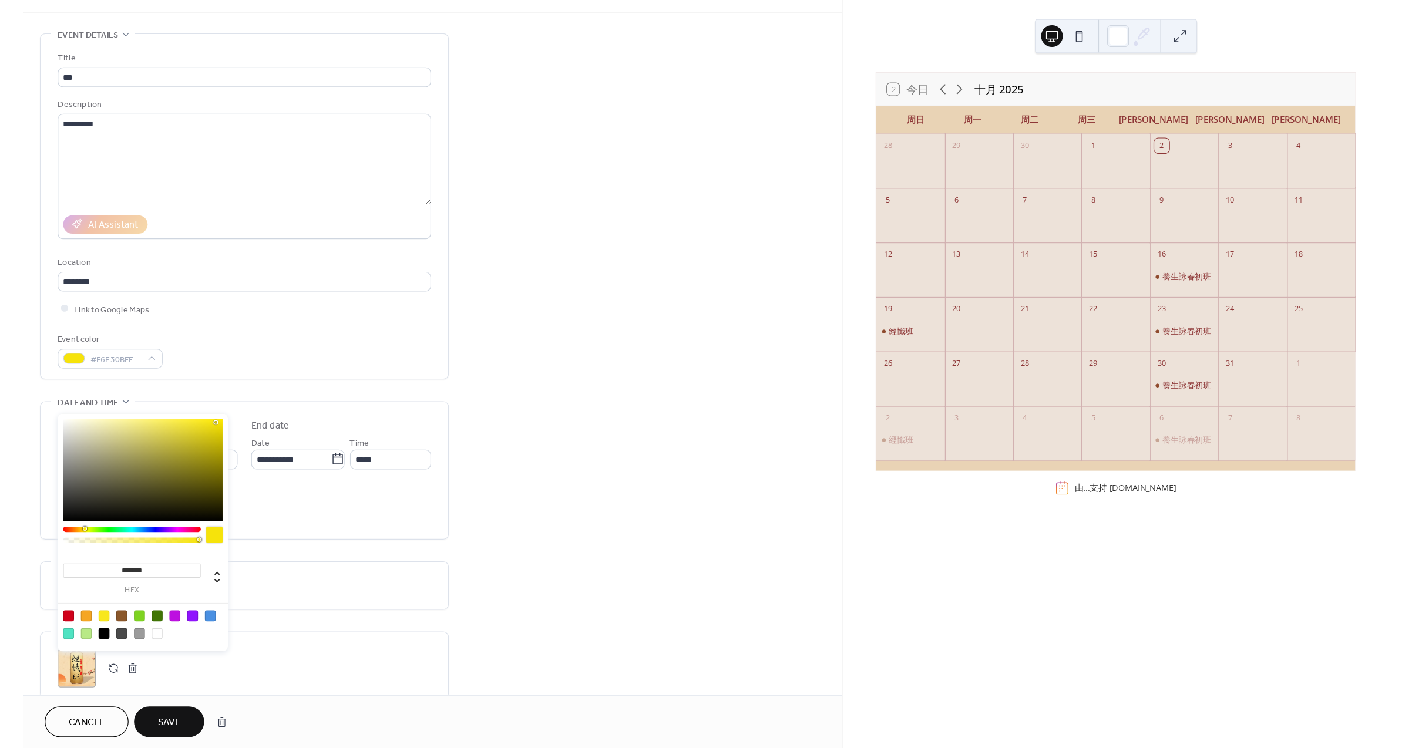
scroll to position [88, 0]
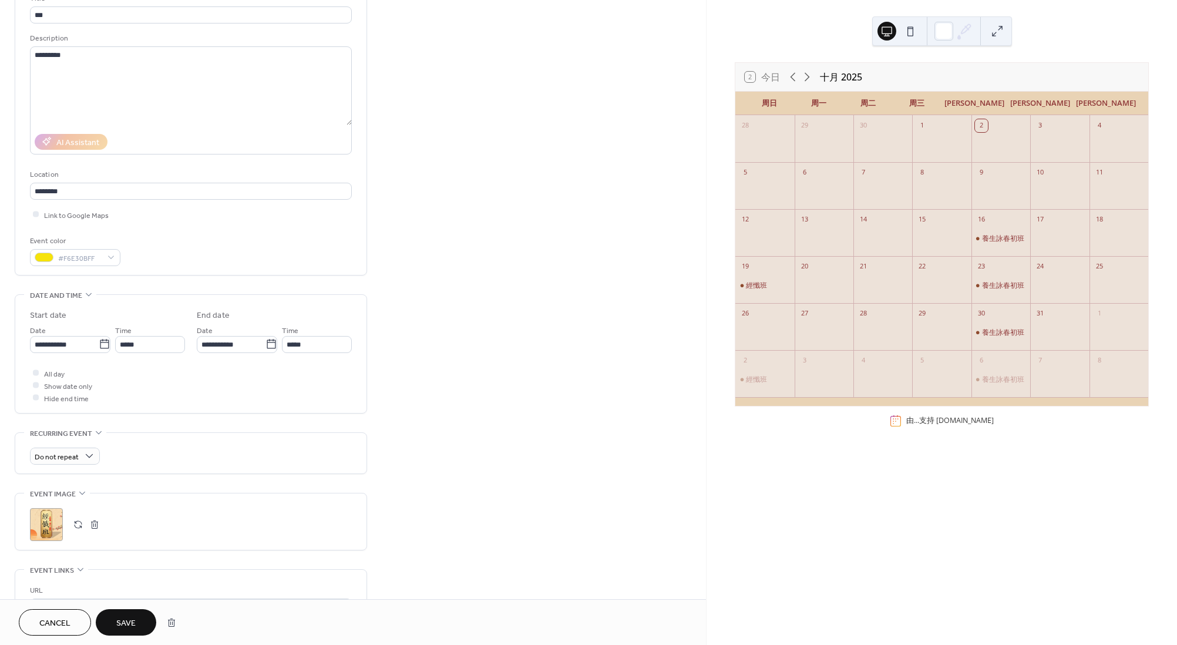
click at [136, 610] on div "Cancel Save" at bounding box center [353, 622] width 706 height 46
click at [136, 614] on button "Save" at bounding box center [126, 622] width 61 height 26
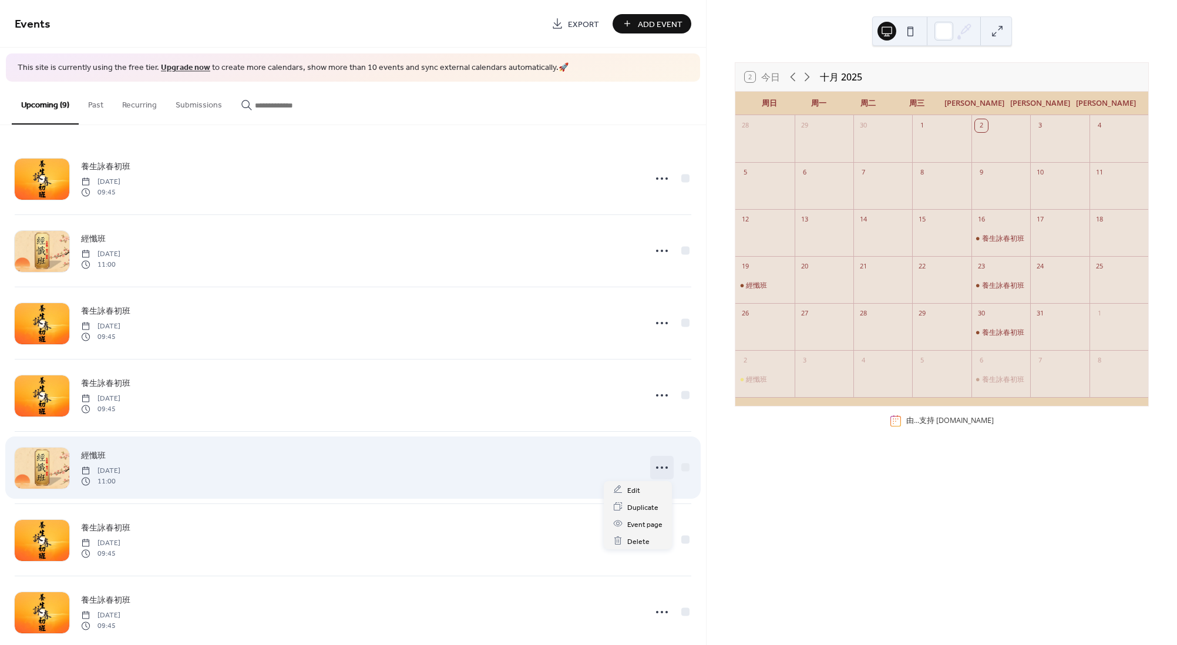
click at [656, 461] on icon at bounding box center [662, 467] width 19 height 19
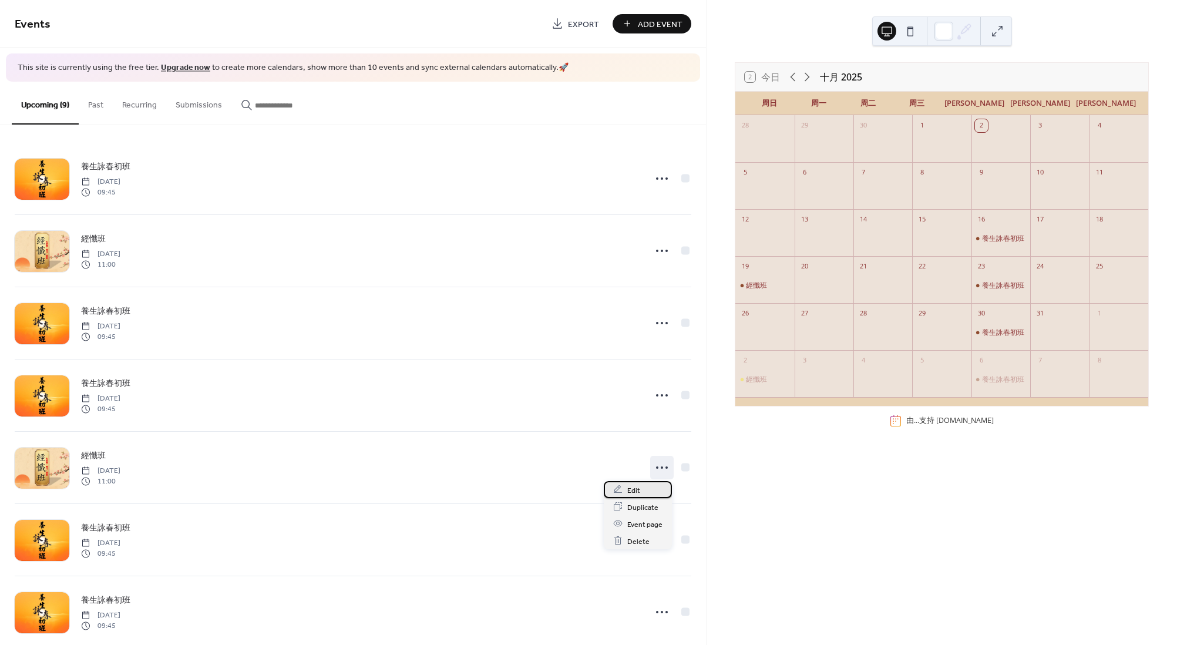
click at [633, 491] on span "Edit" at bounding box center [633, 490] width 13 height 12
